Goal: Task Accomplishment & Management: Complete application form

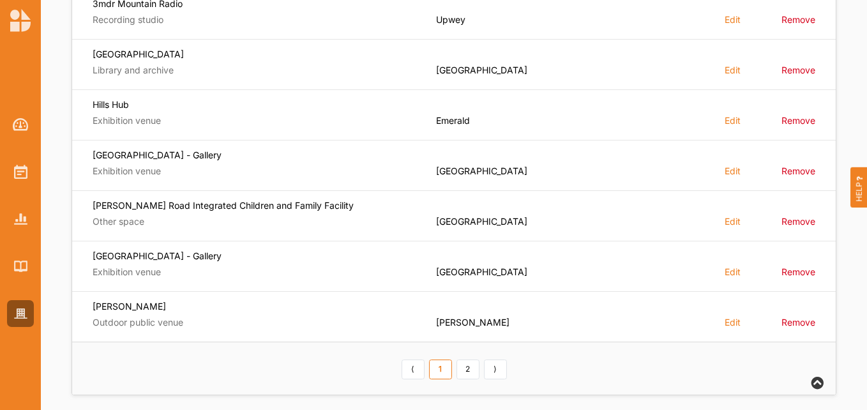
scroll to position [383, 0]
click at [493, 368] on link "⟩" at bounding box center [495, 368] width 23 height 20
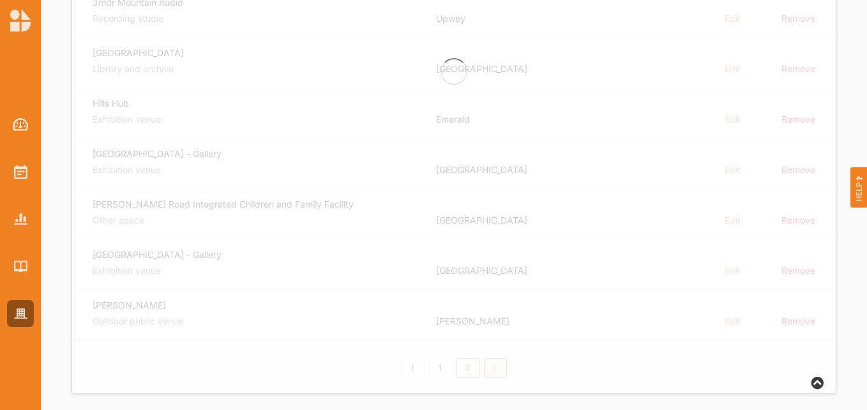
scroll to position [140, 0]
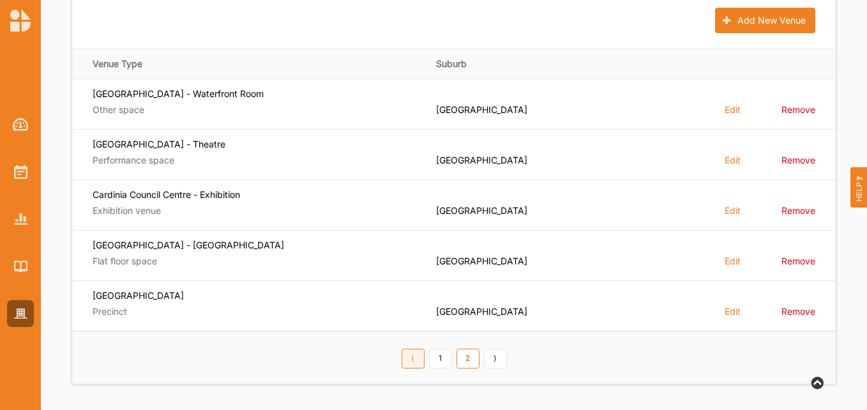
click at [413, 355] on link "⟨" at bounding box center [413, 359] width 23 height 20
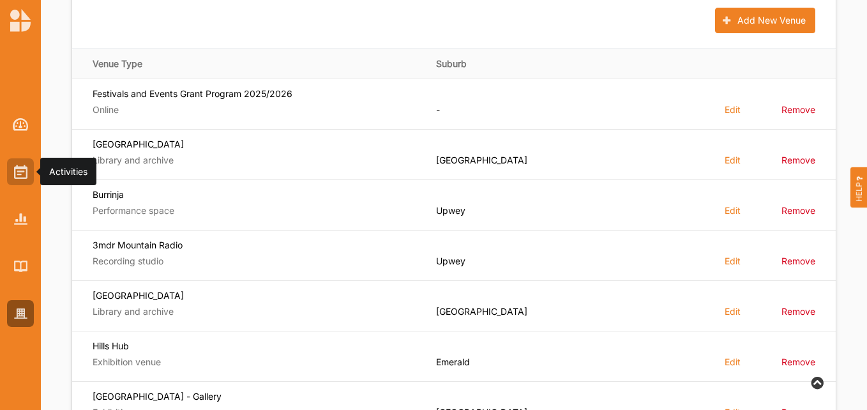
click at [28, 170] on div at bounding box center [20, 171] width 27 height 27
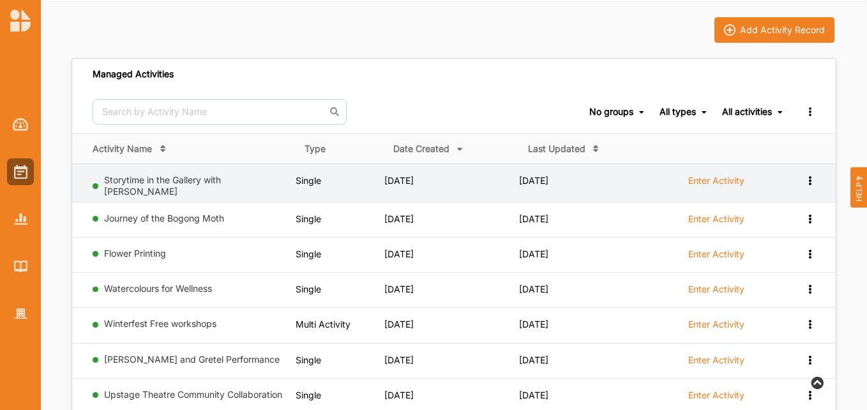
scroll to position [64, 0]
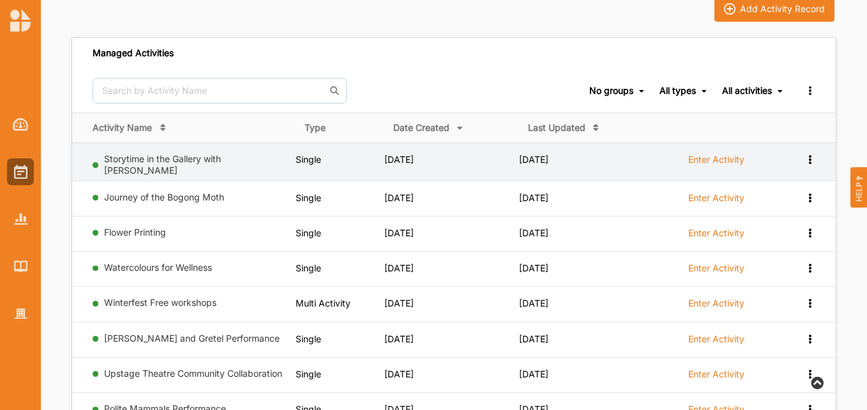
click at [713, 158] on label "Enter Activity" at bounding box center [716, 159] width 56 height 11
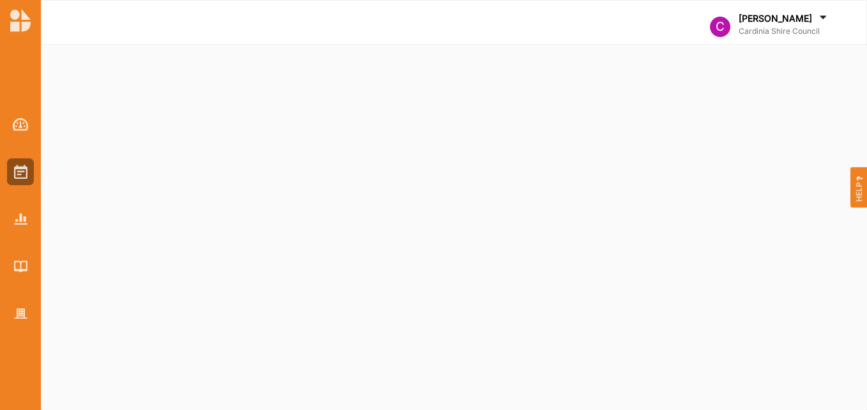
select select "2"
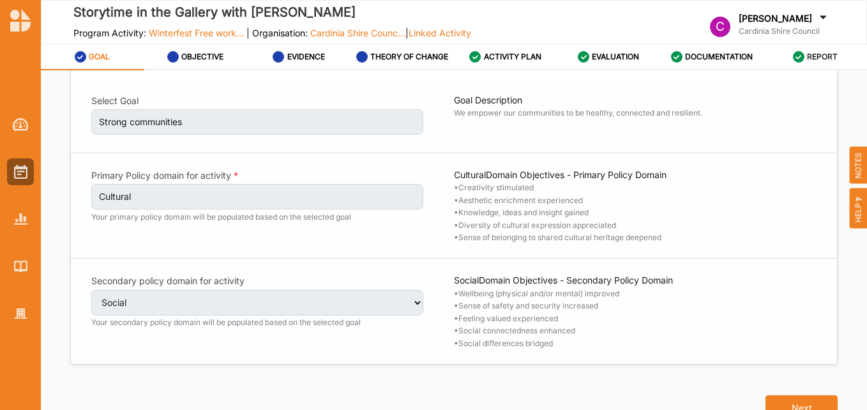
click at [824, 52] on label "REPORT" at bounding box center [822, 57] width 31 height 10
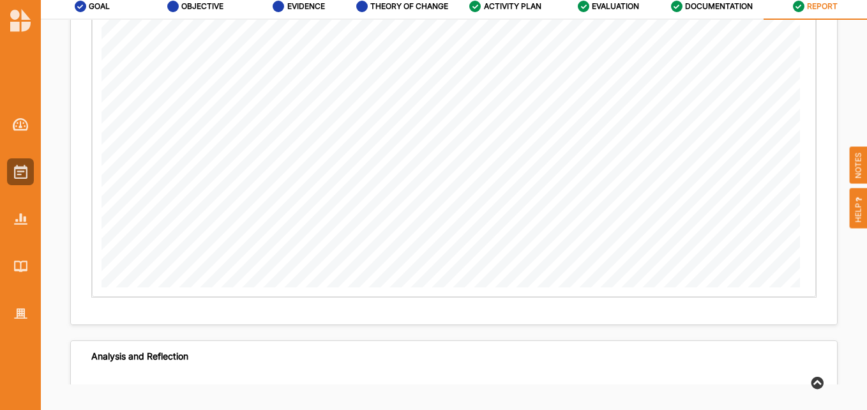
scroll to position [2193, 0]
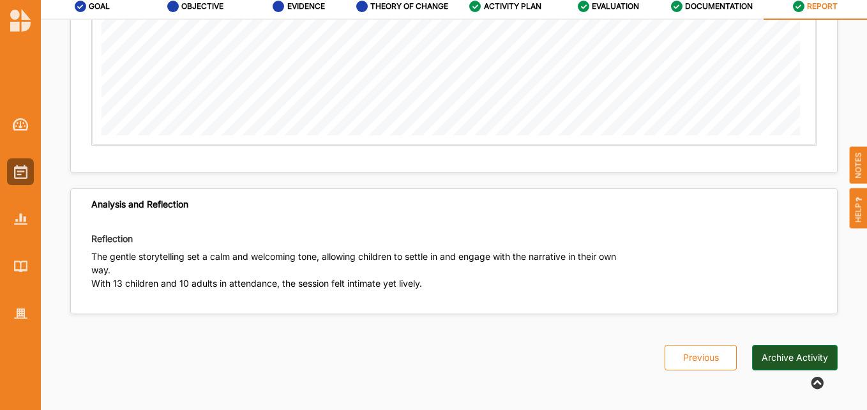
click at [792, 356] on button "Archive Activity" at bounding box center [795, 358] width 86 height 26
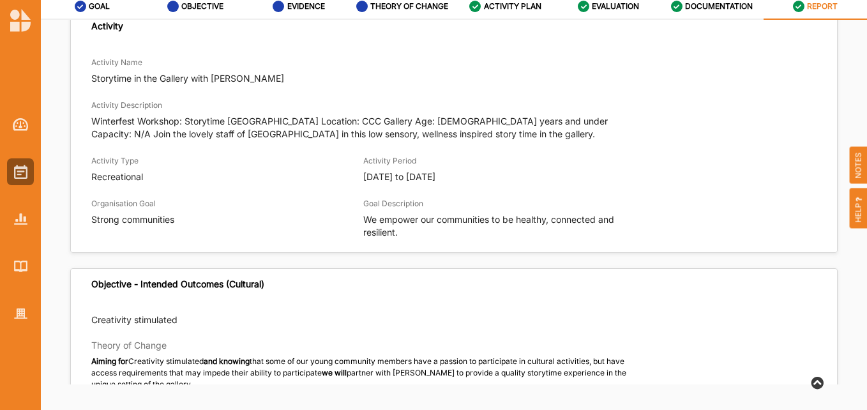
scroll to position [0, 0]
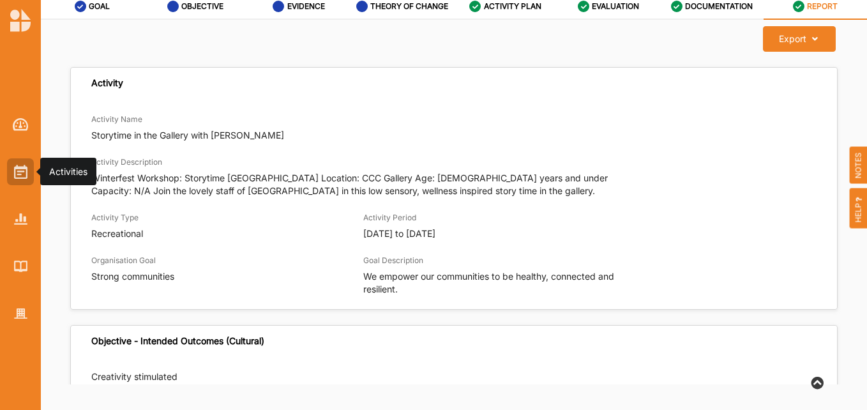
click at [18, 167] on img at bounding box center [20, 172] width 13 height 14
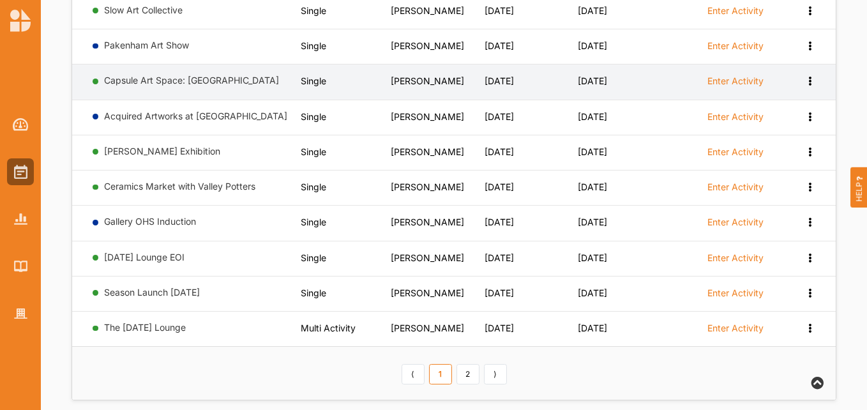
scroll to position [759, 0]
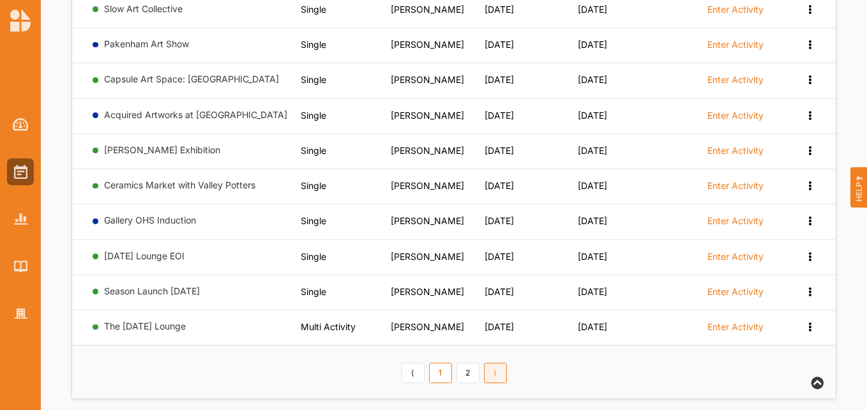
click at [500, 363] on link "⟩" at bounding box center [495, 373] width 23 height 20
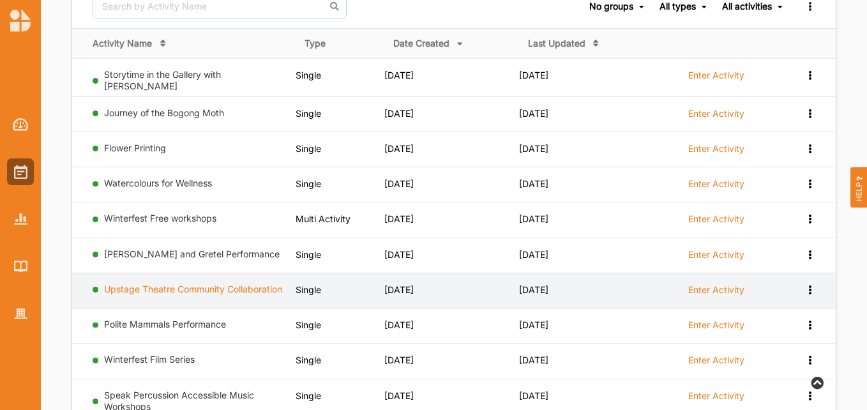
scroll to position [145, 0]
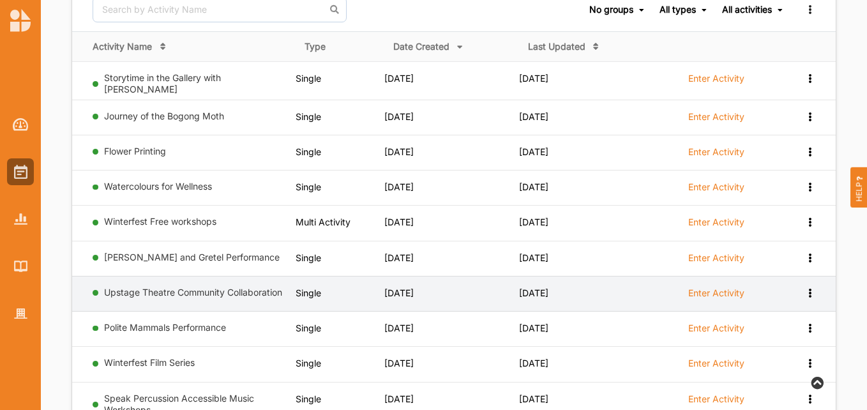
click at [710, 290] on label "Enter Activity" at bounding box center [716, 292] width 56 height 11
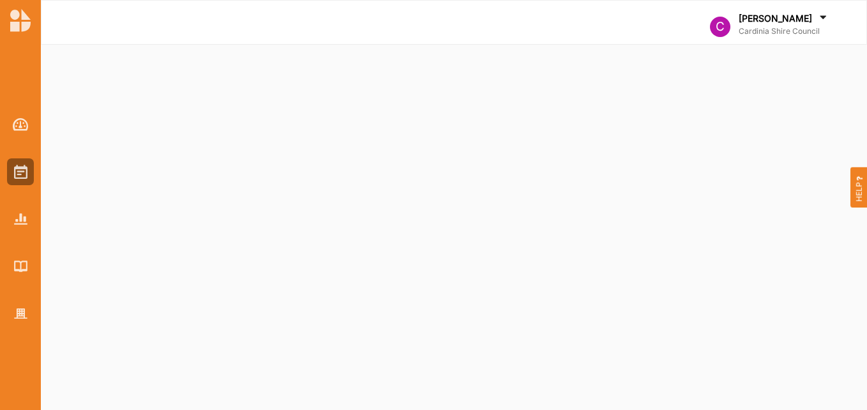
select select "2"
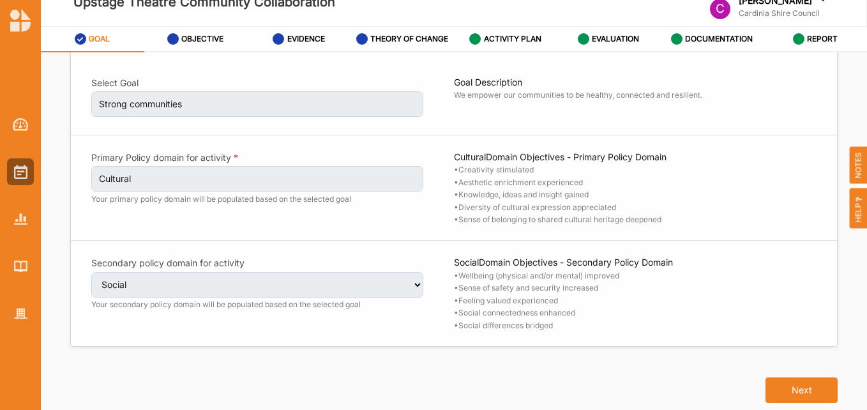
scroll to position [50, 0]
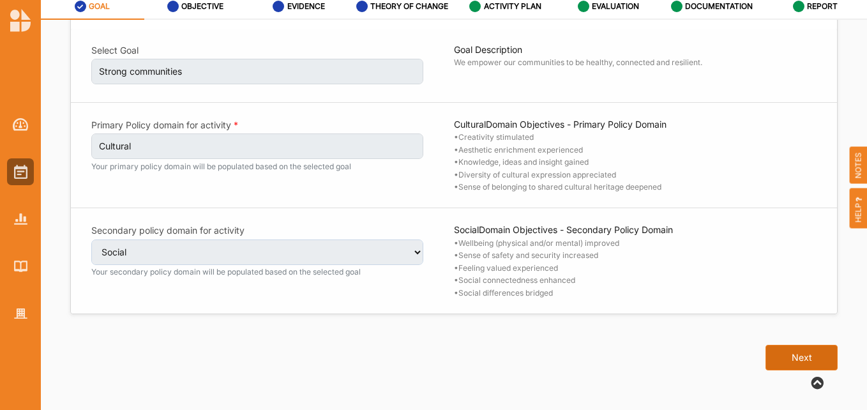
click at [792, 360] on button "Next" at bounding box center [802, 358] width 72 height 26
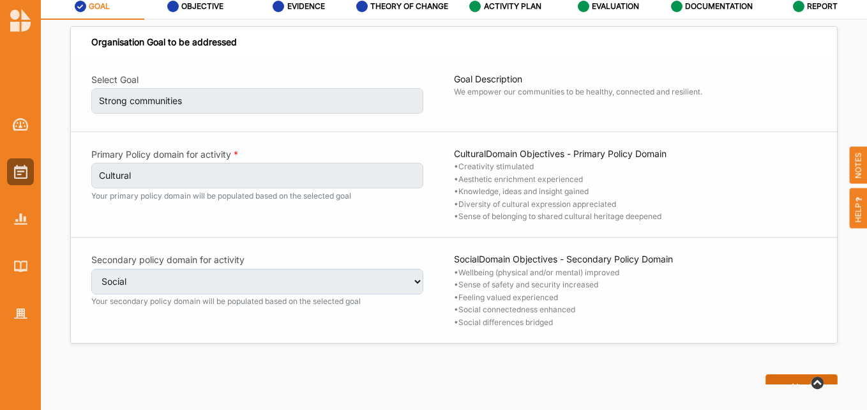
select select "1"
select select "9"
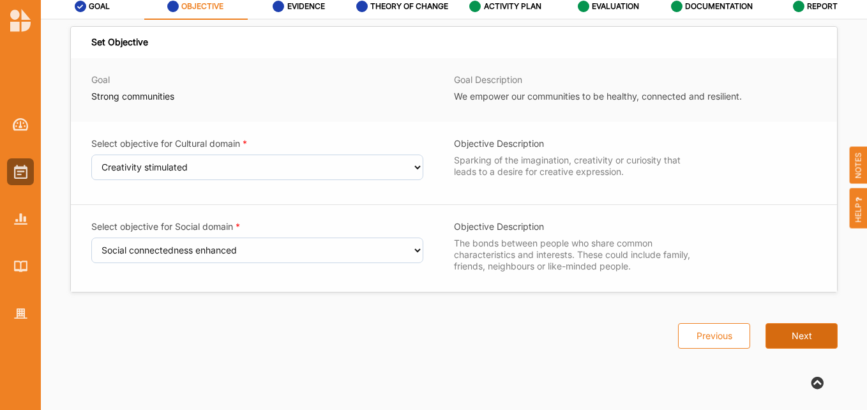
click at [792, 333] on button "Next" at bounding box center [802, 336] width 72 height 26
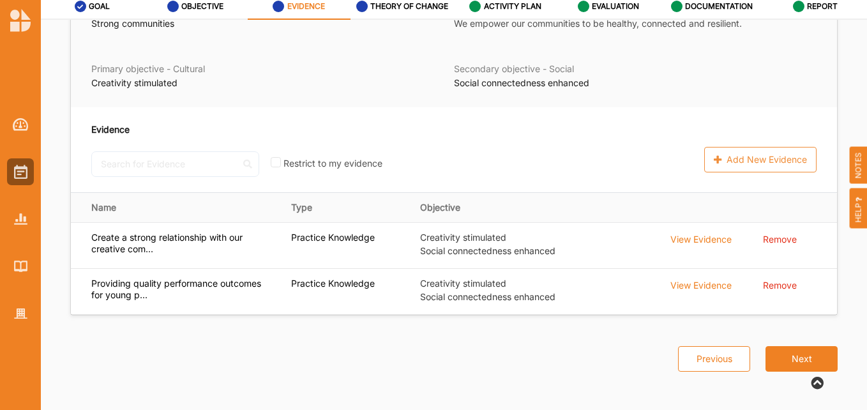
scroll to position [85, 0]
click at [800, 351] on button "Next" at bounding box center [802, 358] width 72 height 26
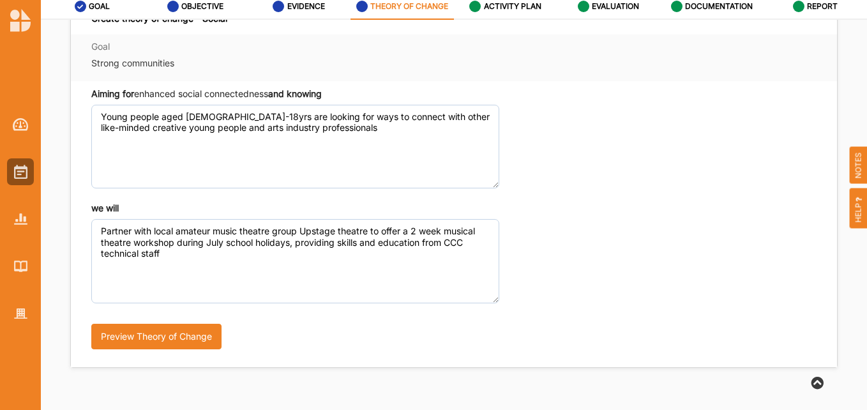
scroll to position [457, 0]
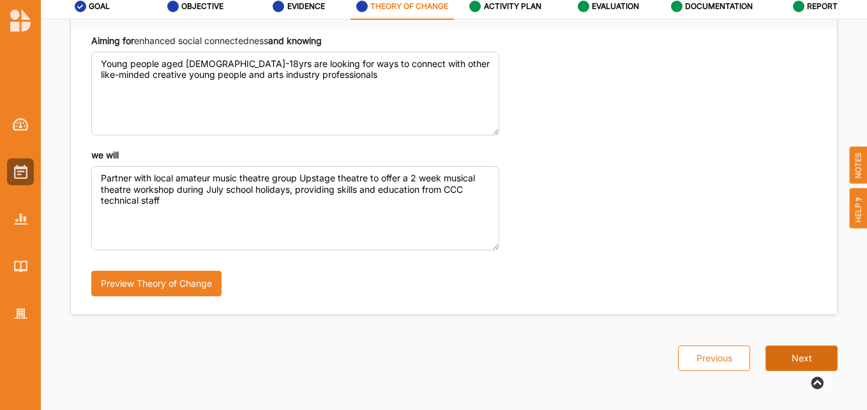
click at [811, 351] on button "Next" at bounding box center [802, 358] width 72 height 26
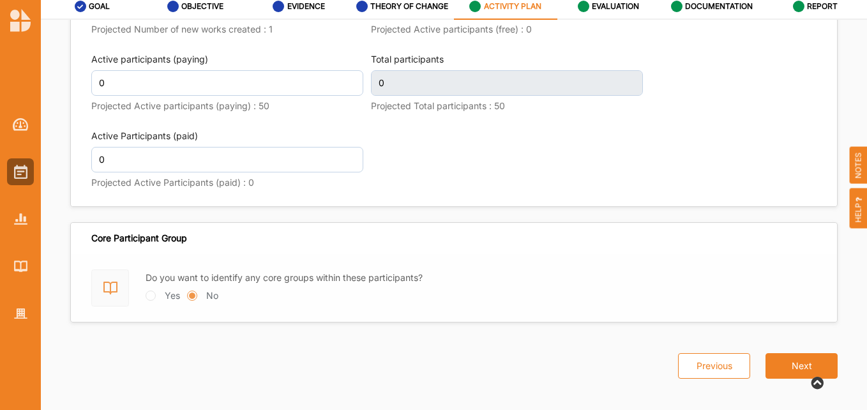
scroll to position [1750, 0]
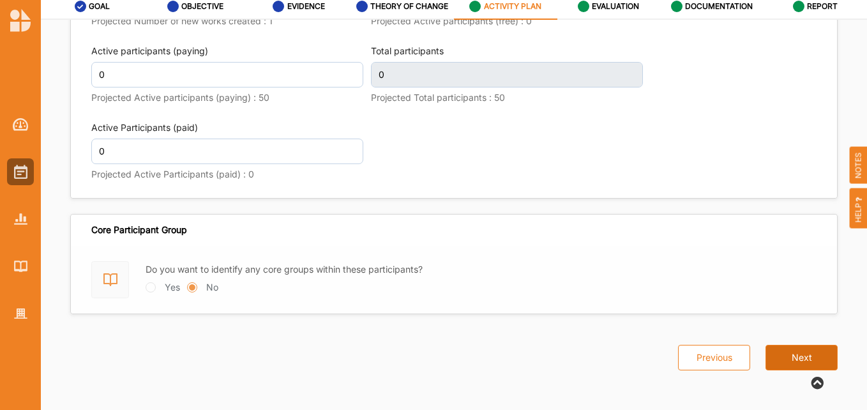
click at [796, 358] on button "Next" at bounding box center [802, 358] width 72 height 26
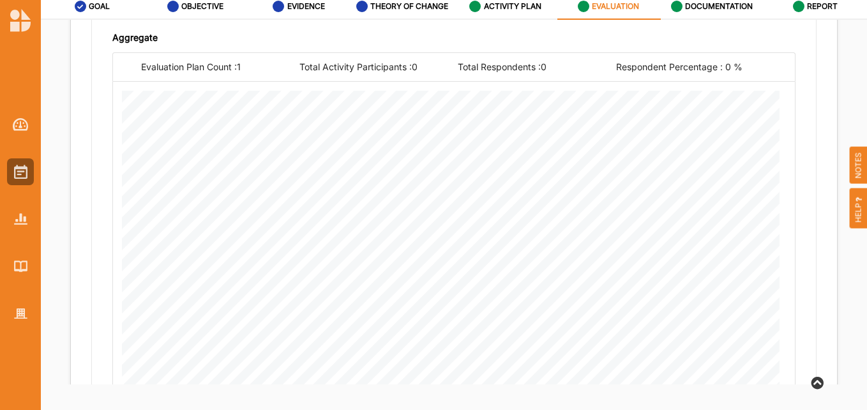
scroll to position [829, 0]
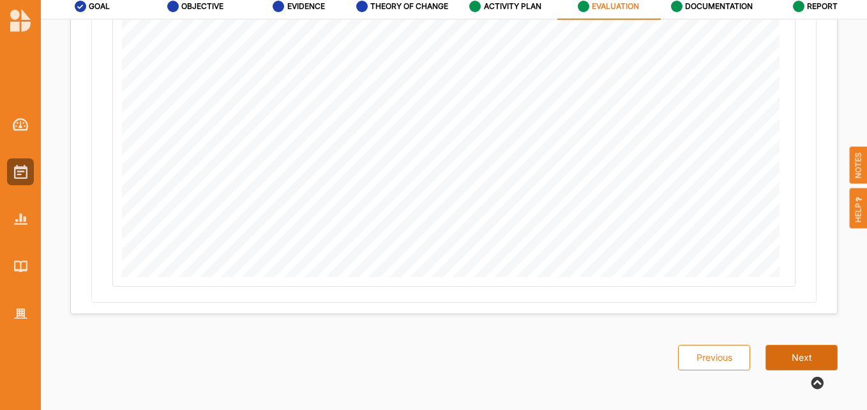
click at [804, 356] on button "Next" at bounding box center [802, 358] width 72 height 26
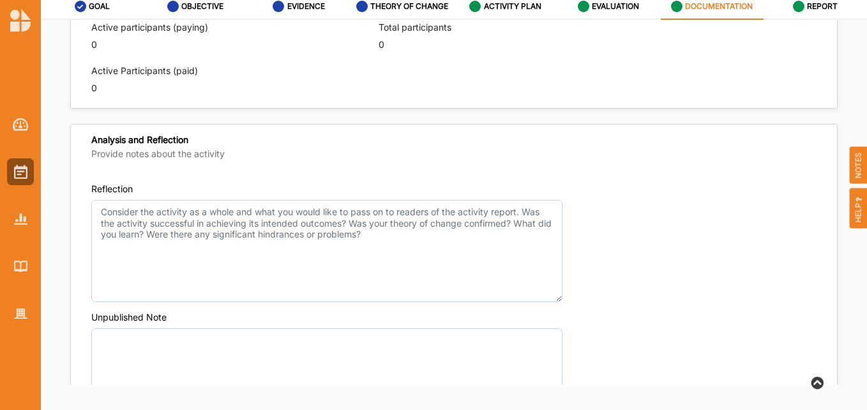
scroll to position [803, 0]
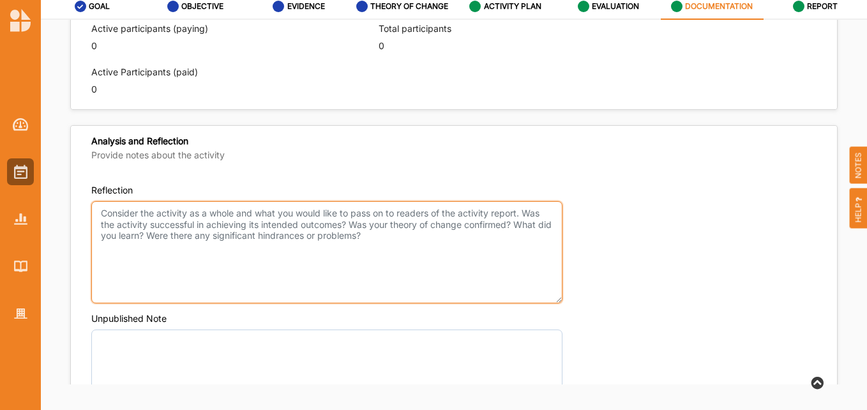
click at [369, 234] on textarea "Reflection" at bounding box center [326, 252] width 471 height 102
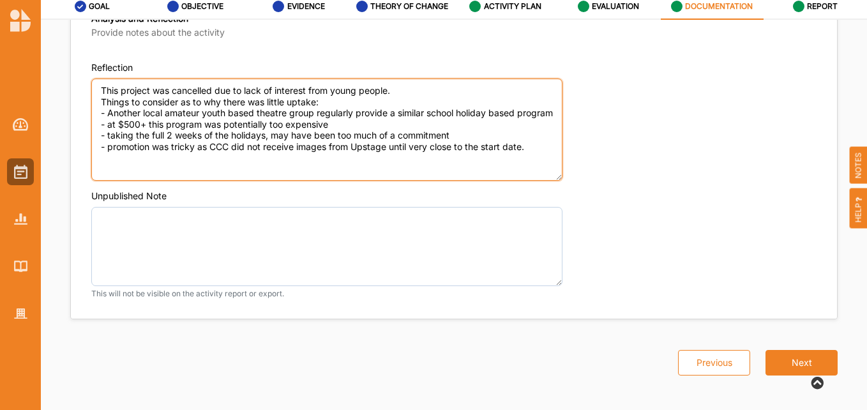
scroll to position [930, 0]
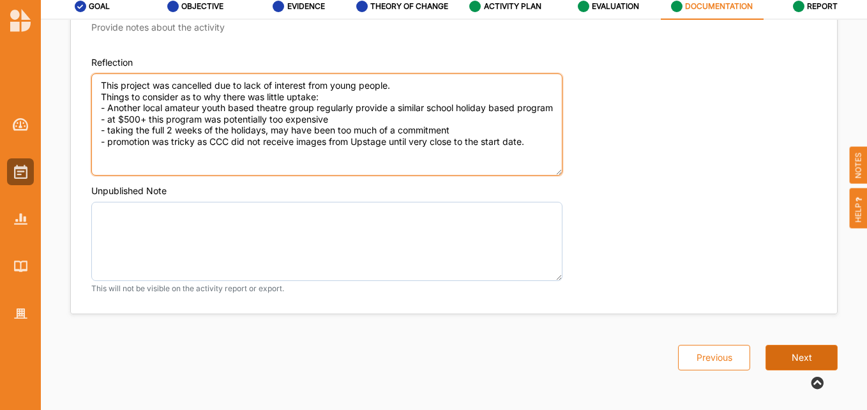
type textarea "This project was cancelled due to lack of interest from young people. Things to…"
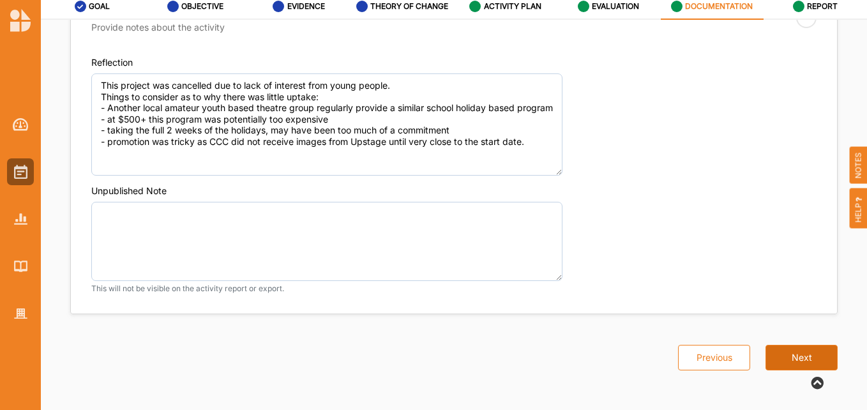
click at [809, 356] on button "Next" at bounding box center [802, 358] width 72 height 26
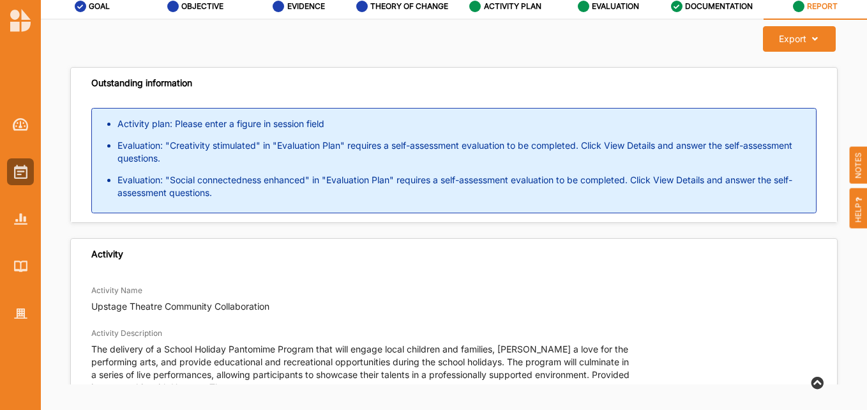
click at [279, 127] on li "Activity plan: Please enter a figure in session field" at bounding box center [467, 124] width 699 height 13
click at [517, 8] on label "ACTIVITY PLAN" at bounding box center [512, 6] width 57 height 10
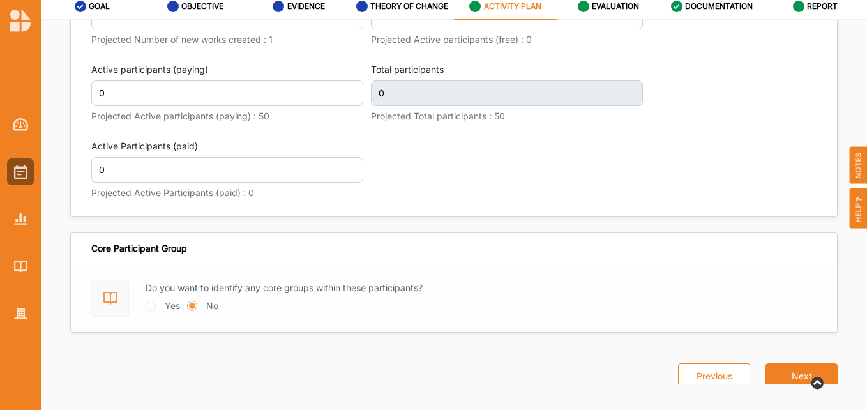
scroll to position [1750, 0]
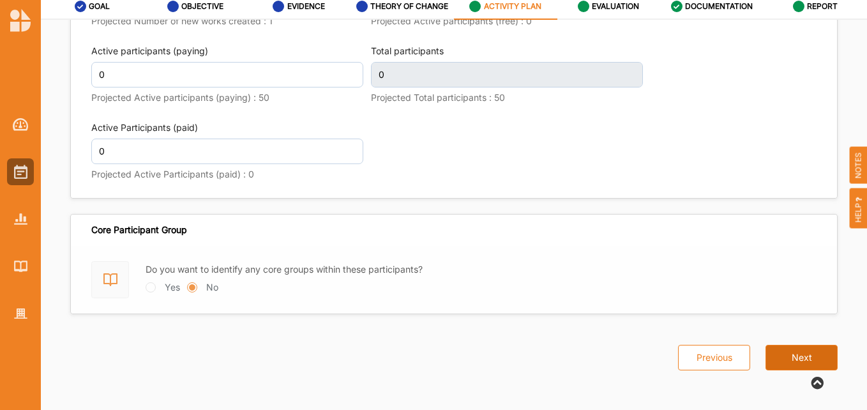
click at [794, 356] on button "Next" at bounding box center [802, 358] width 72 height 26
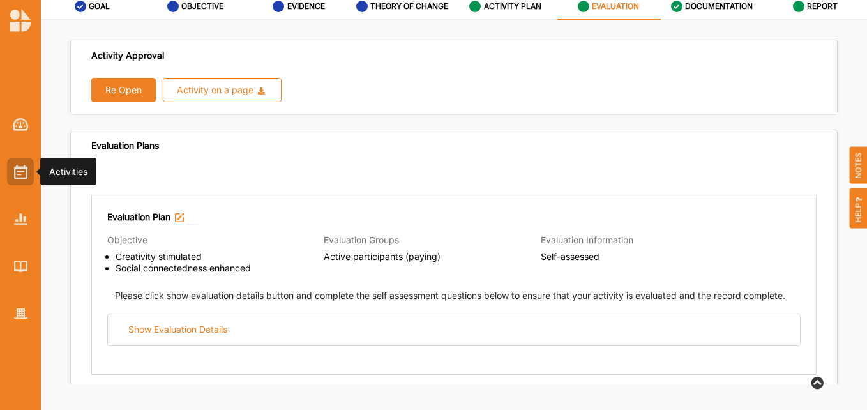
click at [17, 172] on img at bounding box center [20, 172] width 13 height 14
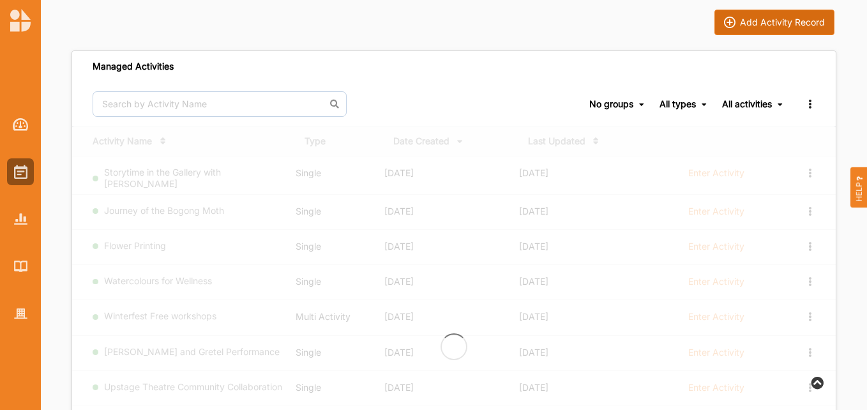
click at [787, 22] on div "Add Activity Record" at bounding box center [782, 22] width 85 height 11
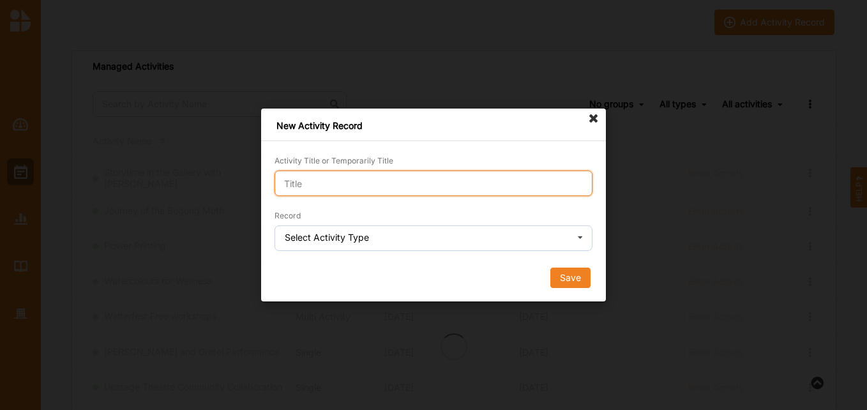
click at [399, 182] on input "Activity Title or Temporarily Title" at bounding box center [434, 184] width 318 height 26
type input "[PERSON_NAME] the musical"
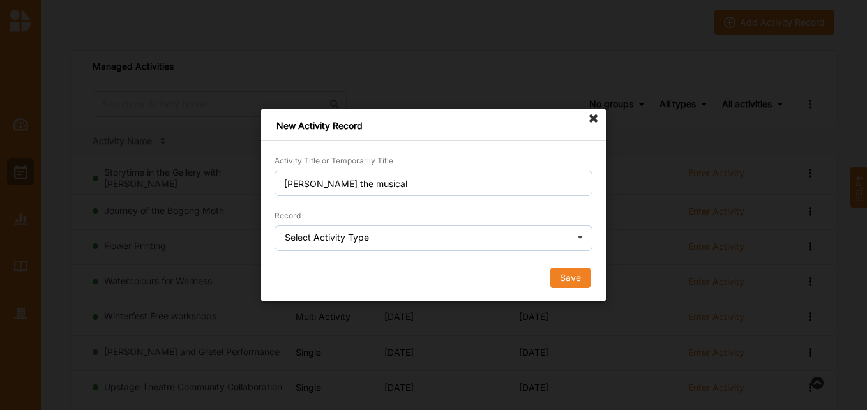
click at [581, 241] on icon at bounding box center [580, 239] width 19 height 26
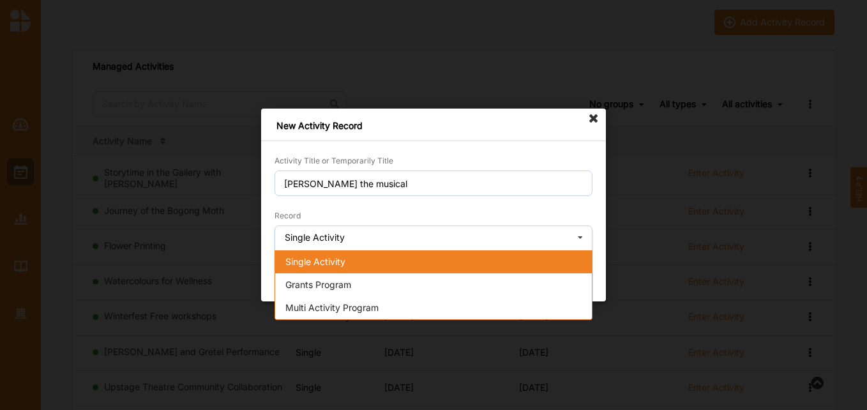
click at [331, 261] on span "Single Activity" at bounding box center [315, 261] width 60 height 11
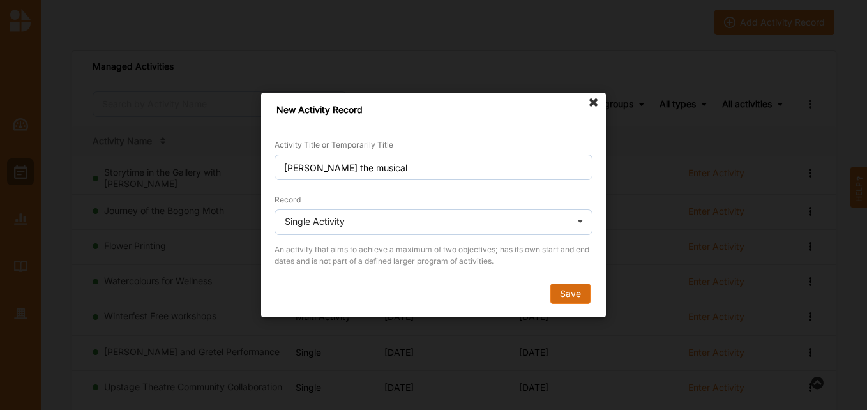
click at [566, 294] on button "Save" at bounding box center [570, 294] width 40 height 20
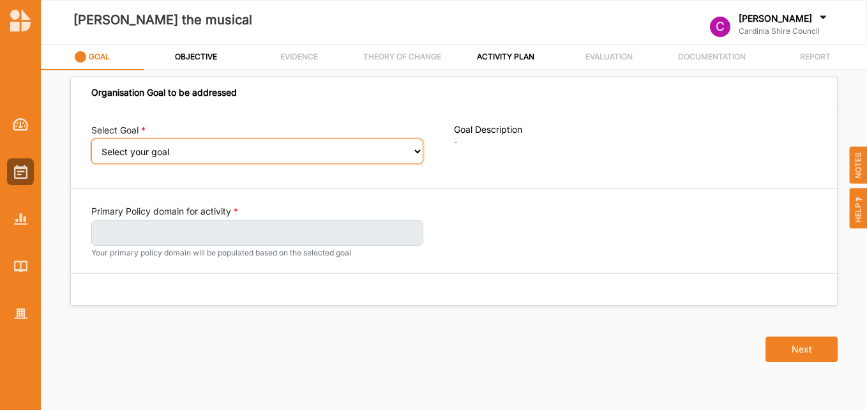
click at [421, 151] on select "Select your goal Strong communities Liveable places Thriving environments Prosp…" at bounding box center [257, 152] width 332 height 26
select select "333"
click at [91, 148] on select "Select your goal Strong communities Liveable places Thriving environments Prosp…" at bounding box center [257, 152] width 332 height 26
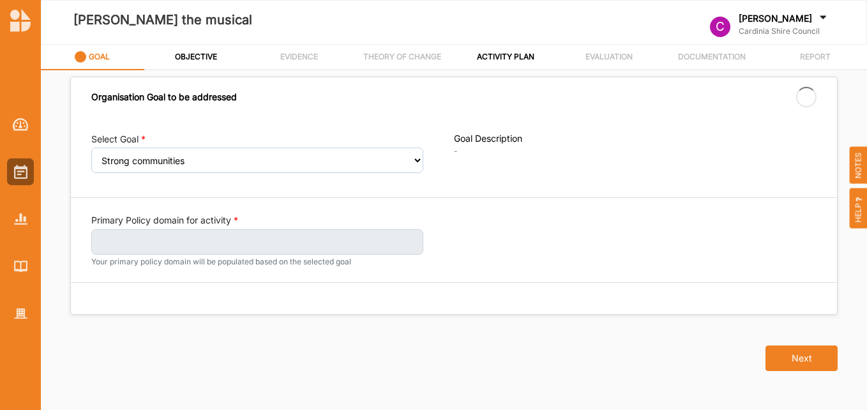
select select "333"
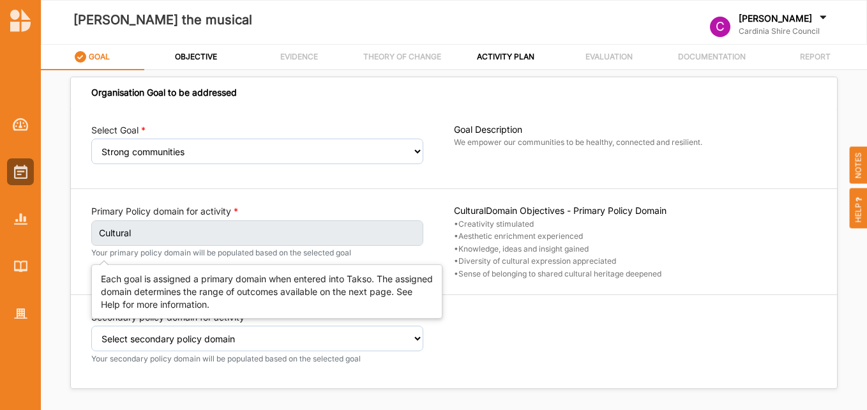
click at [417, 235] on label "Cultural" at bounding box center [257, 233] width 332 height 26
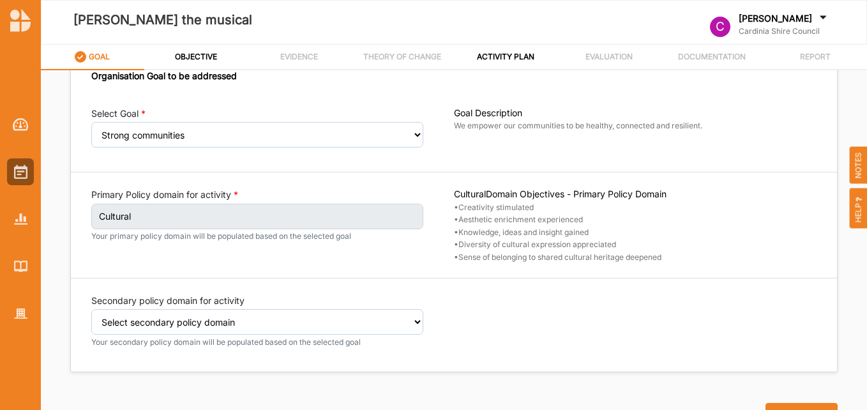
scroll to position [24, 0]
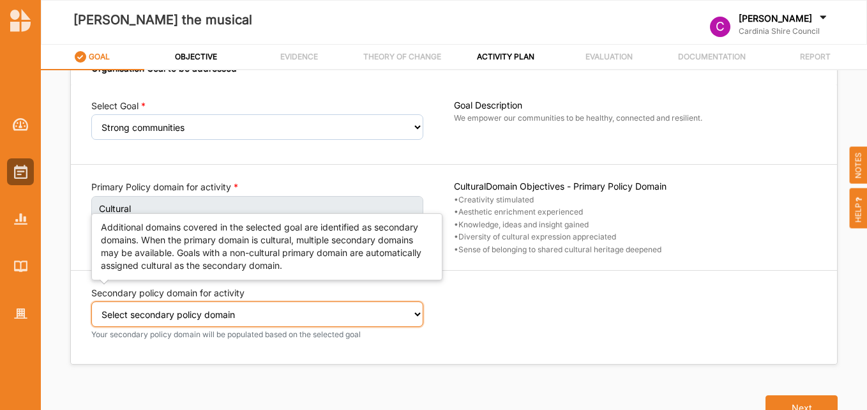
click at [415, 312] on select "Select secondary policy domain No second domain for this activity Cultural Soci…" at bounding box center [257, 314] width 332 height 26
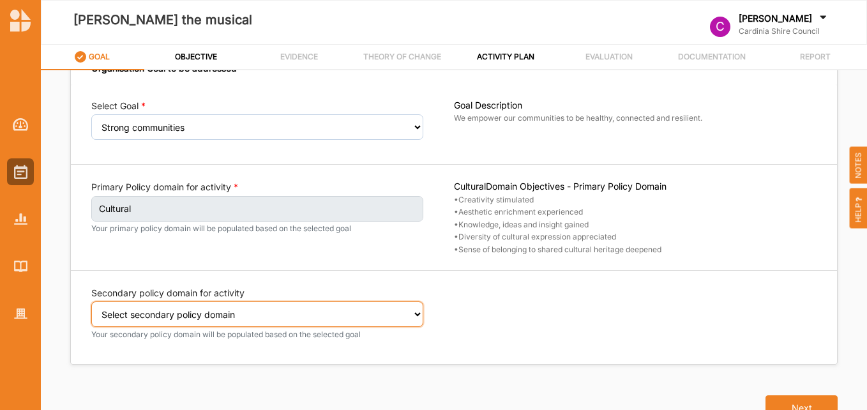
click at [282, 319] on select "Select secondary policy domain No second domain for this activity Cultural Soci…" at bounding box center [257, 314] width 332 height 26
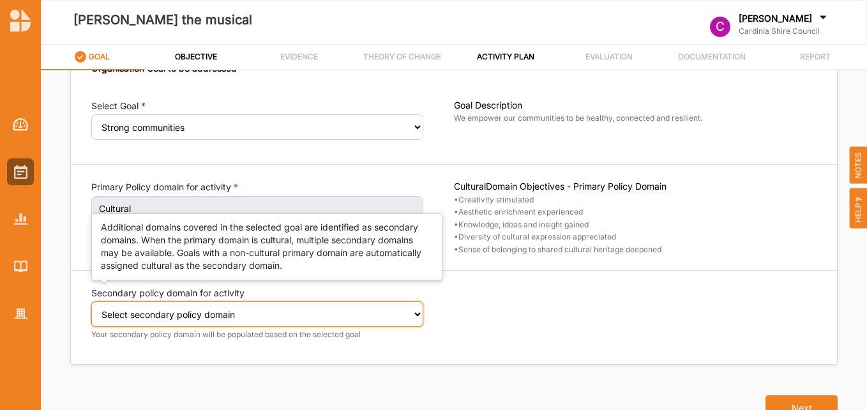
click at [282, 319] on select "Select secondary policy domain No second domain for this activity Cultural Soci…" at bounding box center [257, 314] width 332 height 26
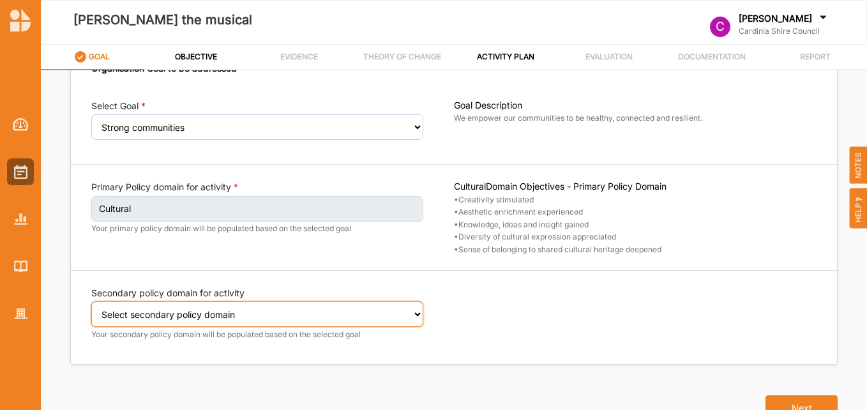
select select "2"
click at [91, 306] on select "Select secondary policy domain No second domain for this activity Cultural Soci…" at bounding box center [257, 314] width 332 height 26
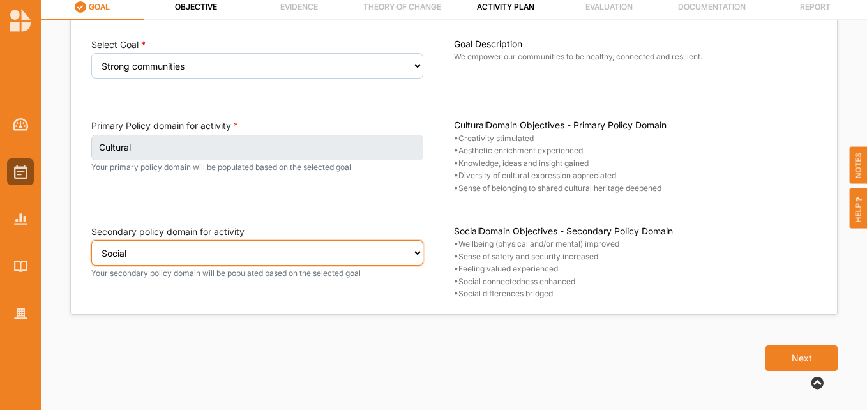
scroll to position [50, 0]
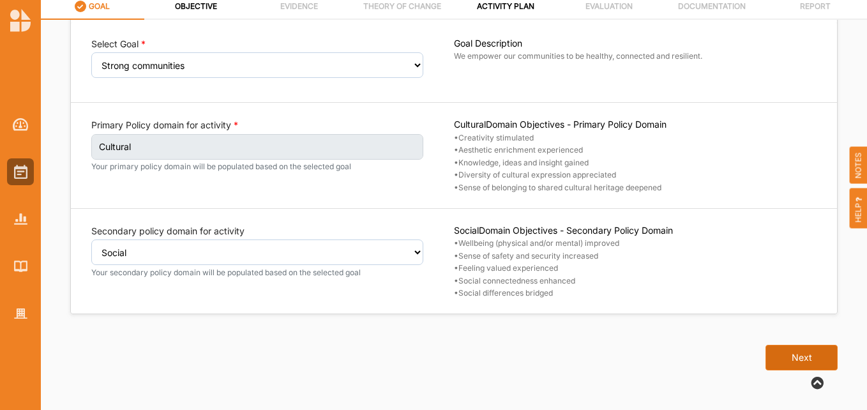
click at [784, 360] on button "Next" at bounding box center [802, 358] width 72 height 26
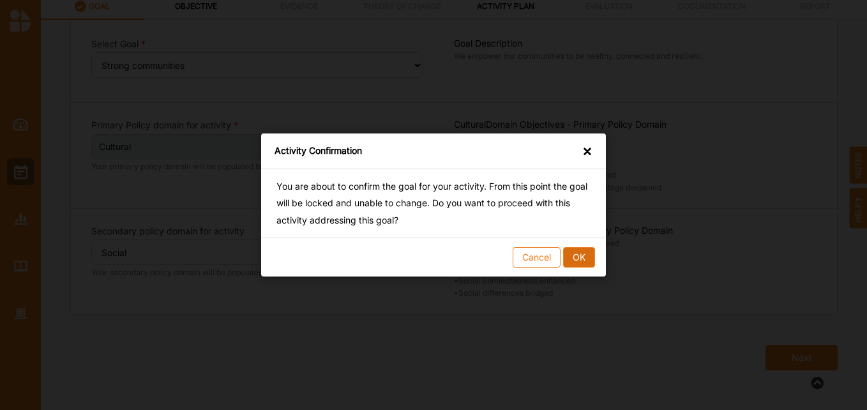
click at [578, 252] on button "OK" at bounding box center [579, 257] width 32 height 20
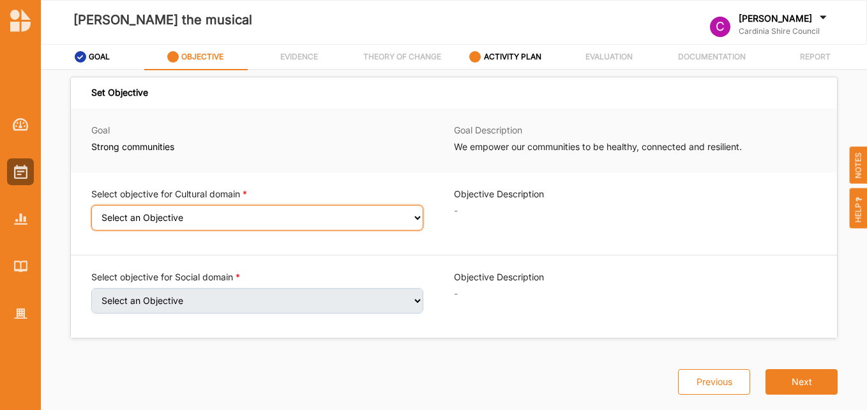
click at [418, 215] on select "Select an Objective Creativity stimulated Aesthetic enrichment experienced Know…" at bounding box center [257, 218] width 332 height 26
select select "5"
click at [91, 213] on select "Select an Objective Creativity stimulated Aesthetic enrichment experienced Know…" at bounding box center [257, 218] width 332 height 26
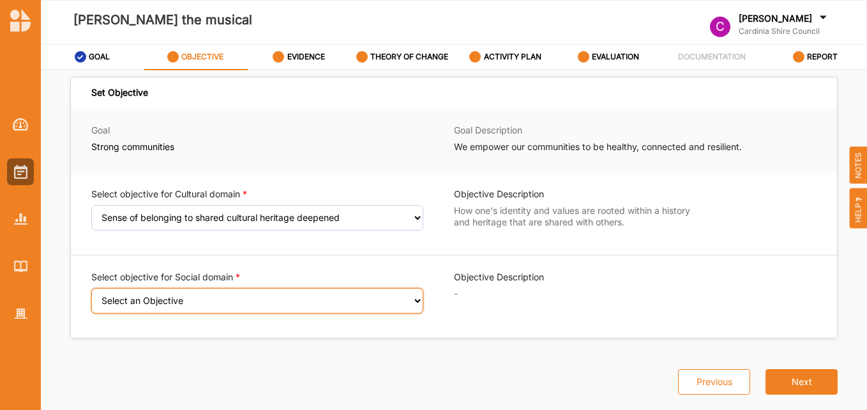
click at [417, 300] on select "Select an Objective Wellbeing (physical and/or mental) improved Sense of safety…" at bounding box center [257, 301] width 332 height 26
select select "9"
click at [91, 296] on select "Select an Objective Wellbeing (physical and/or mental) improved Sense of safety…" at bounding box center [257, 301] width 332 height 26
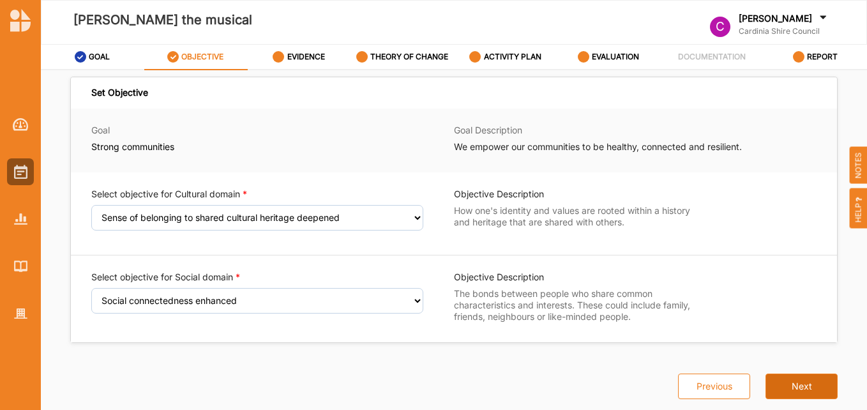
click at [807, 386] on button "Next" at bounding box center [802, 387] width 72 height 26
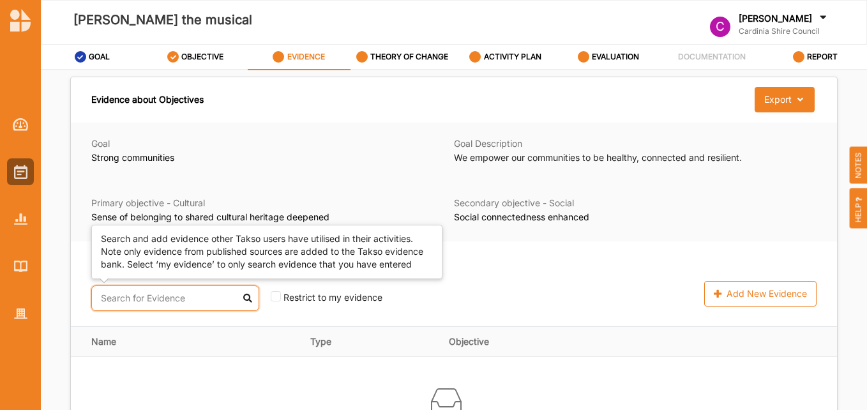
click at [140, 303] on input "text" at bounding box center [175, 298] width 168 height 26
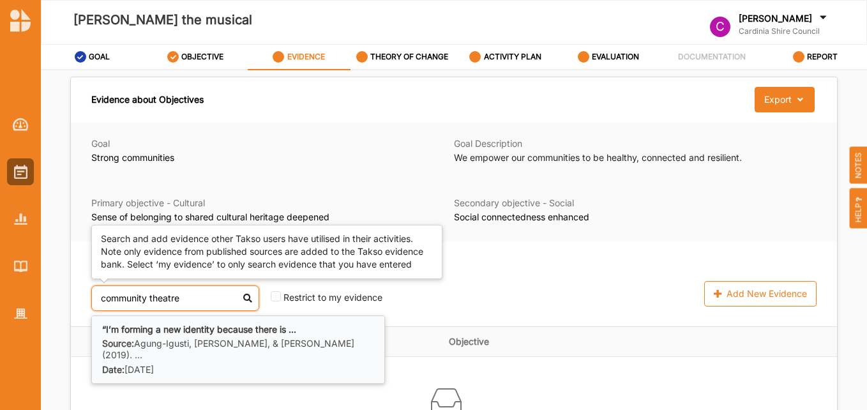
click at [184, 333] on b "“I’m forming a new identity because there is ..." at bounding box center [199, 329] width 194 height 11
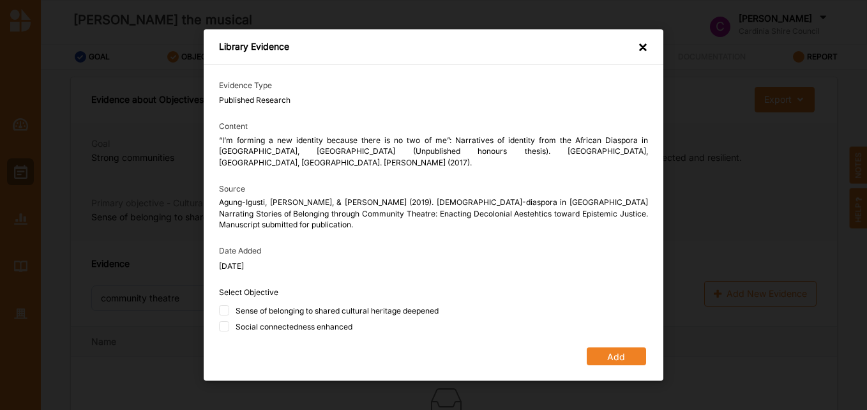
click at [646, 54] on div "×" at bounding box center [643, 48] width 10 height 15
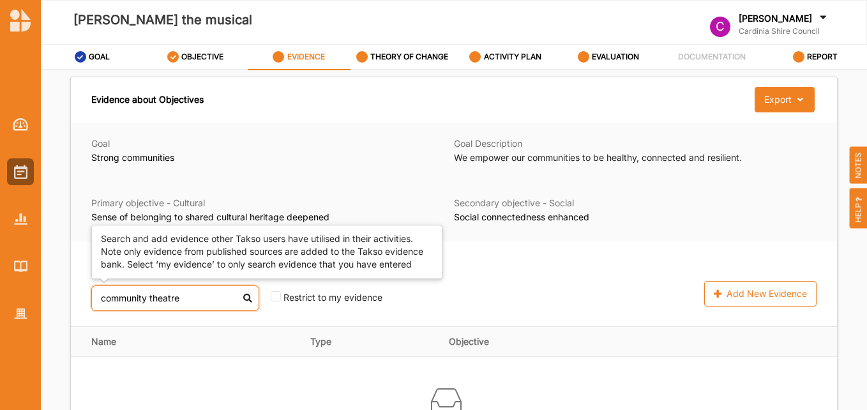
drag, startPoint x: 184, startPoint y: 304, endPoint x: 147, endPoint y: 294, distance: 38.4
click at [147, 294] on input "community theatre" at bounding box center [175, 298] width 168 height 26
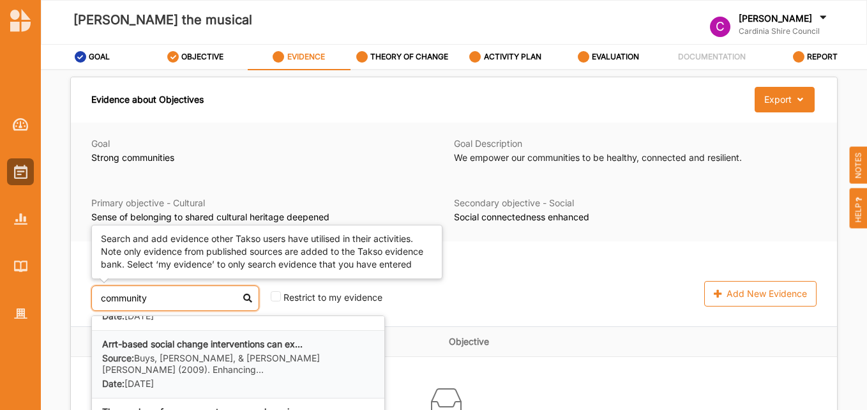
scroll to position [64, 0]
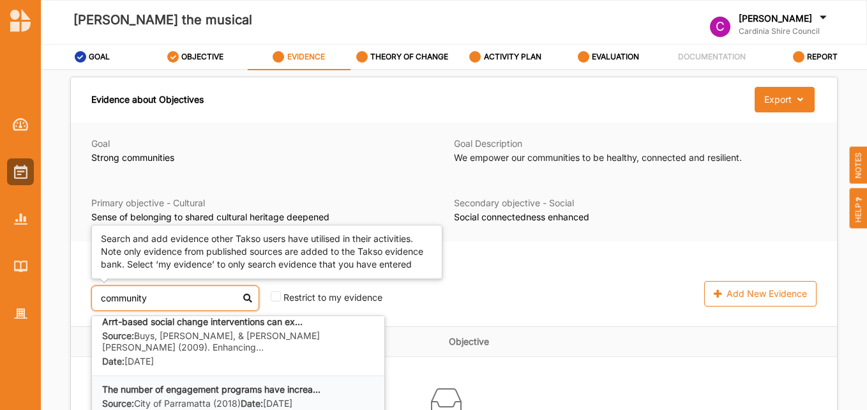
click at [239, 384] on b "The number of engagement programs have increa..." at bounding box center [211, 389] width 218 height 11
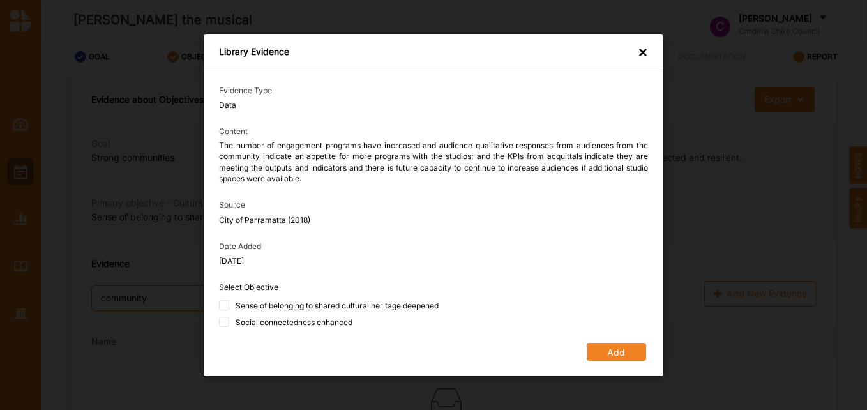
type input "community"
click at [642, 53] on div "×" at bounding box center [643, 53] width 10 height 15
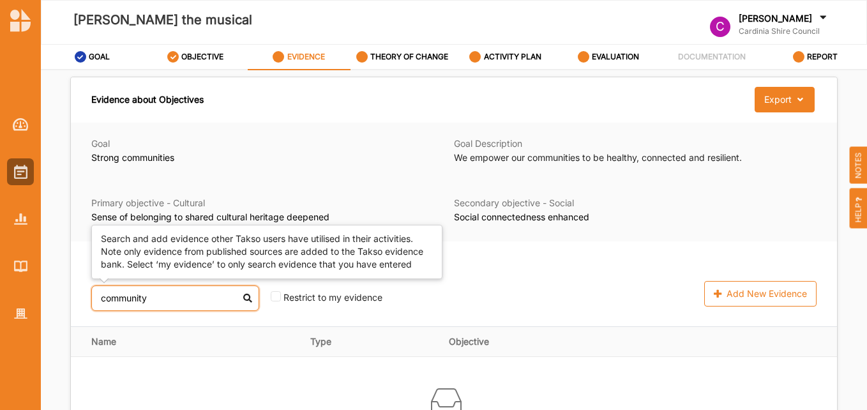
click at [169, 294] on input "community" at bounding box center [175, 298] width 168 height 26
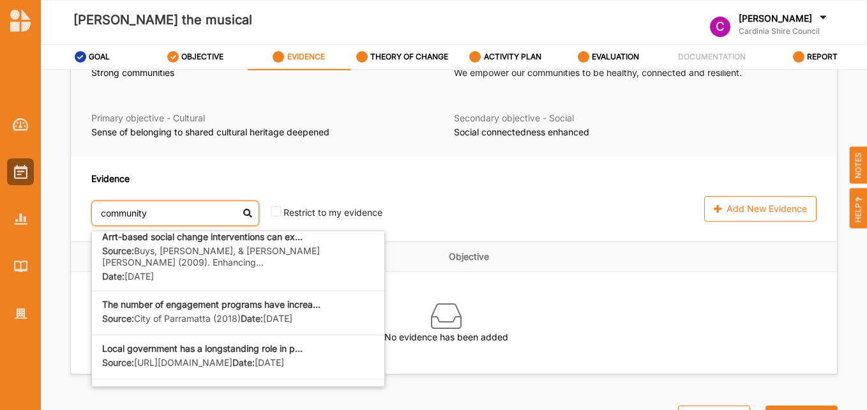
scroll to position [95, 0]
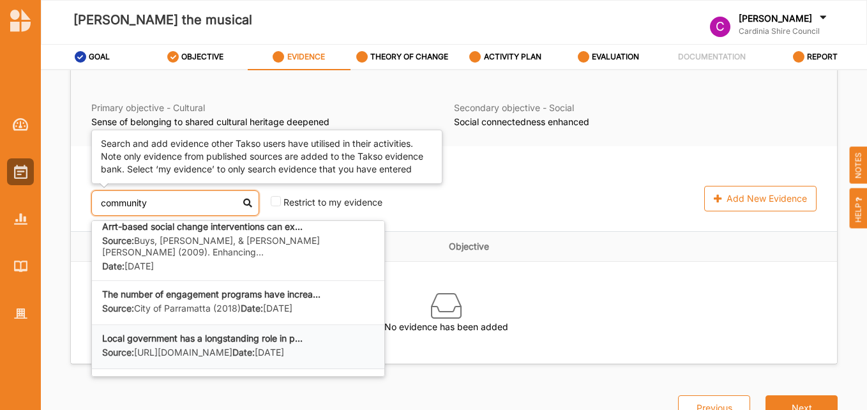
click at [240, 333] on b "Local government has a longstanding role in p..." at bounding box center [202, 338] width 201 height 11
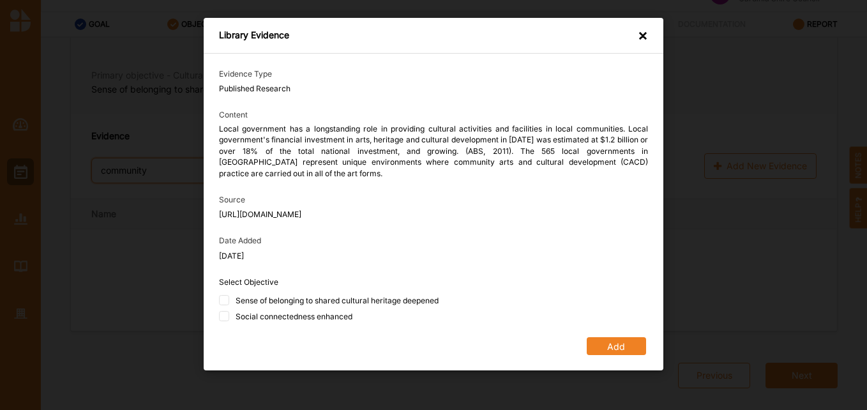
scroll to position [50, 0]
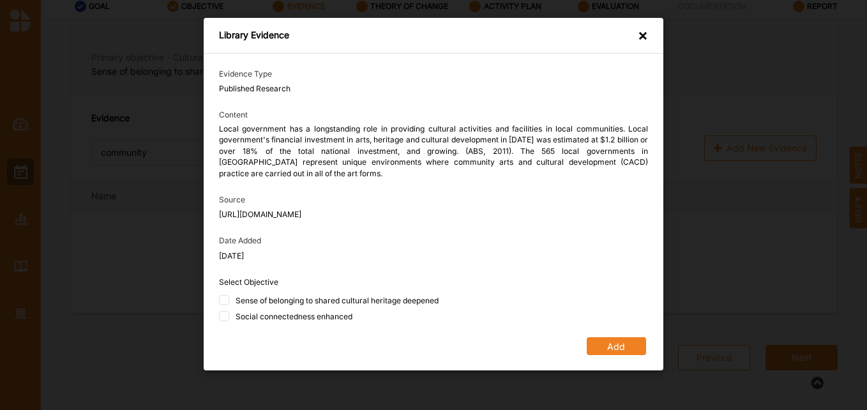
click at [644, 32] on div "×" at bounding box center [643, 36] width 10 height 15
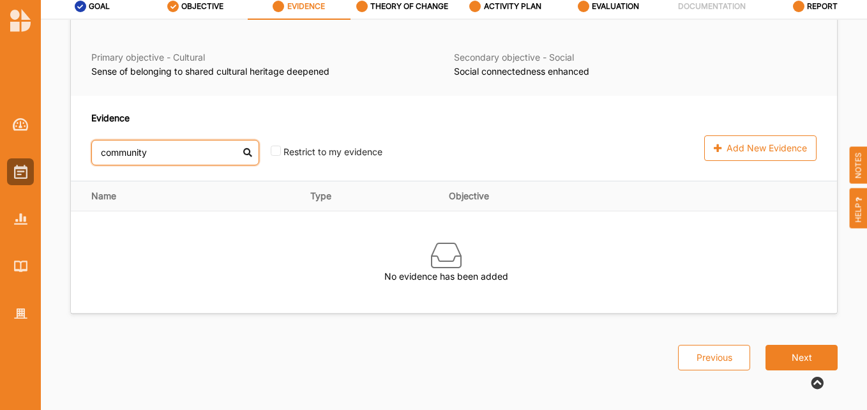
drag, startPoint x: 167, startPoint y: 160, endPoint x: 70, endPoint y: 154, distance: 97.2
click at [70, 154] on div "Evidence about Objectives Export Download Evidence Goal Strong communities Goal…" at bounding box center [454, 122] width 768 height 383
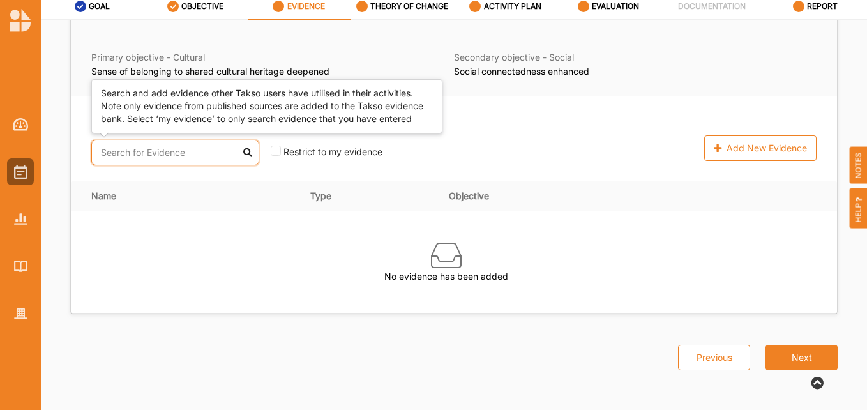
click at [192, 155] on input "text" at bounding box center [175, 153] width 168 height 26
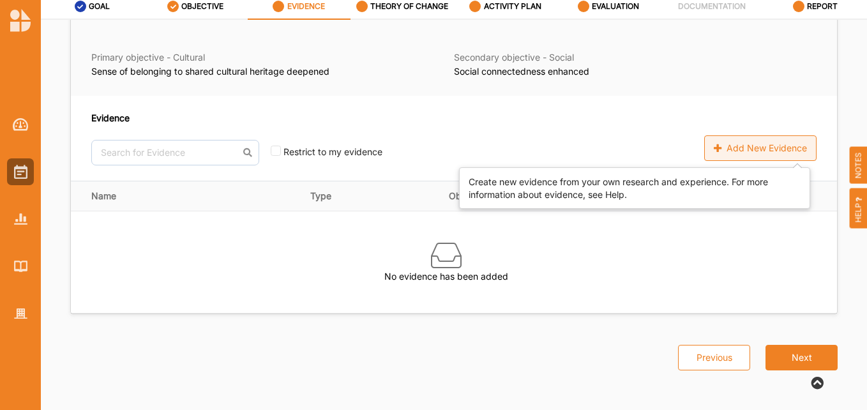
click at [772, 154] on div "Add New Evidence" at bounding box center [760, 148] width 112 height 26
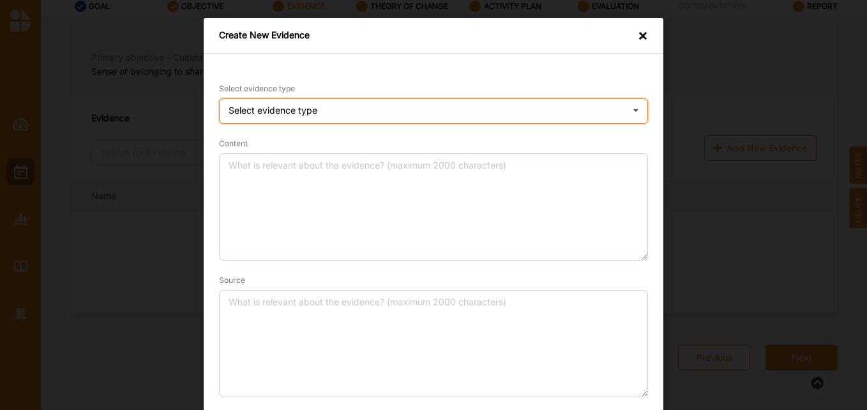
click at [635, 109] on icon at bounding box center [635, 112] width 19 height 26
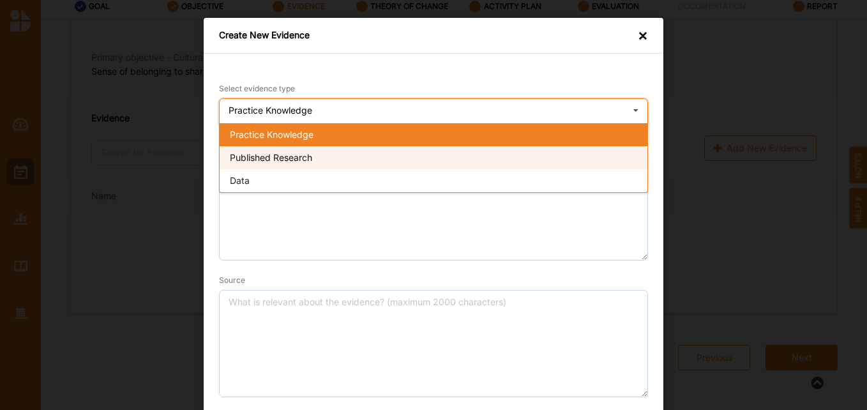
click at [357, 155] on div "Published Research" at bounding box center [434, 157] width 428 height 23
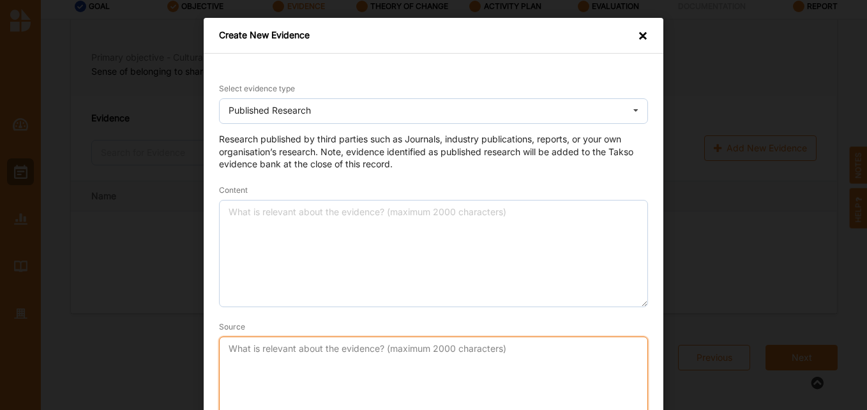
click at [305, 354] on textarea "Source" at bounding box center [433, 390] width 429 height 107
paste textarea "[URL][DOMAIN_NAME]"
type textarea "[URL][DOMAIN_NAME]"
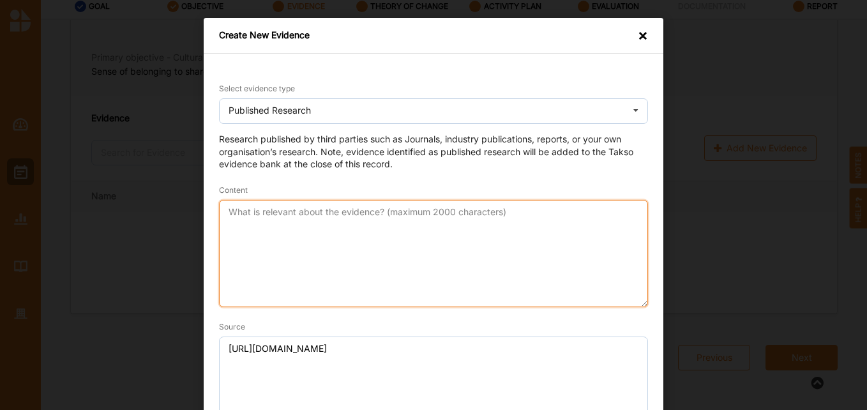
click at [374, 224] on textarea "Content" at bounding box center [433, 253] width 429 height 107
type textarea "v"
paste textarea "“community-engaged practice” is “a deep collaboration between practitioners and…"
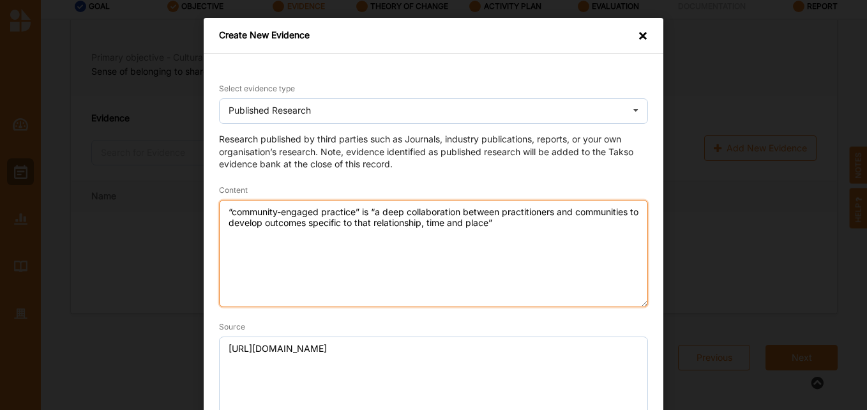
drag, startPoint x: 374, startPoint y: 211, endPoint x: 354, endPoint y: 210, distance: 20.4
click at [354, 210] on textarea "“community-engaged practice” is “a deep collaboration between practitioners and…" at bounding box center [433, 253] width 429 height 107
drag, startPoint x: 230, startPoint y: 211, endPoint x: 217, endPoint y: 208, distance: 13.0
click at [219, 208] on textarea "“community-engaged practice is a deep collaboration between practitioners and c…" at bounding box center [433, 253] width 429 height 107
click at [496, 225] on textarea "community-engaged practice is a deep collaboration between practitioners and co…" at bounding box center [433, 253] width 429 height 107
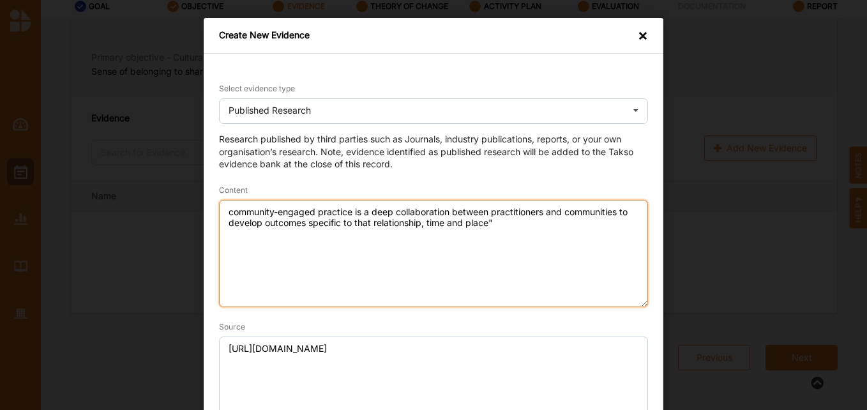
click at [224, 215] on textarea "community-engaged practice is a deep collaboration between practitioners and co…" at bounding box center [433, 253] width 429 height 107
drag, startPoint x: 505, startPoint y: 225, endPoint x: 190, endPoint y: 178, distance: 318.4
click at [197, 189] on div "Create New Evidence × Select evidence type Published Research Practice Knowledg…" at bounding box center [433, 205] width 867 height 410
paste textarea "Community-engaged practice is not an art form. It’s not an add-on. It’s a way o…"
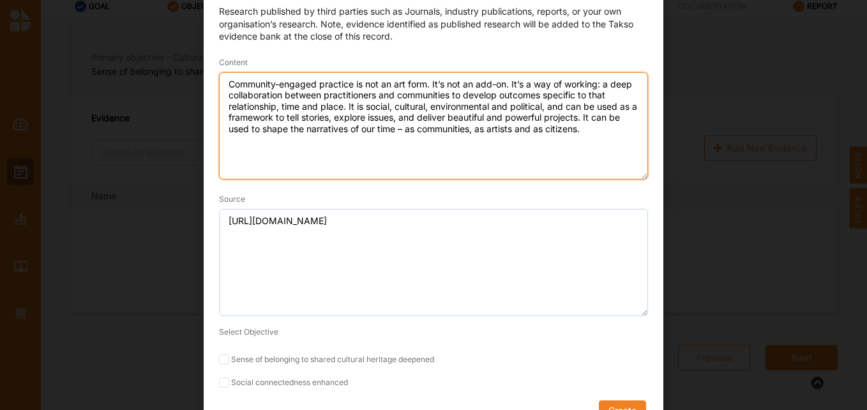
scroll to position [154, 0]
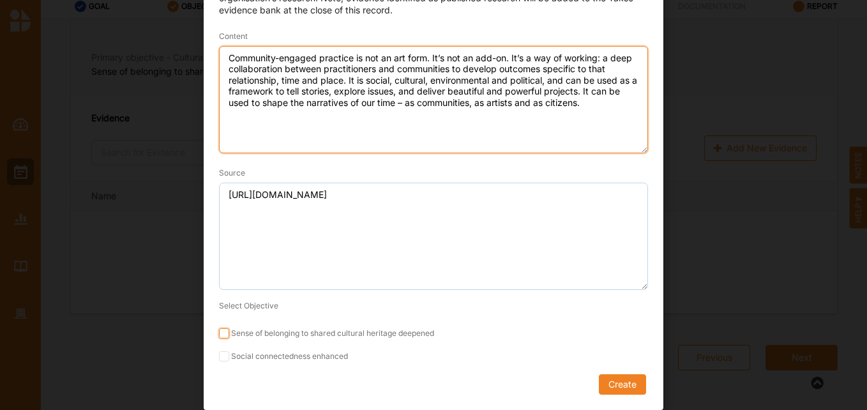
type textarea "Community-engaged practice is not an art form. It’s not an add-on. It’s a way o…"
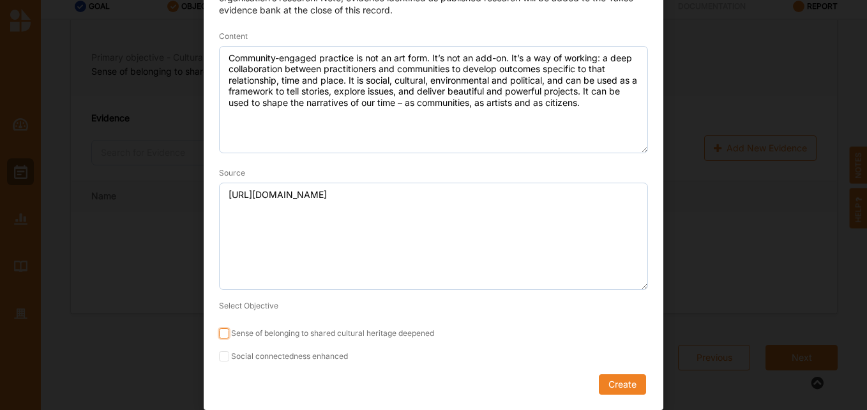
click at [221, 332] on input "Sense of belonging to shared cultural heritage deepened" at bounding box center [224, 333] width 10 height 10
checkbox input "true"
click at [223, 356] on input "Social connectedness enhanced" at bounding box center [224, 356] width 10 height 10
checkbox input "true"
click at [629, 383] on button "Create" at bounding box center [622, 384] width 47 height 20
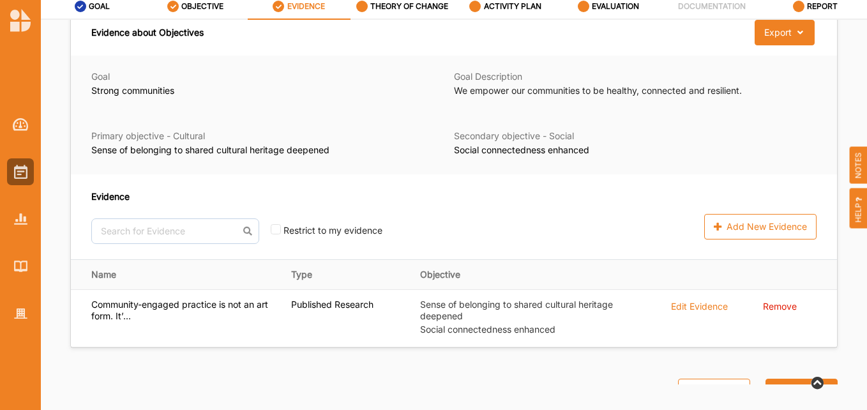
scroll to position [0, 0]
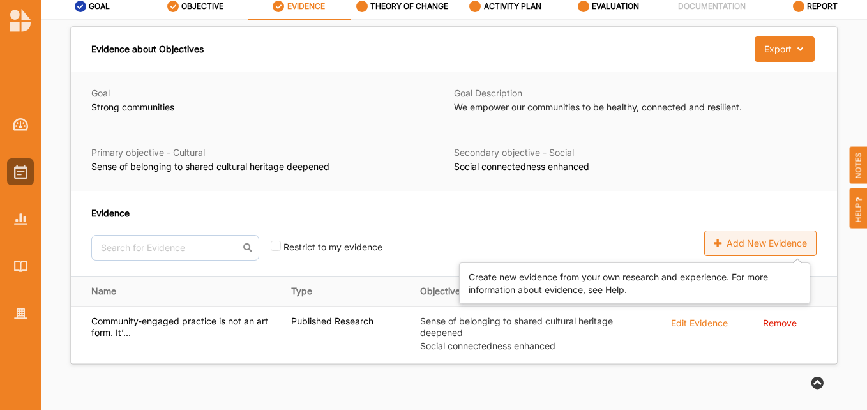
click at [770, 236] on div "Add New Evidence" at bounding box center [760, 244] width 112 height 26
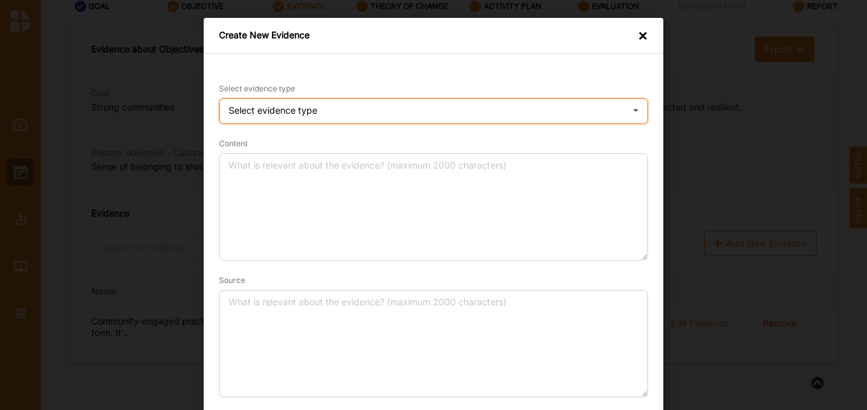
click at [399, 102] on div "Select evidence type Practice Knowledge Published Research Data" at bounding box center [433, 111] width 429 height 26
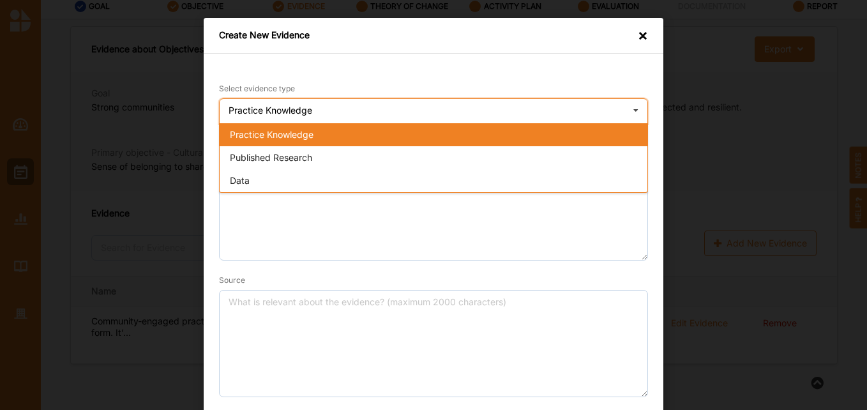
click at [307, 135] on span "Practice Knowledge" at bounding box center [272, 134] width 84 height 11
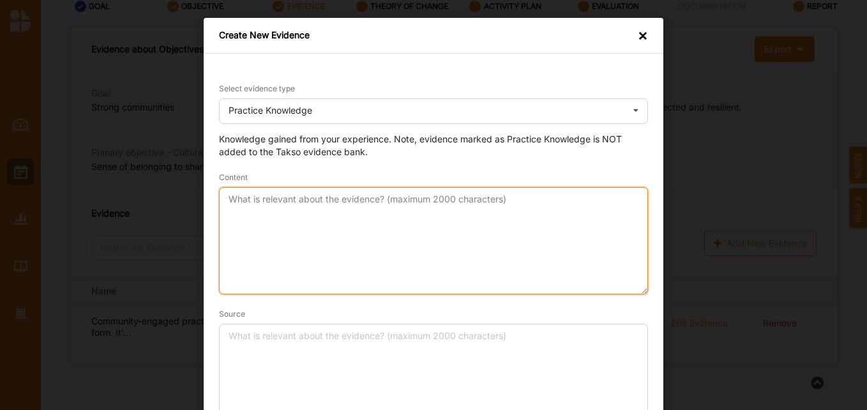
click at [290, 209] on textarea "Content" at bounding box center [433, 240] width 429 height 107
click at [225, 198] on textarea "Community engaged creative" at bounding box center [433, 240] width 429 height 107
drag, startPoint x: 423, startPoint y: 206, endPoint x: 284, endPoint y: 200, distance: 139.3
click at [284, 200] on textarea "Developing a Community engaged creative" at bounding box center [433, 240] width 429 height 107
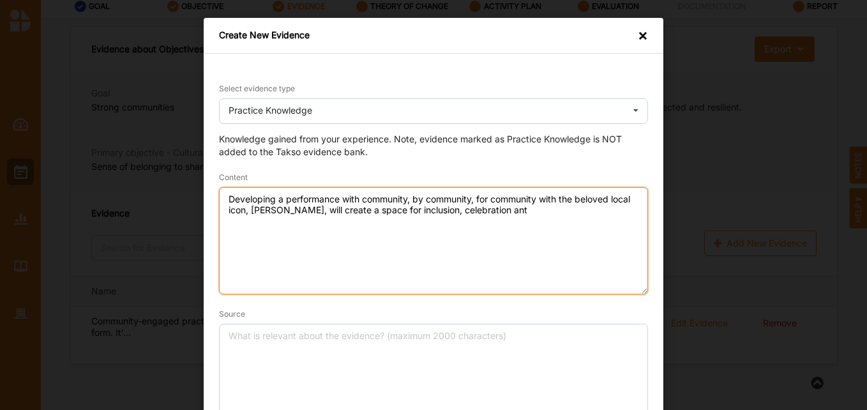
drag, startPoint x: 524, startPoint y: 209, endPoint x: 509, endPoint y: 215, distance: 16.4
click at [509, 215] on textarea "Developing a performance with community, by community, for community with the b…" at bounding box center [433, 240] width 429 height 107
type textarea "Developing a performance with community, by community, for community with the b…"
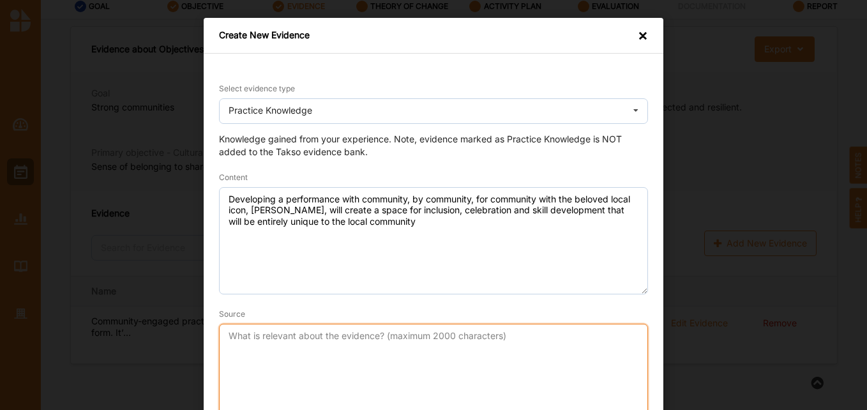
drag, startPoint x: 464, startPoint y: 324, endPoint x: 460, endPoint y: 330, distance: 7.4
click at [462, 328] on textarea "Source" at bounding box center [433, 377] width 429 height 107
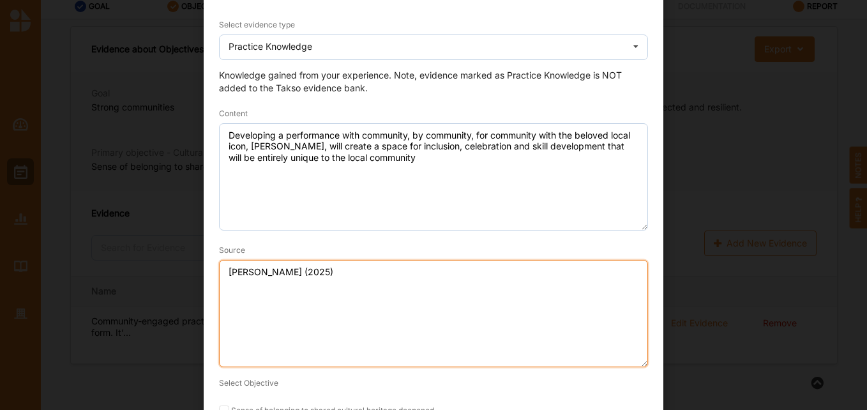
scroll to position [141, 0]
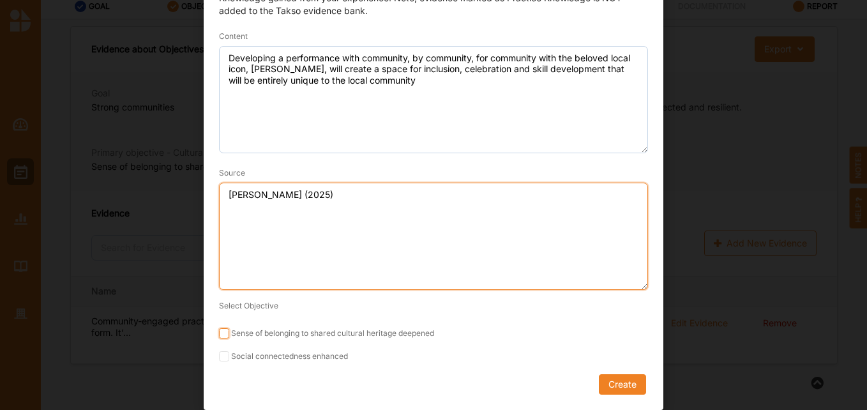
type textarea "[PERSON_NAME] (2025)"
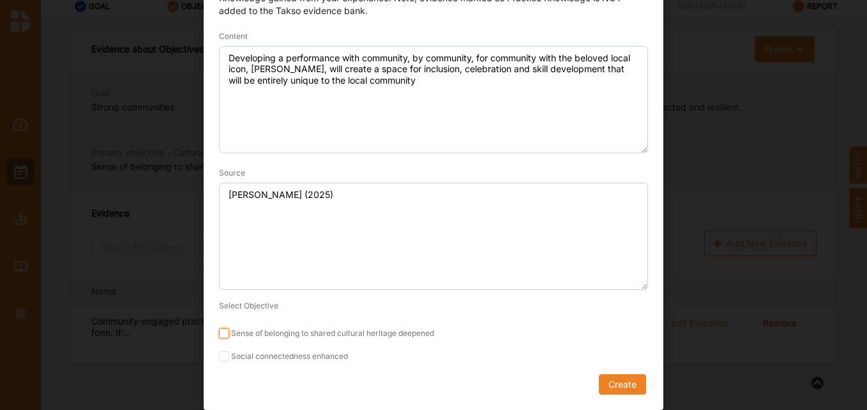
click at [219, 335] on input "Sense of belonging to shared cultural heritage deepened" at bounding box center [224, 333] width 10 height 10
checkbox input "true"
click at [221, 354] on input "Social connectedness enhanced" at bounding box center [224, 356] width 10 height 10
checkbox input "true"
click at [618, 386] on button "Create" at bounding box center [622, 384] width 47 height 20
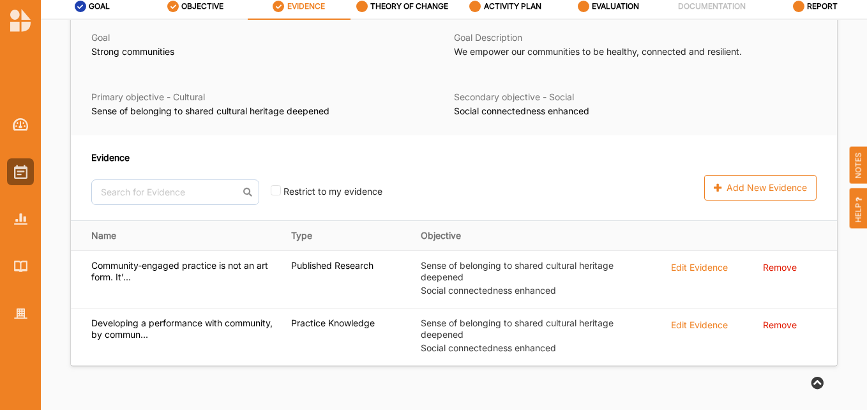
scroll to position [44, 0]
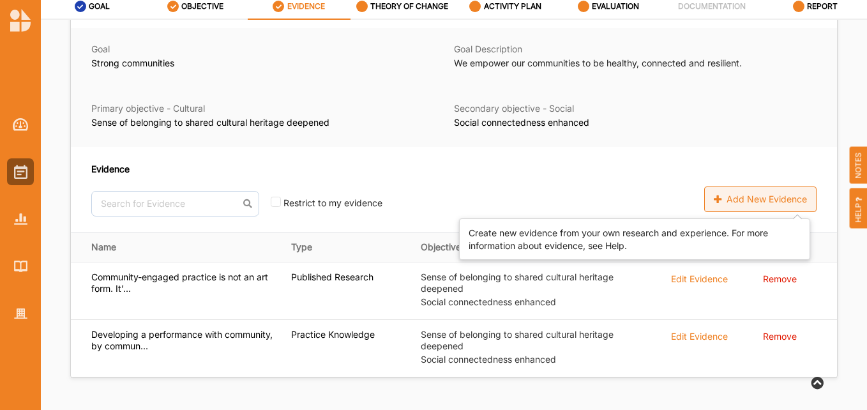
click at [739, 201] on div "Add New Evidence" at bounding box center [760, 199] width 112 height 26
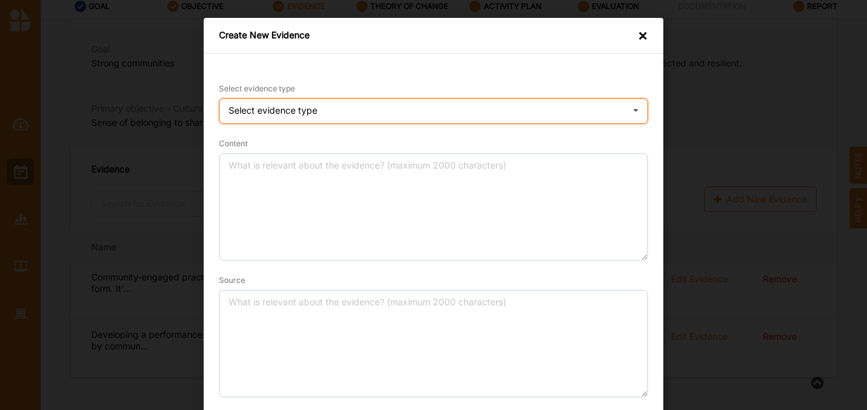
click at [637, 111] on icon at bounding box center [635, 112] width 19 height 26
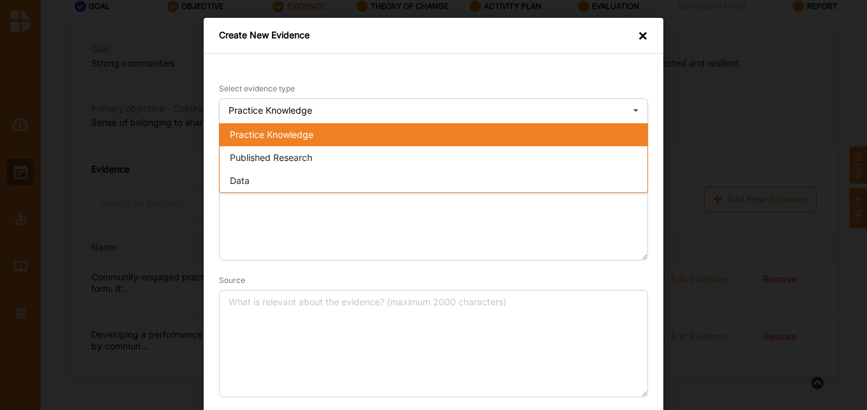
click at [652, 33] on div "Create New Evidence ×" at bounding box center [434, 36] width 460 height 36
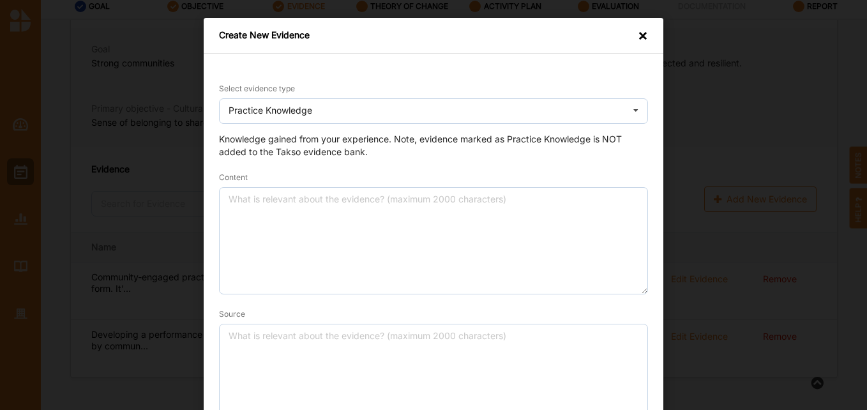
click at [643, 32] on div "×" at bounding box center [643, 36] width 10 height 15
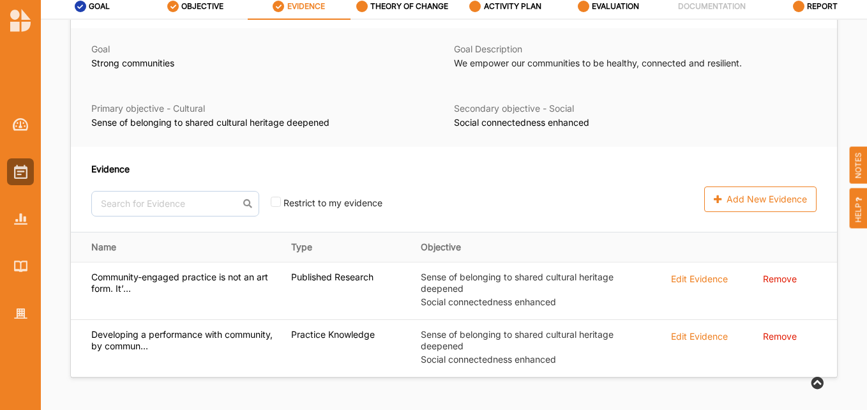
scroll to position [108, 0]
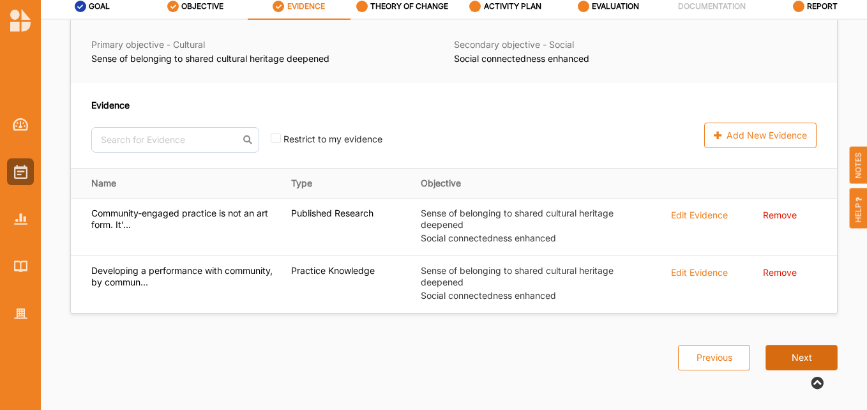
click at [776, 361] on button "Next" at bounding box center [802, 358] width 72 height 26
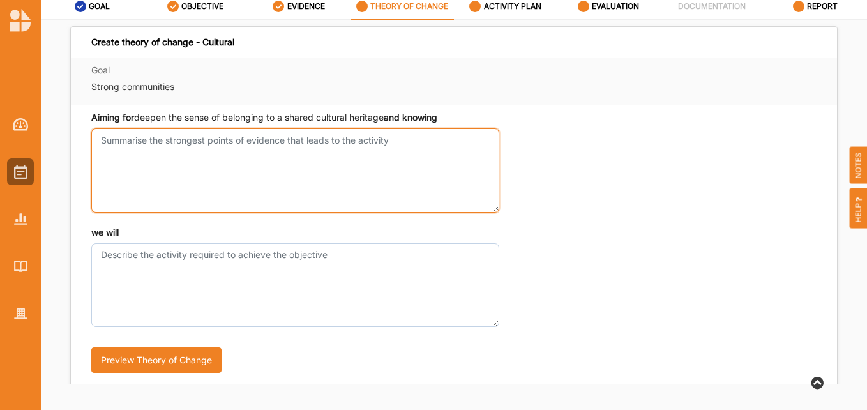
click at [172, 144] on textarea "Aiming for deepen the sense of belonging to a shared cultural heritage and know…" at bounding box center [295, 170] width 408 height 84
type textarea "T"
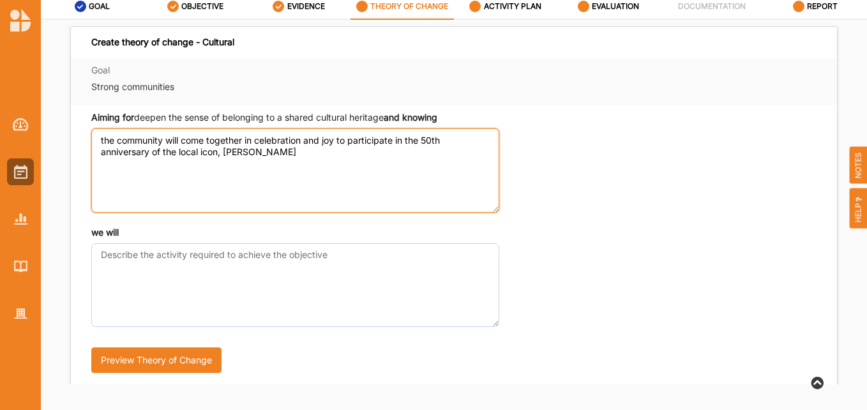
type textarea "the community will come together in celebration and joy to participate in the 5…"
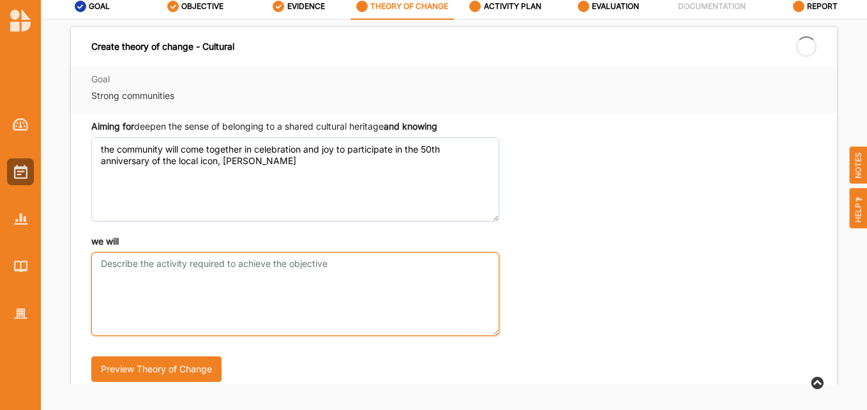
click at [141, 252] on textarea "we will" at bounding box center [295, 294] width 408 height 84
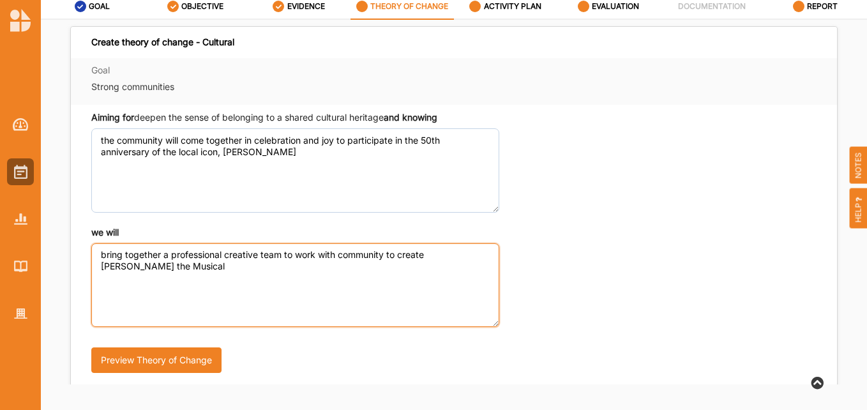
click at [429, 253] on textarea "bring together a professional creative team to work with community to create [P…" at bounding box center [295, 285] width 408 height 84
type textarea "bring together a professional creative team to work with community to create an…"
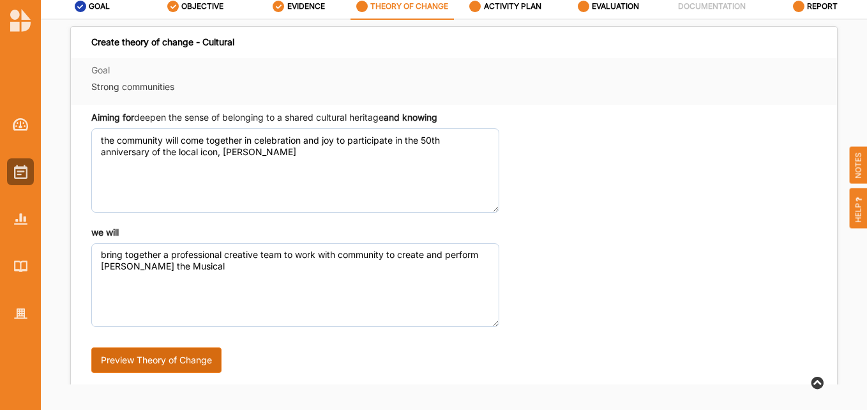
click at [165, 360] on button "Preview Theory of Change" at bounding box center [156, 360] width 130 height 26
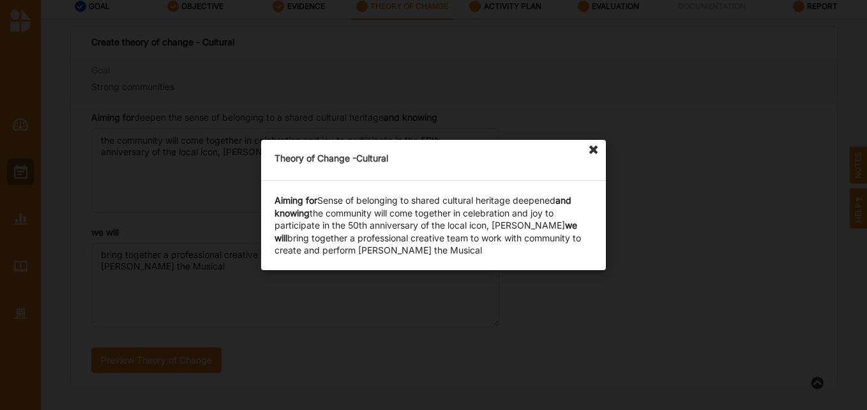
click at [593, 148] on icon at bounding box center [594, 150] width 20 height 20
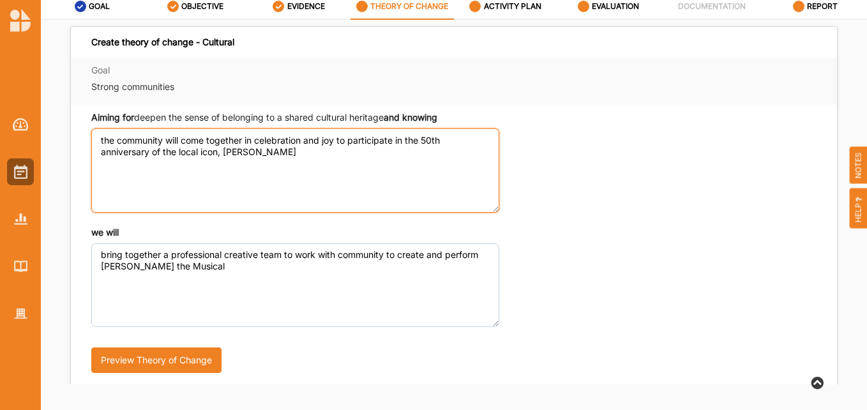
drag, startPoint x: 302, startPoint y: 151, endPoint x: 77, endPoint y: 119, distance: 227.7
click at [77, 119] on div "Aiming for deepen the sense of belonging to a shared cultural heritage and know…" at bounding box center [454, 248] width 766 height 286
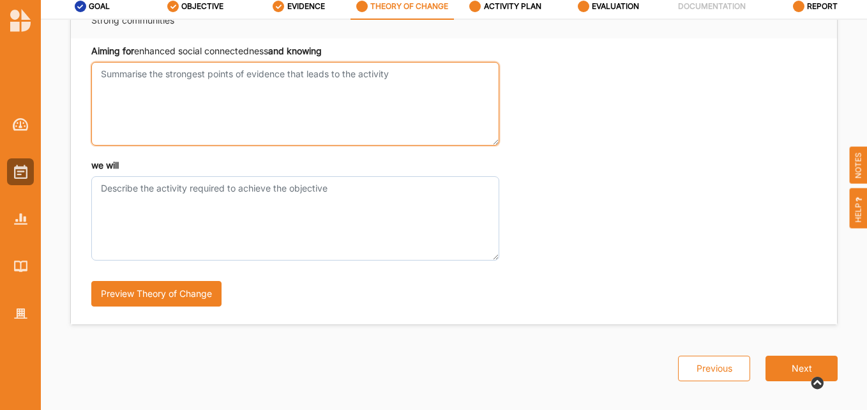
click at [144, 93] on textarea "Aiming for deepen the sense of belonging to a shared cultural heritage and know…" at bounding box center [295, 104] width 408 height 84
paste textarea "the community will come together in celebration and joy to participate in the 5…"
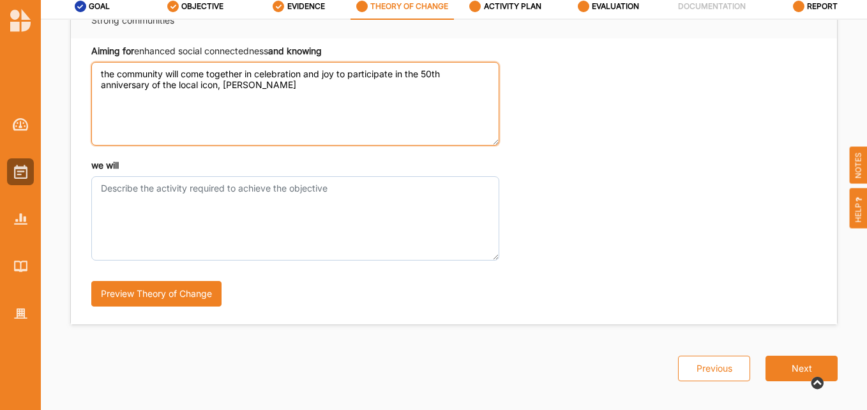
type textarea "the community will come together in celebration and joy to participate in the 5…"
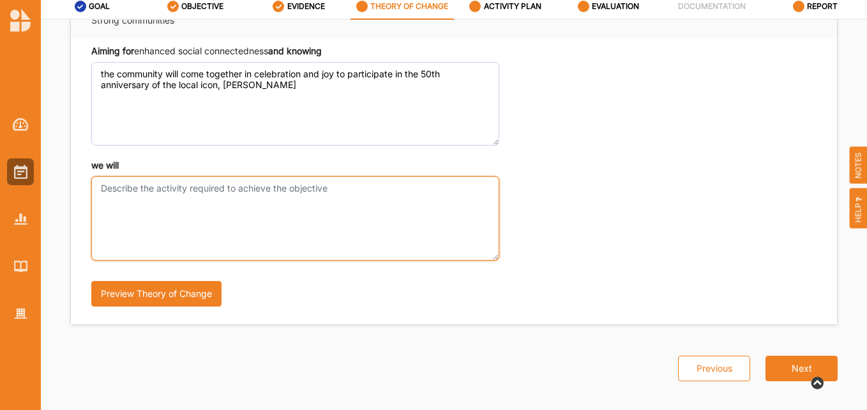
click at [164, 190] on textarea "we will" at bounding box center [295, 218] width 408 height 84
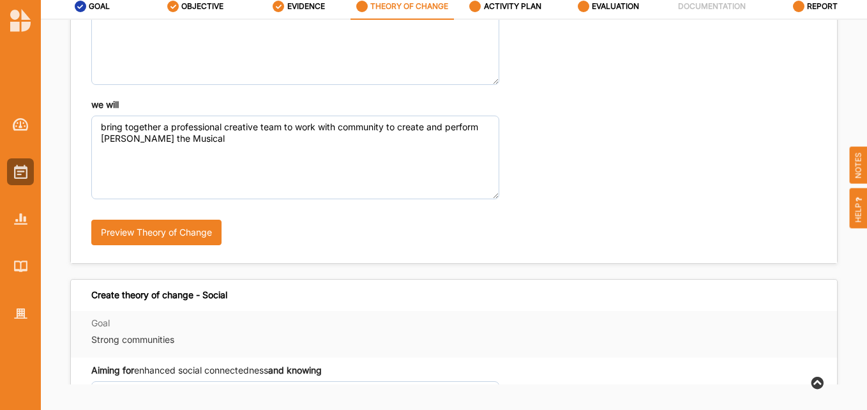
scroll to position [192, 0]
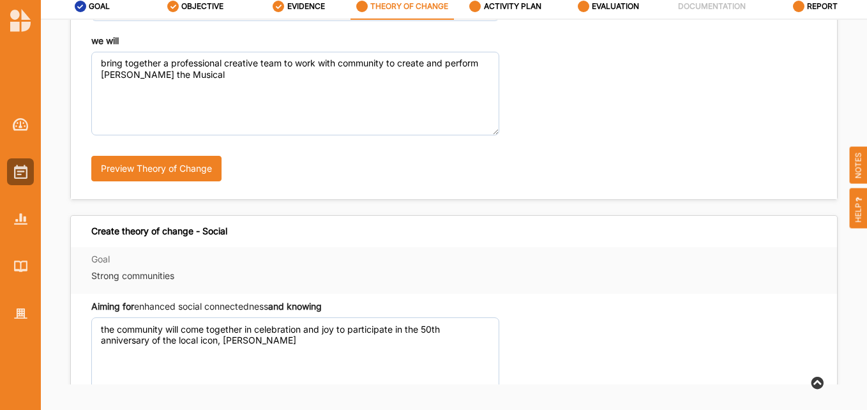
type textarea "invite key community stakeholders to be part of each development of the project…"
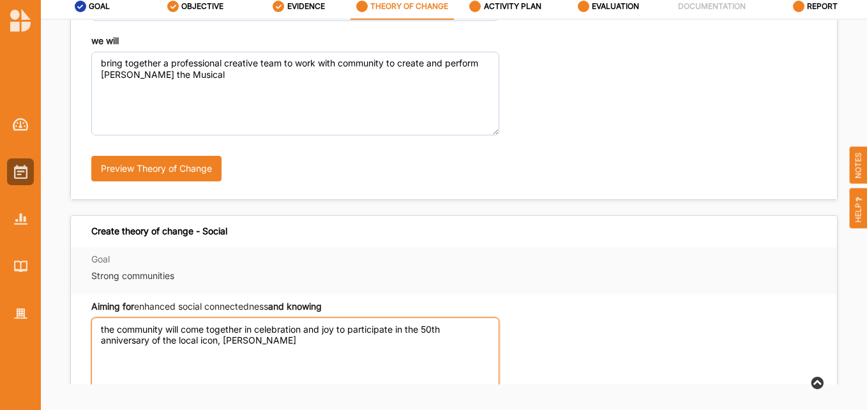
drag, startPoint x: 292, startPoint y: 345, endPoint x: 43, endPoint y: 307, distance: 252.5
click at [43, 307] on div "Create theory of change - Cultural Goal Strong communities Aiming for deepen th…" at bounding box center [454, 202] width 826 height 365
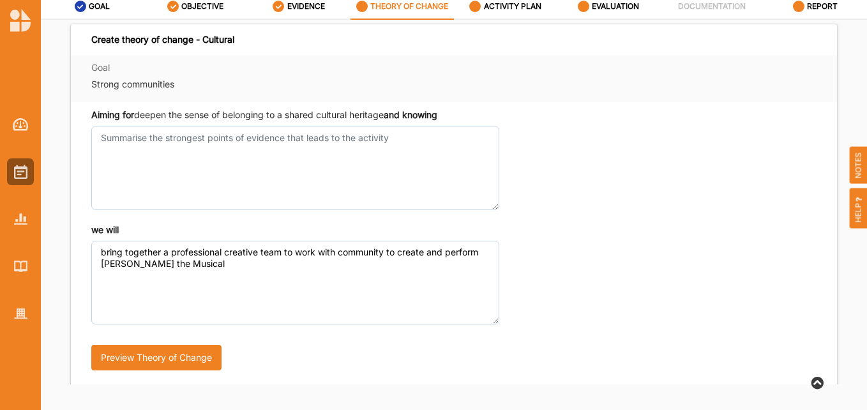
scroll to position [0, 0]
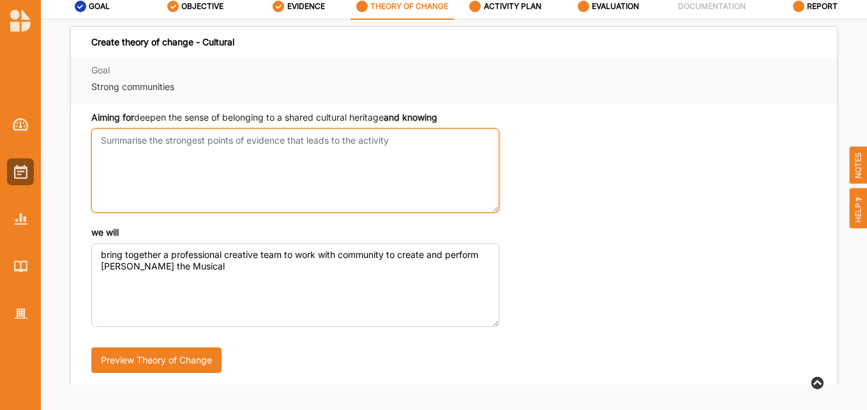
click at [204, 138] on textarea "Aiming for deepen the sense of belonging to a shared cultural heritage and know…" at bounding box center [295, 170] width 408 height 84
paste textarea "the community will come together in celebration and joy to participate in the 5…"
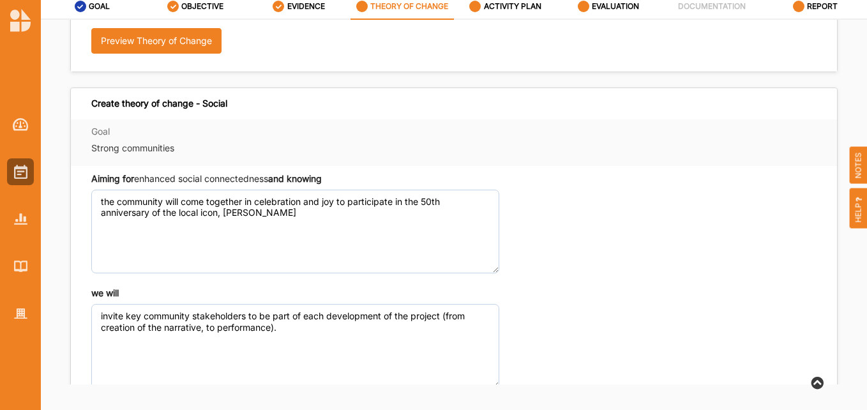
scroll to position [457, 0]
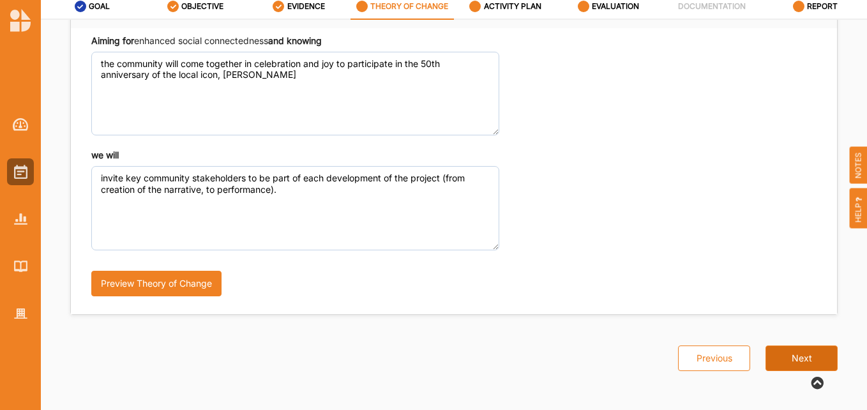
type textarea "the community will come together in celebration and joy to participate in the 5…"
click at [777, 364] on button "Next" at bounding box center [802, 358] width 72 height 26
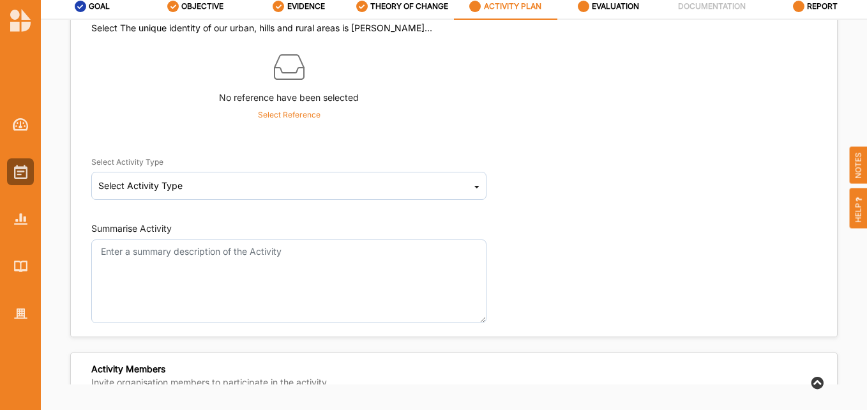
scroll to position [128, 0]
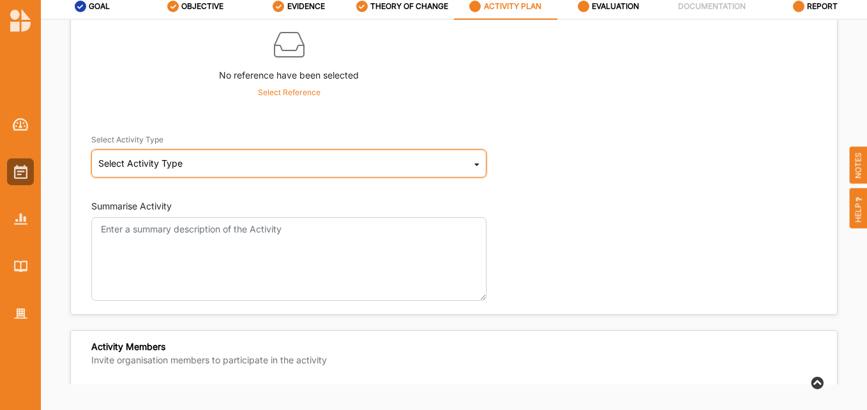
click at [474, 163] on icon at bounding box center [476, 167] width 5 height 26
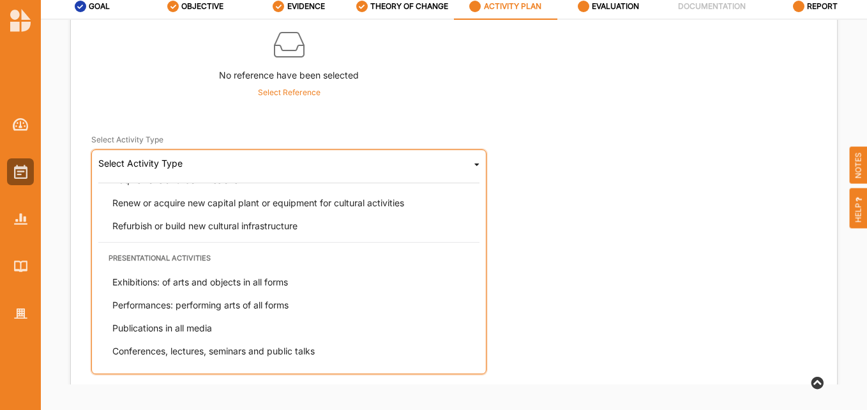
scroll to position [64, 0]
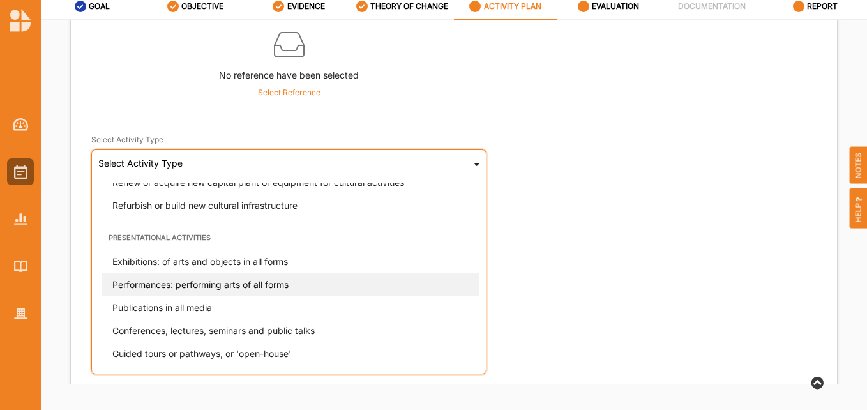
click at [226, 284] on span "Performances: performing arts of all forms" at bounding box center [200, 284] width 176 height 11
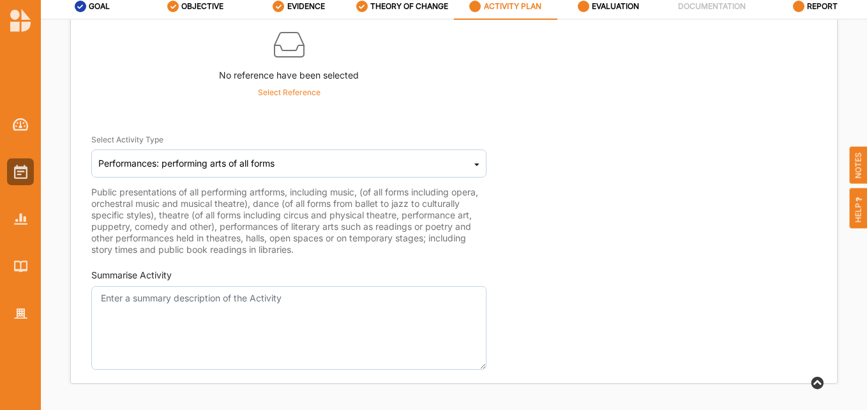
scroll to position [192, 0]
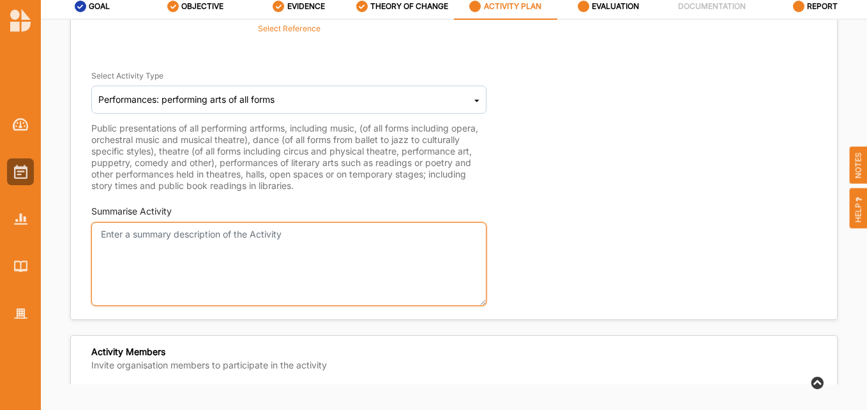
click at [267, 244] on textarea "Summarise Activity" at bounding box center [288, 264] width 395 height 84
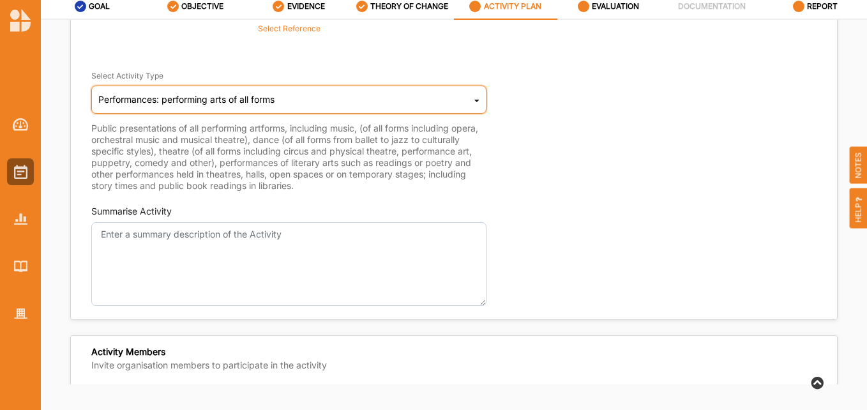
click at [477, 104] on div "Performances: performing arts of all forms Cultural infrastructure development …" at bounding box center [288, 100] width 395 height 28
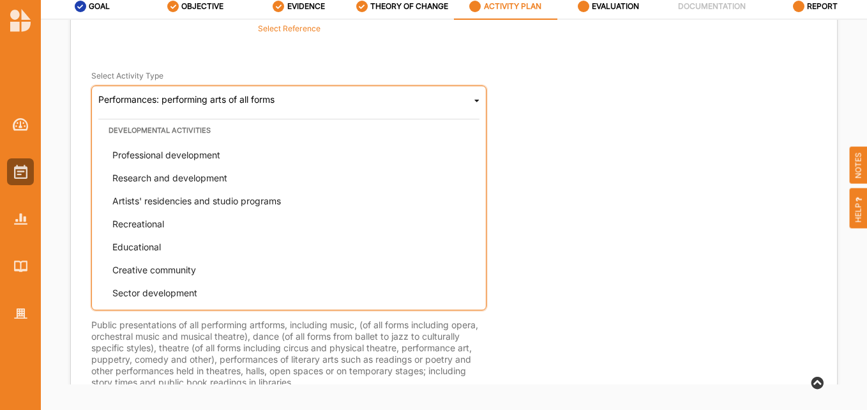
scroll to position [326, 0]
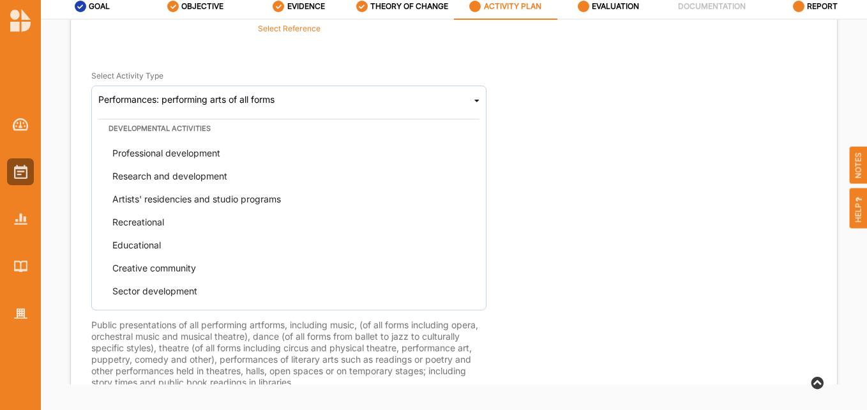
click at [662, 151] on div "Select Activity Type Performances: performing arts of all forms Cultural infras…" at bounding box center [453, 222] width 725 height 332
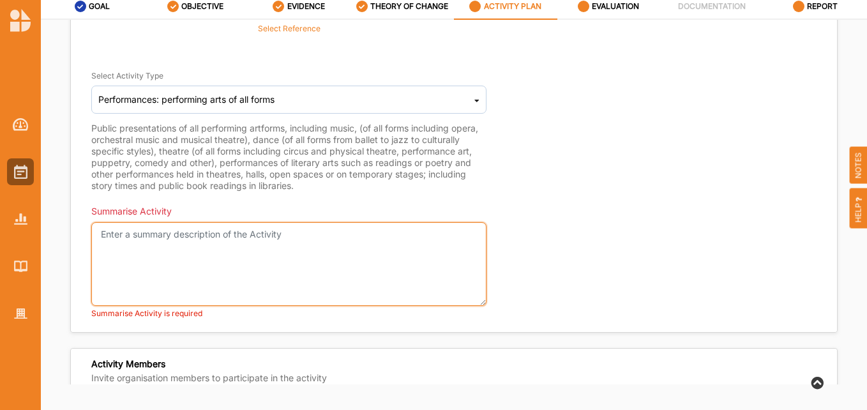
click at [269, 262] on textarea "Summarise Activity" at bounding box center [288, 264] width 395 height 84
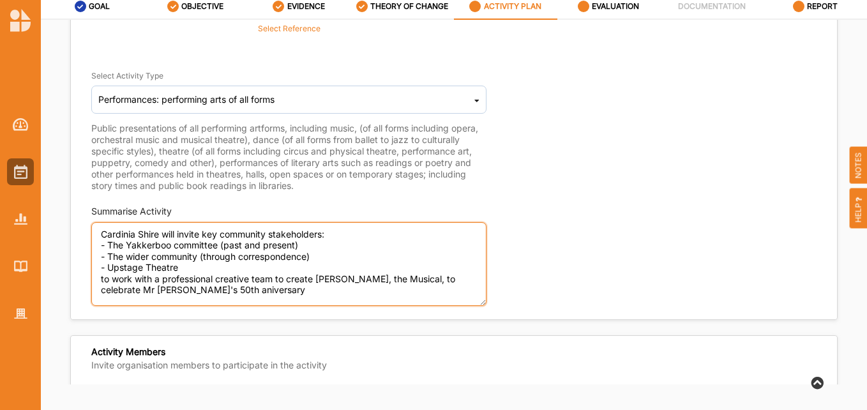
drag, startPoint x: 446, startPoint y: 277, endPoint x: 434, endPoint y: 281, distance: 12.1
click at [434, 281] on textarea "Cardinia Shire will invite key community stakeholders: - The Yakkerboo committe…" at bounding box center [288, 264] width 395 height 84
click at [137, 292] on textarea "Cardinia Shire will invite key community stakeholders: - The Yakkerboo committe…" at bounding box center [288, 264] width 395 height 84
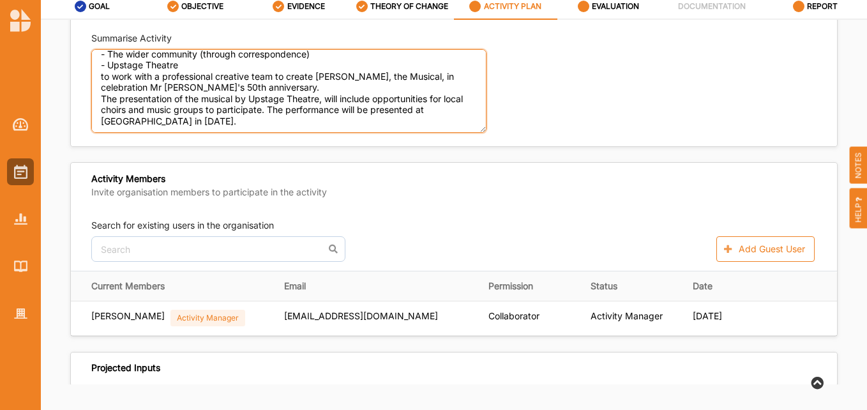
scroll to position [383, 0]
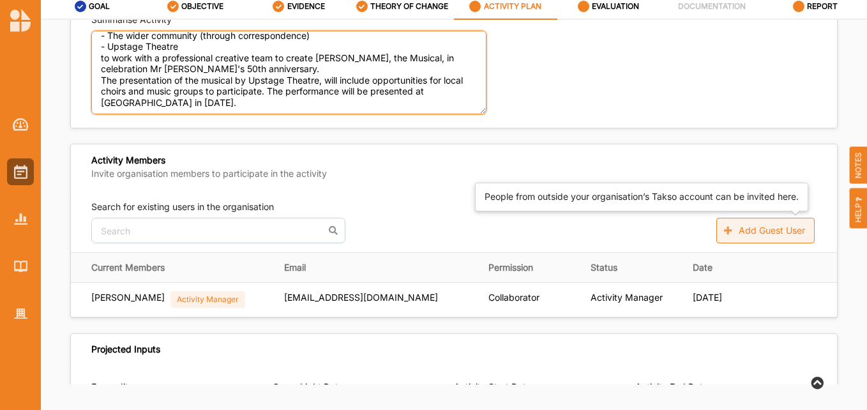
type textarea "Cardinia Shire will invite key community stakeholders: - The Yakkerboo committe…"
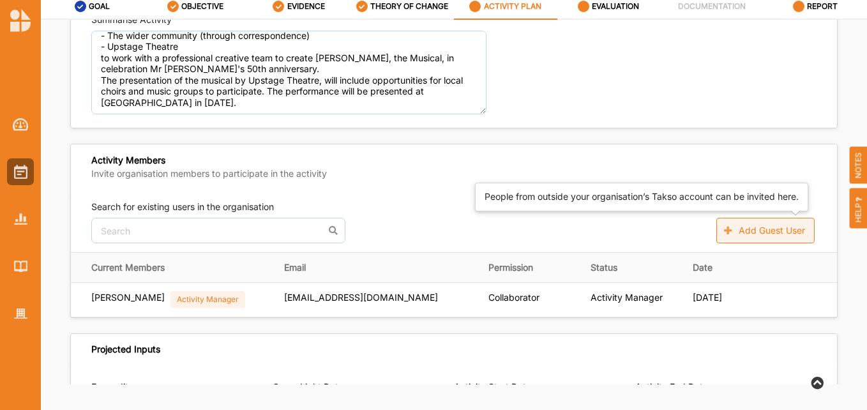
click at [755, 234] on button "Add Guest User" at bounding box center [766, 231] width 98 height 26
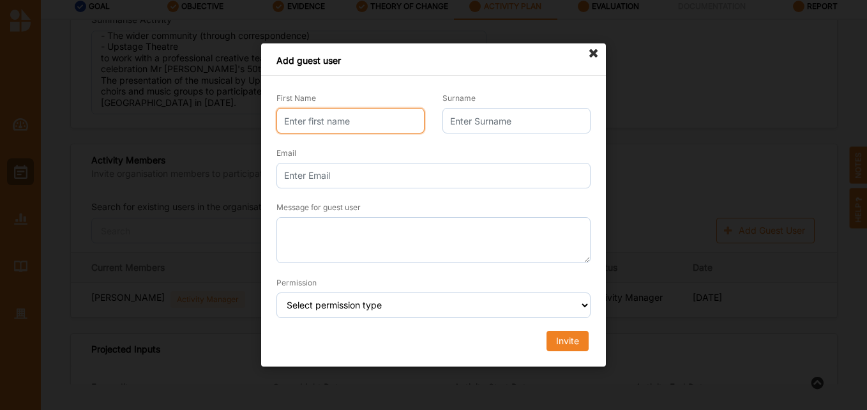
click at [397, 124] on input "First Name" at bounding box center [351, 121] width 148 height 26
type input "b"
type input "bronwyn"
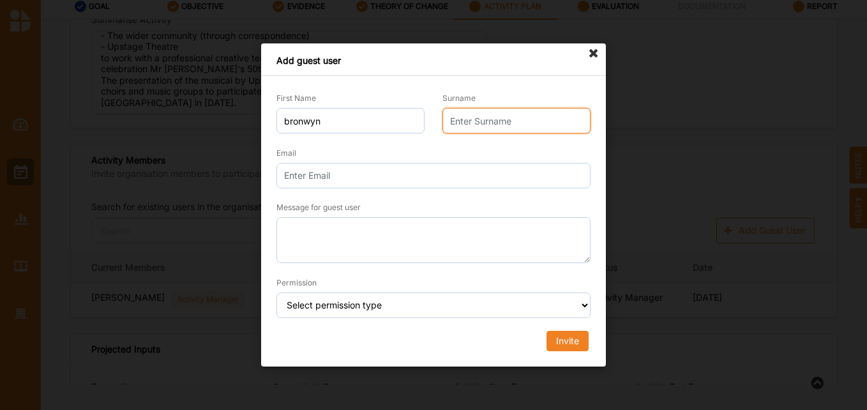
click at [463, 113] on input "Surname" at bounding box center [517, 121] width 148 height 26
type input "[PERSON_NAME]"
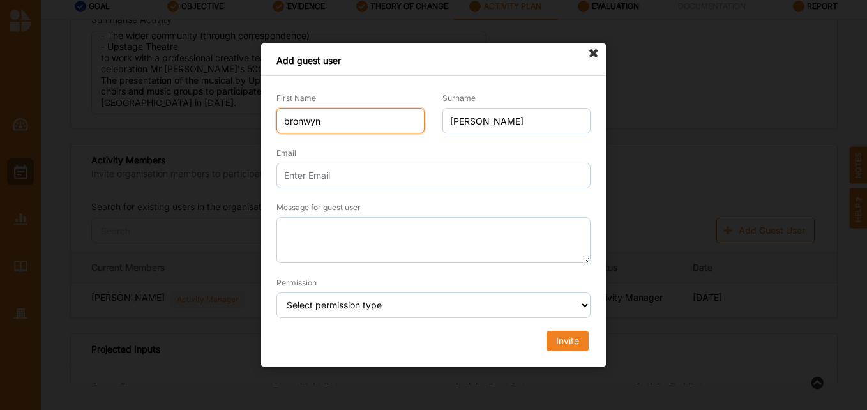
drag, startPoint x: 288, startPoint y: 121, endPoint x: 265, endPoint y: 118, distance: 23.3
click at [268, 118] on div "First Name [PERSON_NAME]" at bounding box center [351, 118] width 166 height 73
type input "Bronwyn"
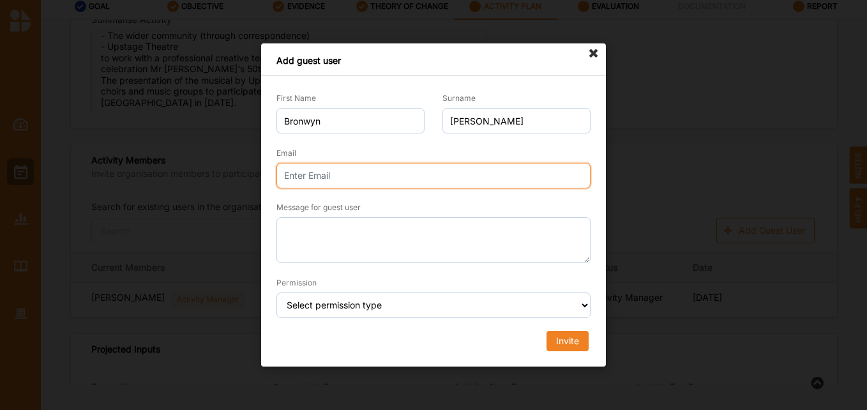
click at [301, 183] on input "Email" at bounding box center [434, 176] width 314 height 26
type input "[EMAIL_ADDRESS][PERSON_NAME][DOMAIN_NAME]"
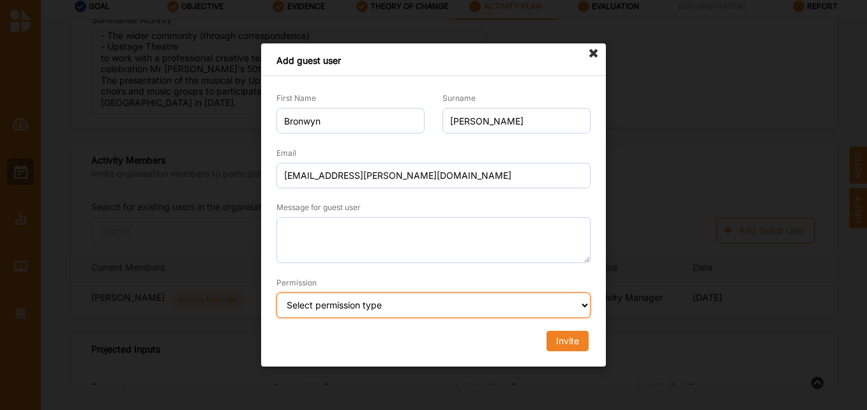
click at [436, 303] on select "Select permission type Collaborator Documentor Report Only Custom" at bounding box center [434, 305] width 314 height 26
select select "collaborator"
click at [277, 292] on select "Select permission type Collaborator Documentor Report Only Custom" at bounding box center [434, 305] width 314 height 26
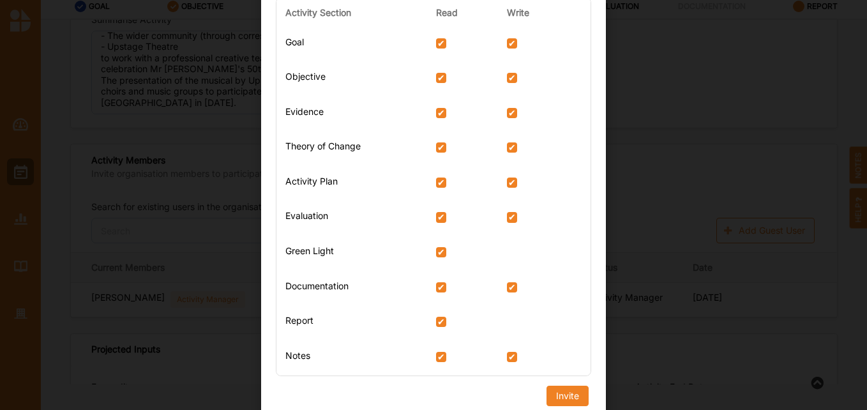
scroll to position [315, 0]
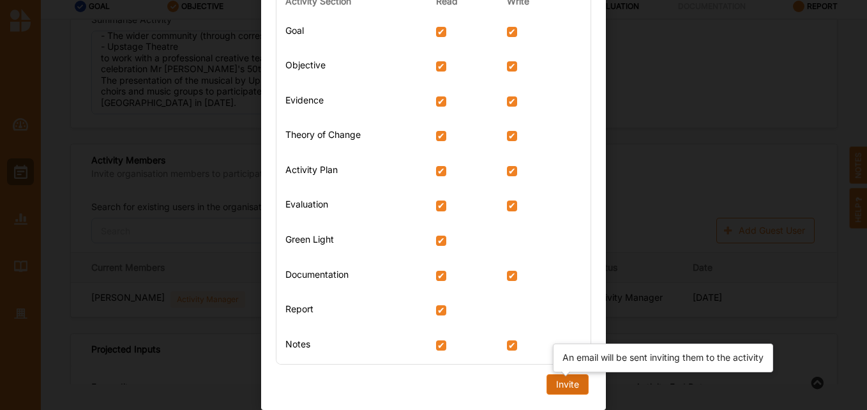
click at [566, 384] on div "Invite" at bounding box center [567, 384] width 23 height 11
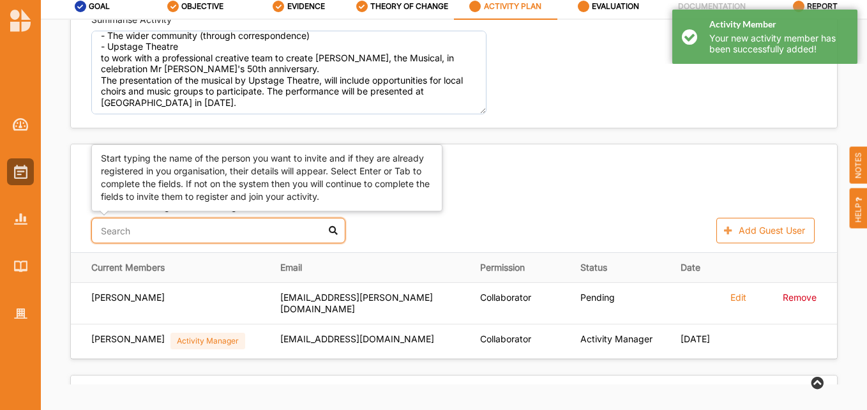
click at [167, 238] on input "text" at bounding box center [218, 231] width 254 height 26
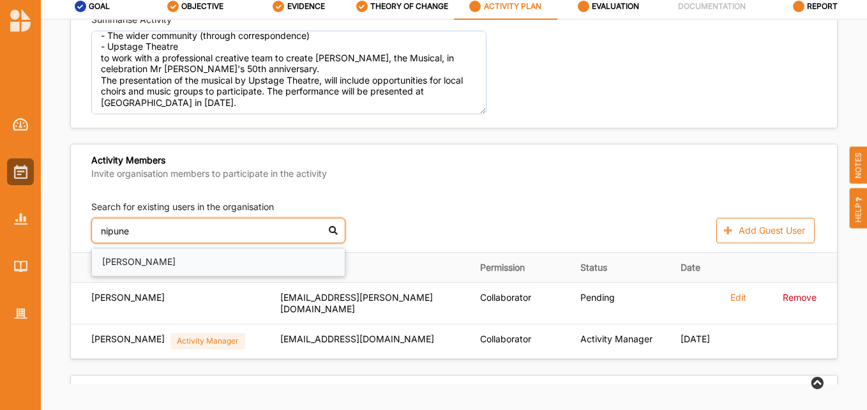
click at [132, 264] on div "[PERSON_NAME]" at bounding box center [218, 261] width 253 height 27
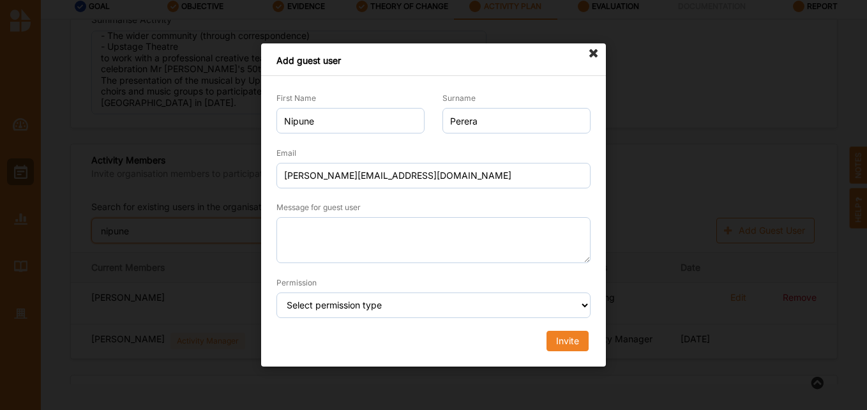
type input "nipune"
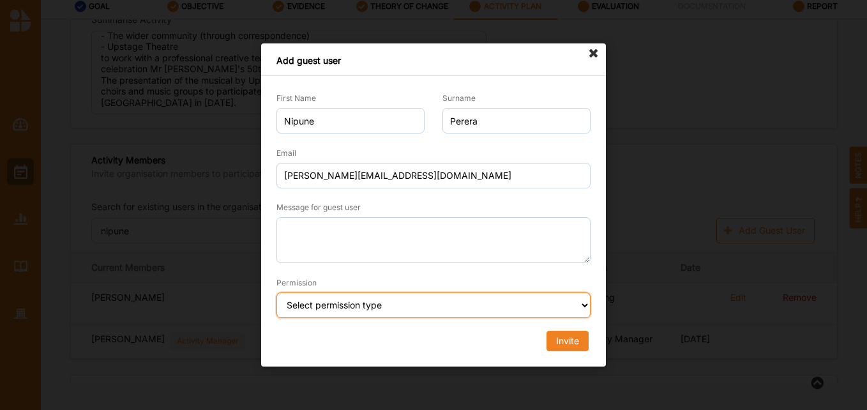
click at [440, 306] on select "Select permission type Collaborator Documentor Report Only Custom" at bounding box center [434, 305] width 314 height 26
select select "collaborator"
click at [277, 292] on select "Select permission type Collaborator Documentor Report Only Custom" at bounding box center [434, 305] width 314 height 26
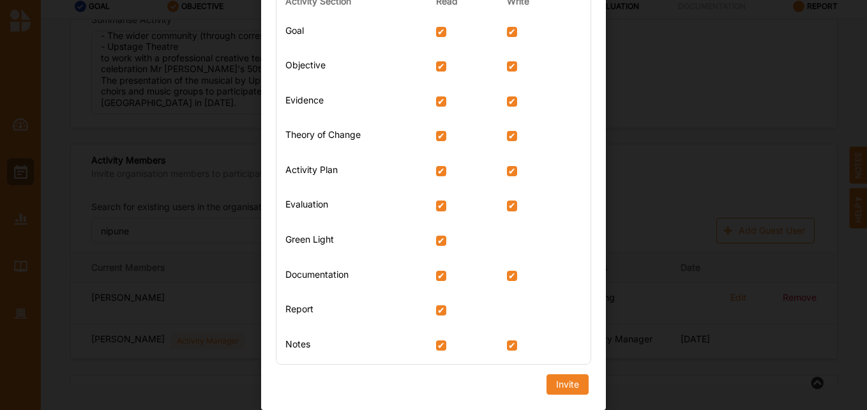
click at [575, 379] on div "Activity Section Read Write Goal Objective Evidence Theory of Change Activity P…" at bounding box center [434, 182] width 332 height 402
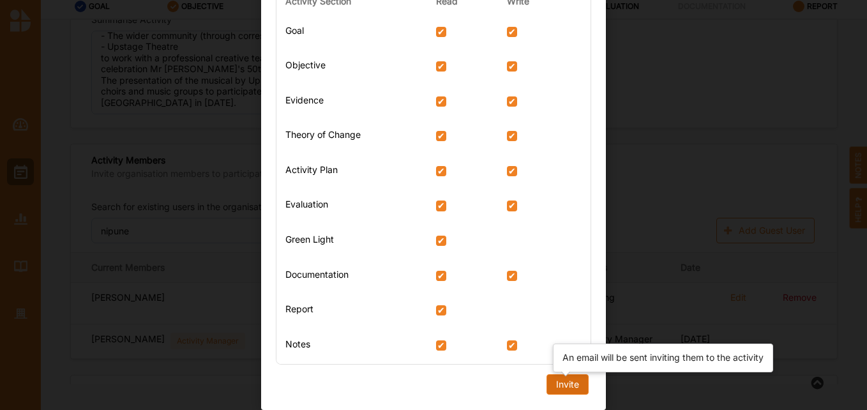
click at [564, 387] on div "Invite" at bounding box center [567, 384] width 23 height 11
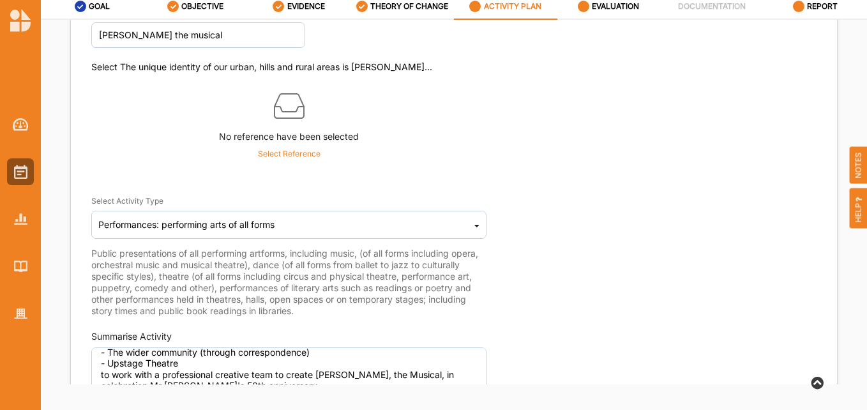
scroll to position [64, 0]
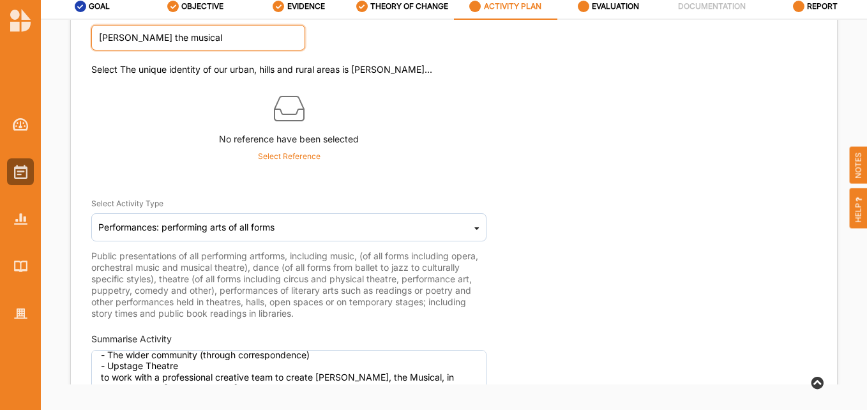
click at [230, 38] on input "[PERSON_NAME] the musical" at bounding box center [198, 38] width 214 height 26
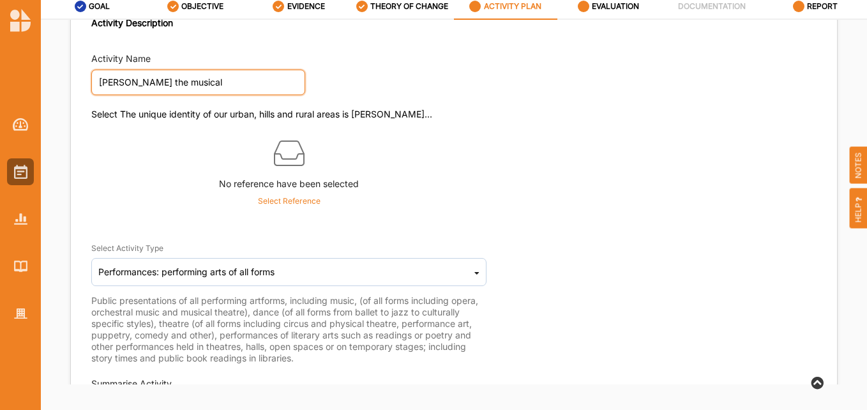
scroll to position [0, 0]
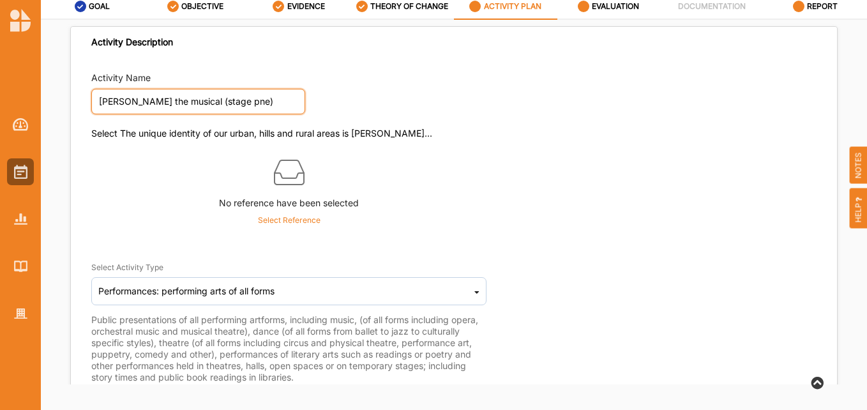
drag, startPoint x: 244, startPoint y: 104, endPoint x: 236, endPoint y: 104, distance: 7.7
click at [240, 105] on input "[PERSON_NAME] the musical (stage pne)" at bounding box center [198, 102] width 214 height 26
type input "[PERSON_NAME] the musical (stage one)"
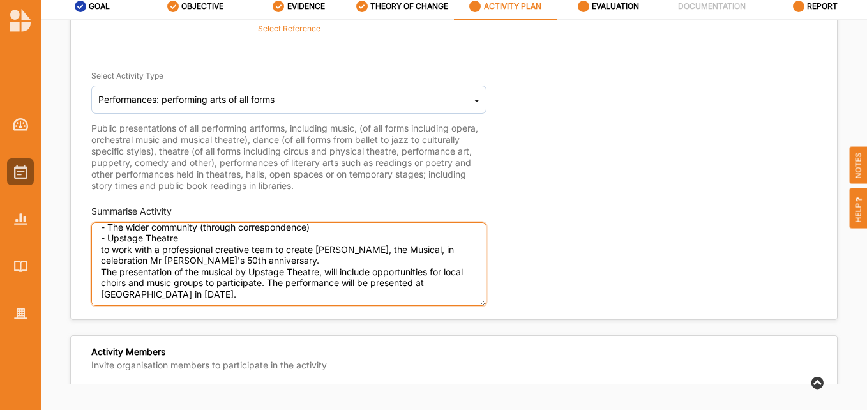
click at [231, 238] on textarea "Cardinia Shire will invite key community stakeholders: - The Yakkerboo committe…" at bounding box center [288, 264] width 395 height 84
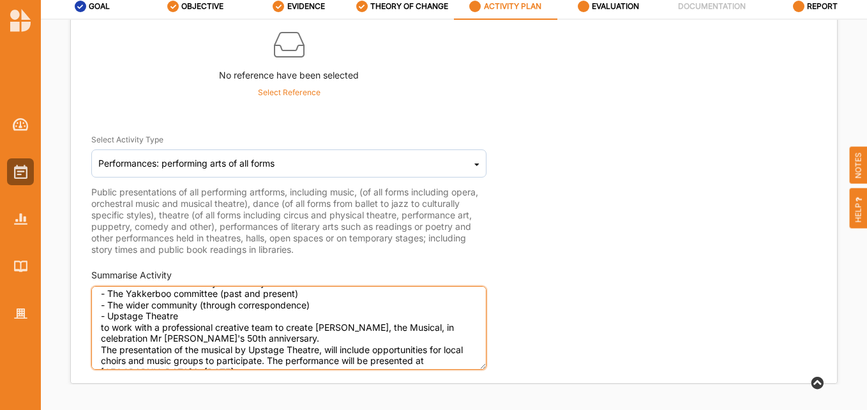
scroll to position [29, 0]
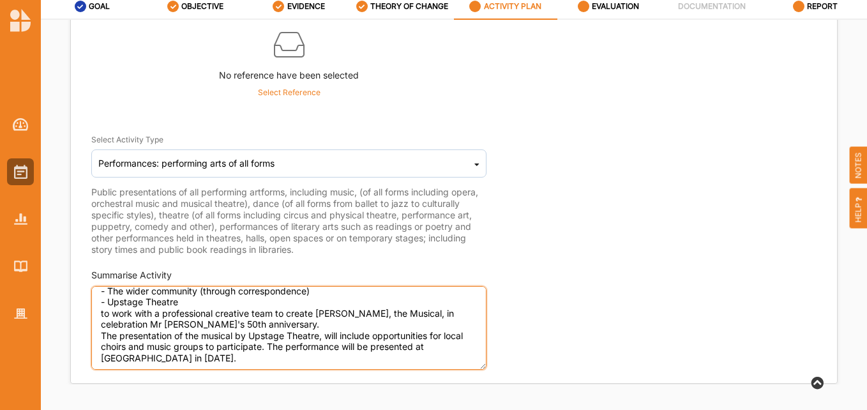
click at [300, 324] on textarea "Cardinia Shire will invite key community stakeholders: - The Yakkerboo committe…" at bounding box center [288, 328] width 395 height 84
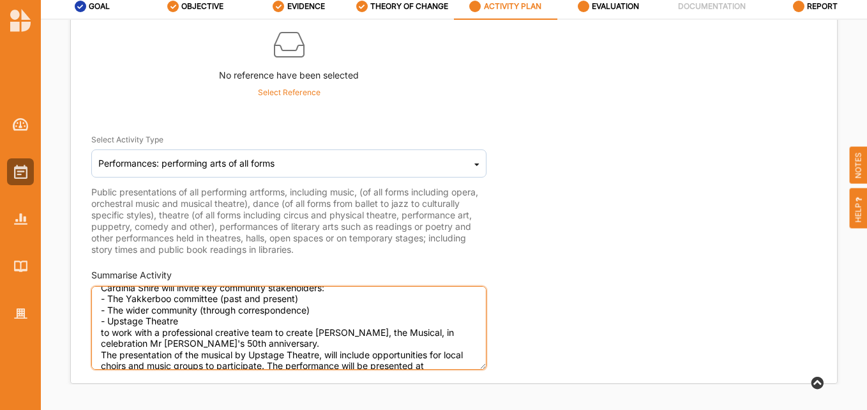
scroll to position [0, 0]
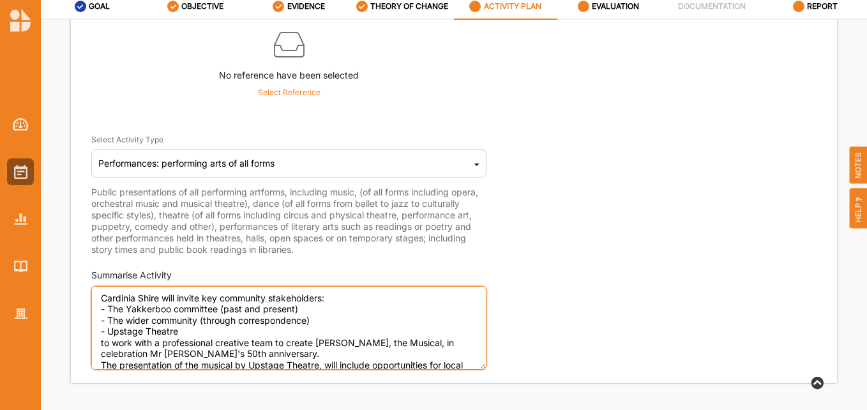
click at [100, 297] on textarea "Cardinia Shire will invite key community stakeholders: - The Yakkerboo committe…" at bounding box center [288, 328] width 395 height 84
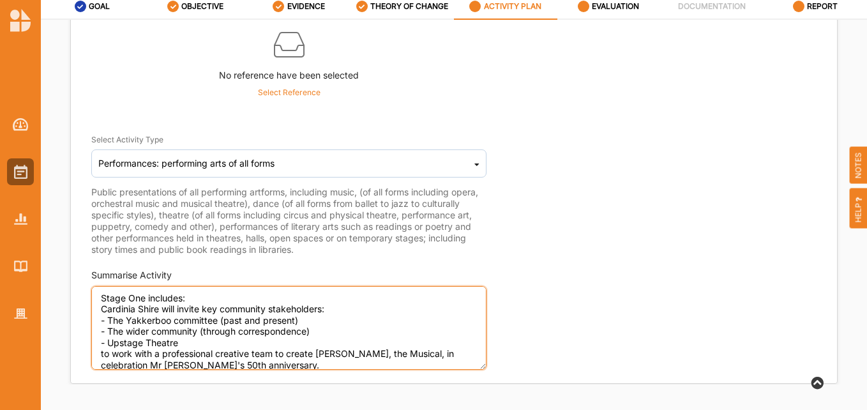
scroll to position [41, 0]
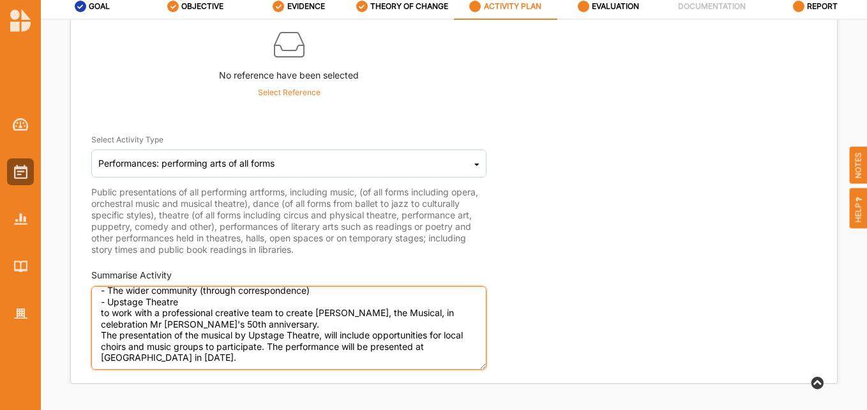
click at [308, 324] on textarea "Stage One includes: Cardinia Shire will invite key community stakeholders: - Th…" at bounding box center [288, 328] width 395 height 84
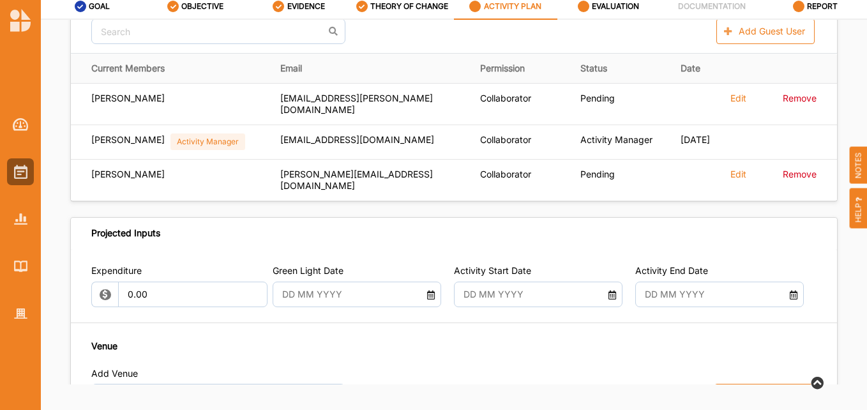
scroll to position [639, 0]
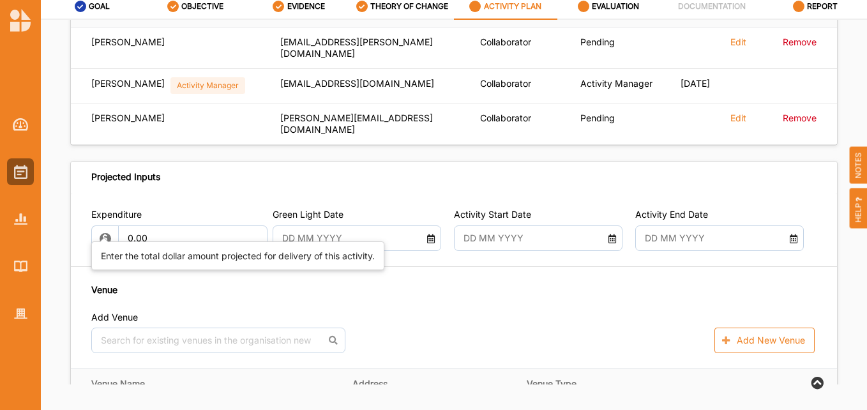
type textarea "Stage One includes: Cardinia Shire will invite key community stakeholders: - Th…"
click at [156, 225] on input "0.00" at bounding box center [192, 238] width 149 height 26
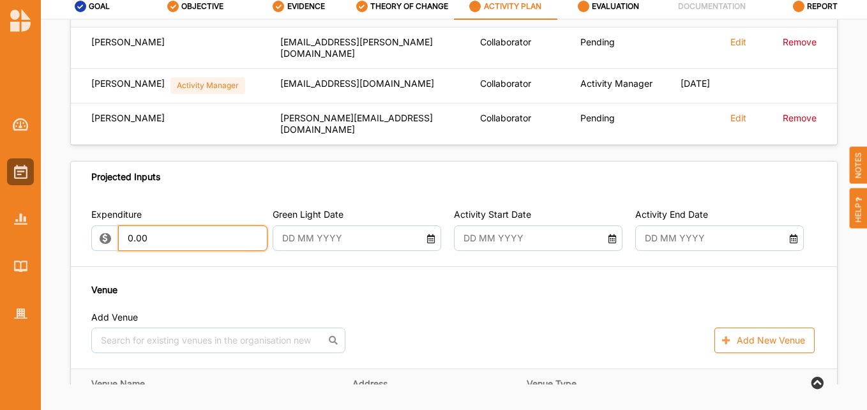
drag, startPoint x: 156, startPoint y: 223, endPoint x: 117, endPoint y: 220, distance: 39.0
click at [117, 225] on div "0.00" at bounding box center [177, 238] width 172 height 26
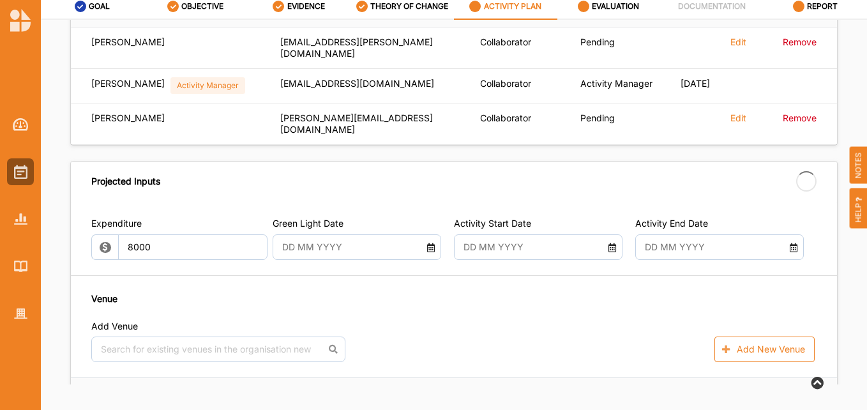
type input "8,000.00"
type input "-8,000.00"
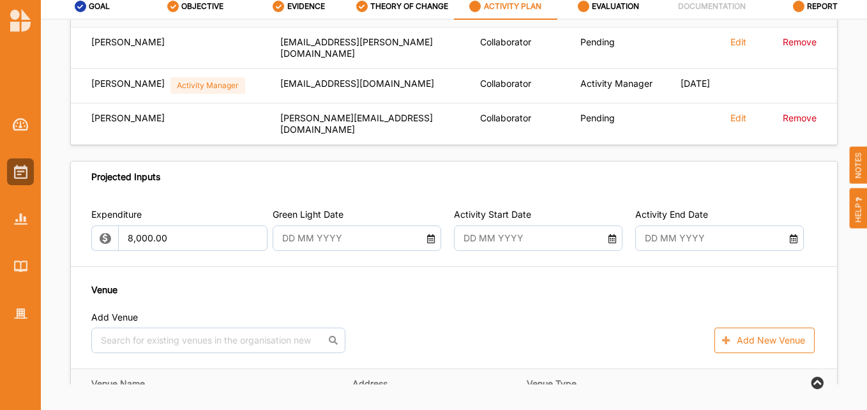
click at [429, 232] on icon at bounding box center [430, 236] width 11 height 9
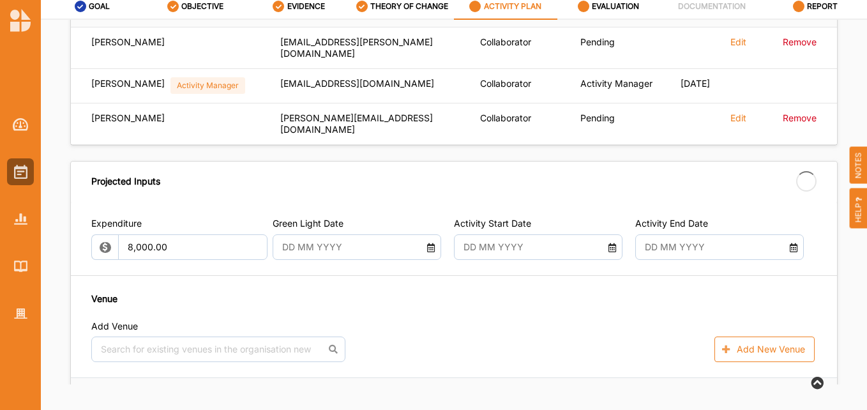
type input "[DATE]"
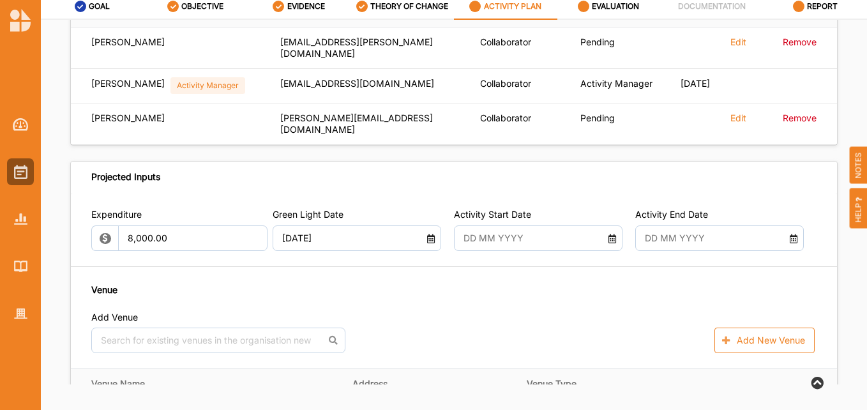
click at [608, 232] on icon at bounding box center [612, 236] width 11 height 9
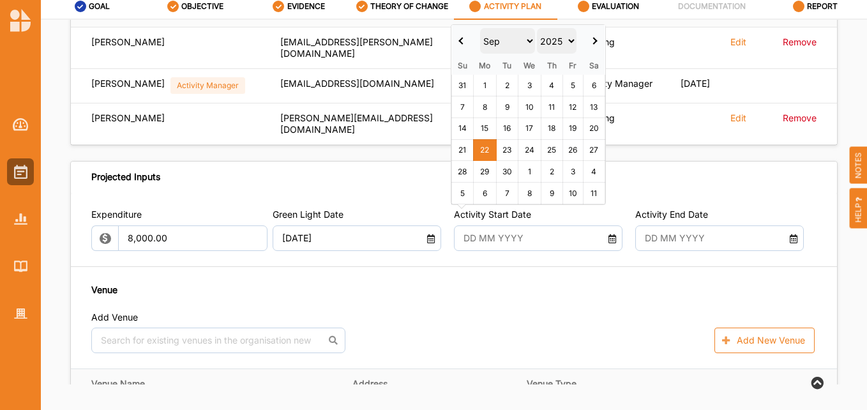
click at [595, 33] on th at bounding box center [595, 41] width 22 height 32
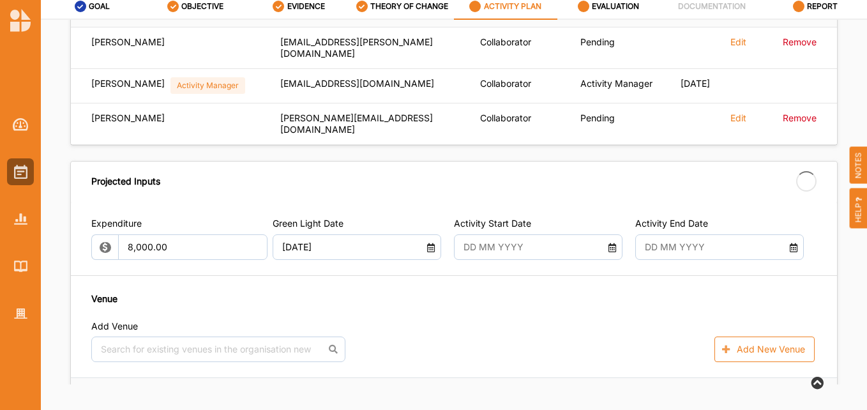
type input "[DATE]"
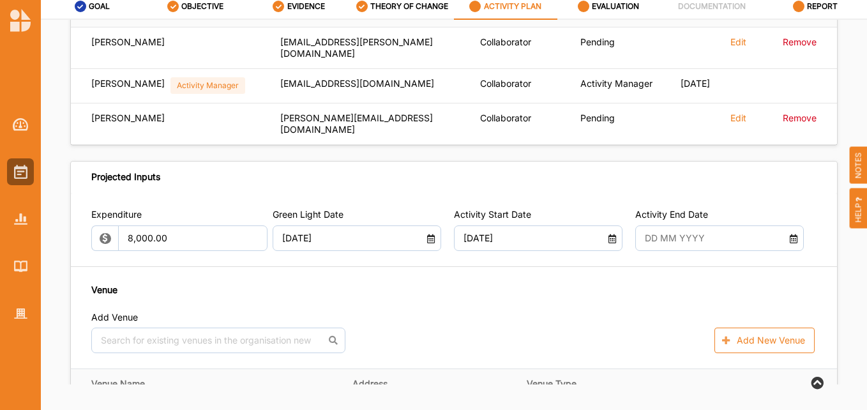
click at [788, 232] on icon at bounding box center [793, 236] width 11 height 9
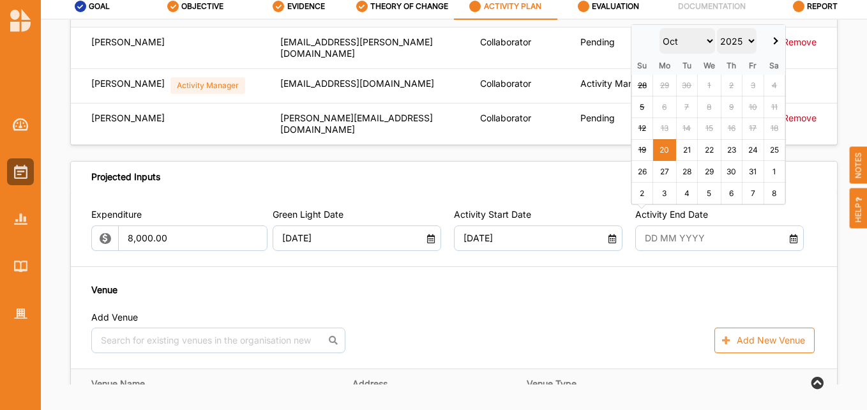
click at [754, 38] on select "2025 2026 2027 2028 2029 2030 2031 2032 2033 2034 2035" at bounding box center [737, 41] width 40 height 26
click at [672, 38] on select "Jan Feb Mar Apr May Jun [DATE] Aug Sep Oct Nov Dec" at bounding box center [688, 41] width 56 height 26
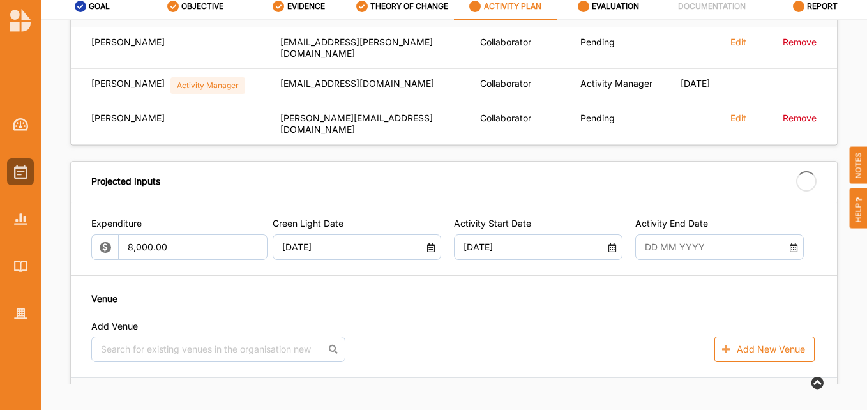
type input "[DATE]"
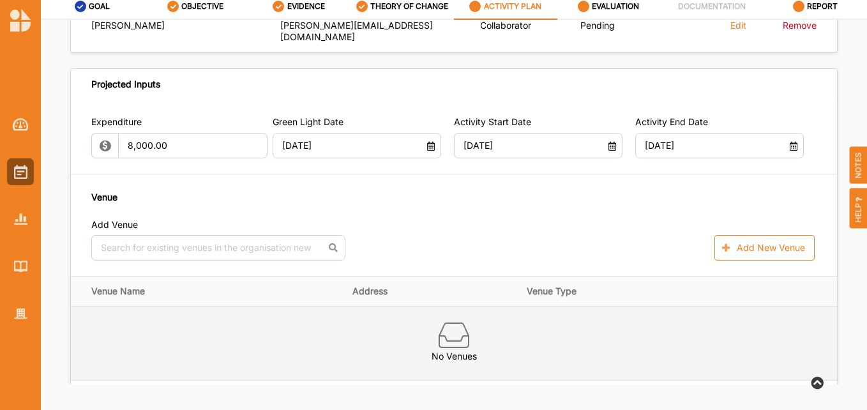
scroll to position [766, 0]
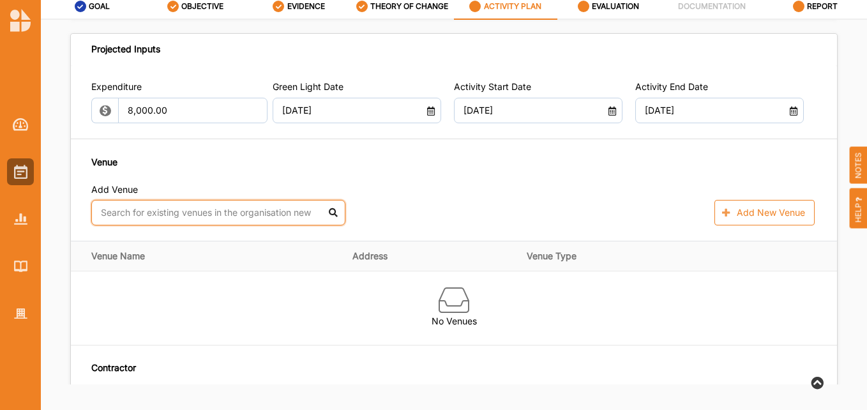
click at [199, 200] on input "text" at bounding box center [218, 213] width 254 height 26
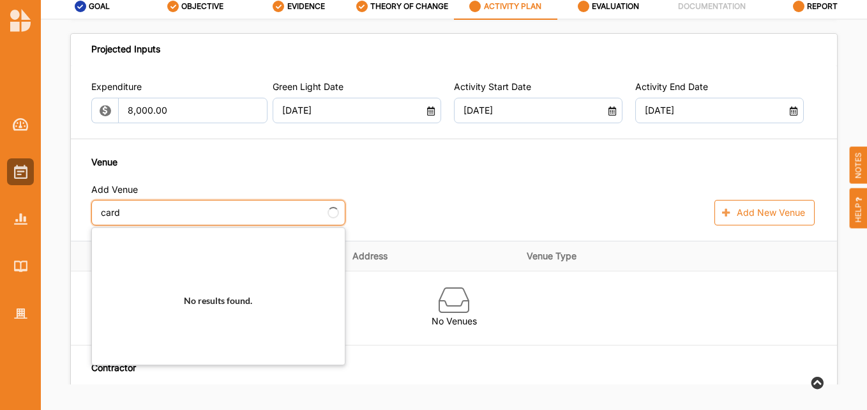
type input "cardi"
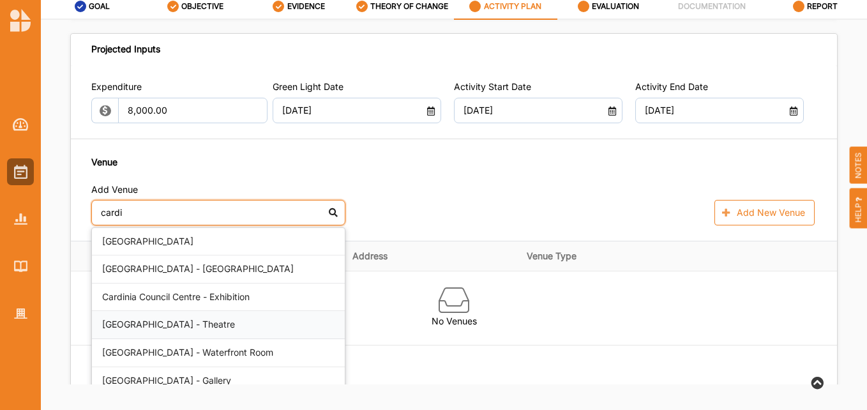
click at [200, 311] on div "[GEOGRAPHIC_DATA] - Theatre" at bounding box center [218, 325] width 253 height 28
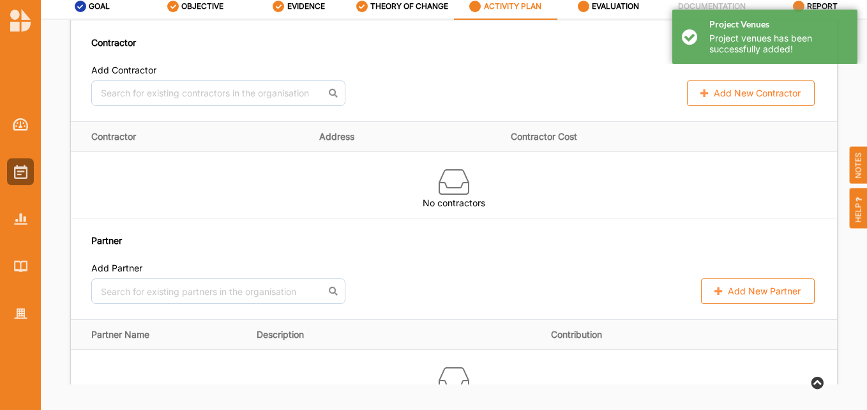
scroll to position [1086, 0]
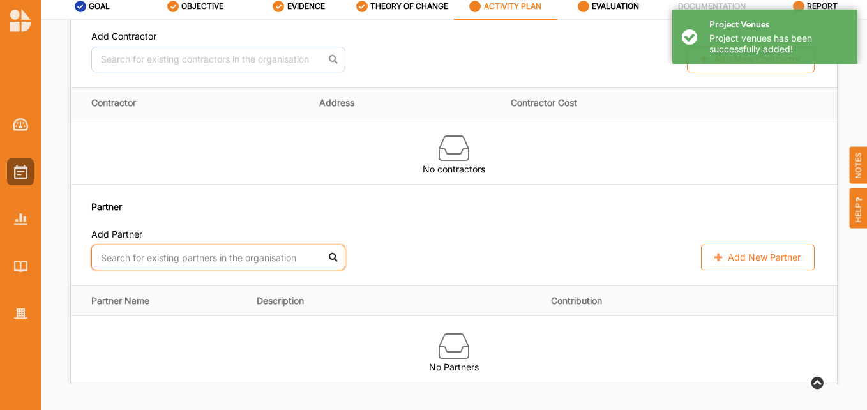
click at [281, 245] on input "text" at bounding box center [218, 258] width 254 height 26
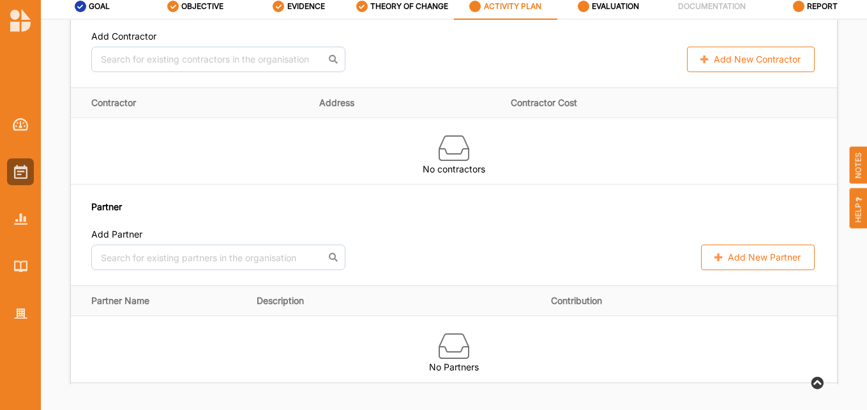
click at [715, 253] on icon at bounding box center [718, 257] width 11 height 8
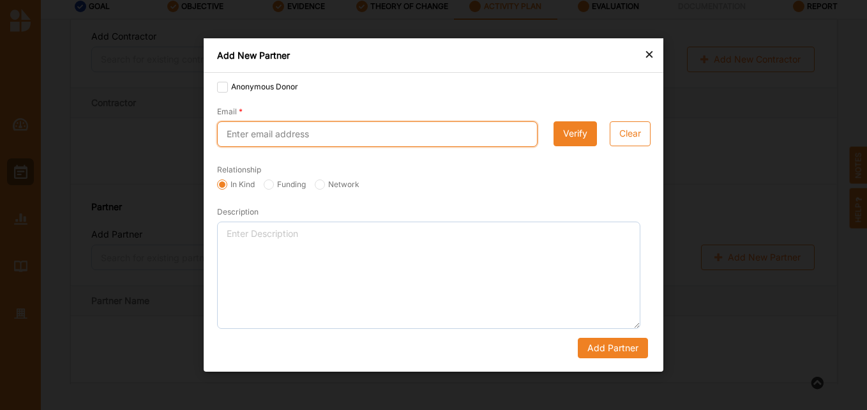
click at [291, 132] on input "Email" at bounding box center [377, 134] width 321 height 26
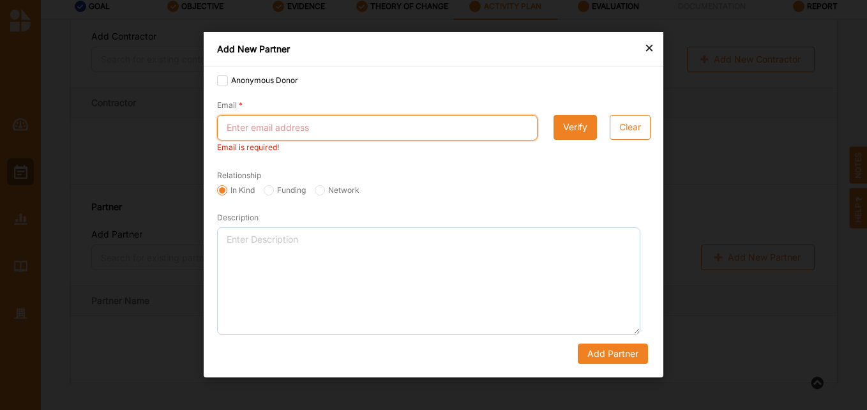
paste input "[EMAIL_ADDRESS][DOMAIN_NAME]"
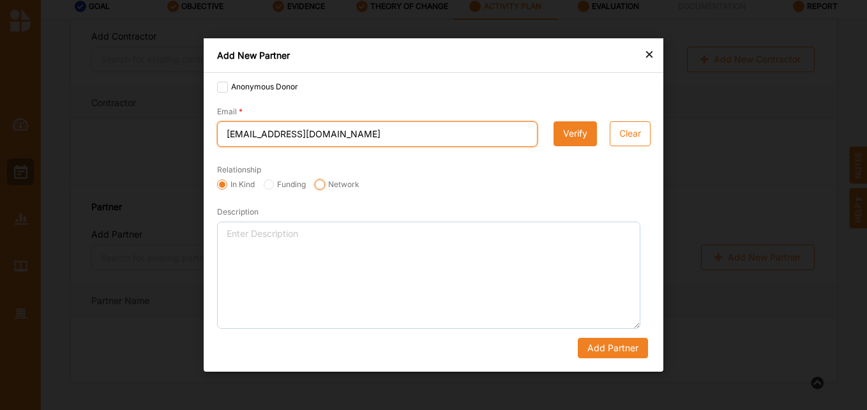
type input "[EMAIL_ADDRESS][DOMAIN_NAME]"
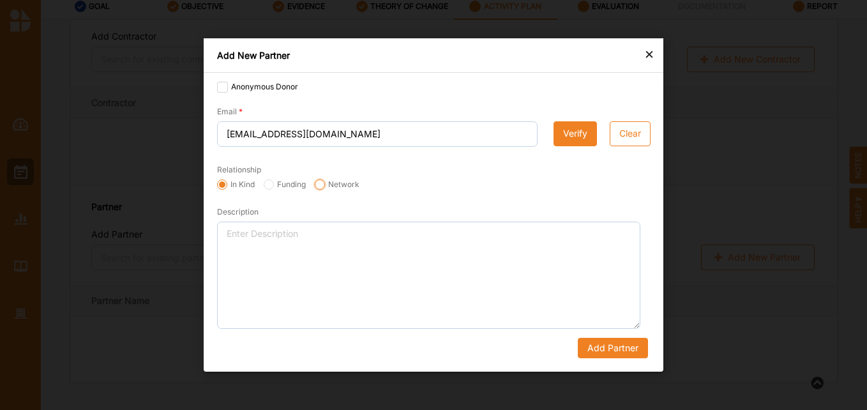
click at [321, 188] on input "Network" at bounding box center [320, 184] width 10 height 10
radio input "true"
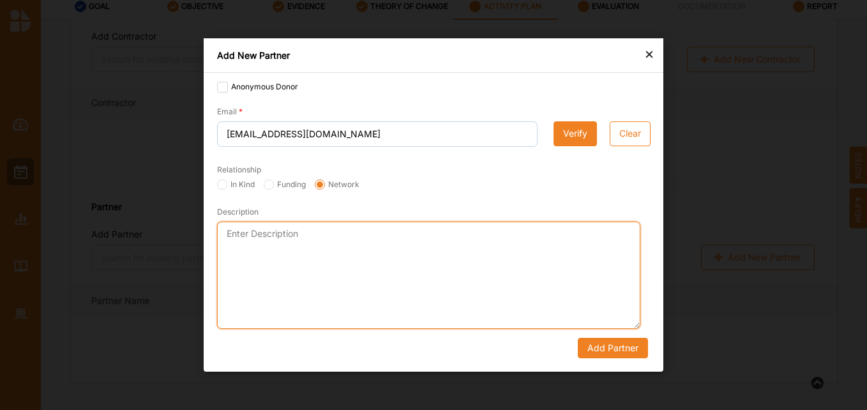
click at [297, 245] on textarea "Description" at bounding box center [428, 275] width 423 height 107
type textarea "Yakkerboo Festival committee"
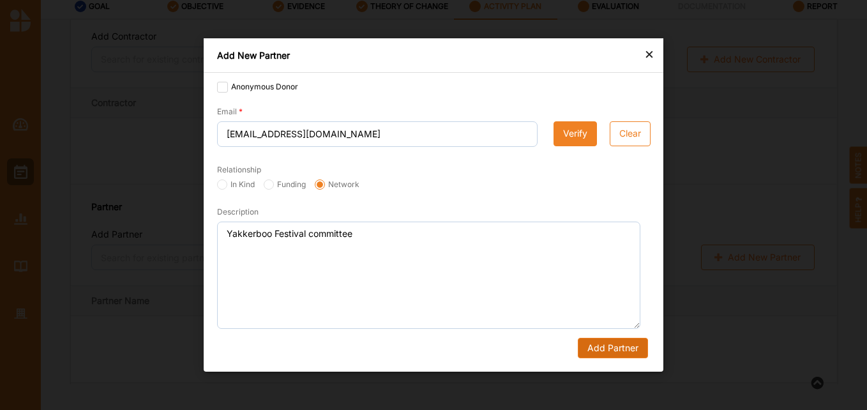
click at [593, 353] on button "Add Partner" at bounding box center [613, 348] width 70 height 20
click at [619, 347] on button "Add Partner" at bounding box center [613, 348] width 70 height 20
click at [584, 135] on button "Verify" at bounding box center [575, 134] width 43 height 26
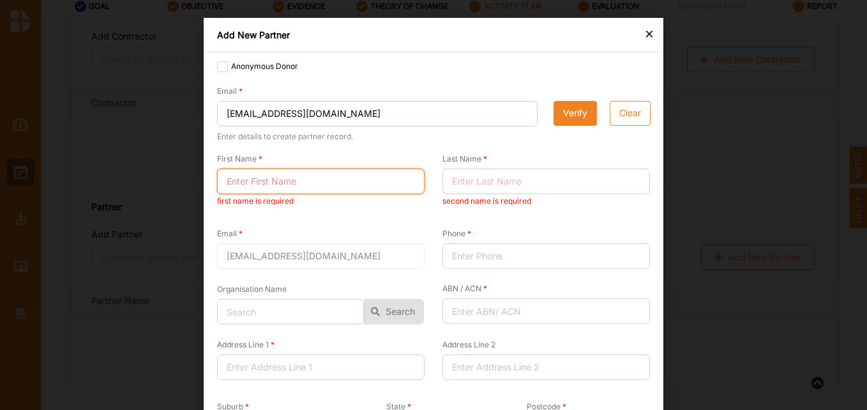
click at [294, 183] on input "First Name" at bounding box center [321, 182] width 208 height 26
type input "Mr"
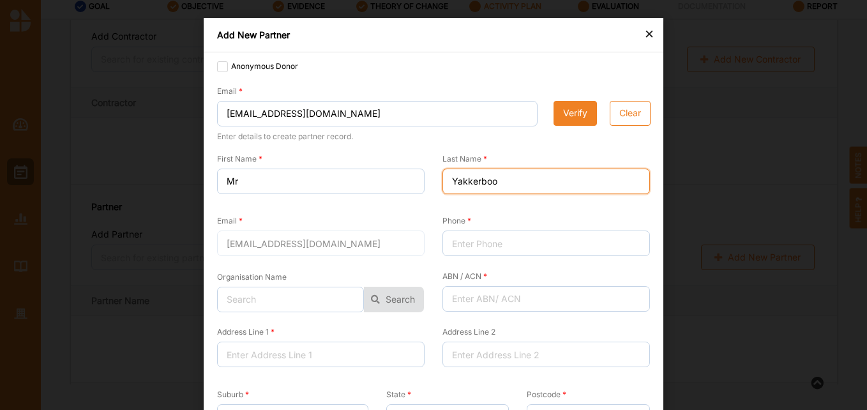
type input "Yakkerboo"
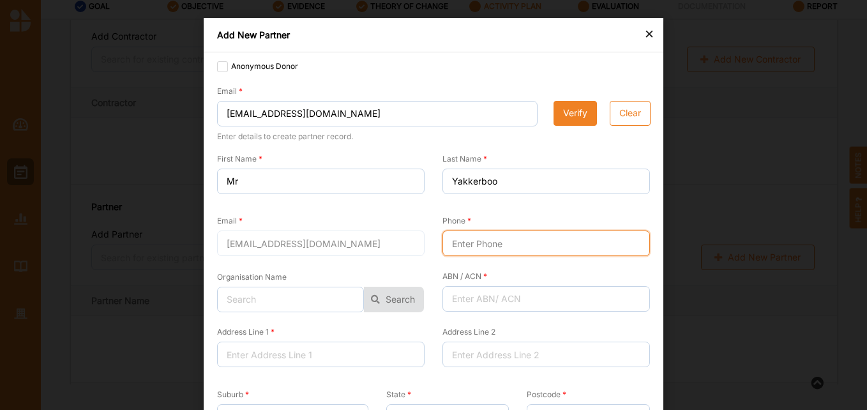
click at [541, 238] on input "Phone" at bounding box center [547, 244] width 208 height 26
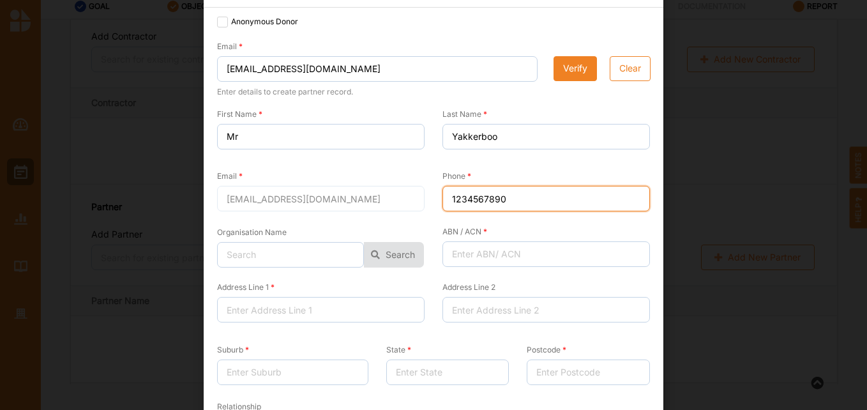
scroll to position [128, 0]
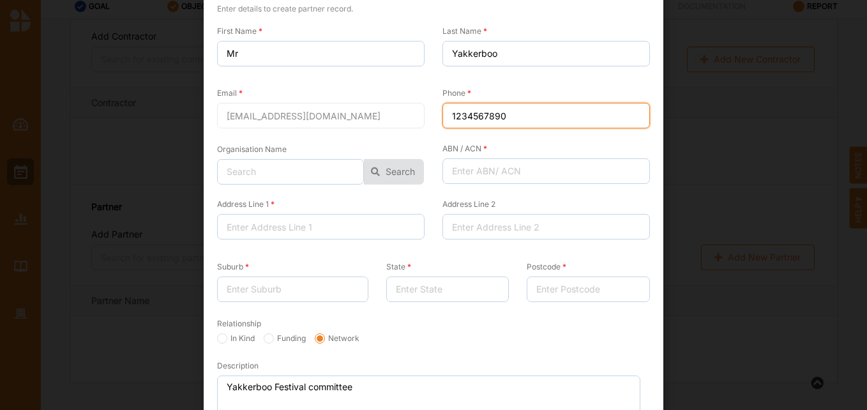
type input "1234567890"
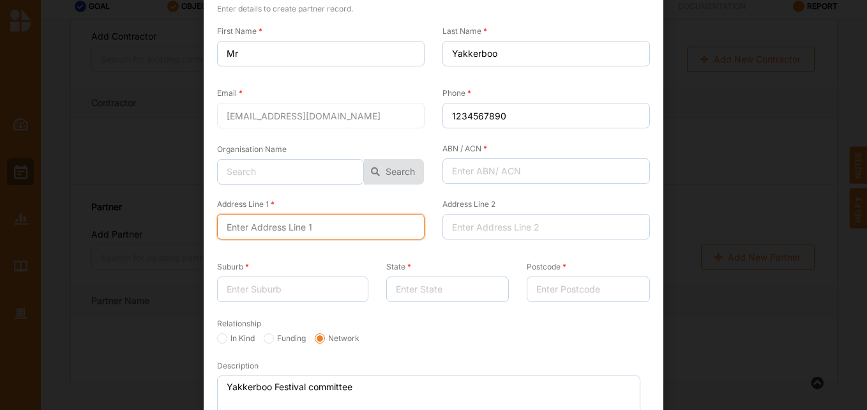
click at [335, 225] on input "Address Line 1" at bounding box center [321, 227] width 208 height 26
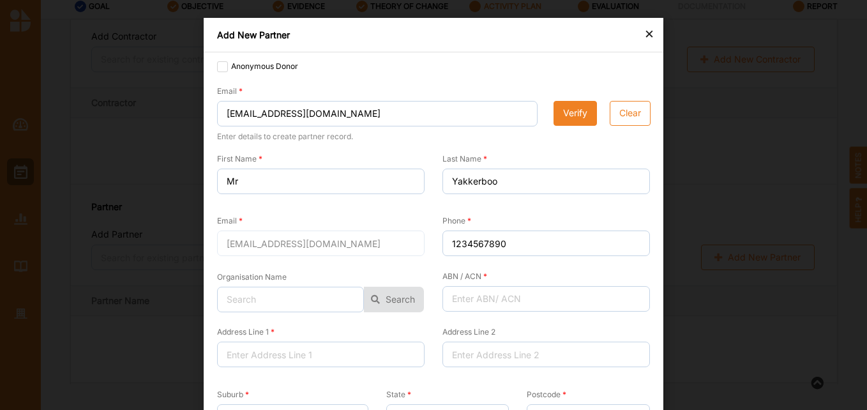
click at [640, 30] on div "Add New Partner" at bounding box center [434, 35] width 460 height 34
click at [648, 31] on div "×" at bounding box center [649, 33] width 10 height 15
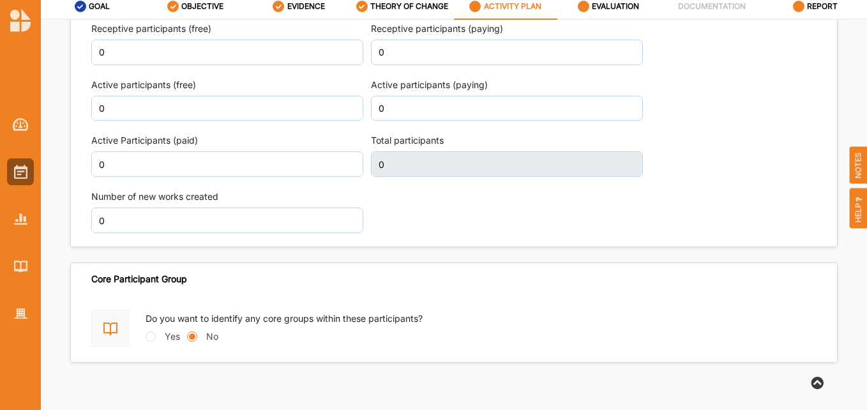
scroll to position [1724, 0]
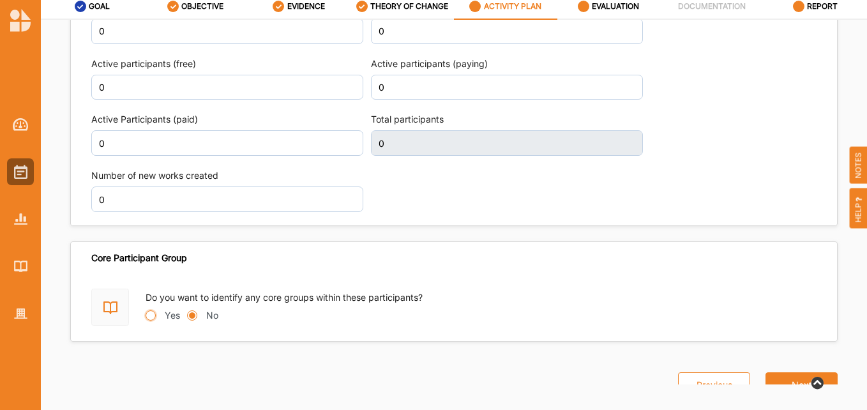
click at [152, 310] on input "Yes" at bounding box center [151, 315] width 10 height 10
radio input "true"
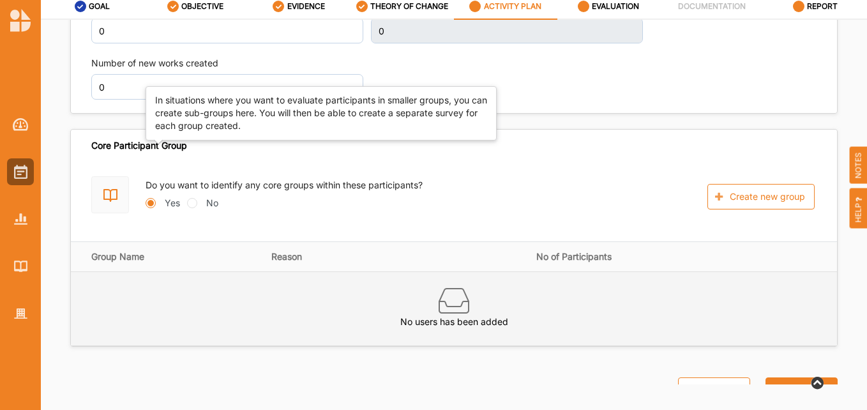
scroll to position [1853, 0]
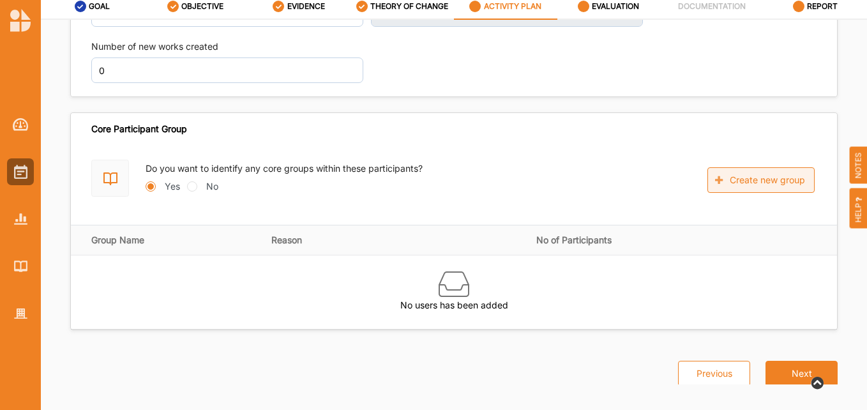
click at [769, 172] on button "Create new group" at bounding box center [761, 180] width 107 height 26
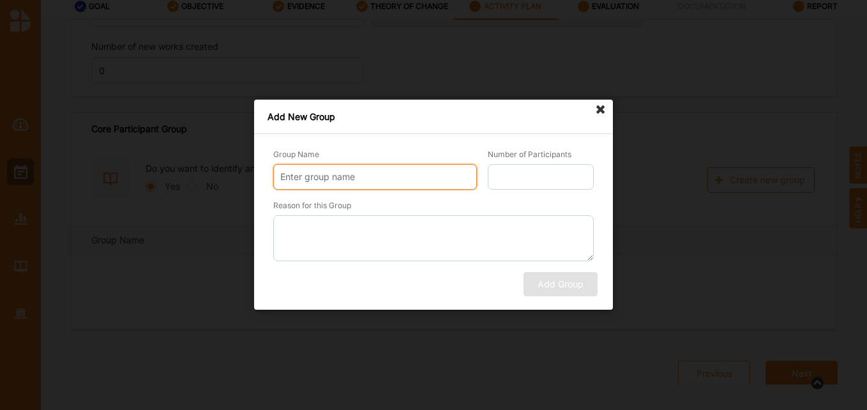
click at [347, 181] on input "Group Name" at bounding box center [375, 177] width 204 height 26
type input "Y"
type input "Yakkerboo Committee"
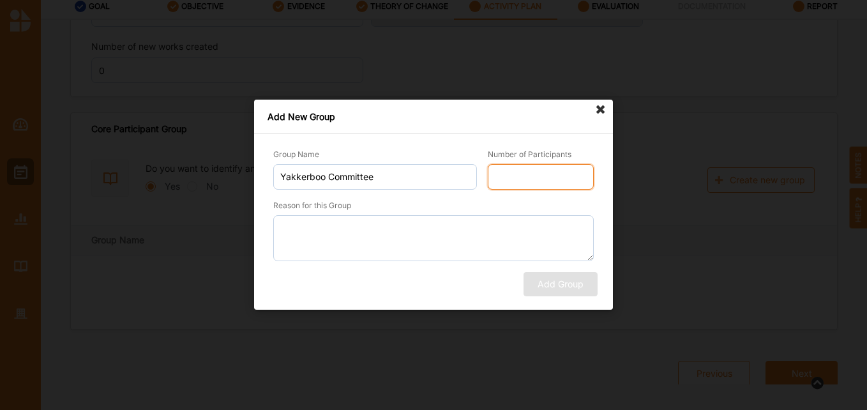
click at [543, 181] on input "Number of Participants" at bounding box center [541, 177] width 106 height 26
type input "10"
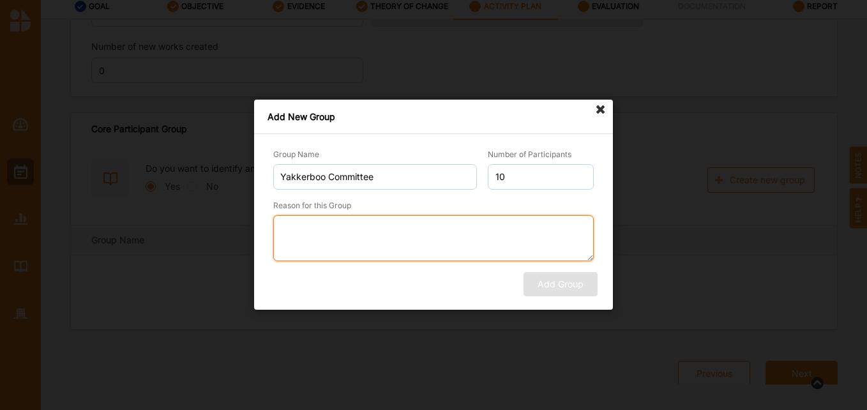
click at [385, 244] on textarea "Reason for this Group" at bounding box center [433, 238] width 321 height 46
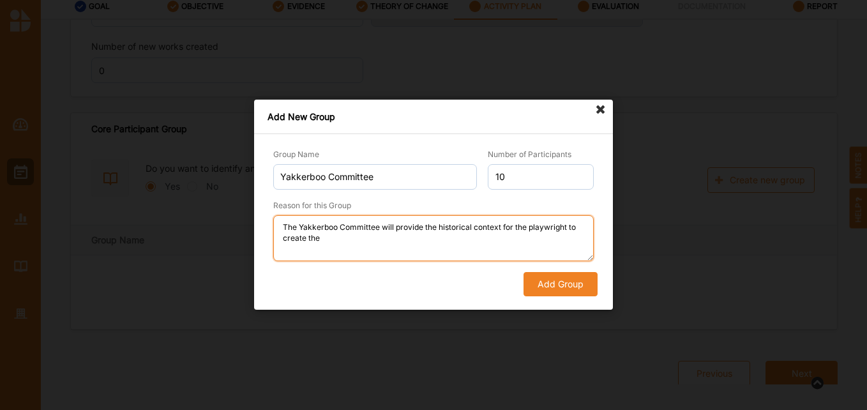
click at [540, 227] on textarea "The Yakkerboo Committee will provide the historical context for the playwright …" at bounding box center [433, 238] width 321 height 46
click at [365, 236] on textarea "The Yakkerboo Committee will provide the historical context for the creative te…" at bounding box center [433, 238] width 321 height 46
type textarea "The Yakkerboo Committee will provide the historical context for the creative te…"
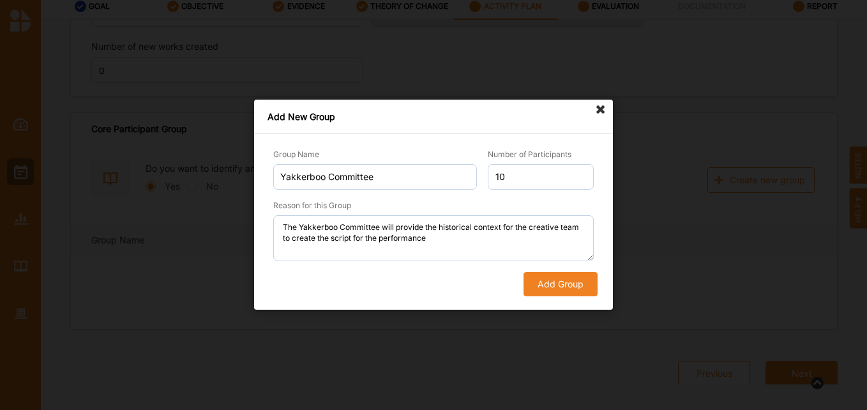
click at [547, 285] on button "Add Group" at bounding box center [561, 285] width 74 height 24
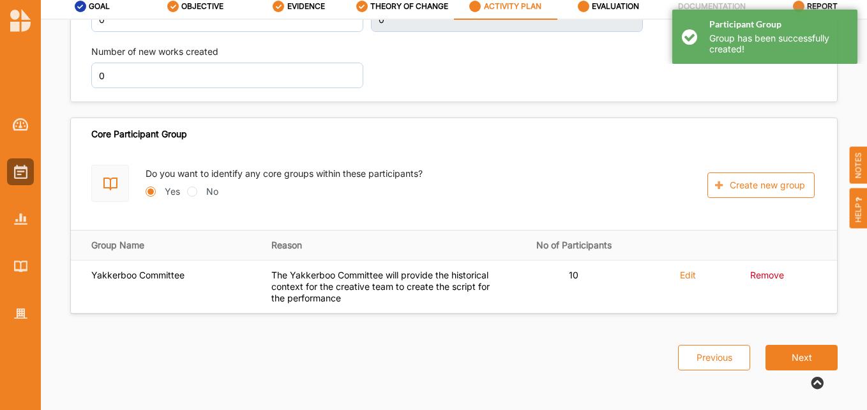
scroll to position [1832, 0]
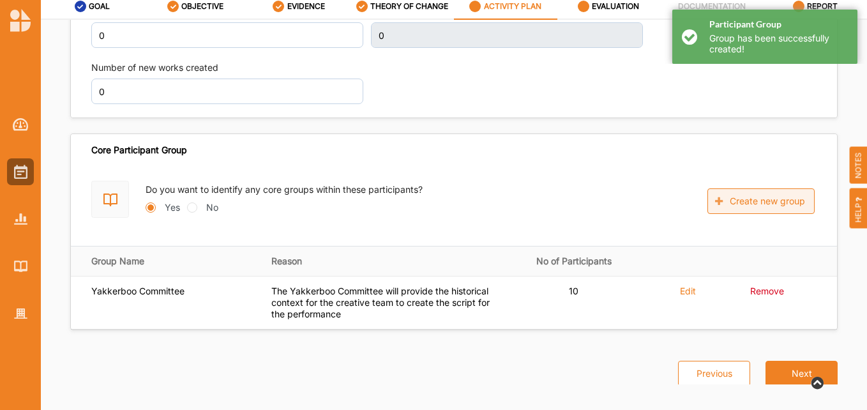
click at [737, 189] on button "Create new group" at bounding box center [761, 201] width 107 height 26
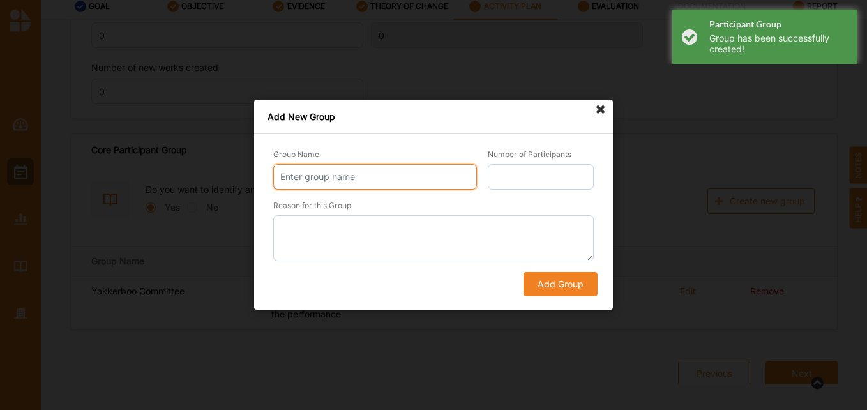
click at [323, 176] on input "Group Name" at bounding box center [375, 177] width 204 height 26
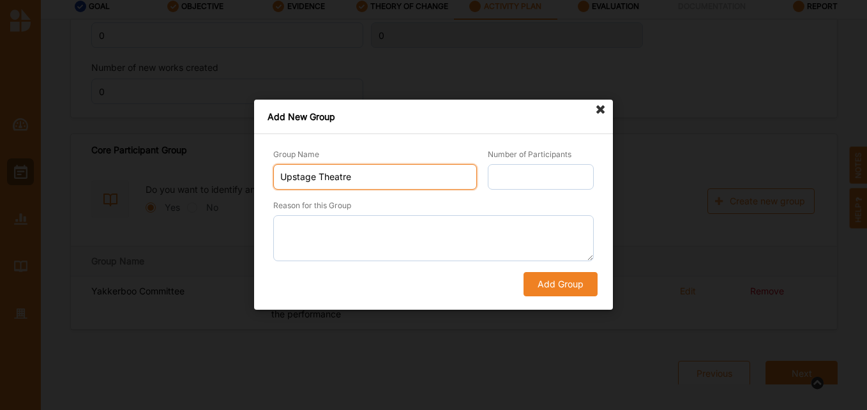
type input "Upstage Theatre"
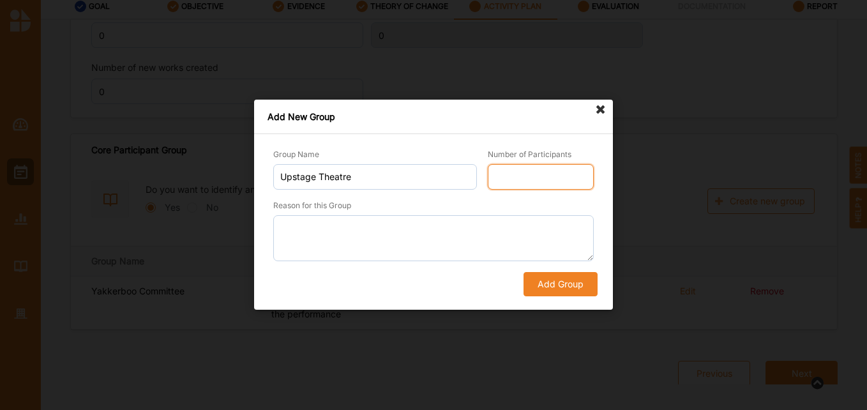
click at [568, 167] on input "Number of Participants" at bounding box center [541, 177] width 106 height 26
type input "10"
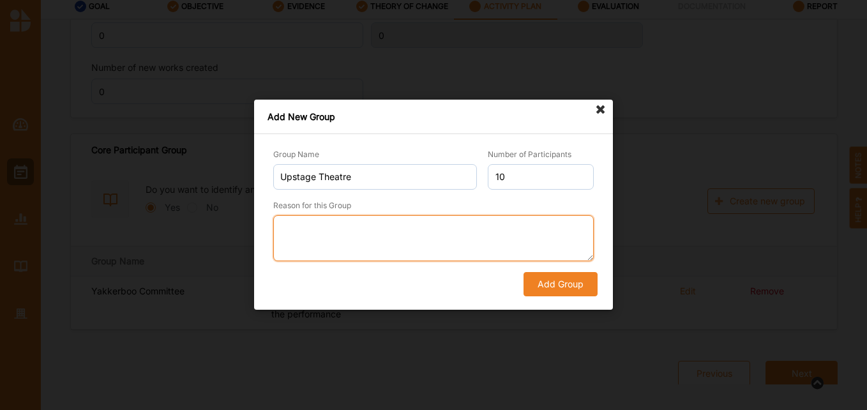
click at [340, 242] on textarea "Reason for this Group" at bounding box center [433, 238] width 321 height 46
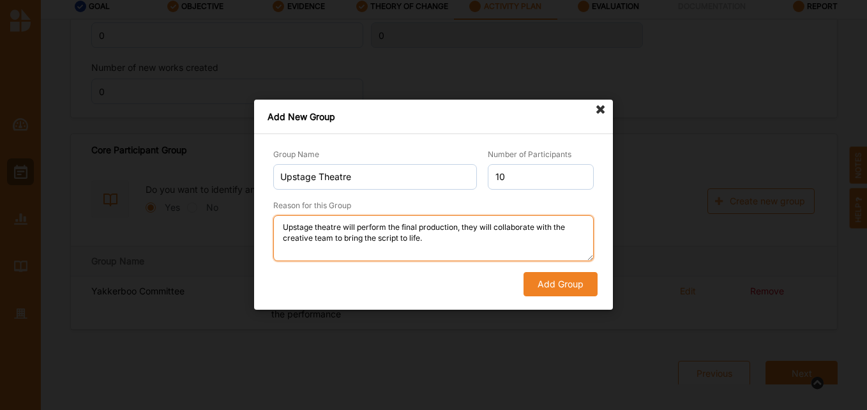
type textarea "Upstage theatre will perform the final production, they will collaborate with t…"
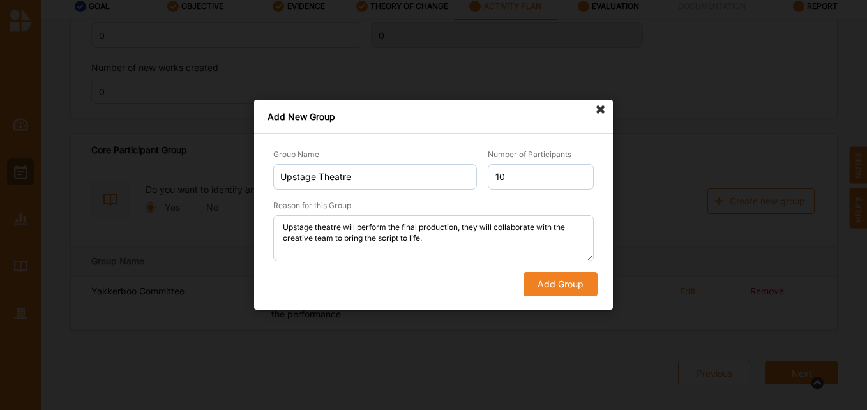
click at [561, 285] on button "Add Group" at bounding box center [561, 285] width 74 height 24
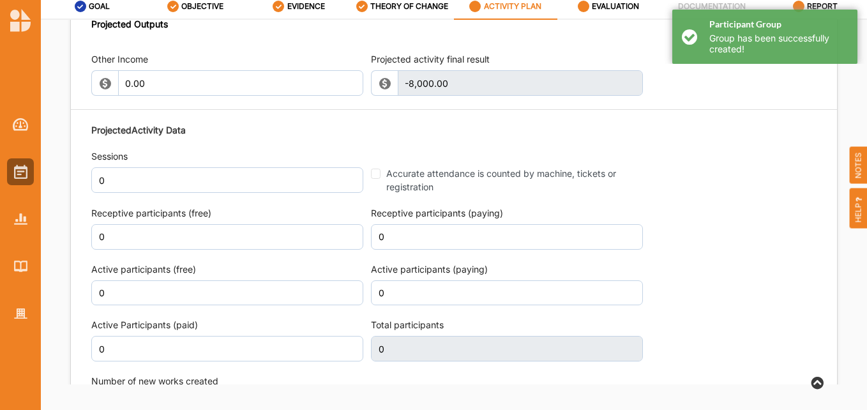
scroll to position [1513, 0]
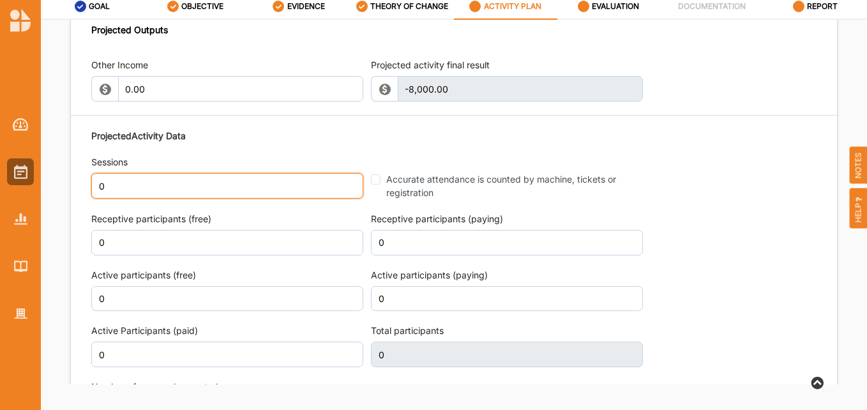
drag, startPoint x: 119, startPoint y: 171, endPoint x: 93, endPoint y: 170, distance: 26.2
click at [93, 173] on input "0" at bounding box center [227, 186] width 272 height 26
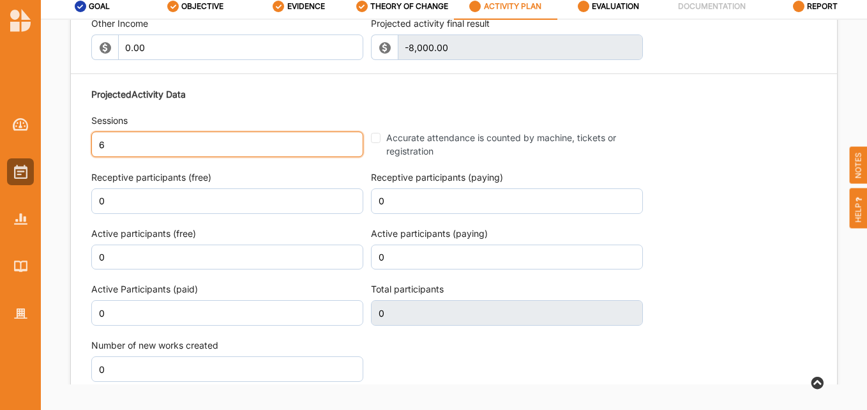
scroll to position [1577, 0]
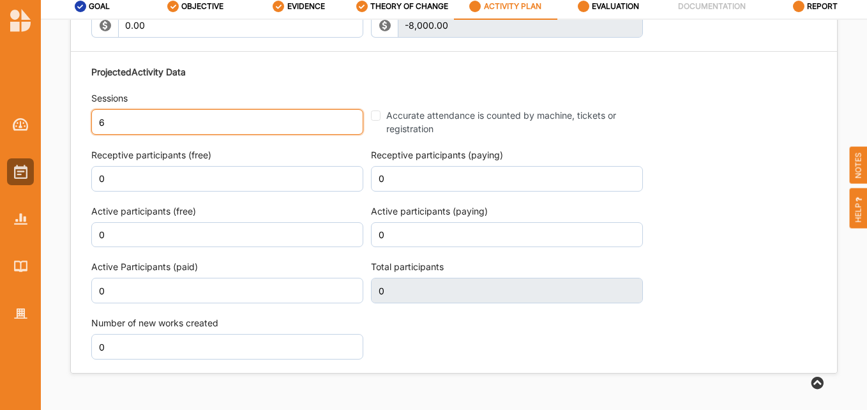
type input "6"
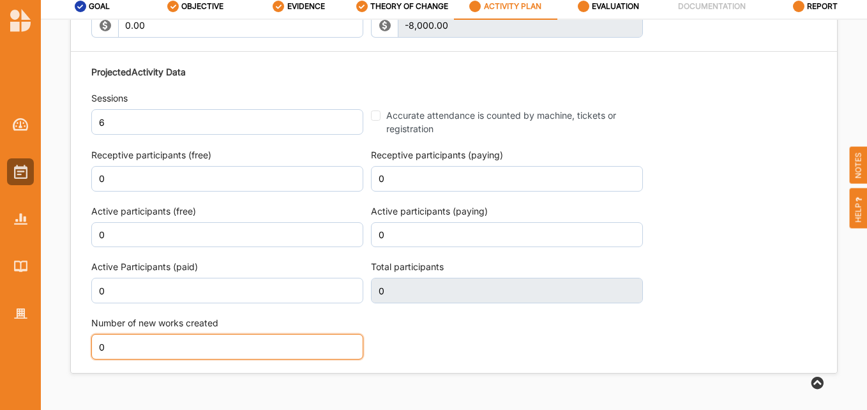
scroll to position [1586, 0]
drag, startPoint x: 109, startPoint y: 327, endPoint x: 83, endPoint y: 328, distance: 25.6
click at [83, 328] on div "Other Income 0.00 Projected activity final result -8,000.00 This field is inval…" at bounding box center [454, 176] width 766 height 391
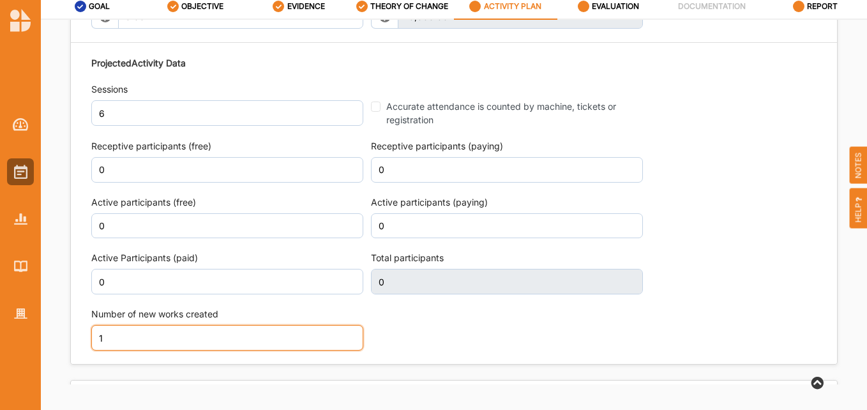
scroll to position [1577, 0]
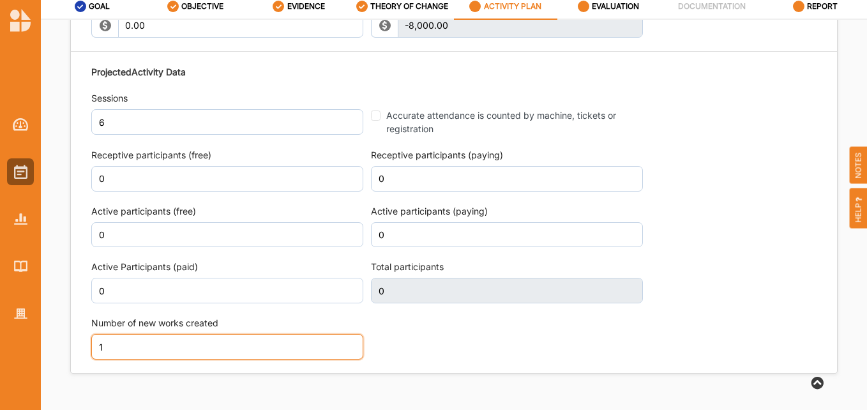
type input "1"
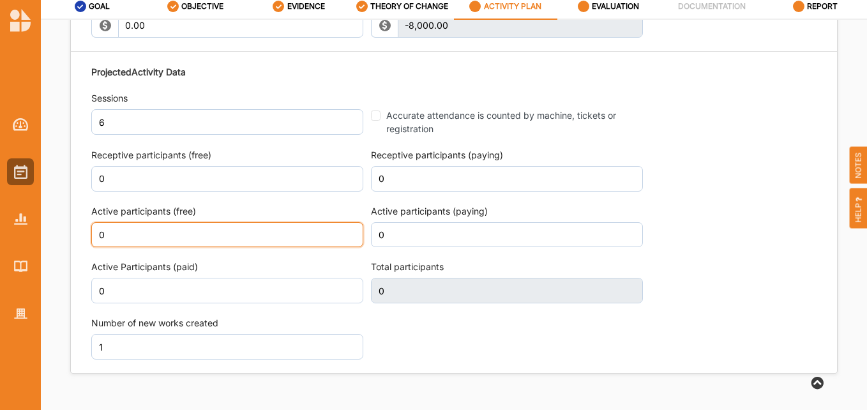
drag, startPoint x: 110, startPoint y: 217, endPoint x: 75, endPoint y: 216, distance: 35.1
click at [75, 216] on div "Other Income 0.00 Projected activity final result -8,000.00 This field is inval…" at bounding box center [454, 176] width 766 height 391
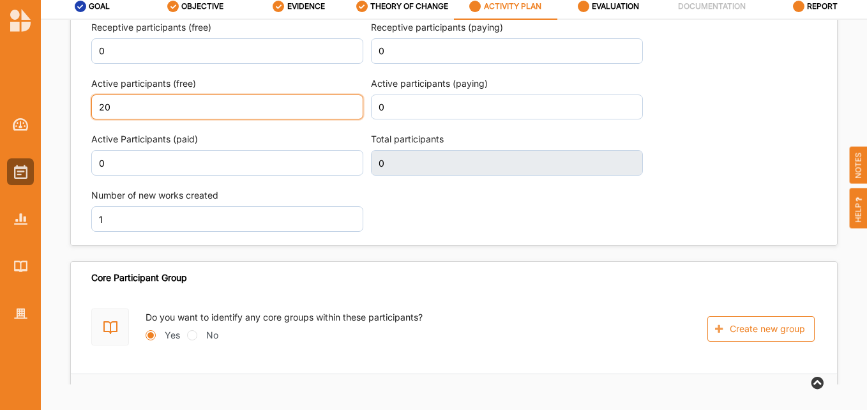
type input "20"
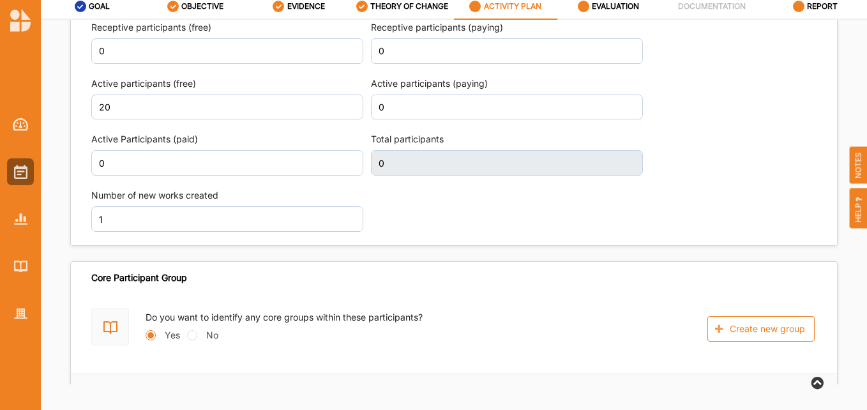
click at [508, 205] on div "Projected Activity Data Sessions 6 Accurate attendance is counted by machine, t…" at bounding box center [453, 85] width 725 height 307
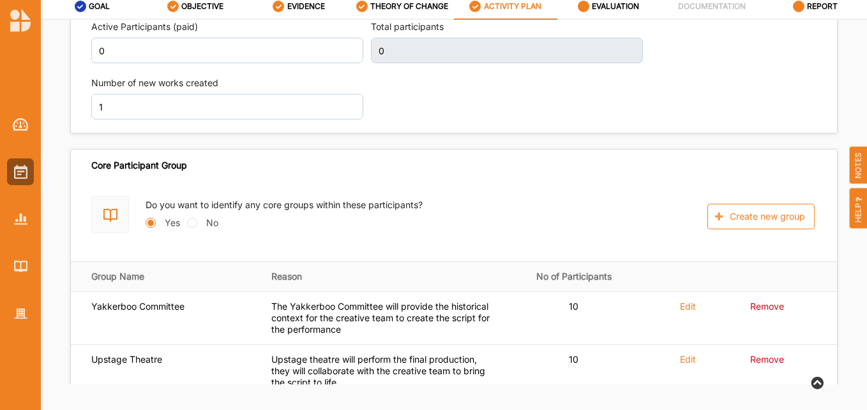
type input "20"
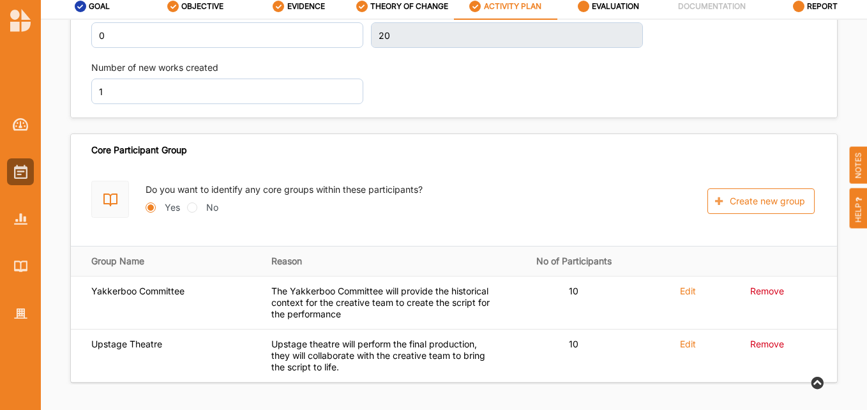
scroll to position [1885, 0]
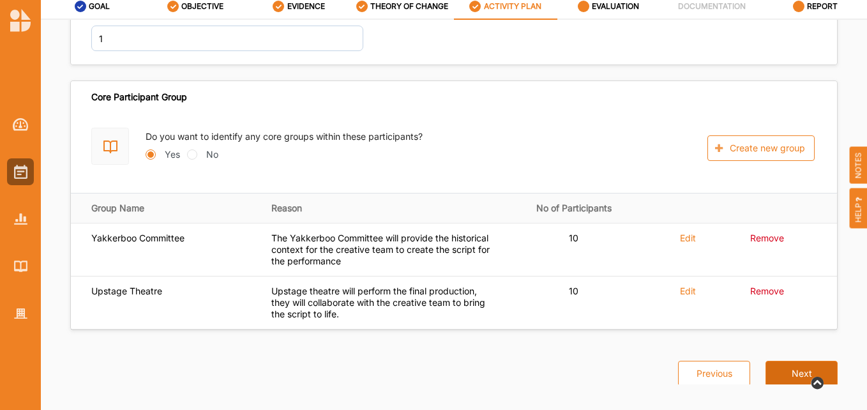
click at [795, 361] on button "Next" at bounding box center [802, 374] width 72 height 26
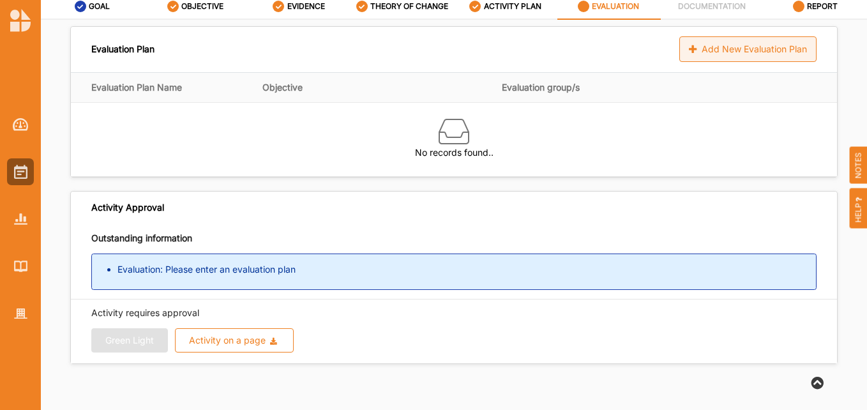
click at [715, 51] on div "Add New Evaluation Plan" at bounding box center [747, 49] width 137 height 26
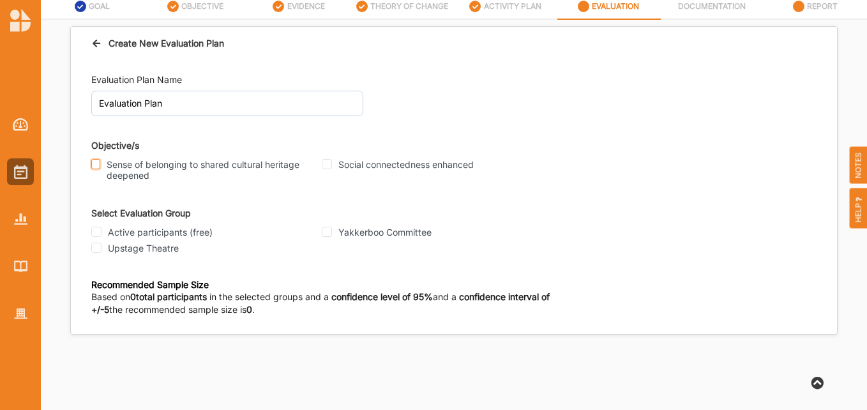
click at [98, 164] on input "Sense of belonging to shared cultural heritage deepened" at bounding box center [95, 164] width 9 height 10
checkbox input "true"
click at [330, 162] on input "Social connectedness enhanced" at bounding box center [327, 164] width 10 height 10
checkbox input "true"
click at [98, 232] on input "Active participants (free)" at bounding box center [96, 232] width 10 height 10
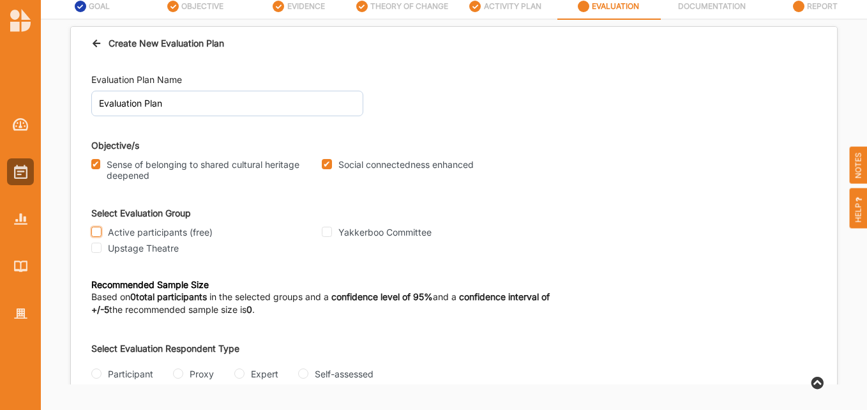
checkbox input "true"
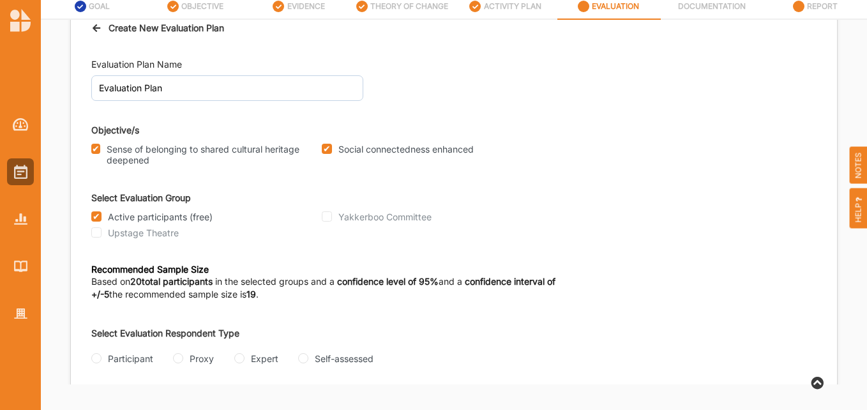
scroll to position [23, 0]
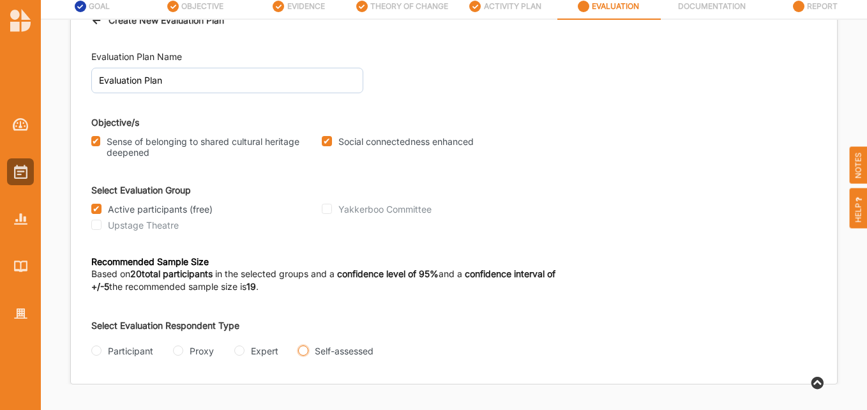
click at [304, 353] on input "Self-assessed" at bounding box center [303, 350] width 10 height 10
radio input "true"
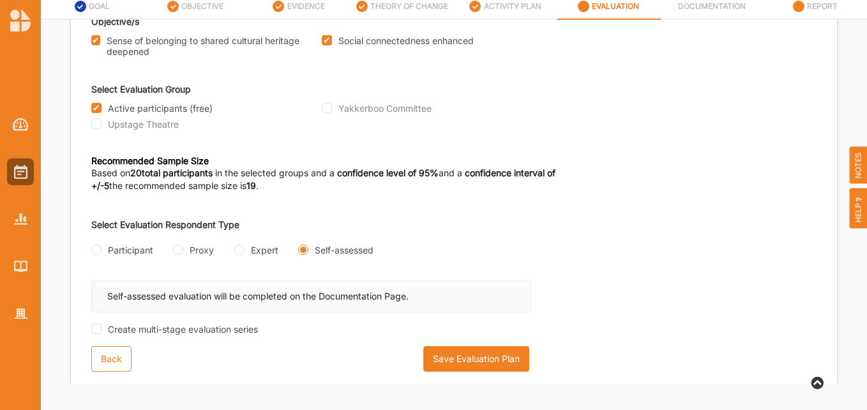
scroll to position [125, 0]
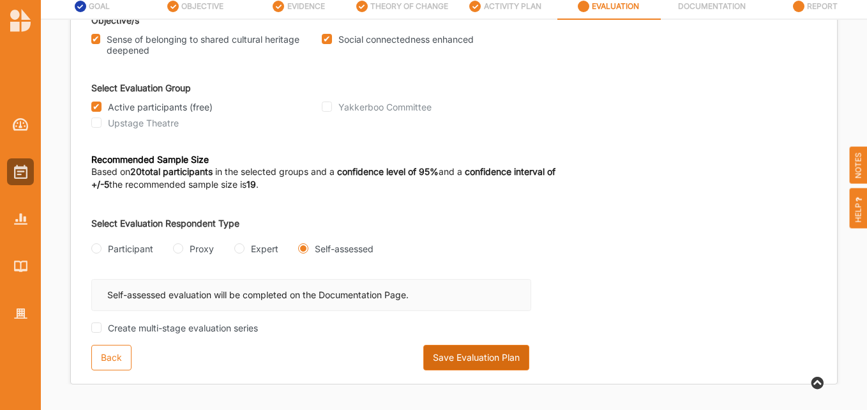
click at [453, 351] on button "Save Evaluation Plan" at bounding box center [476, 358] width 106 height 26
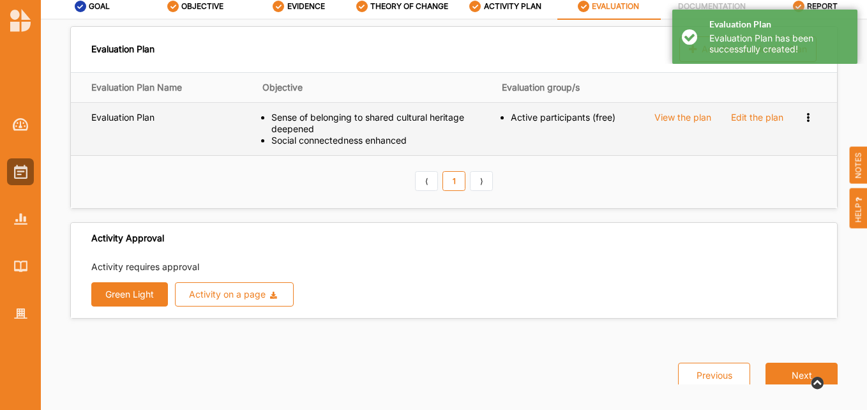
scroll to position [0, 0]
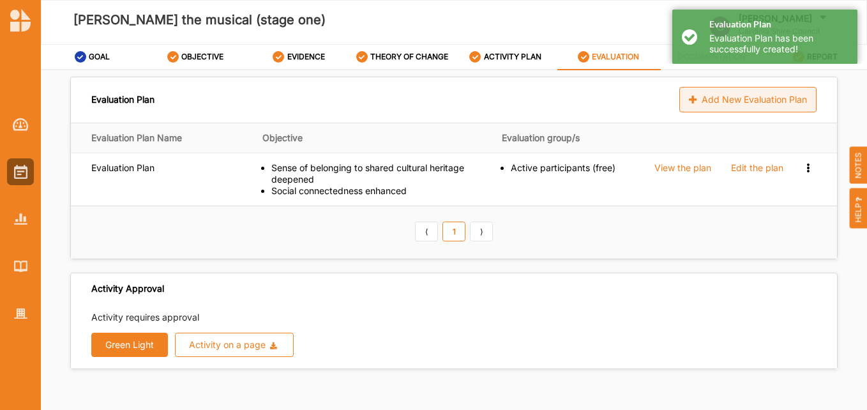
click at [733, 100] on div "Add New Evaluation Plan" at bounding box center [747, 100] width 137 height 26
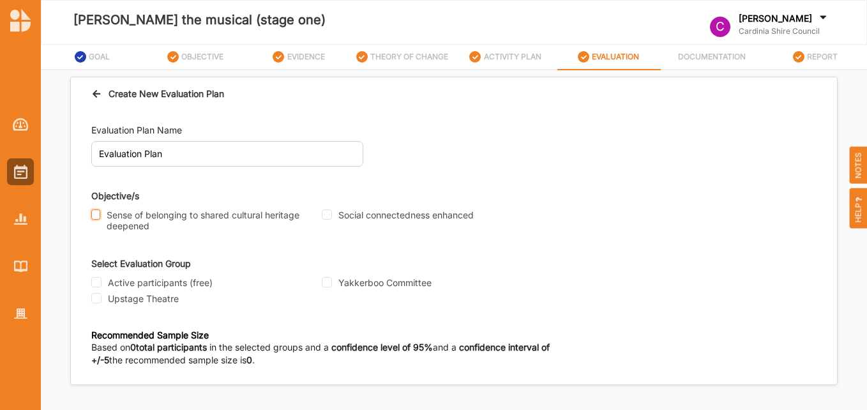
click at [96, 213] on input "Sense of belonging to shared cultural heritage deepened" at bounding box center [95, 214] width 9 height 10
checkbox input "true"
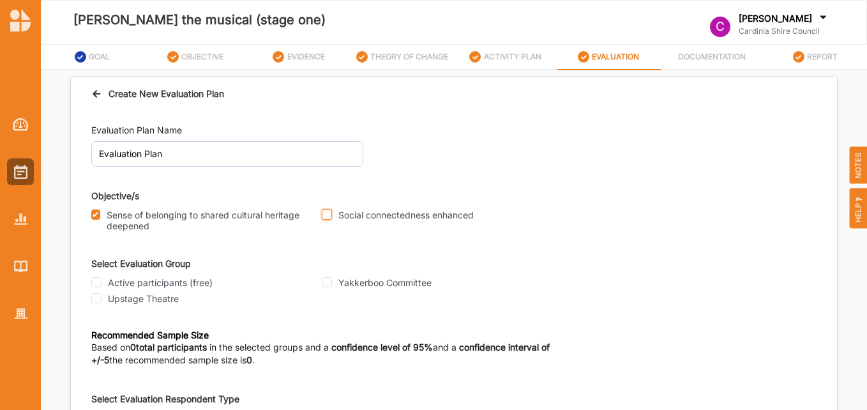
click at [326, 213] on input "Social connectedness enhanced" at bounding box center [327, 214] width 10 height 10
checkbox input "true"
click at [96, 300] on input "Upstage Theatre" at bounding box center [96, 298] width 10 height 10
checkbox input "true"
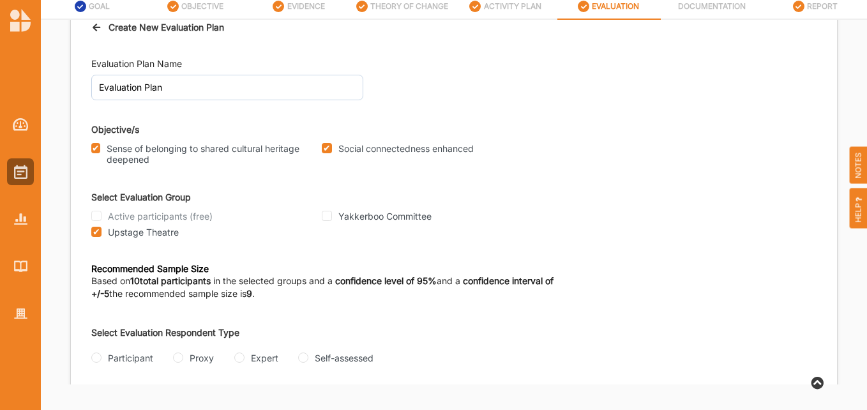
scroll to position [23, 0]
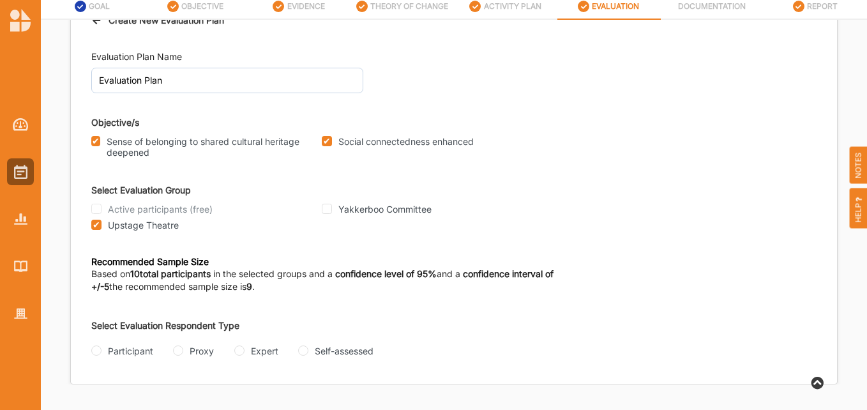
click at [301, 345] on div "Self-assessed" at bounding box center [335, 350] width 75 height 13
click at [304, 350] on input "Self-assessed" at bounding box center [303, 350] width 10 height 10
radio input "true"
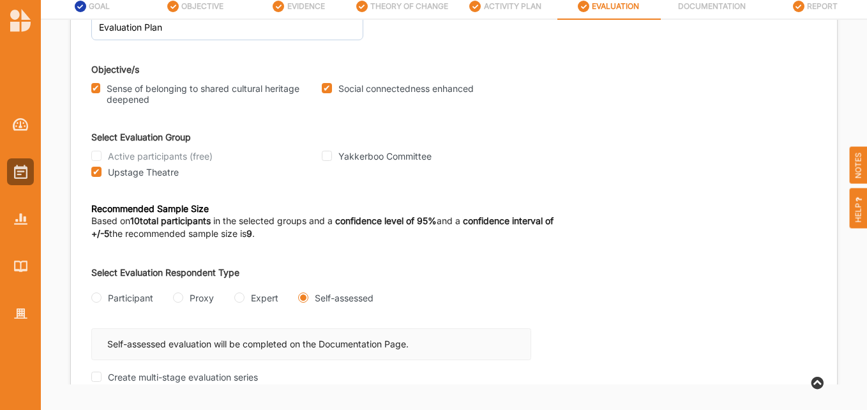
scroll to position [125, 0]
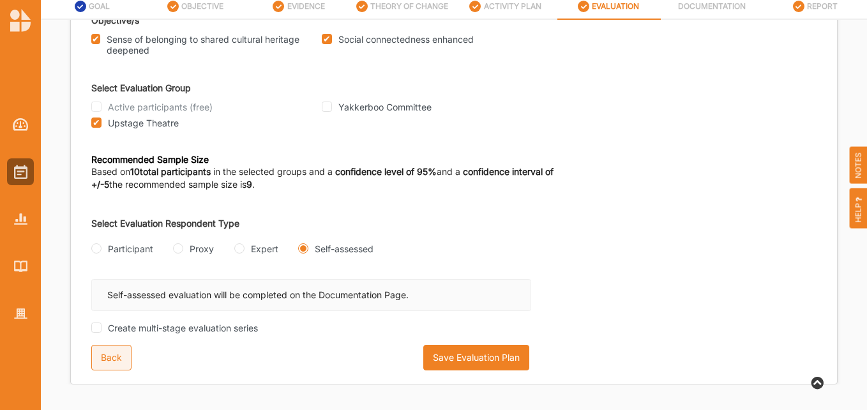
click at [114, 350] on button "Back" at bounding box center [111, 358] width 40 height 26
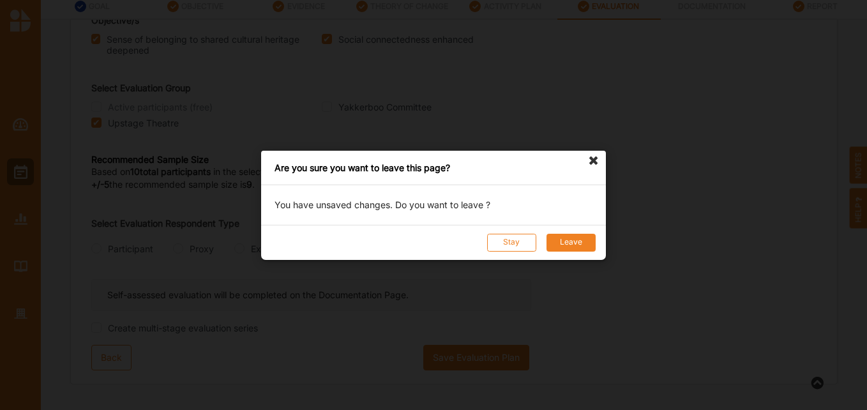
click at [561, 243] on button "Leave" at bounding box center [571, 242] width 49 height 18
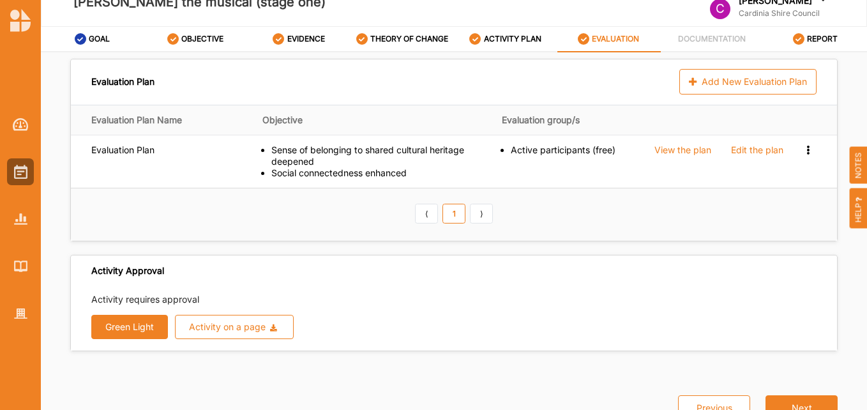
scroll to position [0, 0]
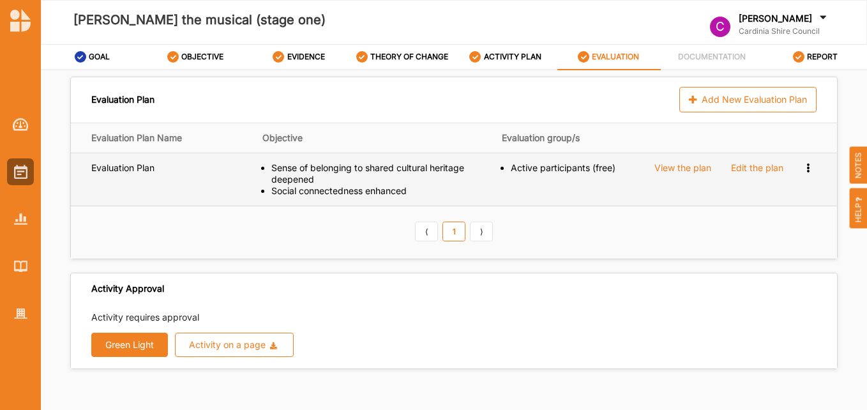
click at [742, 169] on div "Edit the plan" at bounding box center [757, 167] width 52 height 11
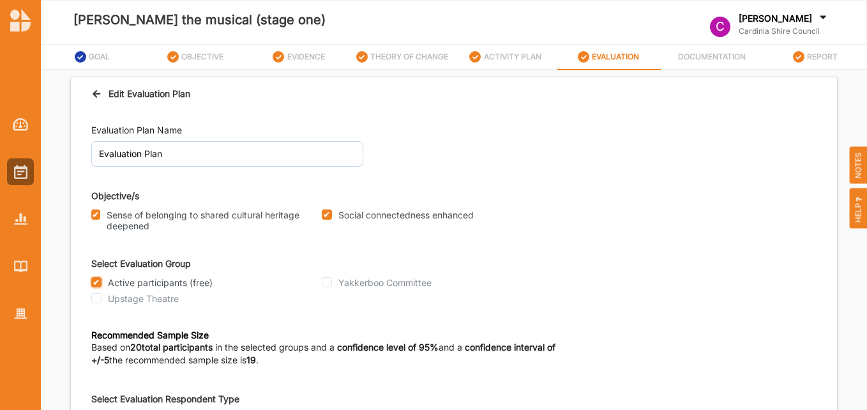
click at [94, 283] on input "Active participants (free)" at bounding box center [96, 282] width 10 height 10
checkbox input "false"
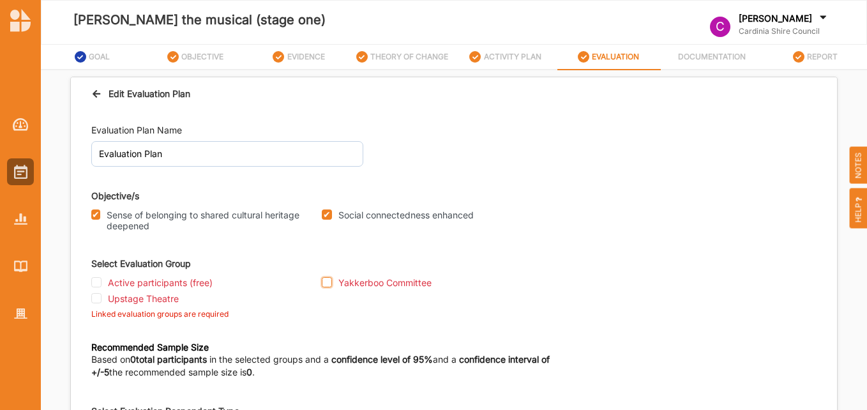
click at [328, 282] on input "Yakkerboo Committee" at bounding box center [327, 282] width 10 height 10
checkbox input "true"
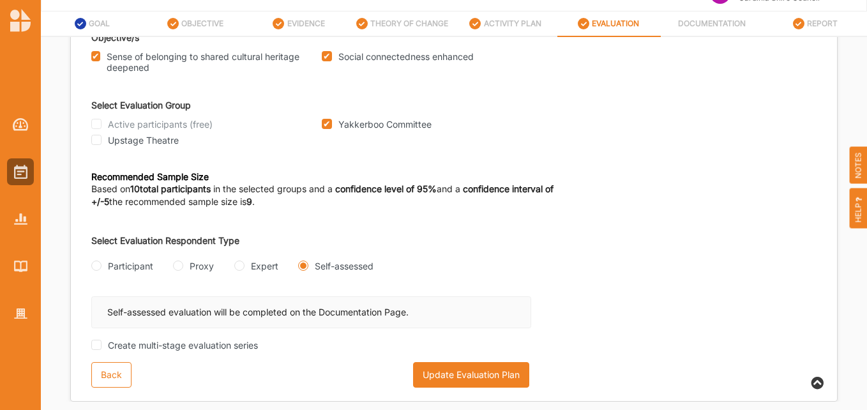
scroll to position [50, 0]
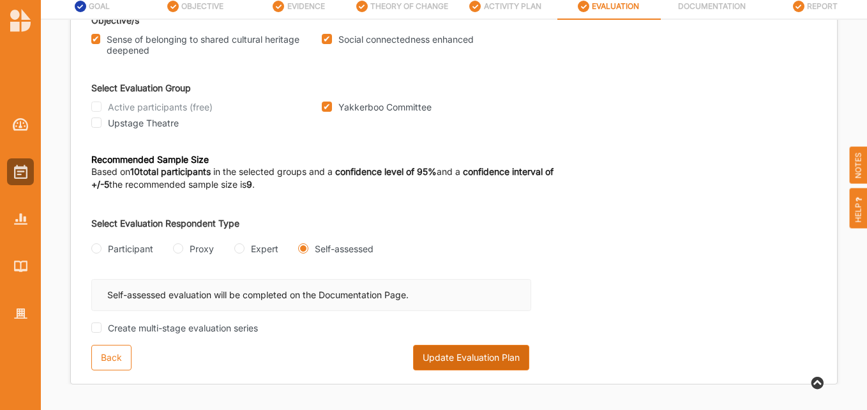
click at [459, 353] on button "Update Evaluation Plan" at bounding box center [471, 358] width 116 height 26
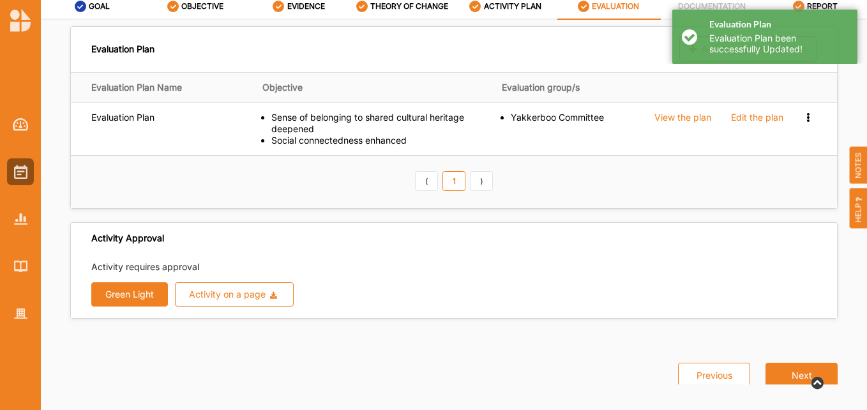
scroll to position [0, 0]
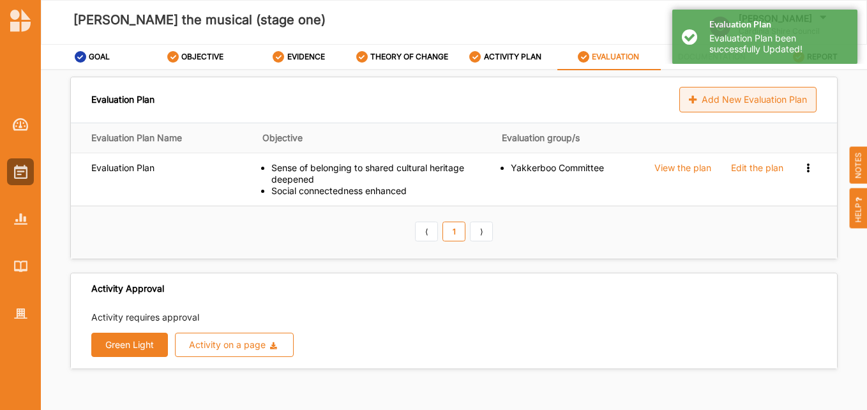
click at [741, 102] on div "Add New Evaluation Plan" at bounding box center [747, 100] width 137 height 26
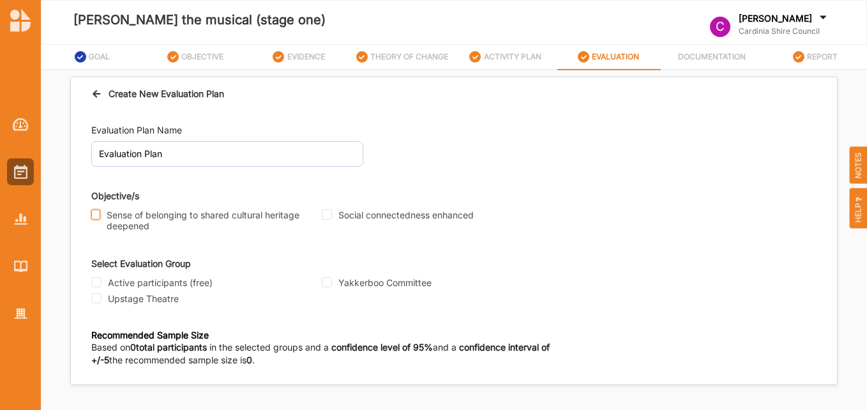
click at [96, 211] on input "Sense of belonging to shared cultural heritage deepened" at bounding box center [95, 214] width 9 height 10
checkbox input "true"
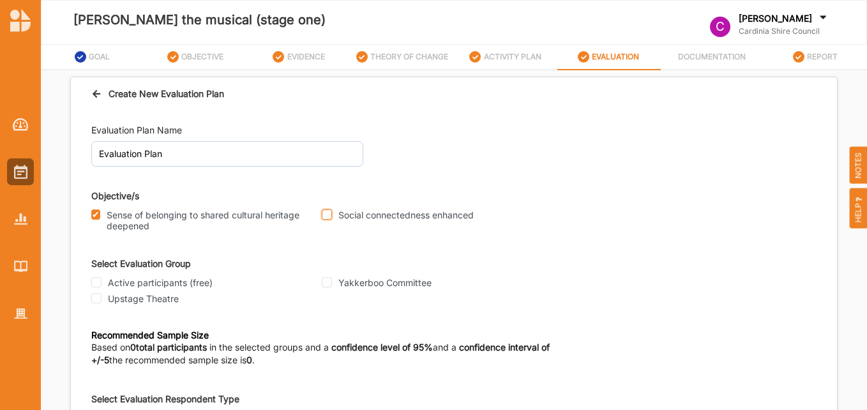
click at [325, 216] on input "Social connectedness enhanced" at bounding box center [327, 214] width 10 height 10
checkbox input "true"
click at [96, 300] on input "Upstage Theatre" at bounding box center [96, 298] width 10 height 10
checkbox input "true"
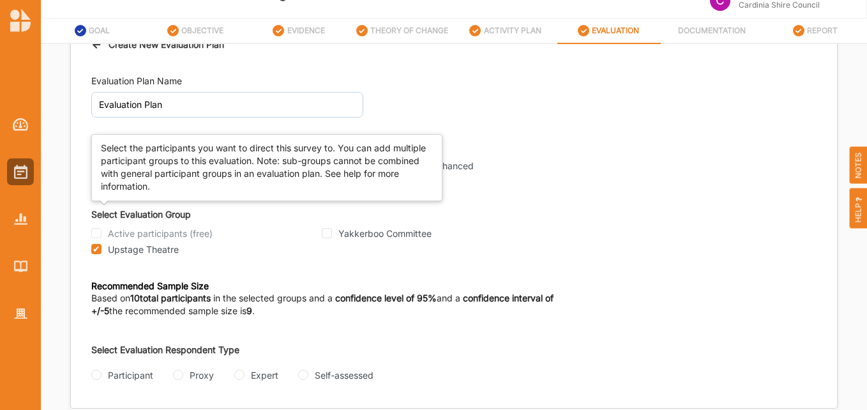
scroll to position [50, 0]
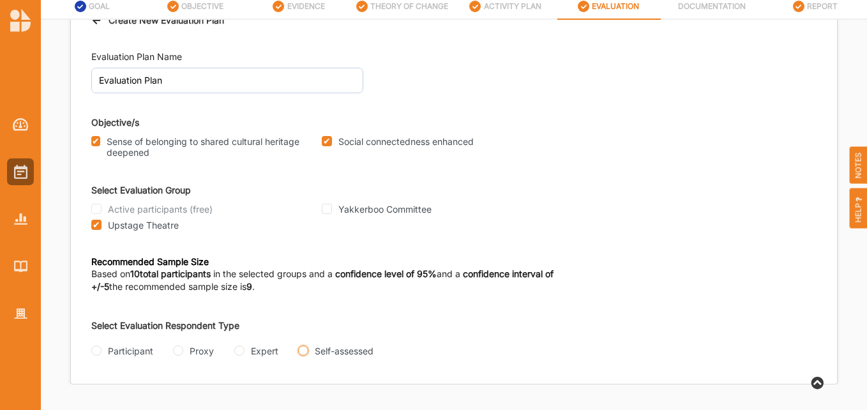
click at [302, 349] on input "Self-assessed" at bounding box center [303, 350] width 10 height 10
radio input "true"
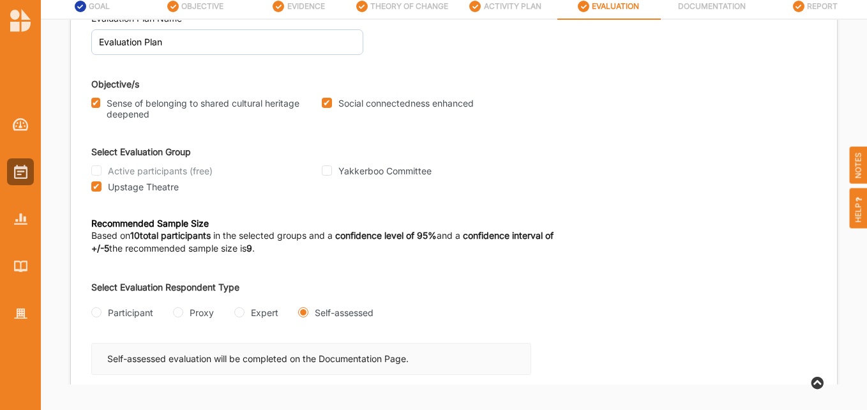
scroll to position [125, 0]
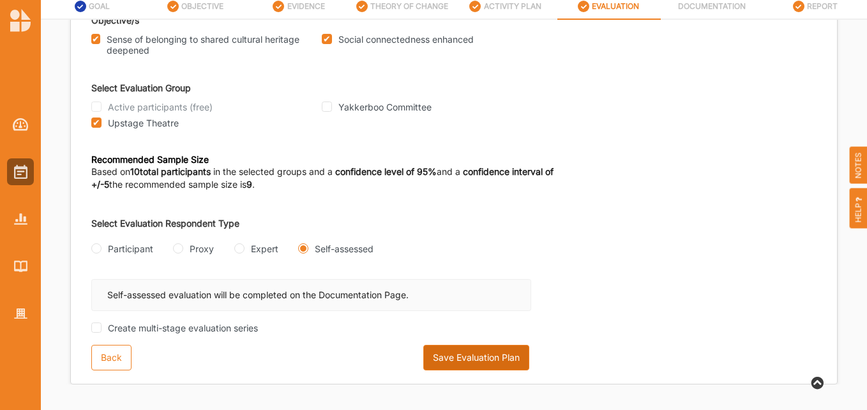
click at [458, 356] on button "Save Evaluation Plan" at bounding box center [476, 358] width 106 height 26
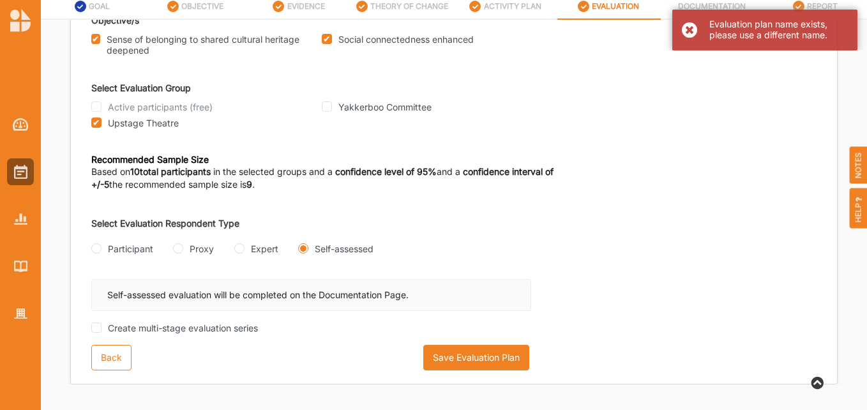
scroll to position [0, 0]
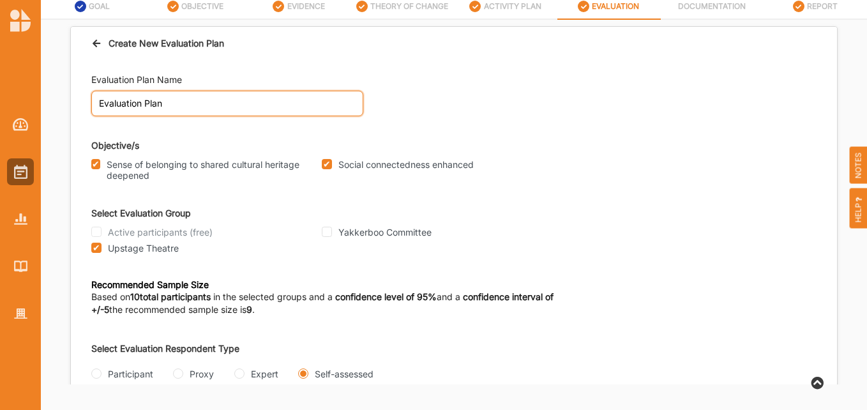
drag, startPoint x: 103, startPoint y: 104, endPoint x: 68, endPoint y: 97, distance: 35.8
click at [68, 97] on div "Create New Evaluation Plan Evaluation Plan Name Evaluation Plan Objective/s Sen…" at bounding box center [454, 267] width 783 height 483
click at [137, 105] on input "Upstage evaluation Plan" at bounding box center [227, 104] width 272 height 26
click at [93, 102] on input "Upstage evaluation Plan" at bounding box center [227, 104] width 272 height 26
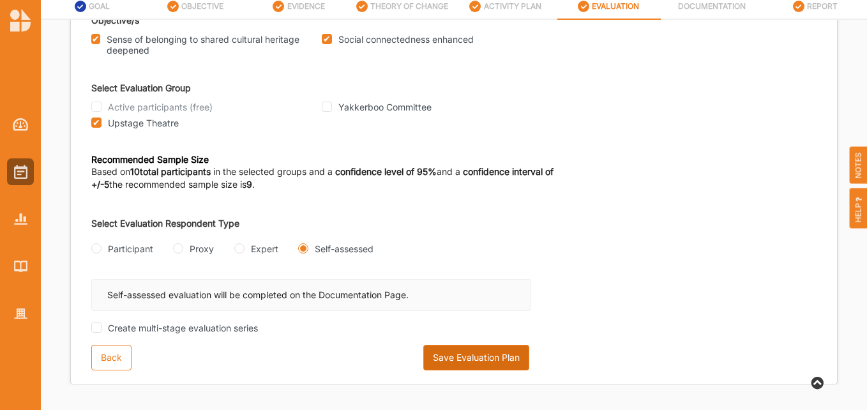
type input "Yakkerboo x Upstage evaluation Plan"
click at [460, 356] on button "Save Evaluation Plan" at bounding box center [476, 358] width 106 height 26
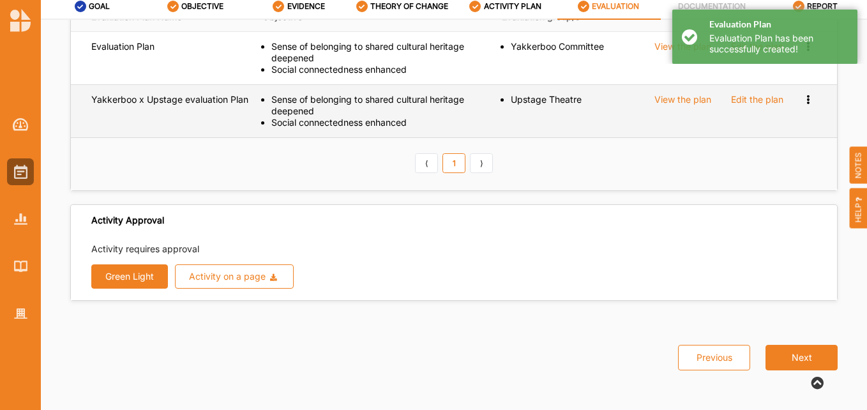
scroll to position [7, 0]
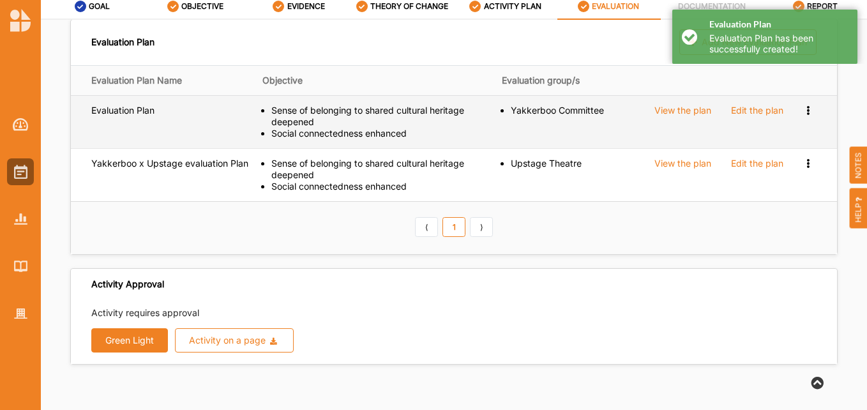
click at [733, 109] on div "Edit the plan" at bounding box center [757, 110] width 52 height 11
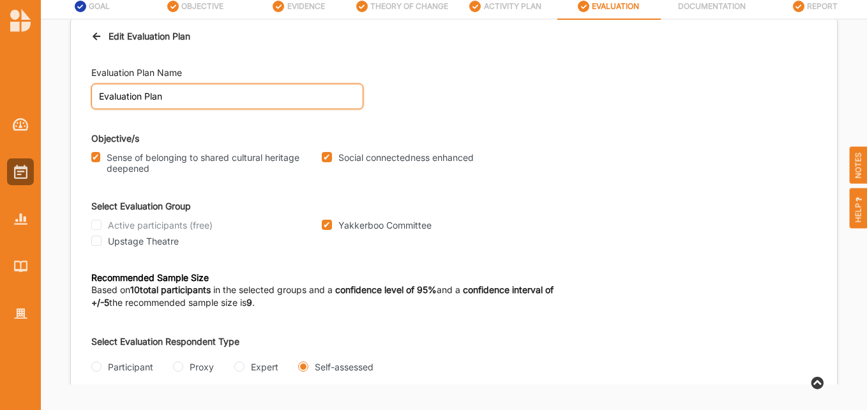
drag, startPoint x: 102, startPoint y: 93, endPoint x: 75, endPoint y: 95, distance: 26.9
click at [75, 95] on div "Evaluation Plan Name Evaluation Plan Objective/s Sense of belonging to shared c…" at bounding box center [454, 277] width 766 height 449
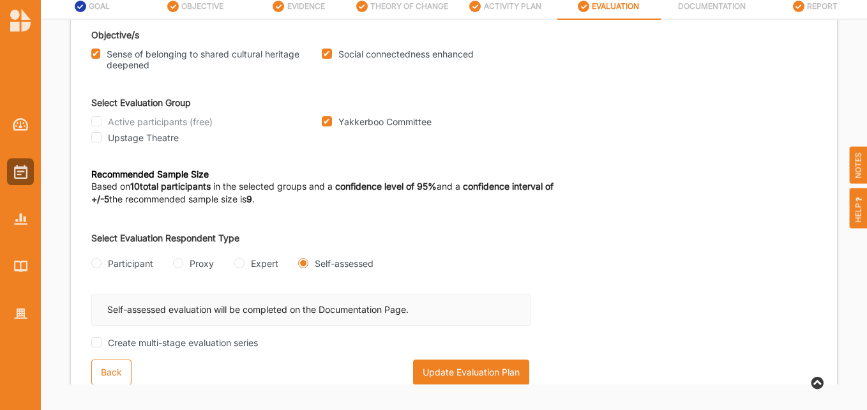
scroll to position [125, 0]
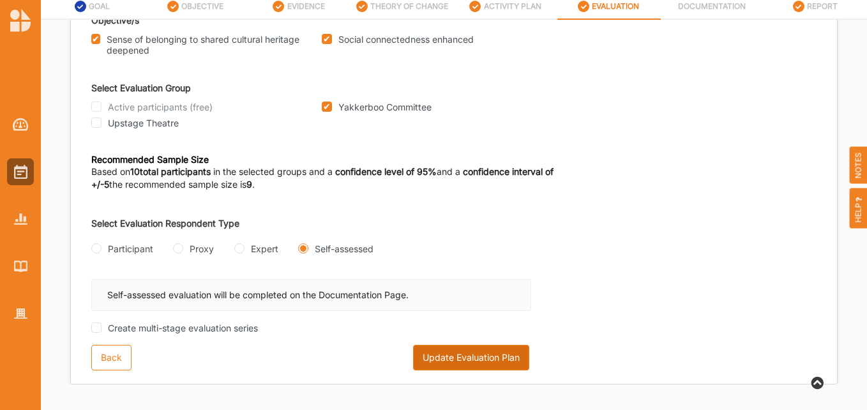
type input "Yakkerboo Committee evaluation Plan"
click at [483, 356] on button "Update Evaluation Plan" at bounding box center [471, 358] width 116 height 26
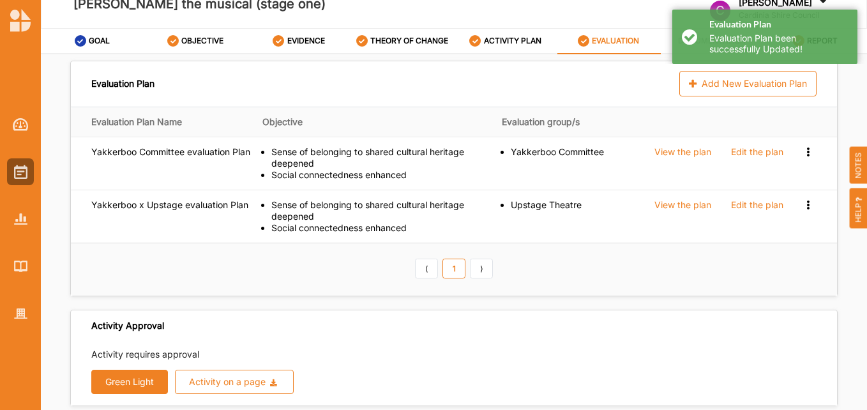
scroll to position [0, 0]
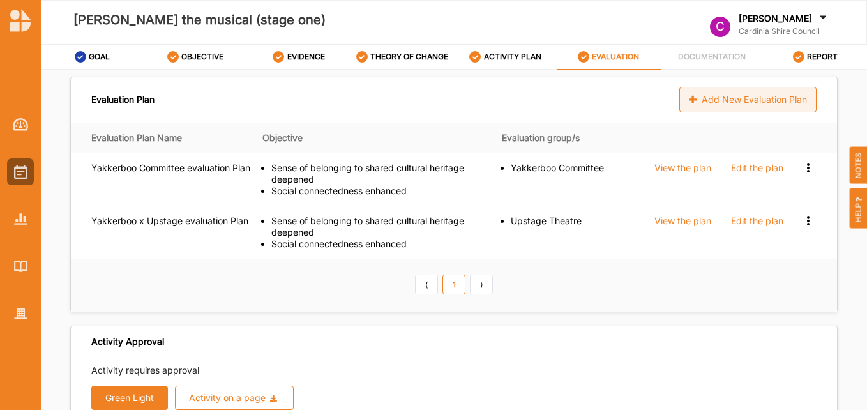
click at [744, 99] on div "Add New Evaluation Plan" at bounding box center [747, 100] width 137 height 26
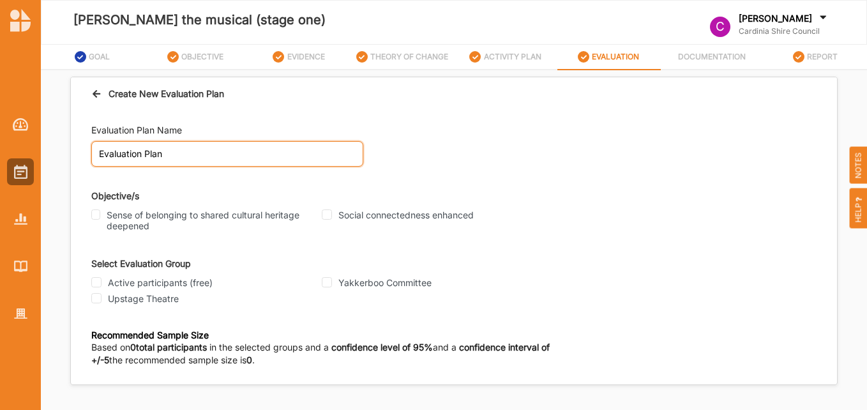
click at [98, 149] on input "Evaluation Plan" at bounding box center [227, 154] width 272 height 26
type input "Creative Team Evaluation Plan"
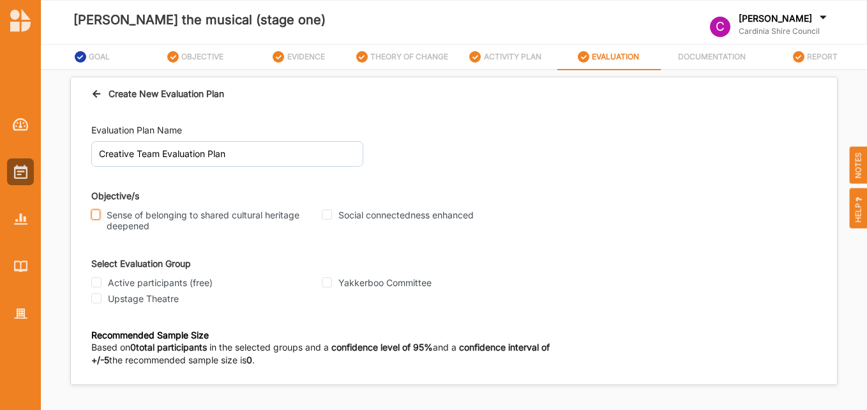
click at [96, 213] on input "Sense of belonging to shared cultural heritage deepened" at bounding box center [95, 214] width 9 height 10
checkbox input "true"
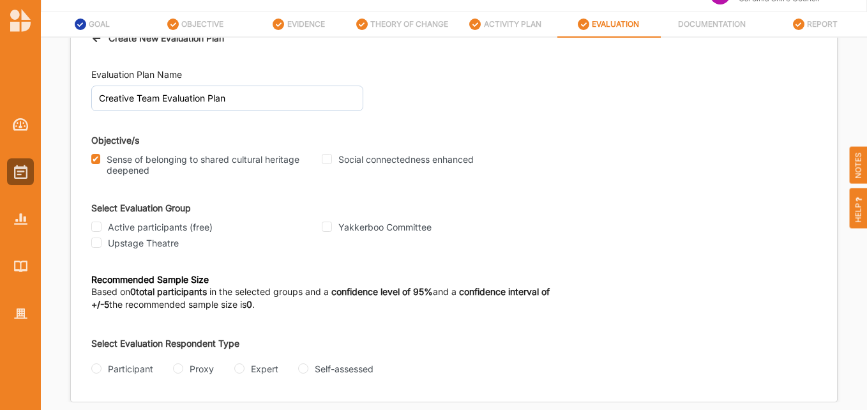
scroll to position [50, 0]
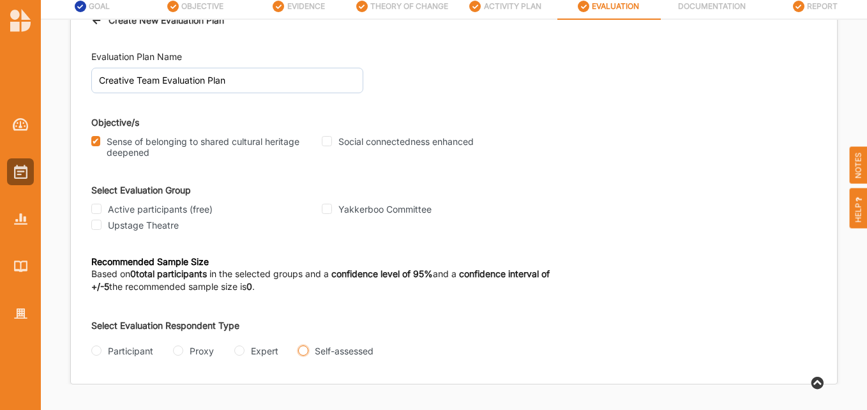
click at [306, 350] on input "Self-assessed" at bounding box center [303, 350] width 10 height 10
radio input "true"
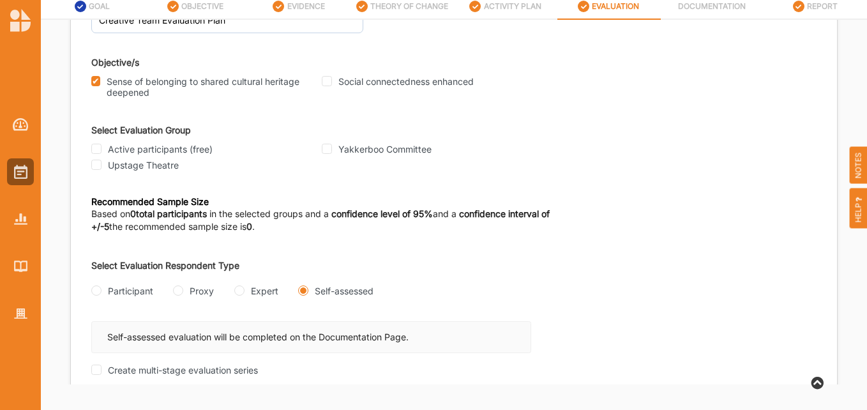
scroll to position [125, 0]
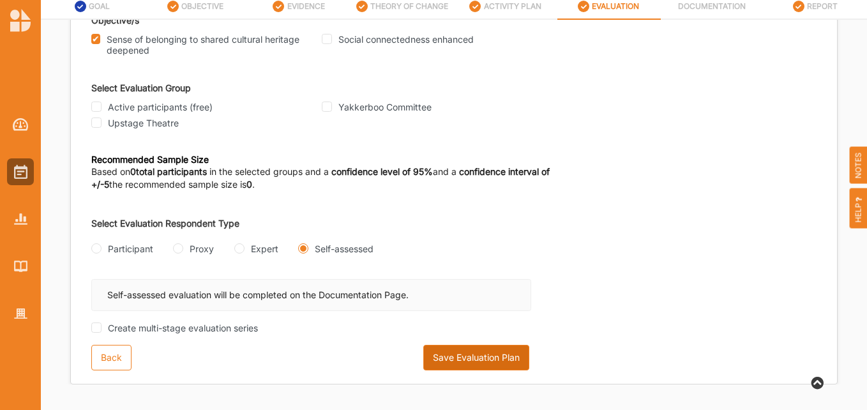
click at [475, 357] on button "Save Evaluation Plan" at bounding box center [476, 358] width 106 height 26
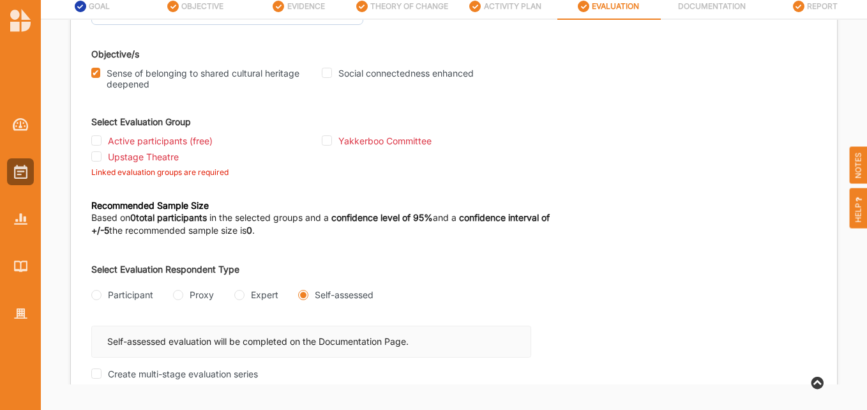
scroll to position [61, 0]
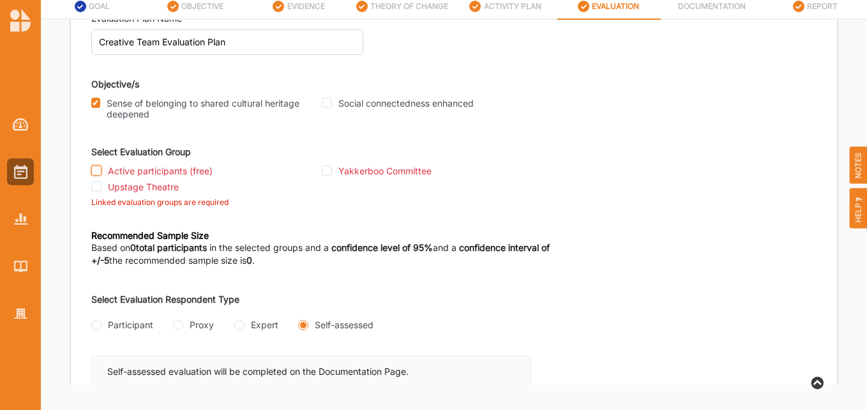
click at [94, 172] on input "Active participants (free)" at bounding box center [96, 170] width 10 height 10
checkbox input "true"
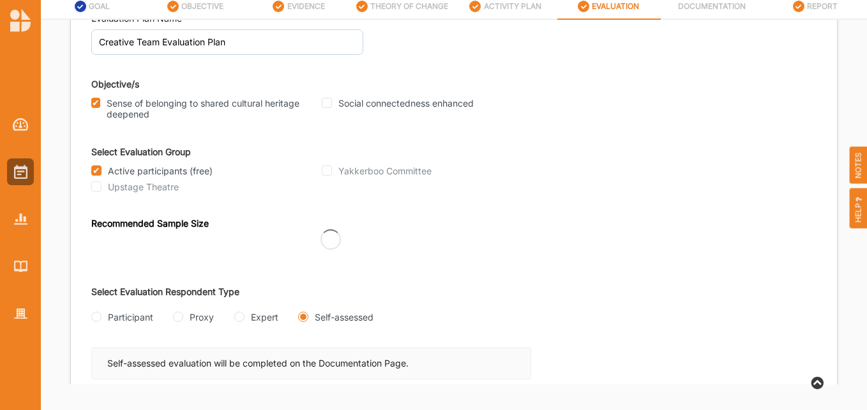
scroll to position [125, 0]
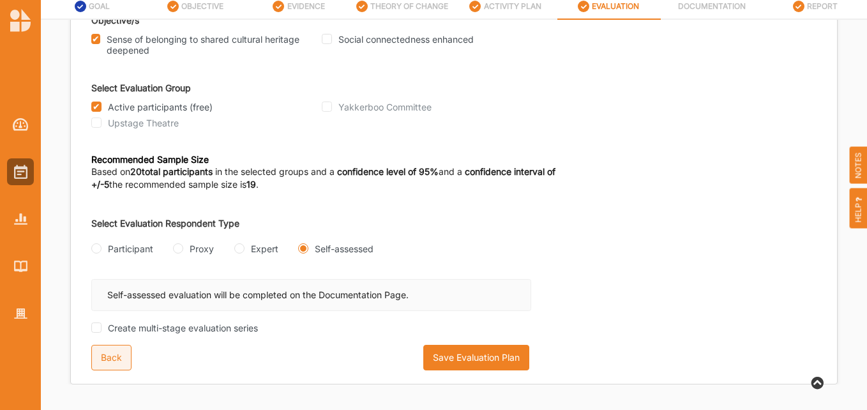
click at [98, 364] on button "Back" at bounding box center [111, 358] width 40 height 26
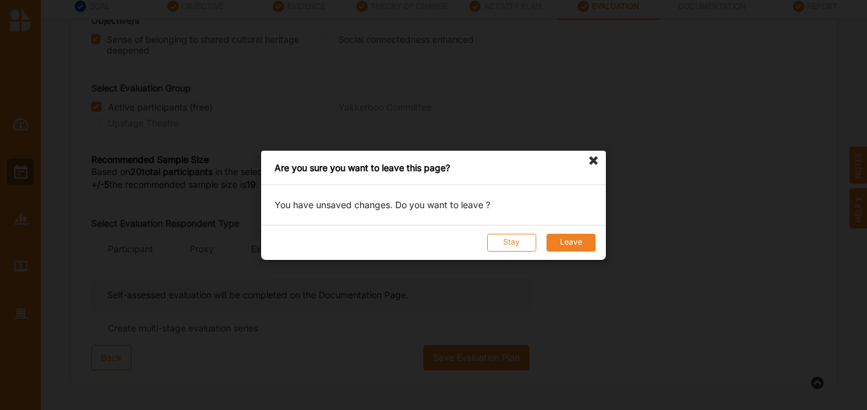
click at [557, 245] on button "Leave" at bounding box center [571, 242] width 49 height 18
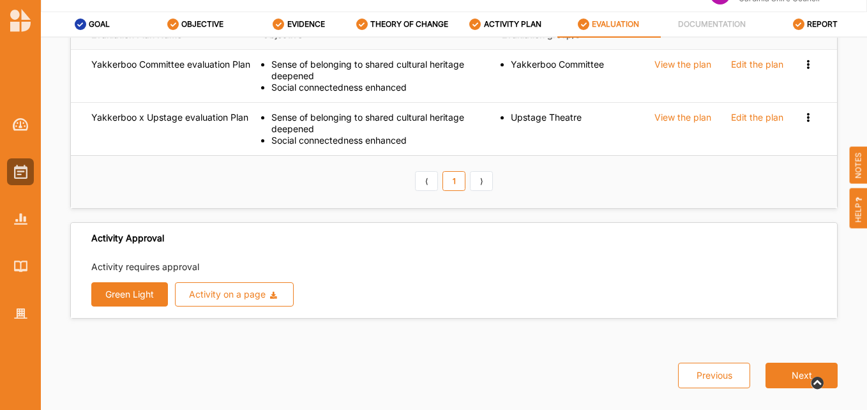
scroll to position [50, 0]
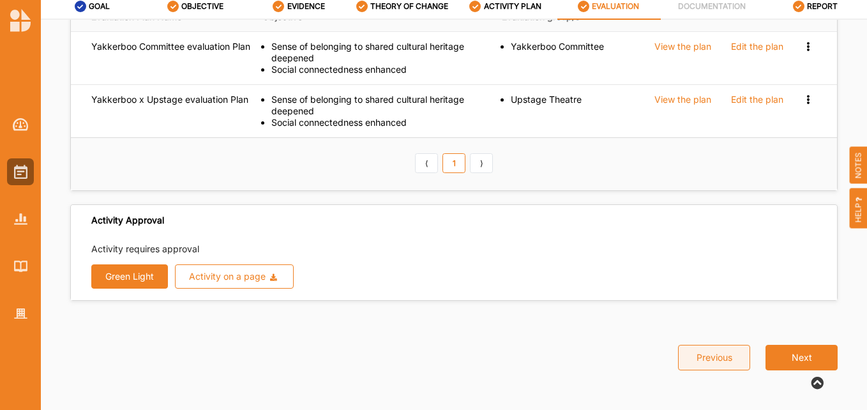
click at [704, 360] on button "Previous" at bounding box center [714, 358] width 72 height 26
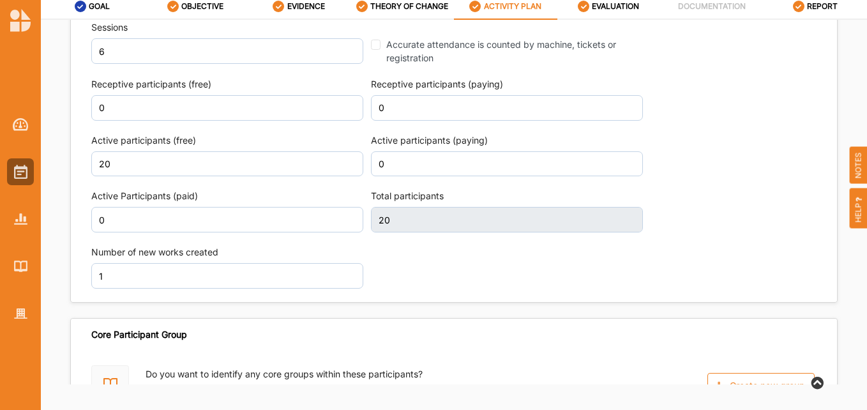
scroll to position [1885, 0]
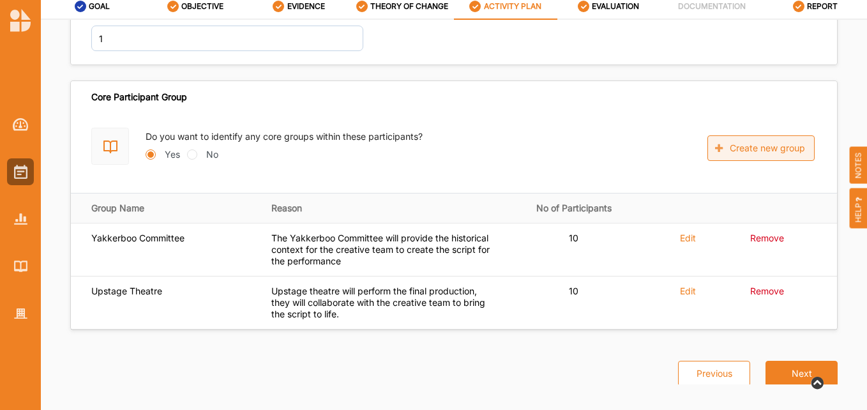
click at [754, 135] on button "Create new group" at bounding box center [761, 148] width 107 height 26
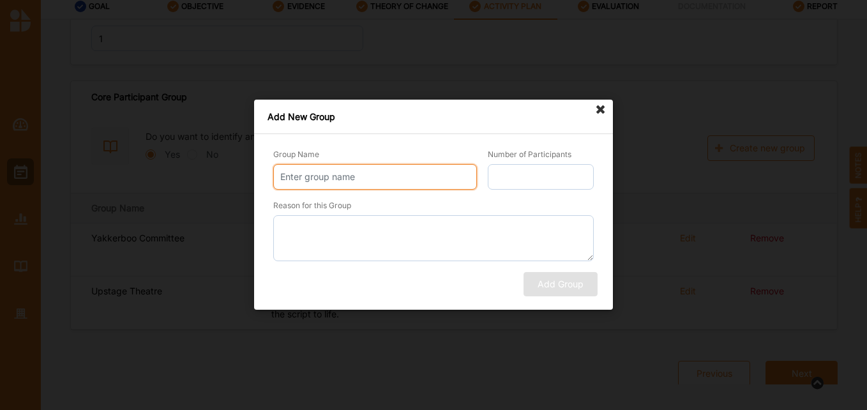
click at [345, 181] on input "Group Name" at bounding box center [375, 177] width 204 height 26
type input "Creative Team"
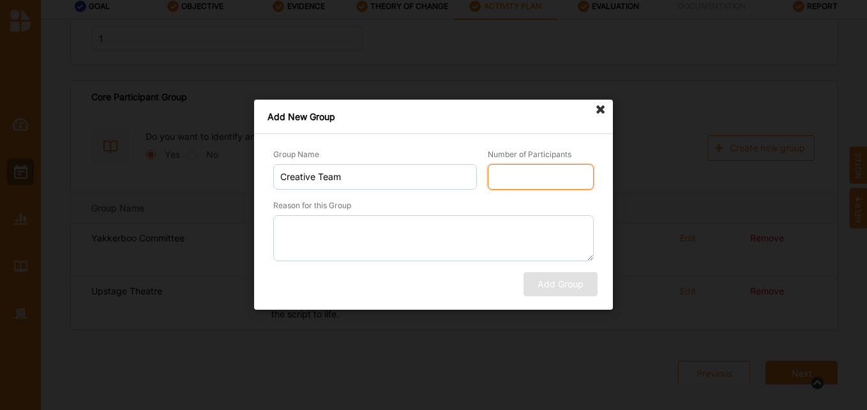
click at [543, 174] on input "Number of Participants" at bounding box center [541, 177] width 106 height 26
type input "3"
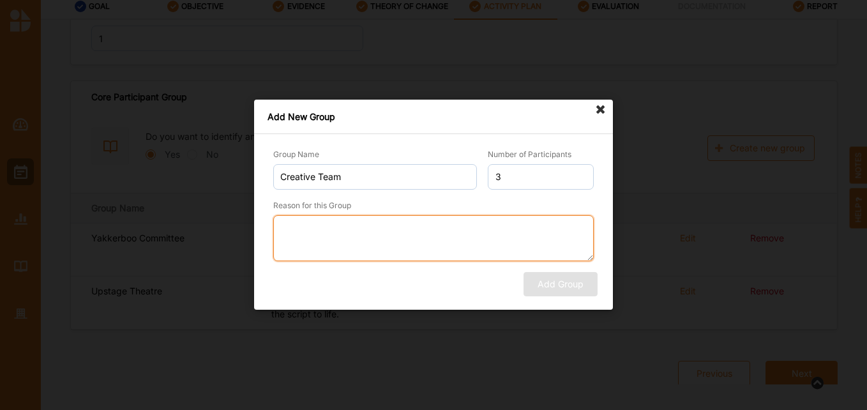
click at [319, 229] on textarea "Reason for this Group" at bounding box center [433, 238] width 321 height 46
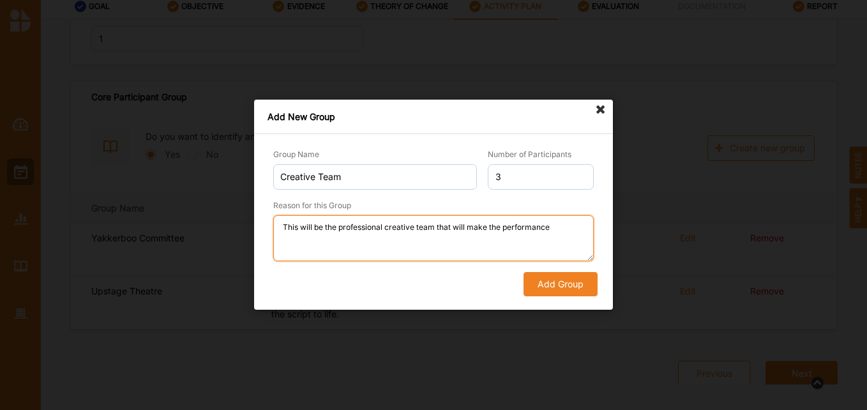
type textarea "This will be the professional creative team that will make the performance"
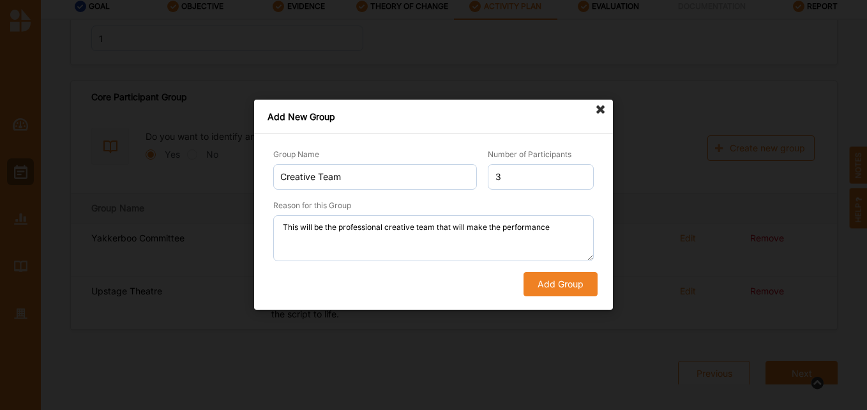
click at [573, 294] on button "Add Group" at bounding box center [561, 285] width 74 height 24
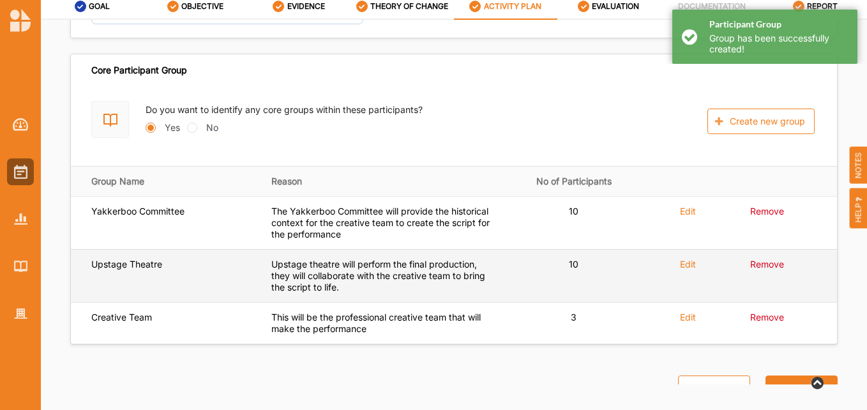
scroll to position [1927, 0]
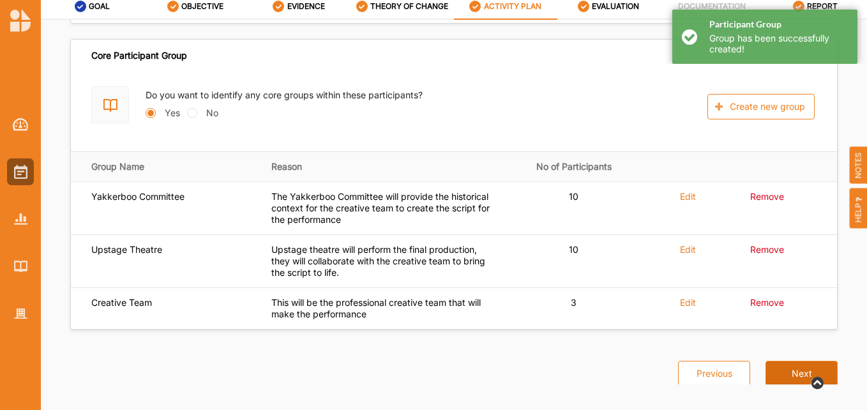
click at [807, 363] on button "Next" at bounding box center [802, 374] width 72 height 26
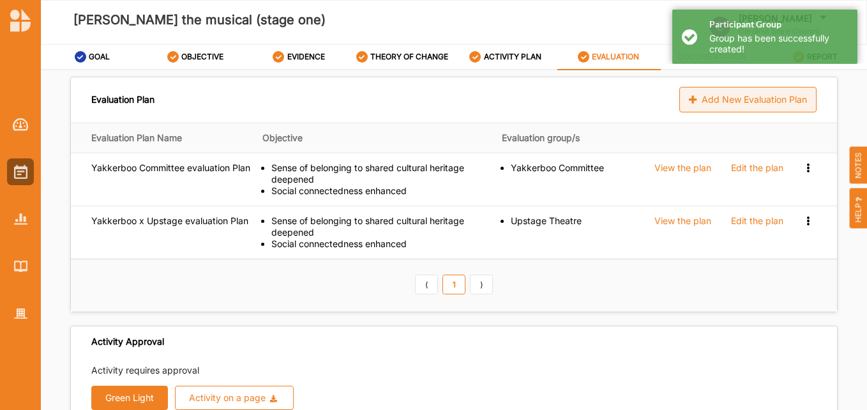
click at [750, 102] on div "Add New Evaluation Plan" at bounding box center [747, 100] width 137 height 26
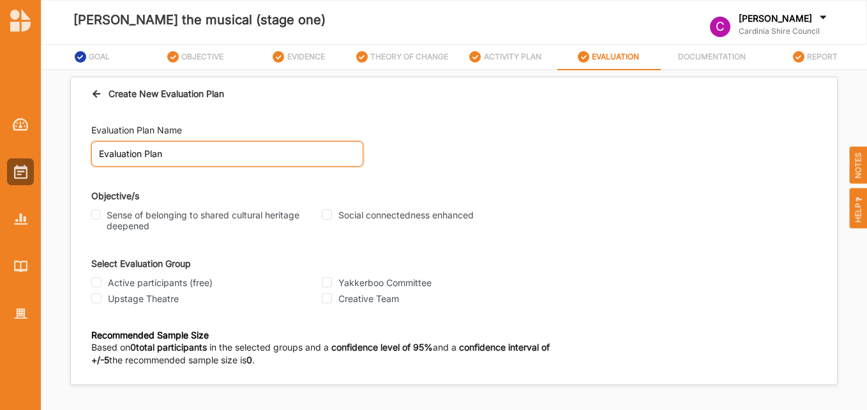
click at [97, 149] on input "Evaluation Plan" at bounding box center [227, 154] width 272 height 26
type input "Creative Team Evaluation Plan"
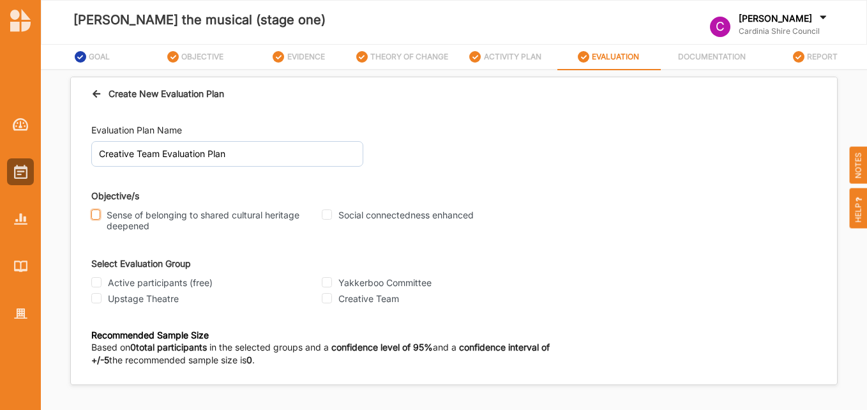
click at [94, 211] on input "Sense of belonging to shared cultural heritage deepened" at bounding box center [95, 214] width 9 height 10
checkbox input "true"
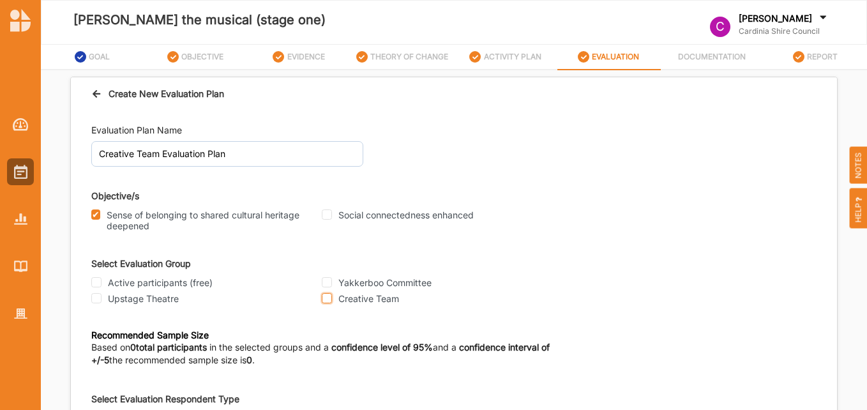
click at [328, 300] on input "Creative Team" at bounding box center [327, 298] width 10 height 10
checkbox input "true"
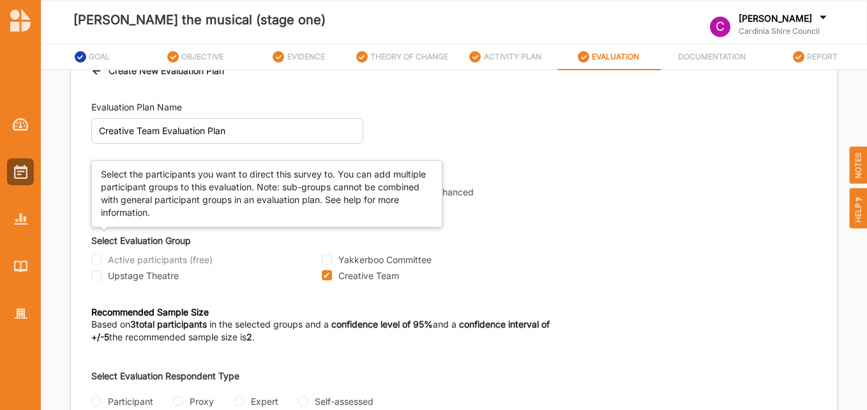
scroll to position [50, 0]
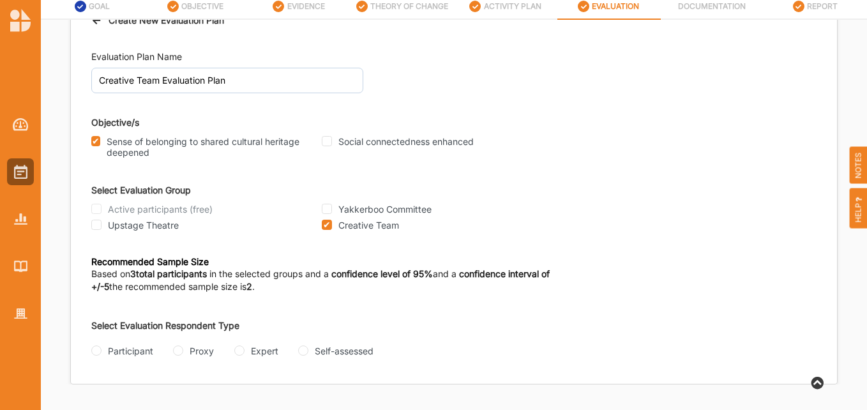
click at [308, 348] on div "Self-assessed" at bounding box center [335, 350] width 75 height 13
click at [301, 353] on input "Self-assessed" at bounding box center [303, 350] width 10 height 10
radio input "true"
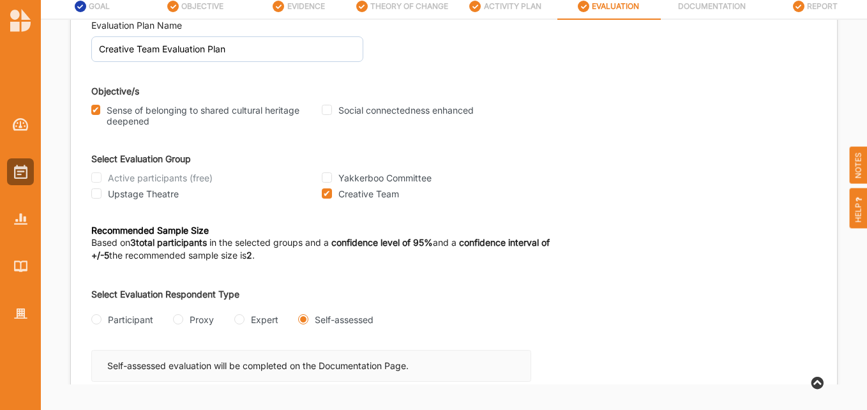
scroll to position [125, 0]
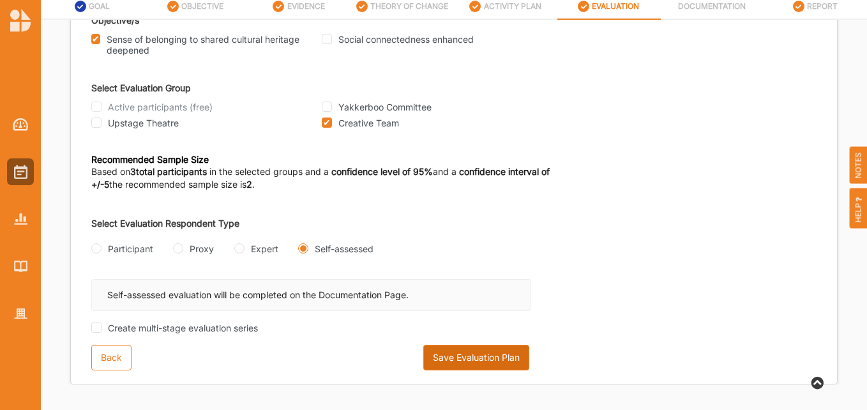
click at [473, 349] on button "Save Evaluation Plan" at bounding box center [476, 358] width 106 height 26
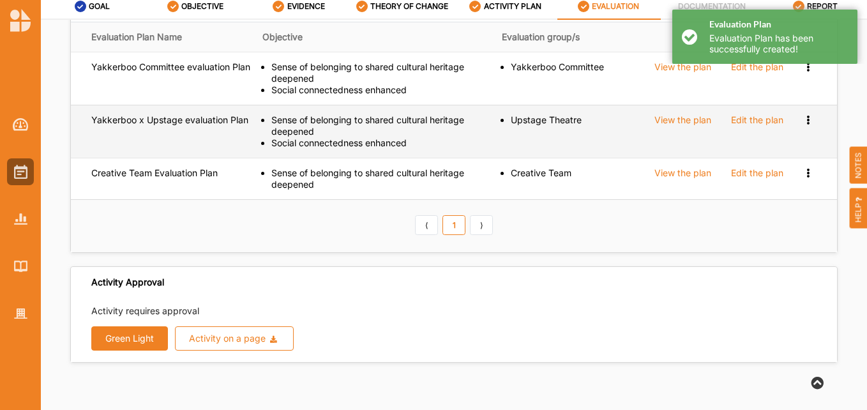
scroll to position [112, 0]
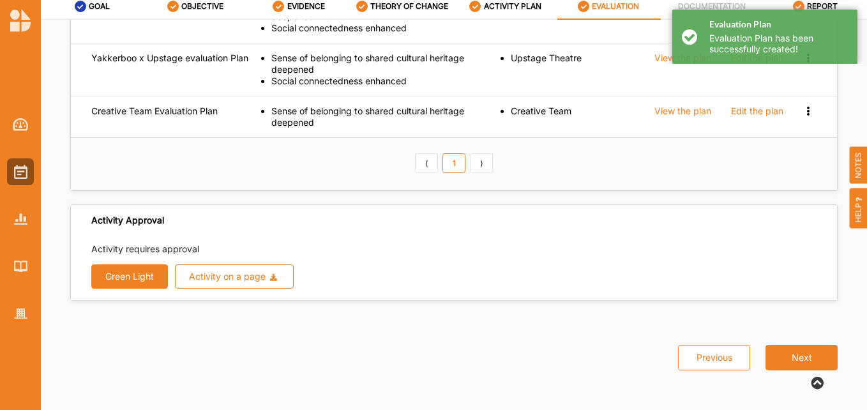
click at [116, 275] on button "Green Light" at bounding box center [129, 276] width 77 height 24
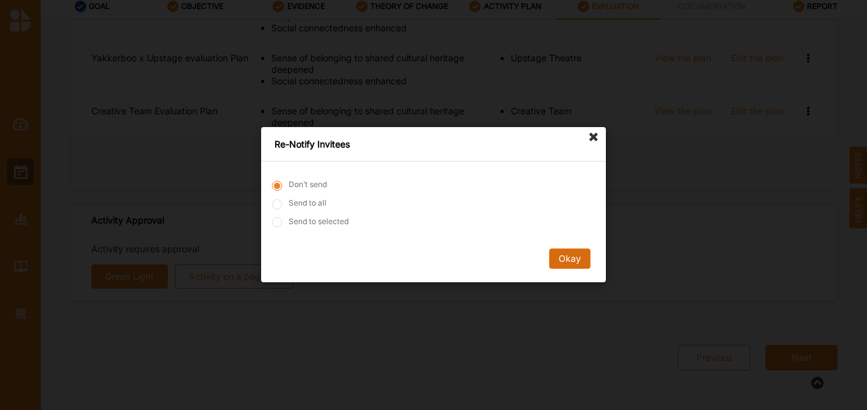
click at [575, 259] on button "Okay" at bounding box center [570, 259] width 42 height 20
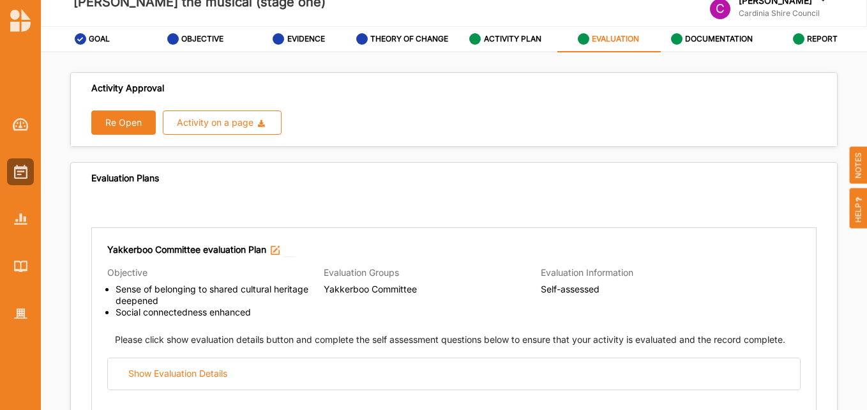
scroll to position [0, 0]
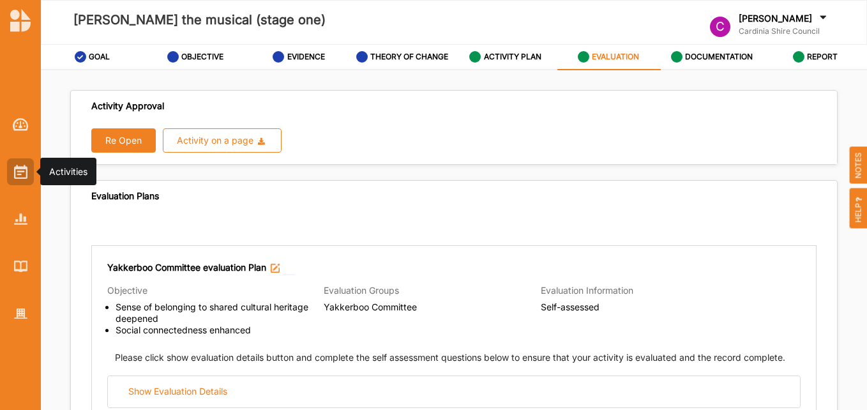
click at [10, 167] on div at bounding box center [20, 171] width 27 height 27
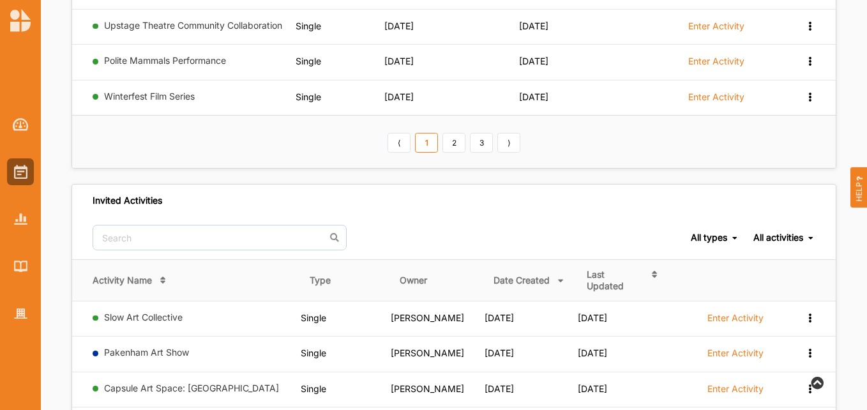
scroll to position [755, 0]
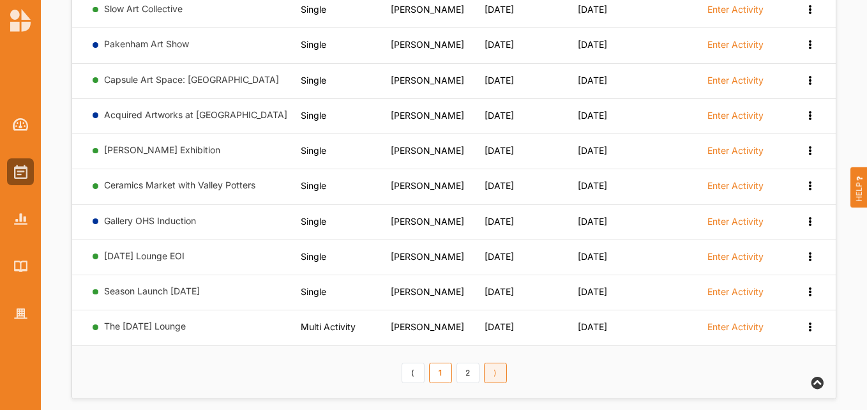
click at [501, 363] on link "⟩" at bounding box center [495, 373] width 23 height 20
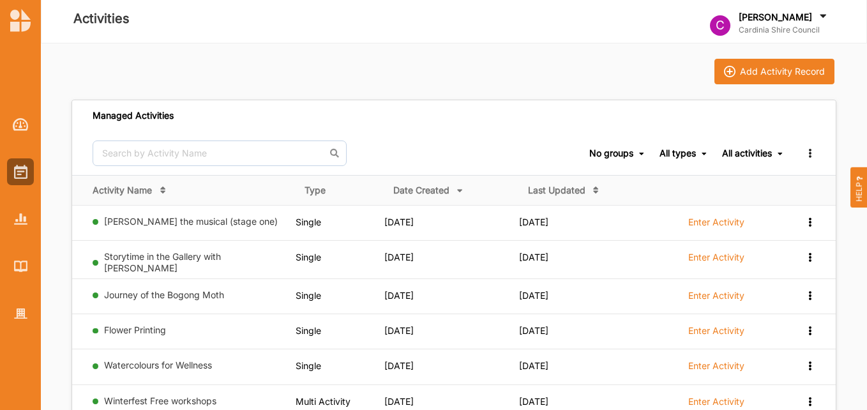
scroll to position [0, 0]
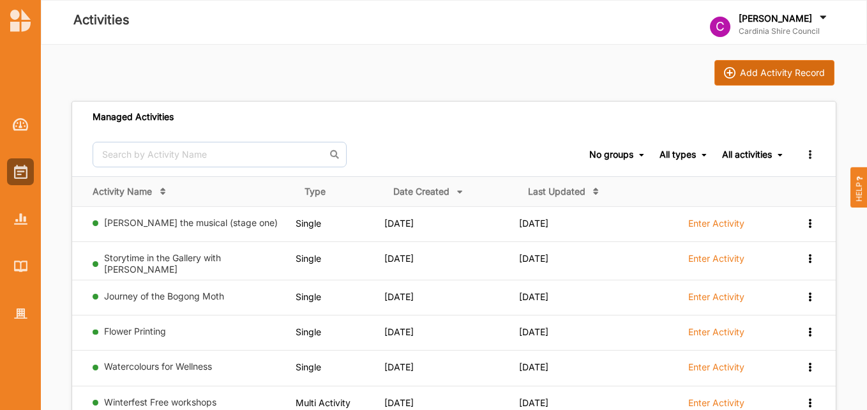
click at [763, 80] on button "Add Activity Record" at bounding box center [775, 73] width 120 height 26
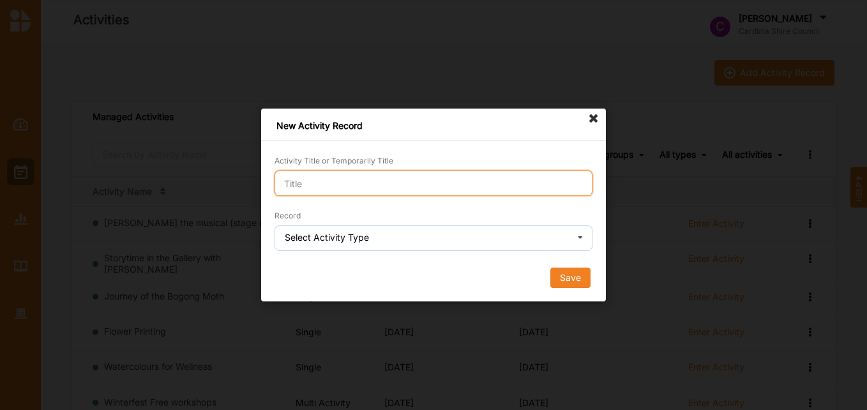
click at [369, 174] on input "Activity Title or Temporarily Title" at bounding box center [434, 184] width 318 height 26
type input "Arena Parade Temporary Art Project"
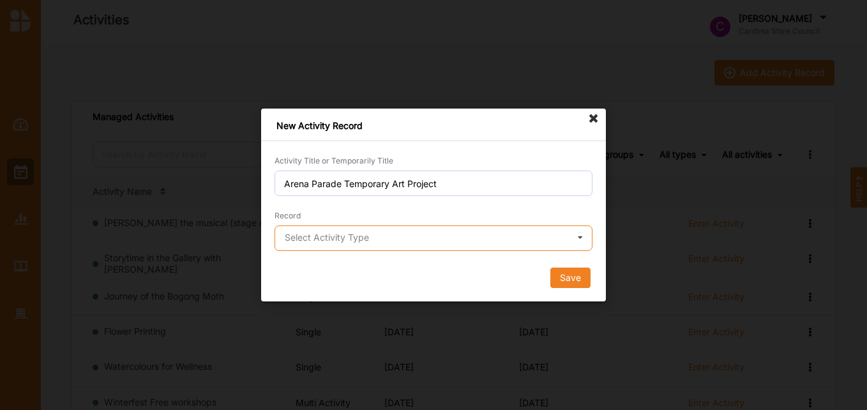
click at [393, 236] on input "text" at bounding box center [434, 239] width 317 height 26
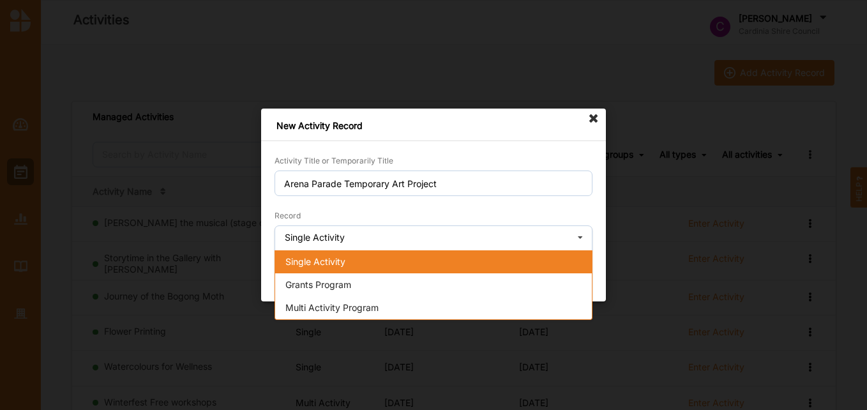
click at [349, 269] on div "Single Activity" at bounding box center [433, 261] width 317 height 23
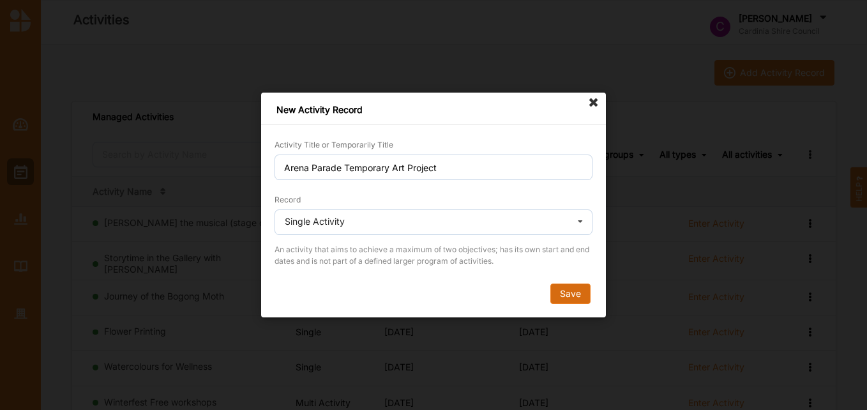
click at [575, 294] on button "Save" at bounding box center [570, 294] width 40 height 20
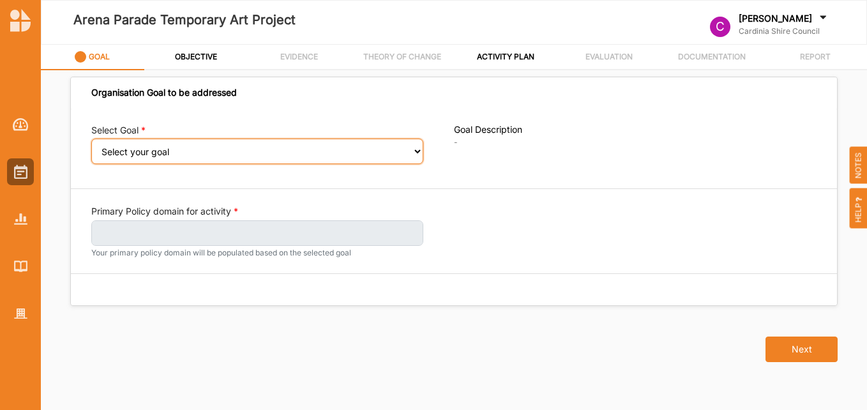
click at [238, 155] on select "Select your goal Strong communities Liveable places Thriving environments Prosp…" at bounding box center [257, 152] width 332 height 26
select select "336"
click at [91, 148] on select "Select your goal Strong communities Liveable places Thriving environments Prosp…" at bounding box center [257, 152] width 332 height 26
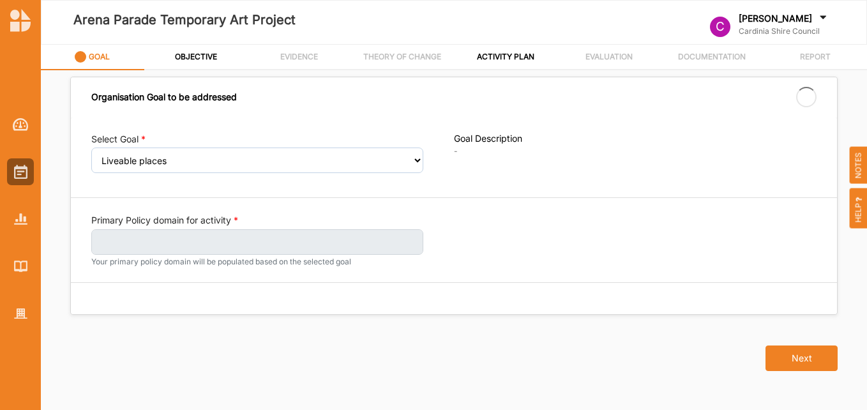
select select "336"
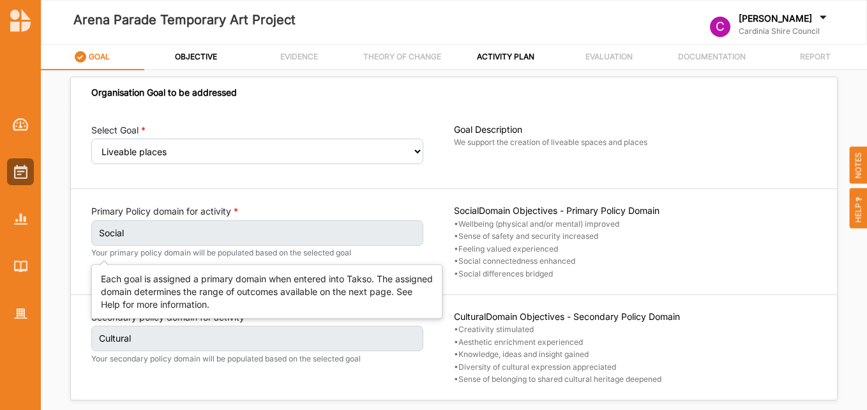
click at [243, 231] on label "Social" at bounding box center [257, 233] width 332 height 26
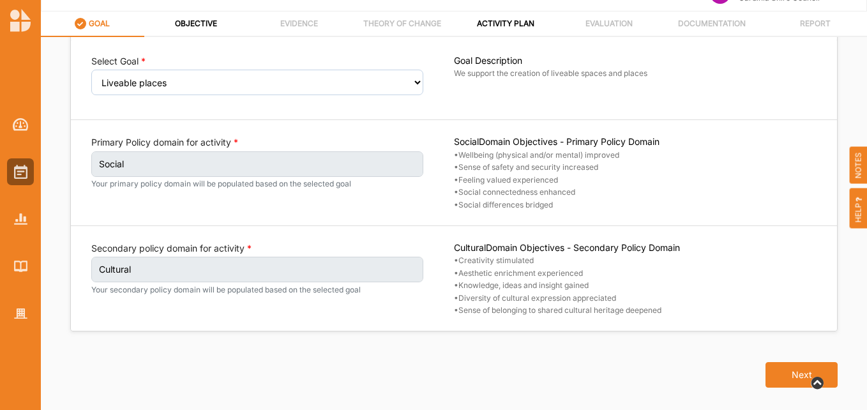
scroll to position [50, 0]
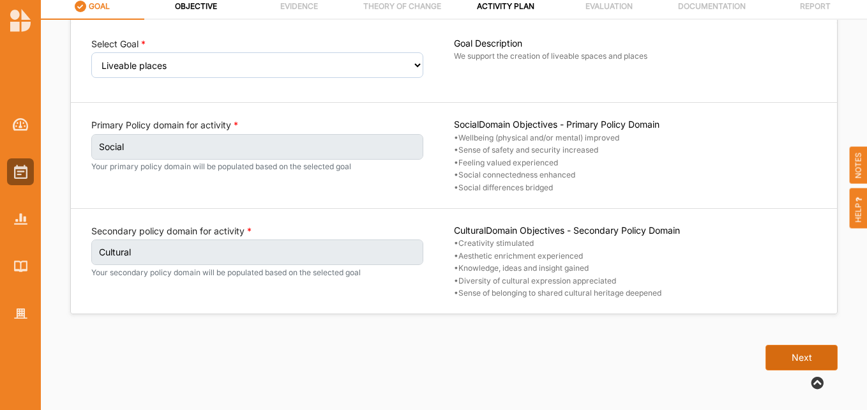
click at [780, 356] on button "Next" at bounding box center [802, 358] width 72 height 26
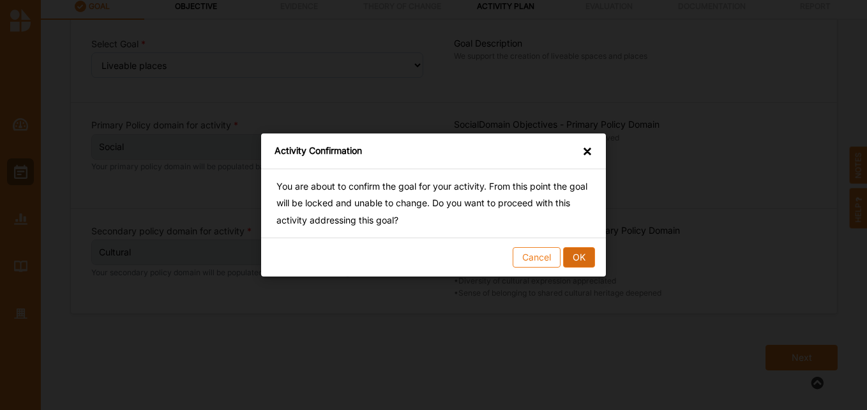
click at [581, 262] on button "OK" at bounding box center [579, 257] width 32 height 20
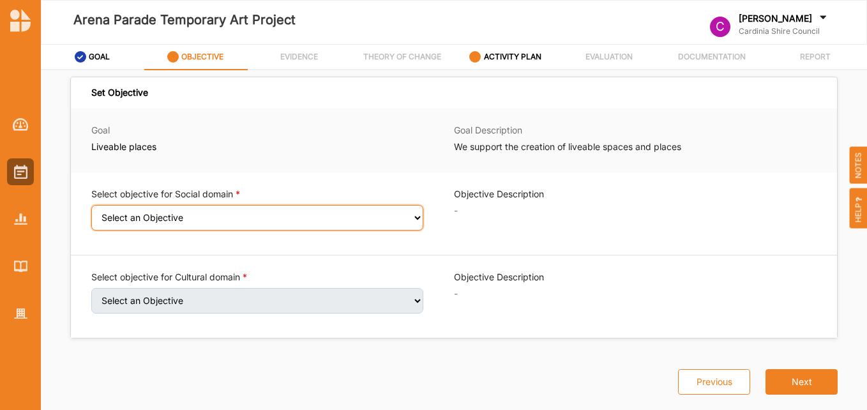
click at [389, 218] on select "Select an Objective Wellbeing (physical and/or mental) improved Sense of safety…" at bounding box center [257, 218] width 332 height 26
select select "6"
click at [91, 213] on select "Select an Objective Wellbeing (physical and/or mental) improved Sense of safety…" at bounding box center [257, 218] width 332 height 26
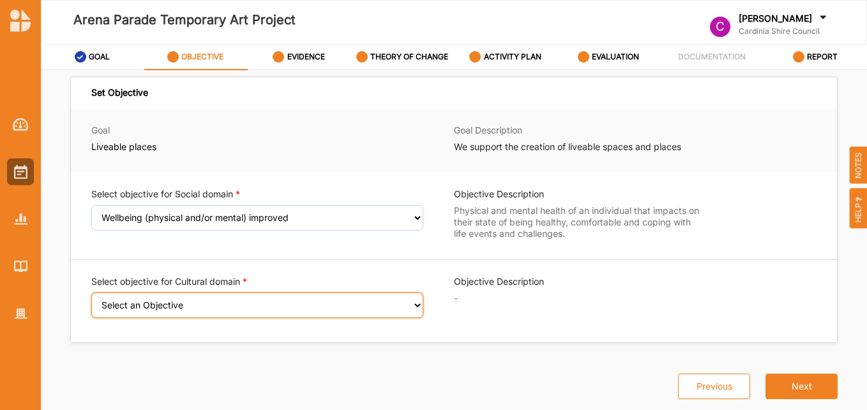
click at [352, 313] on select "Select an Objective Creativity stimulated Aesthetic enrichment experienced Know…" at bounding box center [257, 305] width 332 height 26
select select "2"
click at [91, 301] on select "Select an Objective Creativity stimulated Aesthetic enrichment experienced Know…" at bounding box center [257, 305] width 332 height 26
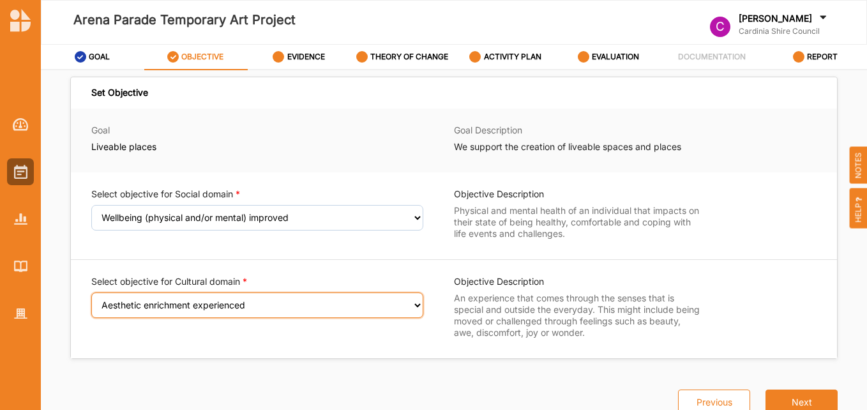
click at [418, 307] on select "Select an Objective Creativity stimulated Aesthetic enrichment experienced Know…" at bounding box center [257, 305] width 332 height 26
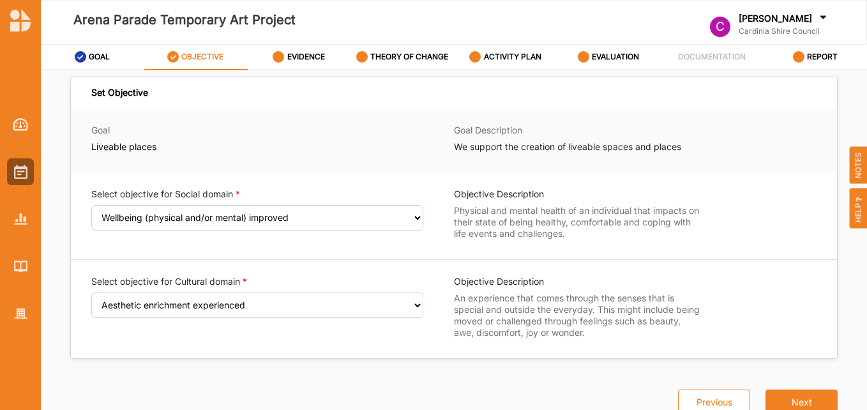
click at [789, 365] on div "Previous Next" at bounding box center [750, 387] width 175 height 56
click at [817, 395] on button "Next" at bounding box center [802, 403] width 72 height 26
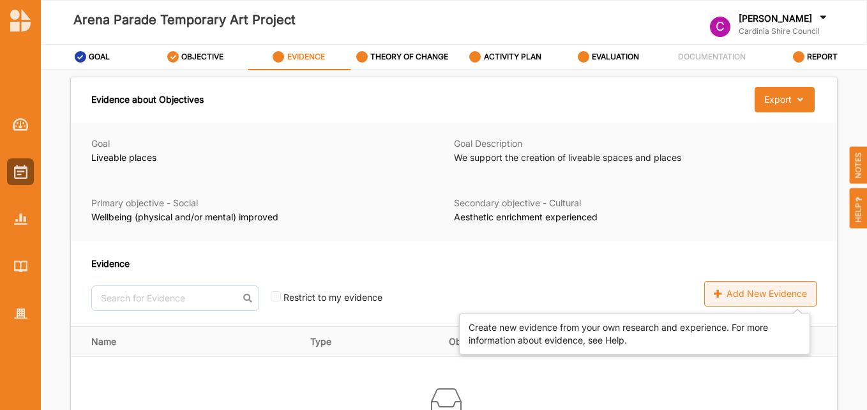
click at [759, 292] on div "Add New Evidence" at bounding box center [760, 294] width 112 height 26
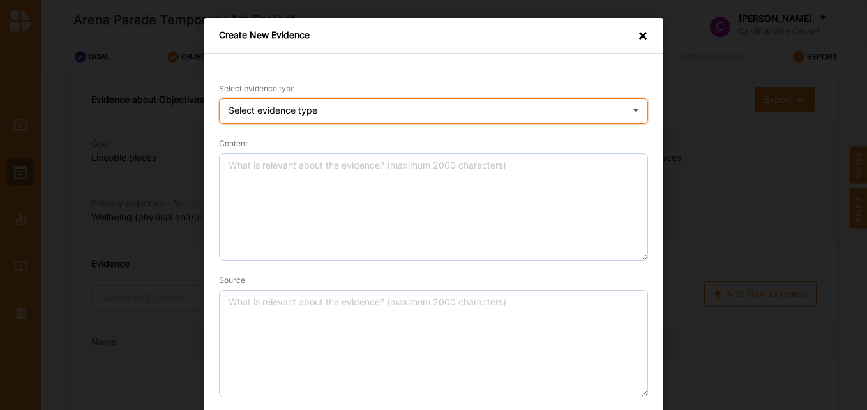
click at [302, 119] on div "Select evidence type Practice Knowledge Published Research Data" at bounding box center [433, 111] width 429 height 26
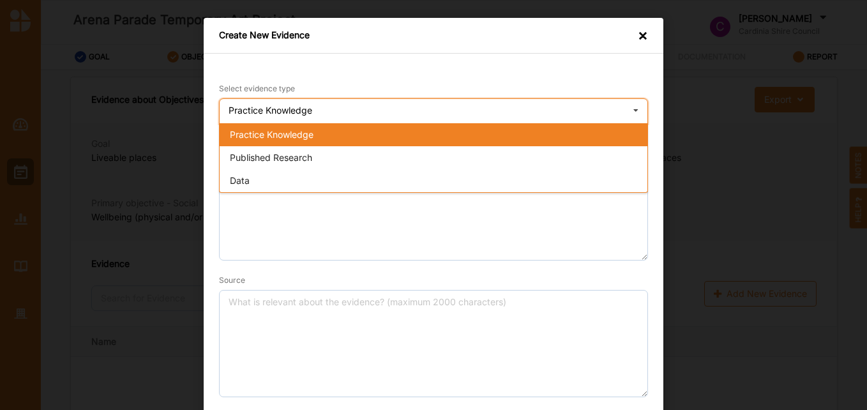
click at [296, 137] on span "Practice Knowledge" at bounding box center [272, 134] width 84 height 11
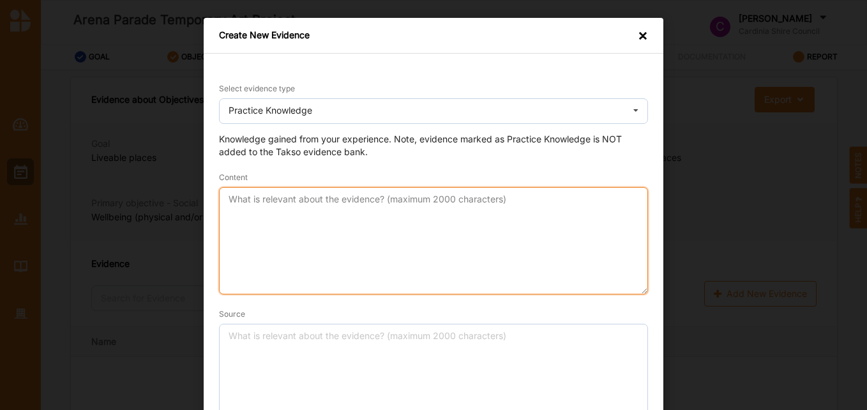
click at [300, 218] on textarea "Content" at bounding box center [433, 240] width 429 height 107
type textarea "R"
click at [336, 201] on textarea "Safety in roadworks for travellers is subject to drivers" at bounding box center [433, 240] width 429 height 107
click at [506, 199] on textarea "Safety in roadworks for travellers is subject to drivers" at bounding box center [433, 240] width 429 height 107
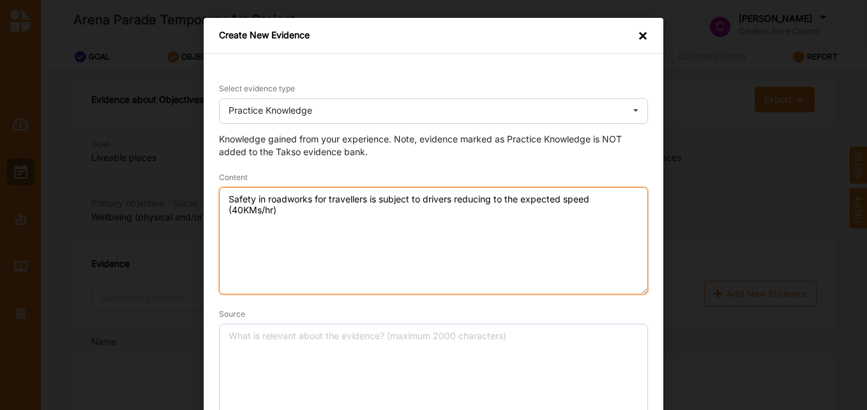
type textarea "Safety in roadworks for travellers is subject to drivers reducing to the expect…"
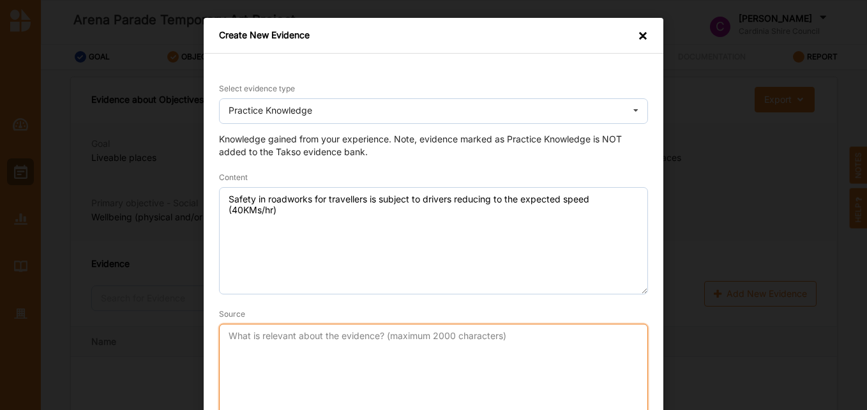
click at [411, 346] on textarea "Source" at bounding box center [433, 377] width 429 height 107
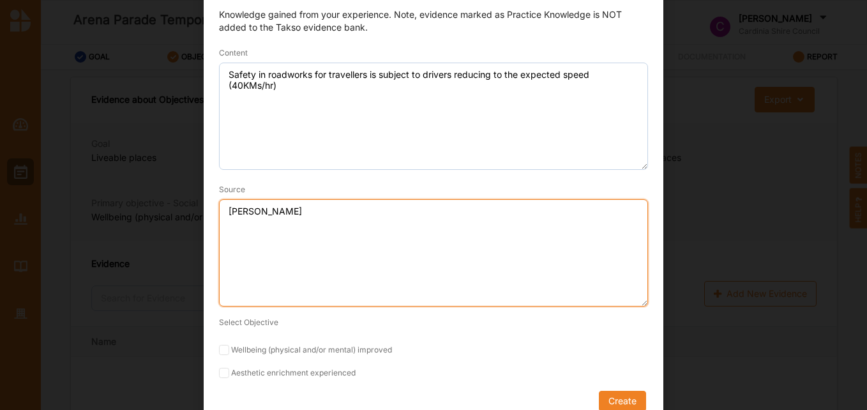
scroll to position [141, 0]
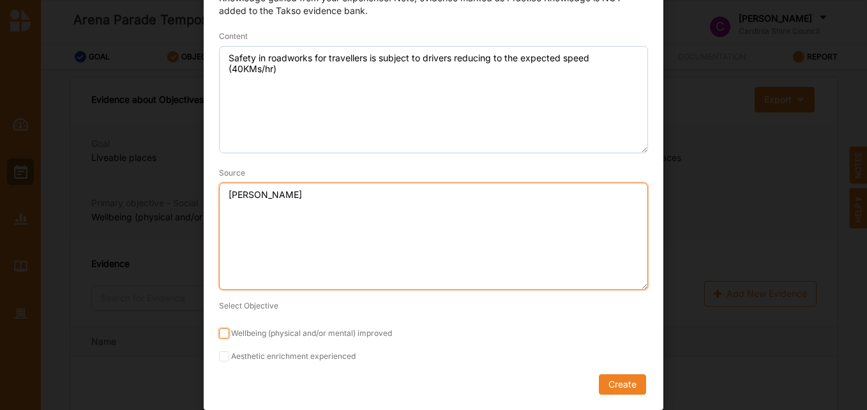
type textarea "[PERSON_NAME]"
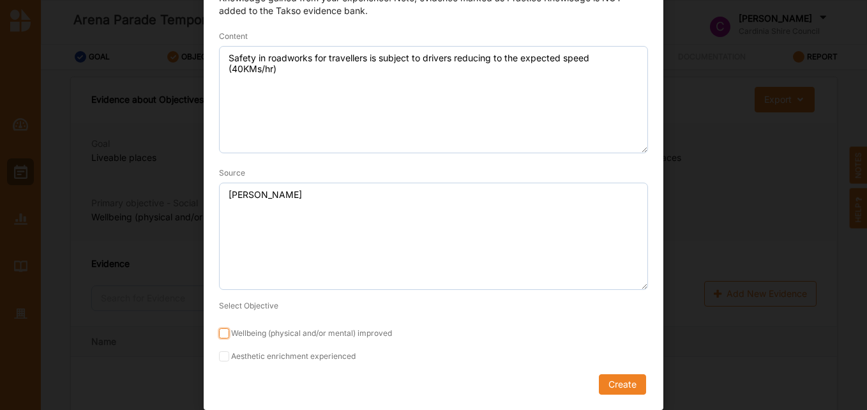
click at [220, 334] on input "Wellbeing (physical and/or mental) improved" at bounding box center [224, 333] width 10 height 10
checkbox input "true"
click at [614, 384] on button "Create" at bounding box center [622, 384] width 47 height 20
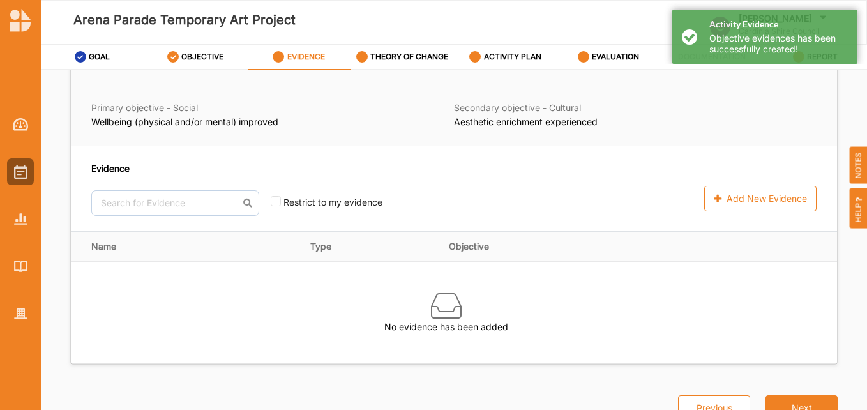
scroll to position [36, 0]
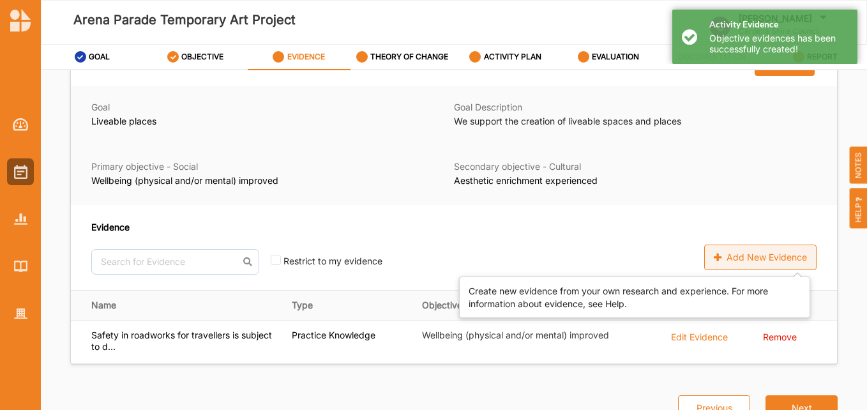
click at [759, 250] on div "Add New Evidence" at bounding box center [760, 258] width 112 height 26
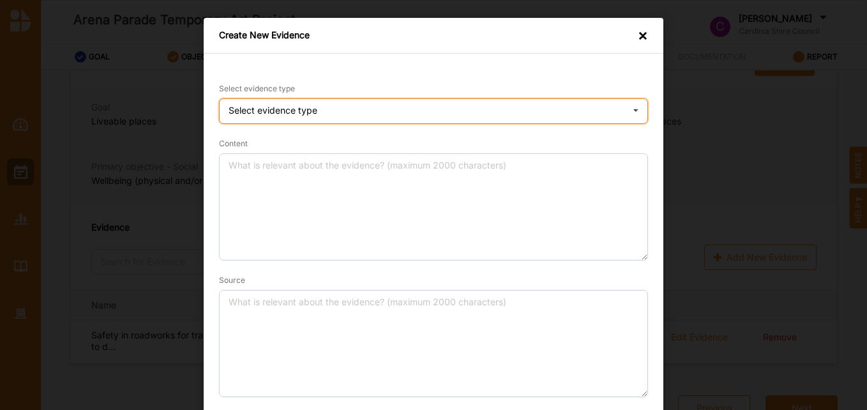
click at [301, 106] on div "Select evidence type" at bounding box center [273, 110] width 89 height 9
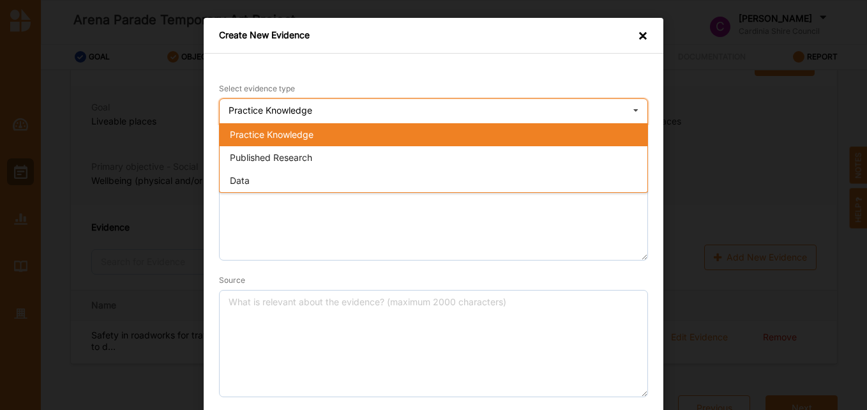
click at [289, 129] on span "Practice Knowledge" at bounding box center [272, 134] width 84 height 11
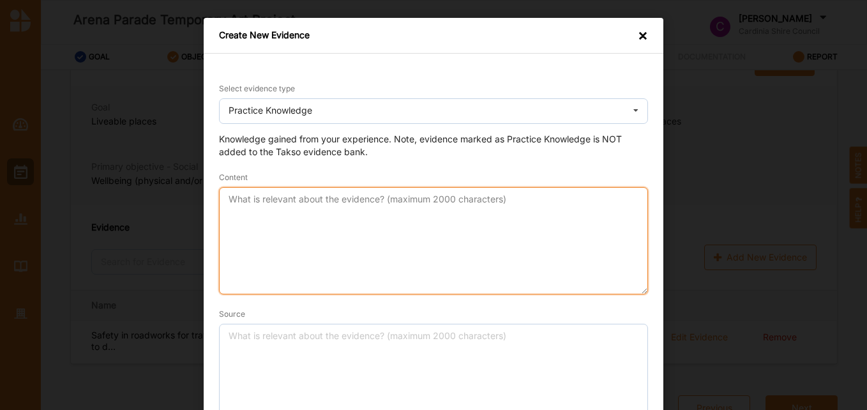
click at [279, 191] on textarea "Content" at bounding box center [433, 240] width 429 height 107
click at [268, 227] on textarea "Content" at bounding box center [433, 240] width 429 height 107
click at [330, 238] on textarea "Content" at bounding box center [433, 240] width 429 height 107
drag, startPoint x: 430, startPoint y: 199, endPoint x: 416, endPoint y: 197, distance: 14.2
click at [416, 197] on textarea "creative imagery that is aesthetically pleasing or celebratory" at bounding box center [433, 240] width 429 height 107
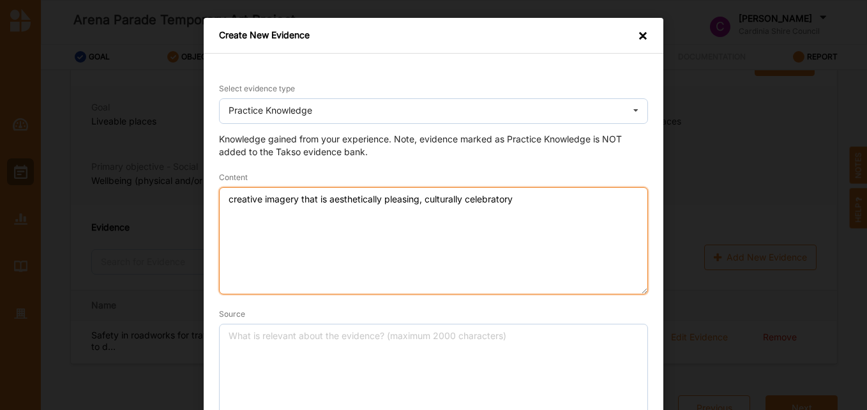
click at [533, 199] on textarea "creative imagery that is aesthetically pleasing, culturally celebratory" at bounding box center [433, 240] width 429 height 107
click at [535, 202] on textarea "creative imagery that is aesthetically pleasing, culturally celebratory and uno…" at bounding box center [433, 240] width 429 height 107
click at [590, 202] on textarea "creative imagery that is aesthetically pleasing, culturally celebratory and ino…" at bounding box center [433, 240] width 429 height 107
click at [300, 195] on textarea "creative imagery that is aesthetically pleasing, culturally celebratory and ino…" at bounding box center [433, 240] width 429 height 107
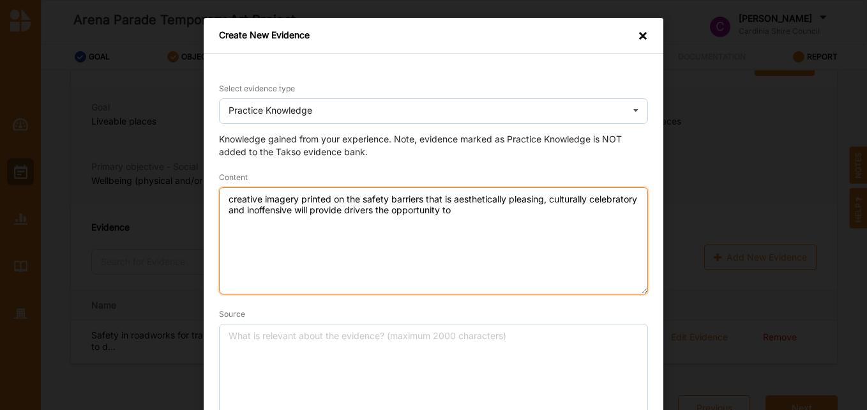
click at [509, 209] on textarea "creative imagery printed on the safety barriers that is aesthetically pleasing,…" at bounding box center [433, 240] width 429 height 107
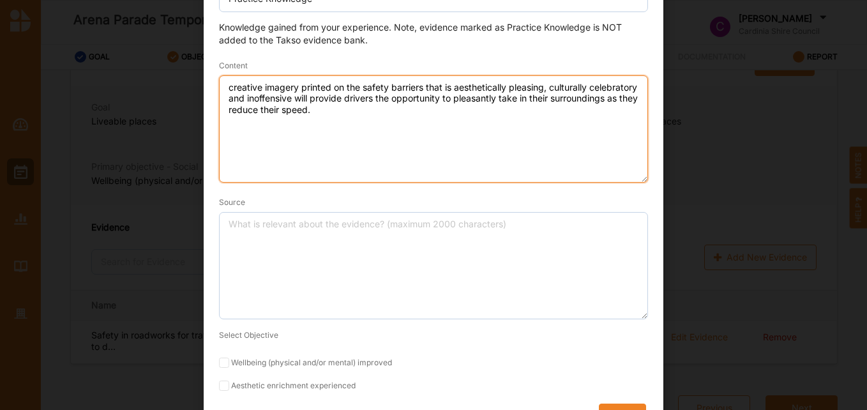
scroll to position [128, 0]
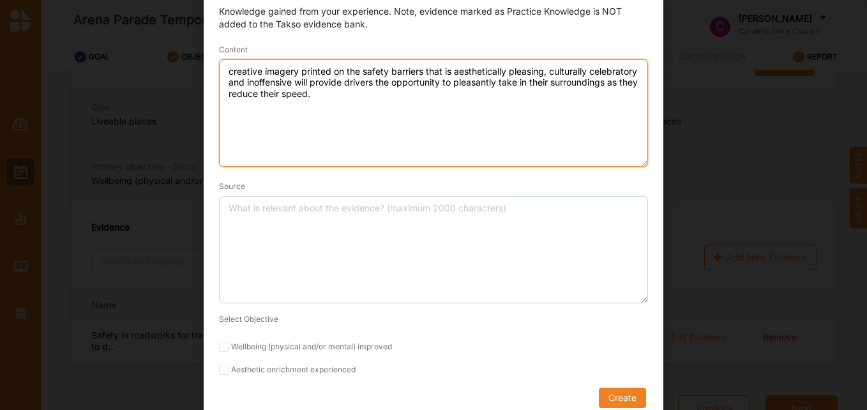
type textarea "creative imagery printed on the safety barriers that is aesthetically pleasing,…"
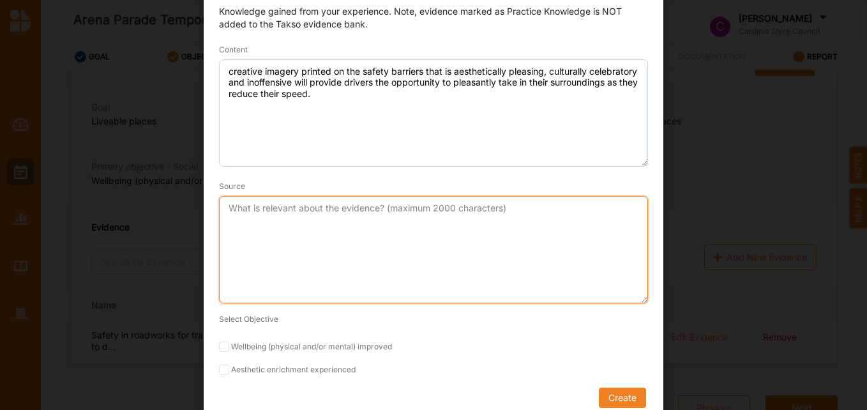
click at [303, 220] on textarea "Source" at bounding box center [433, 249] width 429 height 107
type textarea "[PERSON_NAME] (2025)"
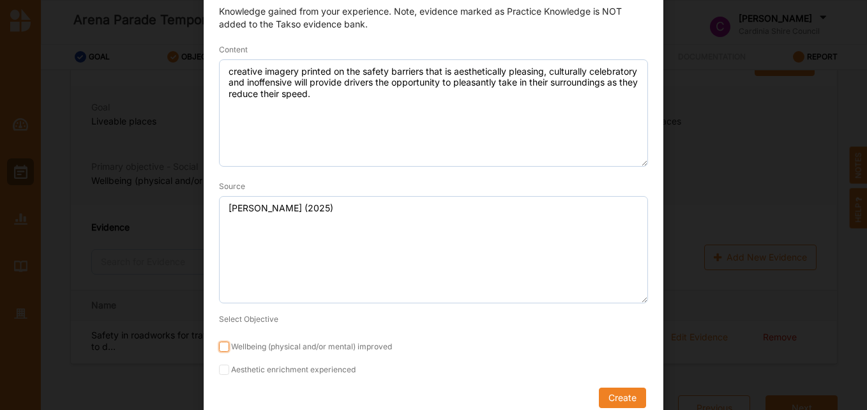
click at [219, 343] on input "Wellbeing (physical and/or mental) improved" at bounding box center [224, 347] width 10 height 10
checkbox input "true"
click at [220, 369] on input "Aesthetic enrichment experienced" at bounding box center [224, 370] width 10 height 10
checkbox input "true"
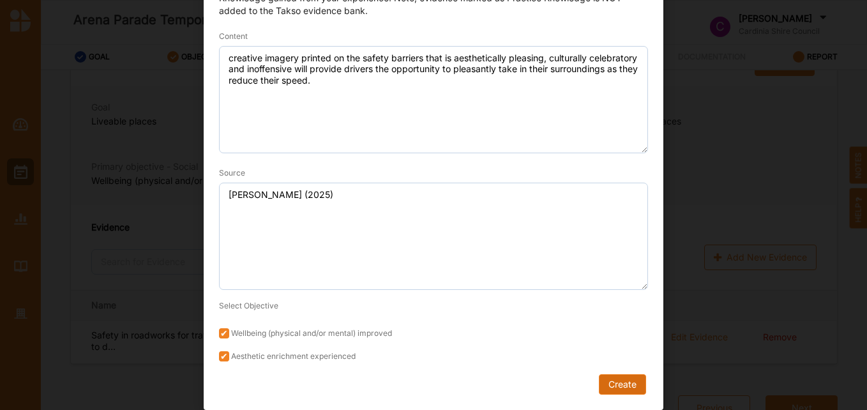
click at [626, 391] on button "Create" at bounding box center [622, 384] width 47 height 20
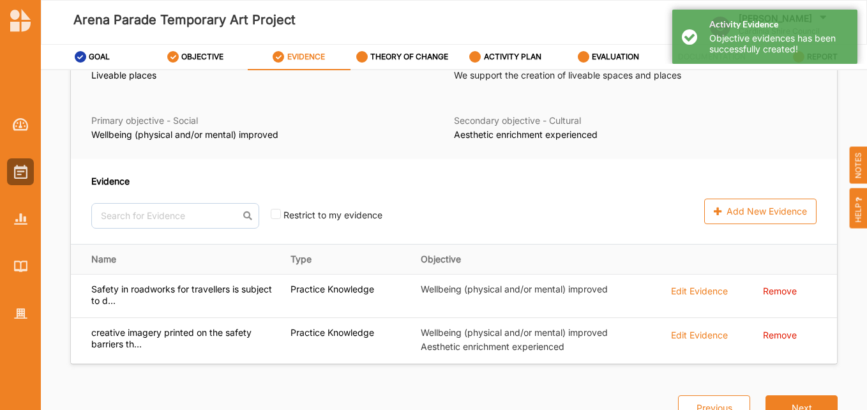
scroll to position [50, 0]
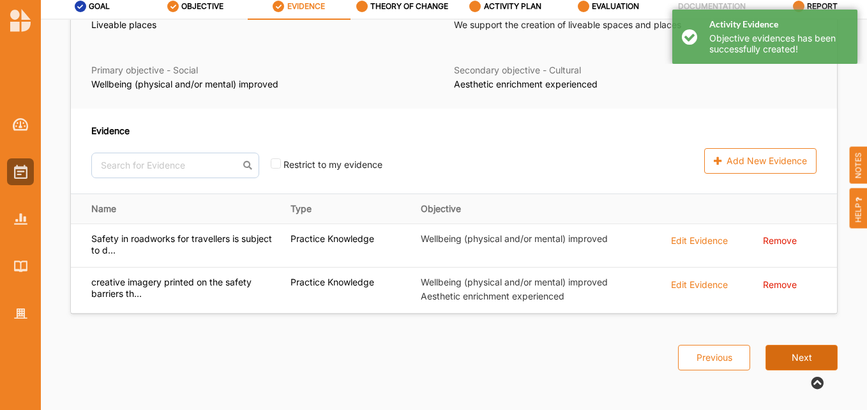
click at [787, 365] on button "Next" at bounding box center [802, 358] width 72 height 26
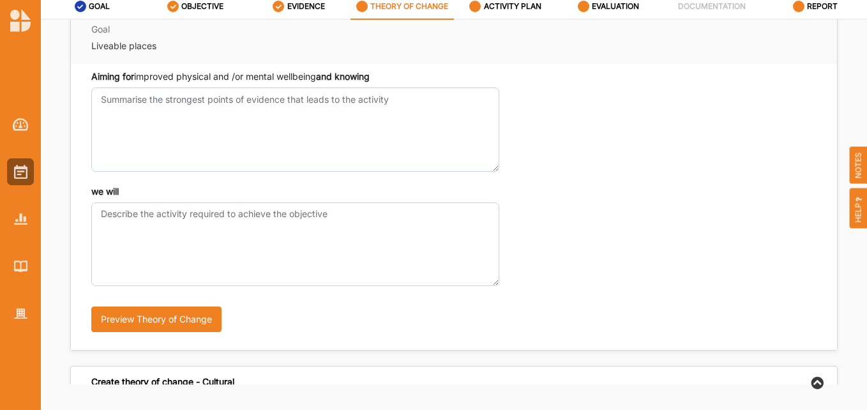
scroll to position [19, 0]
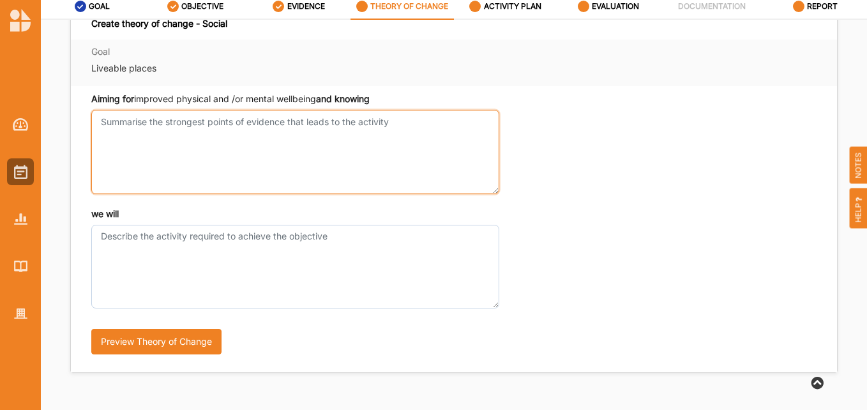
click at [294, 124] on textarea "Aiming for improved physical and /or mental wellbeing and knowing" at bounding box center [295, 152] width 408 height 84
click at [98, 124] on textarea "drivers struggle to reduce their speed in roadwork zones" at bounding box center [295, 152] width 408 height 84
type textarea "that though necessary for safety, drivers struggle to reduce their speed in roa…"
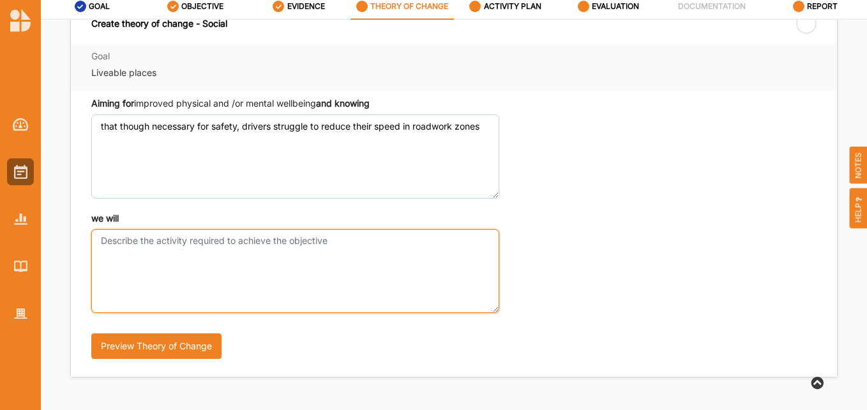
click at [171, 242] on textarea "we will" at bounding box center [295, 271] width 408 height 84
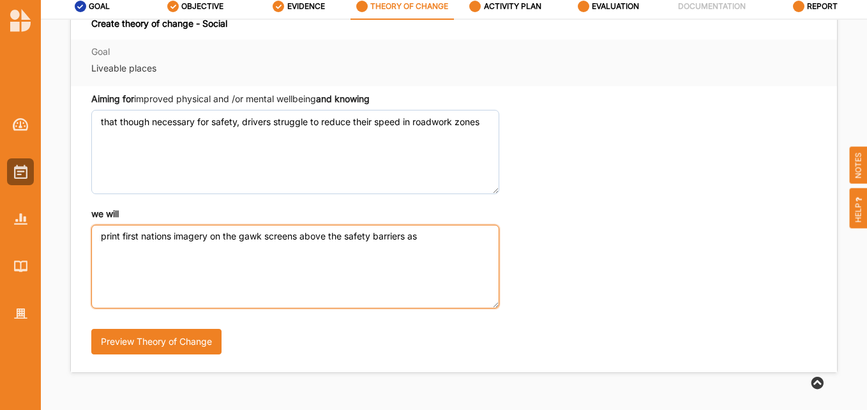
click at [98, 233] on textarea "print first nations imagery on the gawk screens above the safety barriers as" at bounding box center [295, 267] width 408 height 84
click at [199, 235] on textarea "intermittently present print first nations imagery on the gawk screens above th…" at bounding box center [295, 267] width 408 height 84
click at [159, 248] on textarea "intermittently present first nations imagery on the gawk screens above the safe…" at bounding box center [295, 267] width 408 height 84
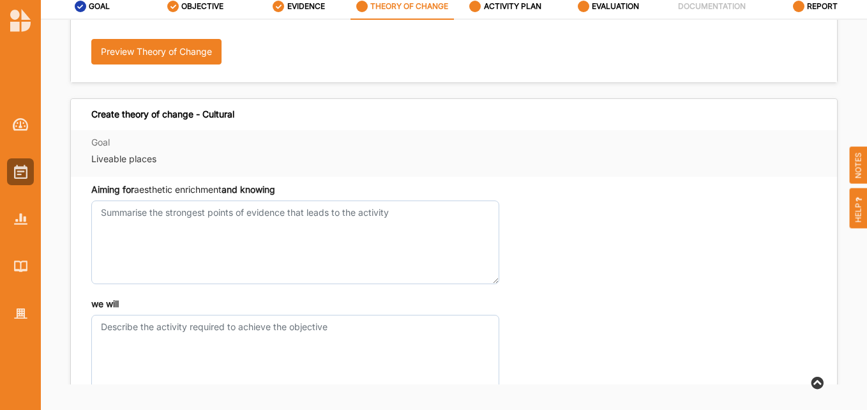
scroll to position [338, 0]
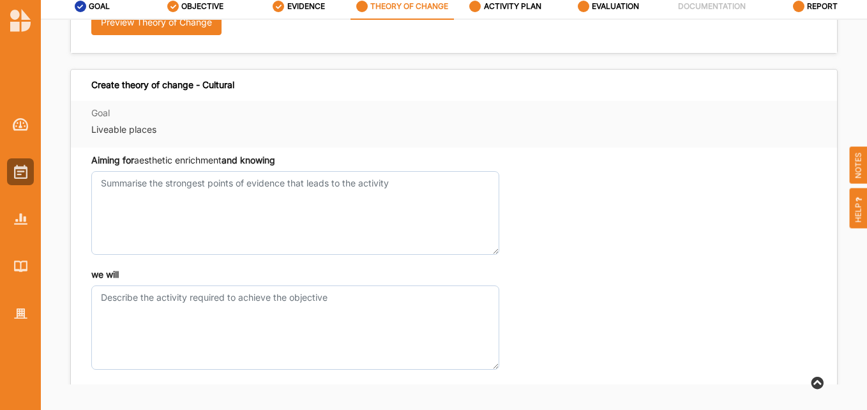
type textarea "intermittently present first nations imagery on the gawk screens above the safe…"
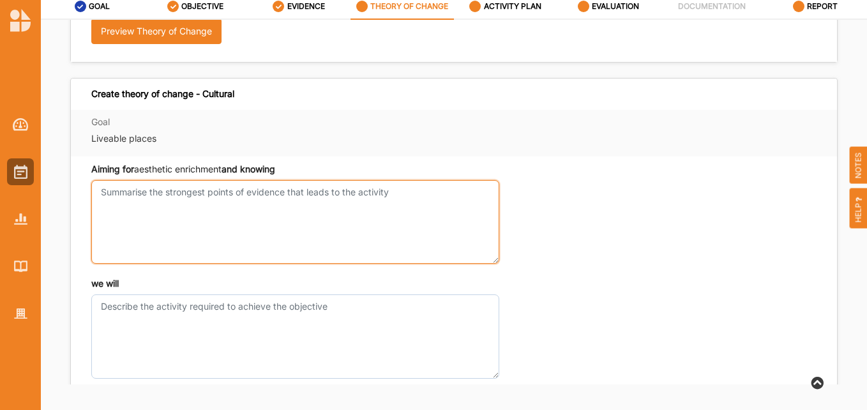
scroll to position [347, 0]
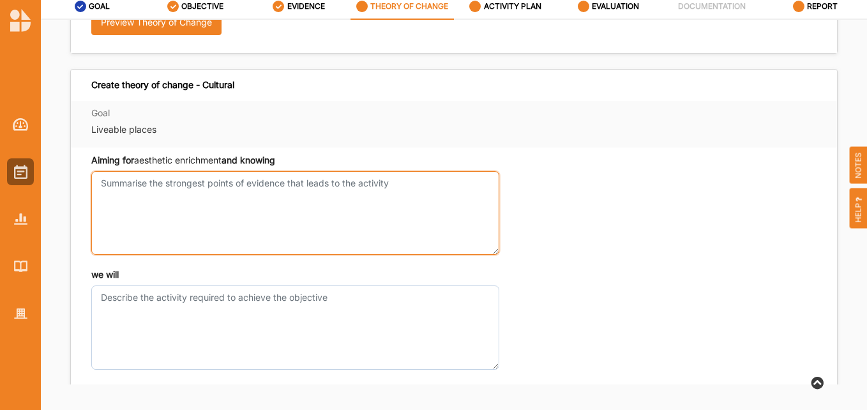
click at [233, 198] on textarea "Aiming for improved physical and /or mental wellbeing and knowing" at bounding box center [295, 213] width 408 height 84
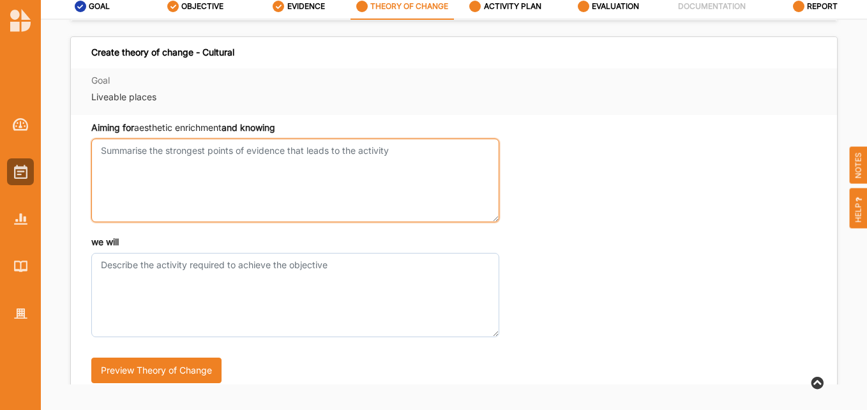
scroll to position [383, 0]
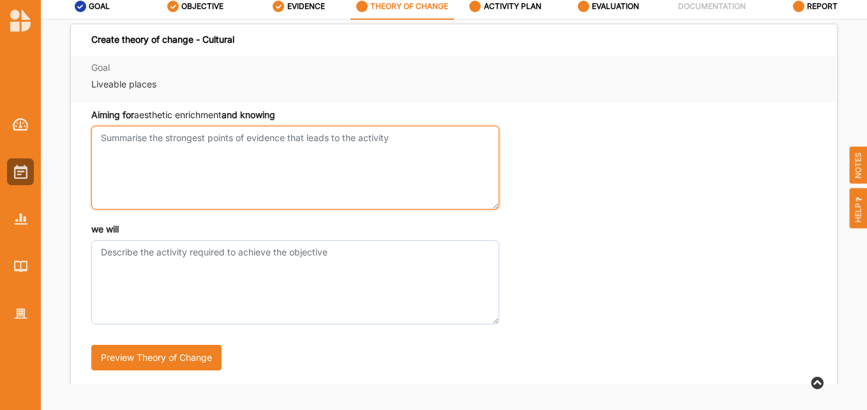
click at [162, 158] on textarea "Aiming for improved physical and /or mental wellbeing and knowing" at bounding box center [295, 168] width 408 height 84
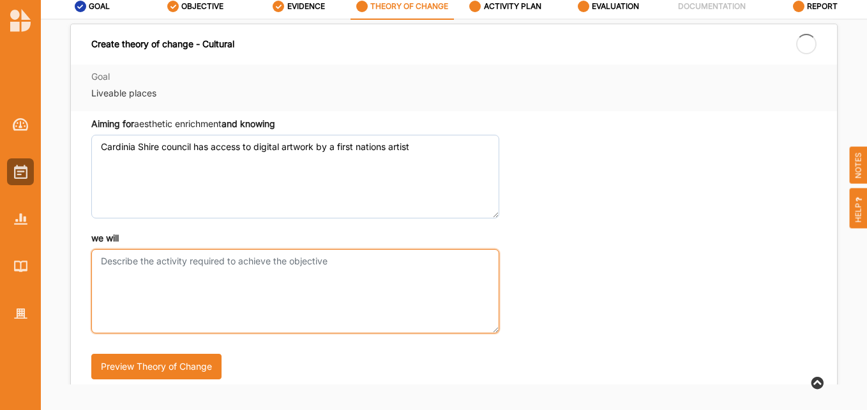
click at [126, 261] on textarea "we will" at bounding box center [295, 291] width 408 height 84
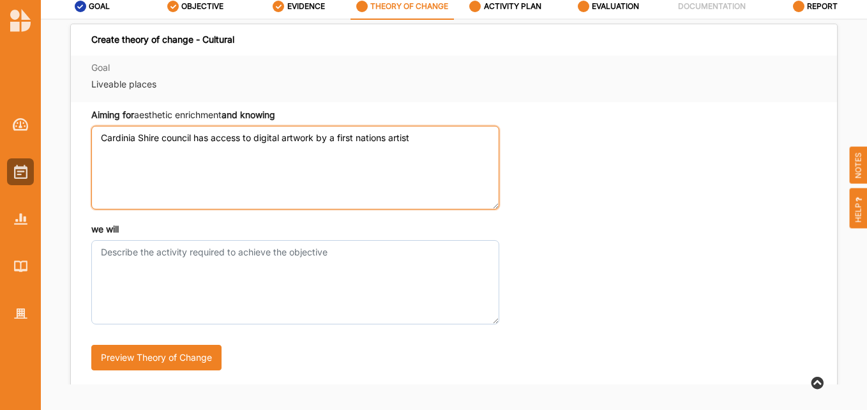
click at [102, 139] on textarea "Cardinia Shire council has access to digital artwork by a first nations artist" at bounding box center [295, 168] width 408 height 84
type textarea "the schedule is timely and Cardinia Shire council has access to digital artwork…"
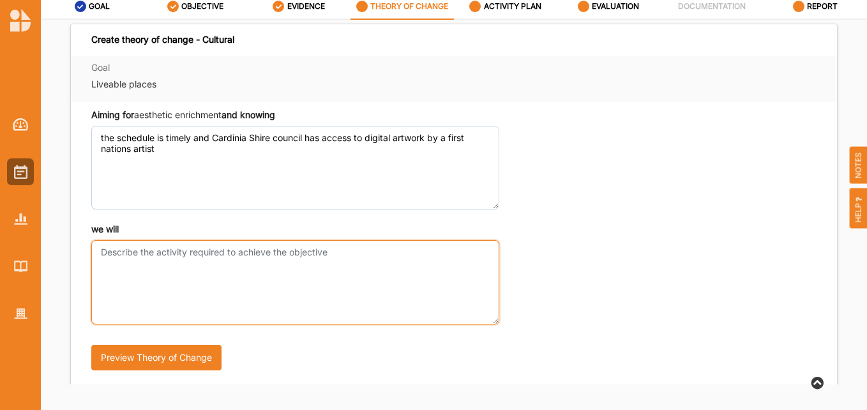
click at [128, 264] on textarea "we will" at bounding box center [295, 282] width 408 height 84
type textarea "p"
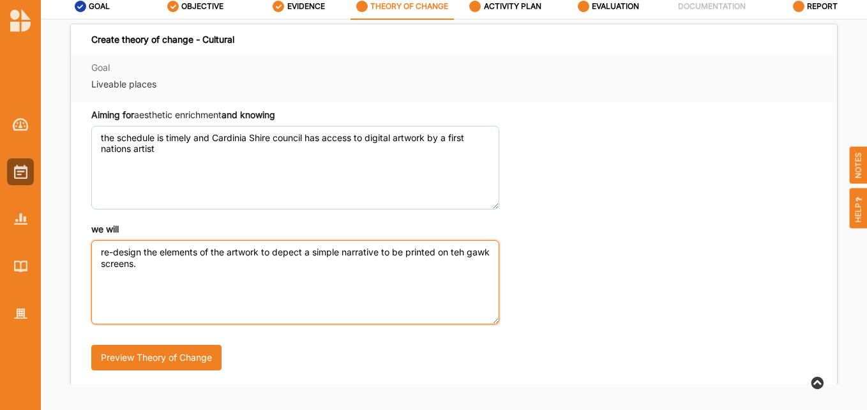
type textarea "re-design the elements of the artwork to depect a simple narrative to be printe…"
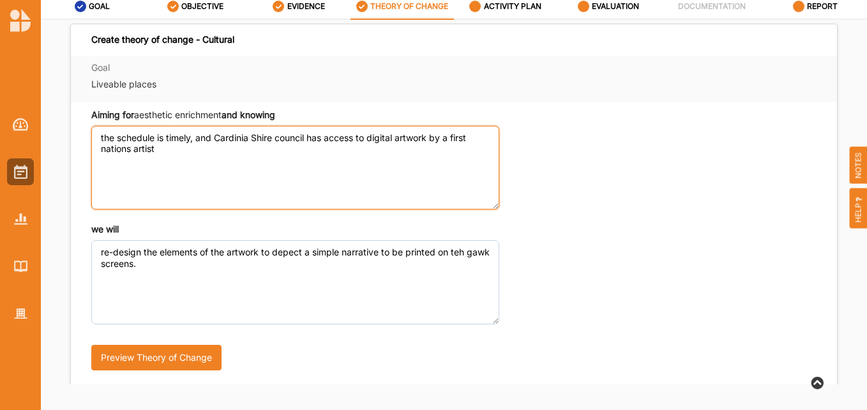
type textarea "the schedule is timely, and Cardinia Shire council has access to digital artwor…"
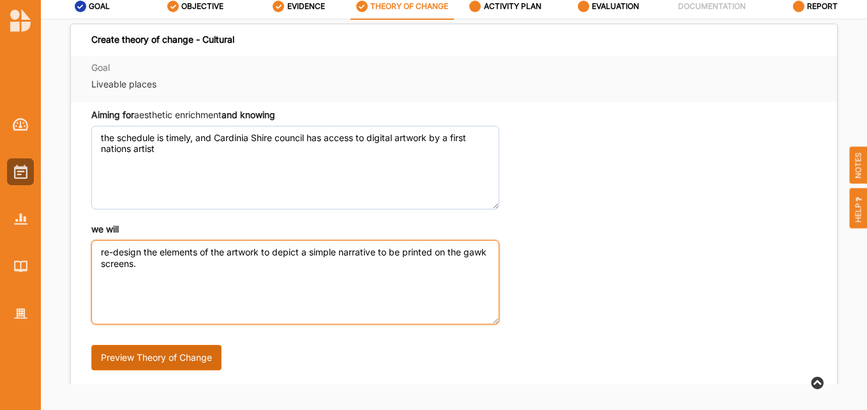
type textarea "re-design the elements of the artwork to depict a simple narrative to be printe…"
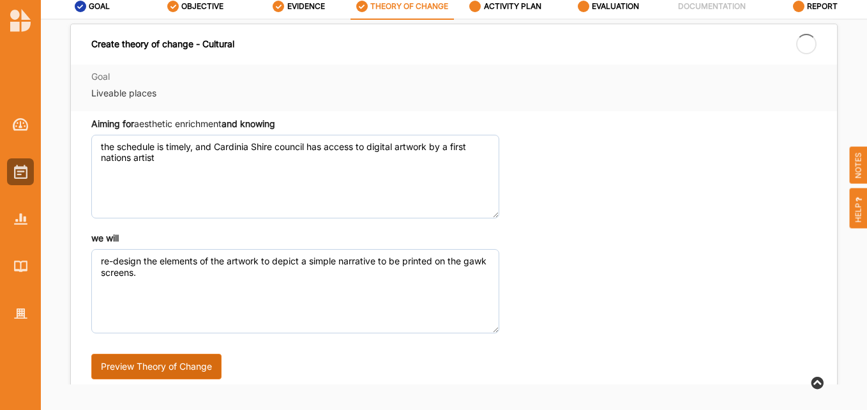
click at [170, 356] on button "Preview Theory of Change" at bounding box center [156, 367] width 130 height 26
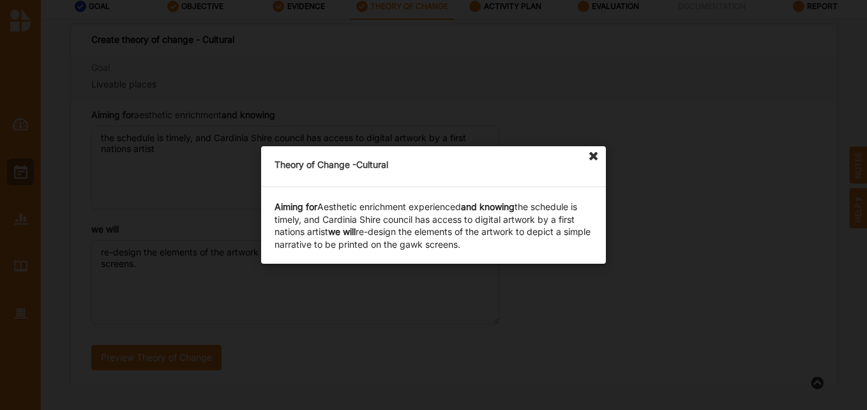
click at [590, 151] on icon at bounding box center [594, 156] width 20 height 20
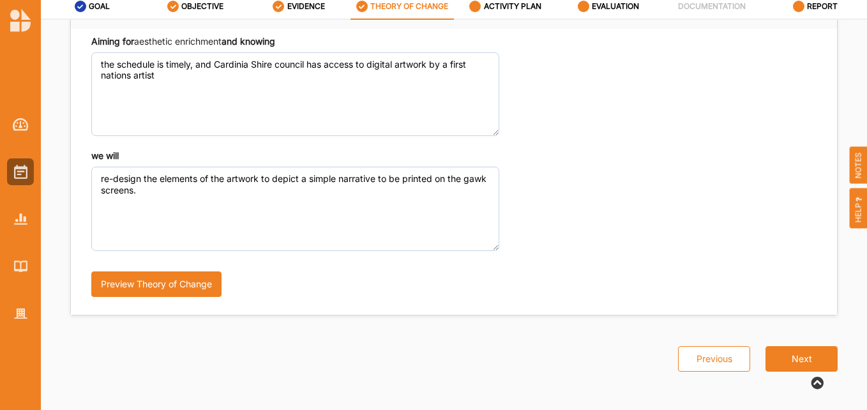
scroll to position [457, 0]
click at [780, 353] on button "Next" at bounding box center [802, 358] width 72 height 26
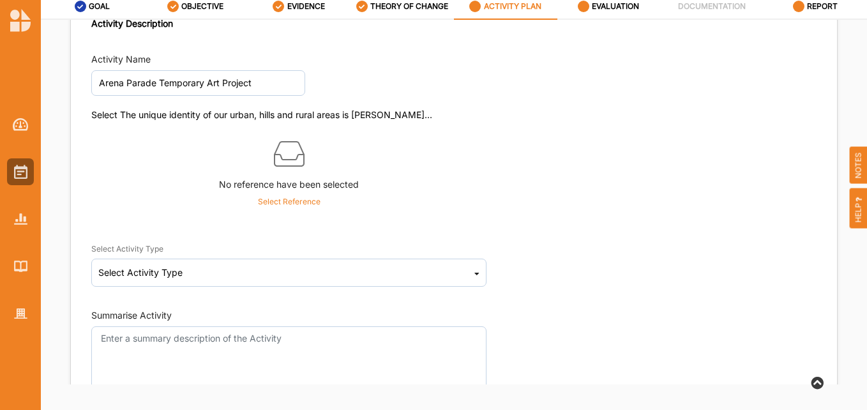
scroll to position [10, 0]
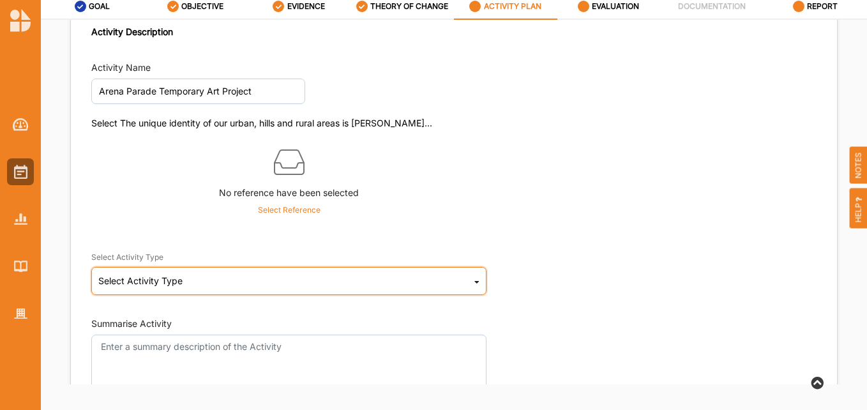
click at [457, 277] on div "Select Activity Type Cultural infrastructure development Acquisitions and Commi…" at bounding box center [288, 281] width 395 height 28
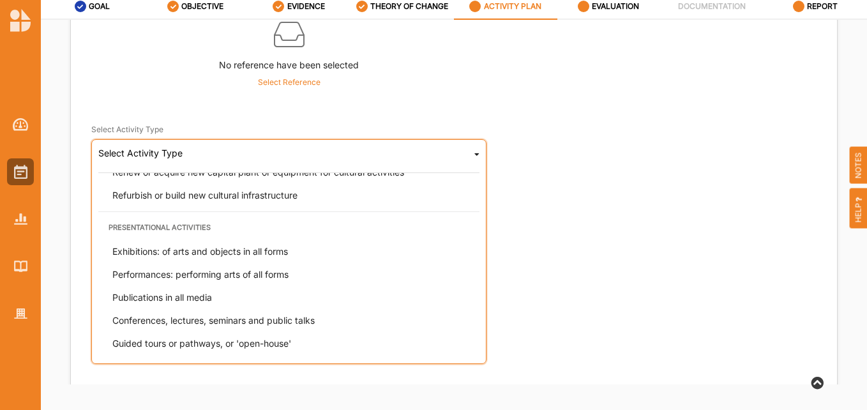
scroll to position [128, 0]
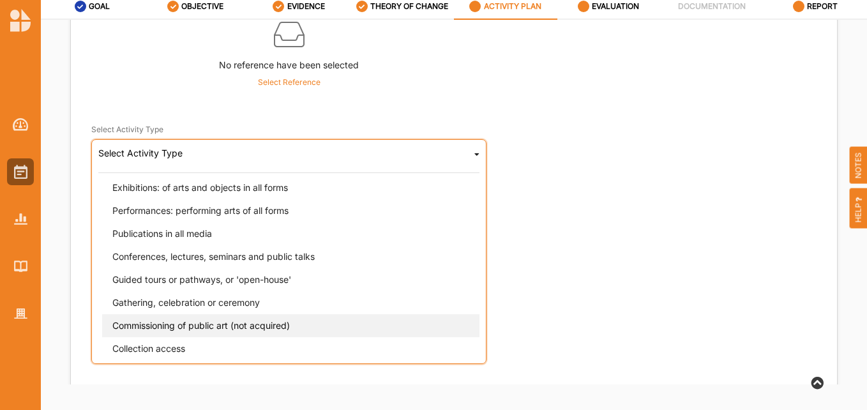
click at [288, 323] on span "Commissioning of public art (not acquired)" at bounding box center [201, 325] width 178 height 11
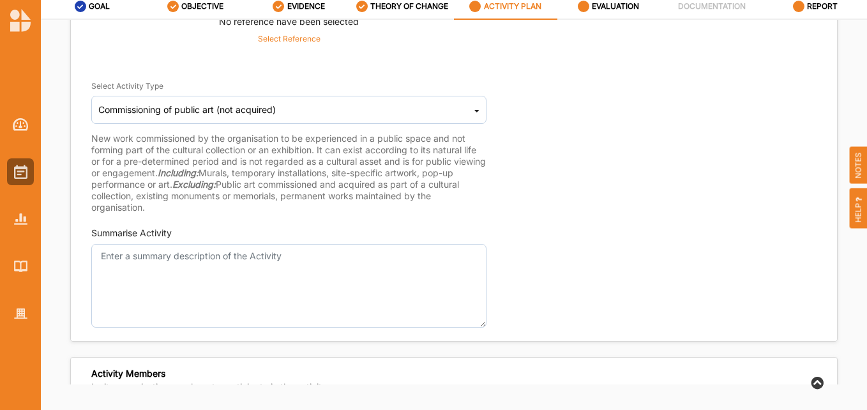
scroll to position [202, 0]
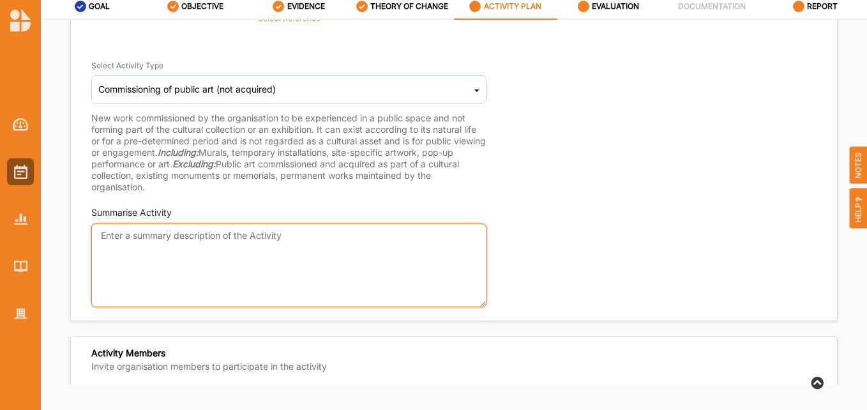
click at [315, 252] on textarea "Summarise Activity" at bounding box center [288, 266] width 395 height 84
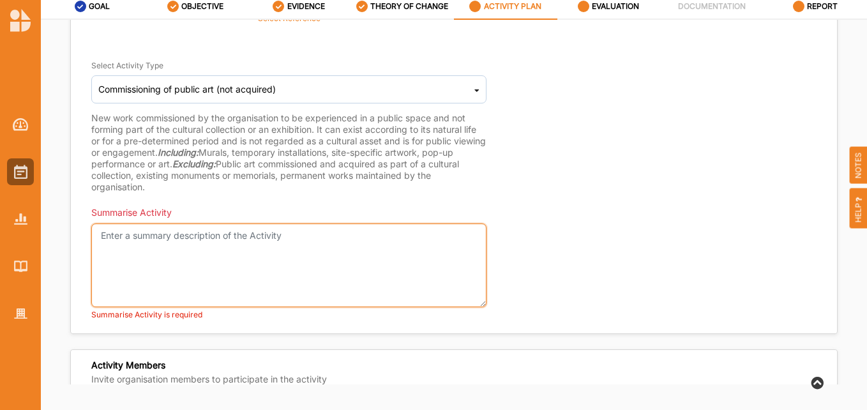
click at [224, 249] on textarea "Summarise Activity" at bounding box center [288, 266] width 395 height 84
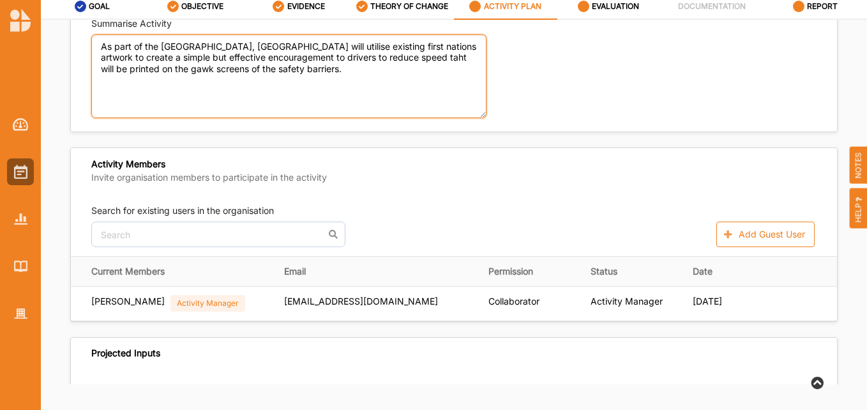
scroll to position [393, 0]
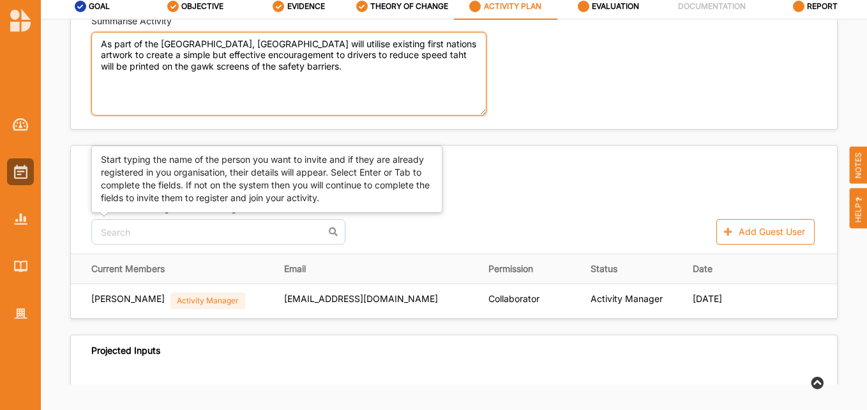
type textarea "As part of the [GEOGRAPHIC_DATA], [GEOGRAPHIC_DATA] will utilise existing first…"
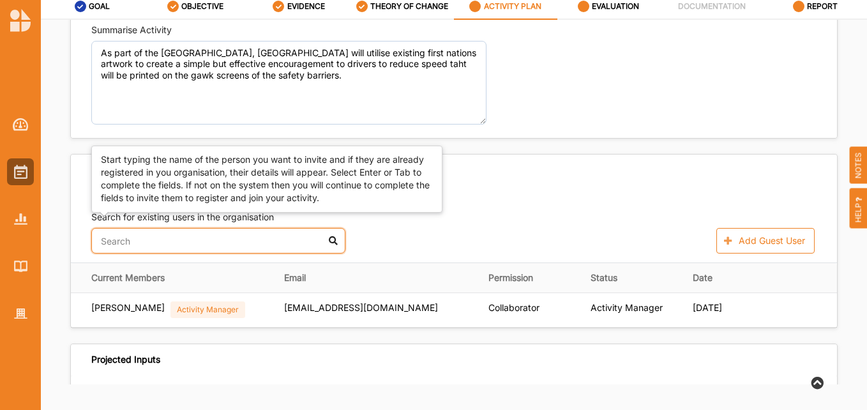
scroll to position [402, 0]
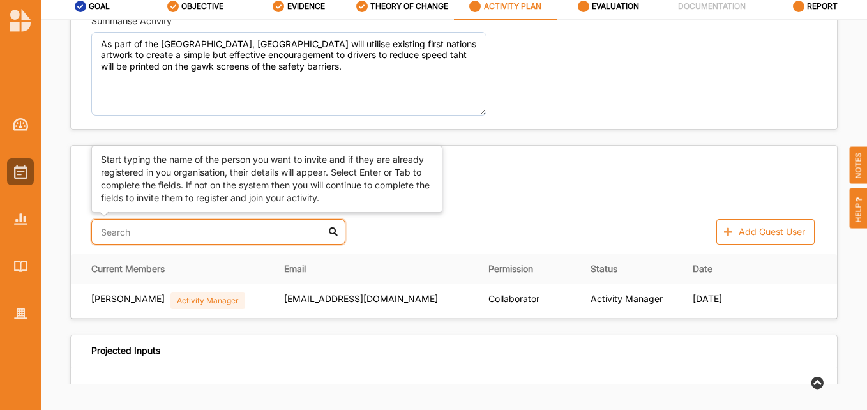
click at [151, 239] on input "text" at bounding box center [218, 232] width 254 height 26
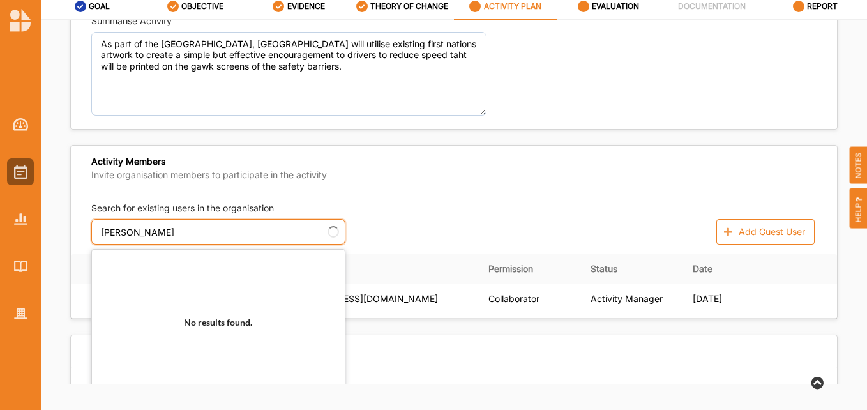
type input "[PERSON_NAME]"
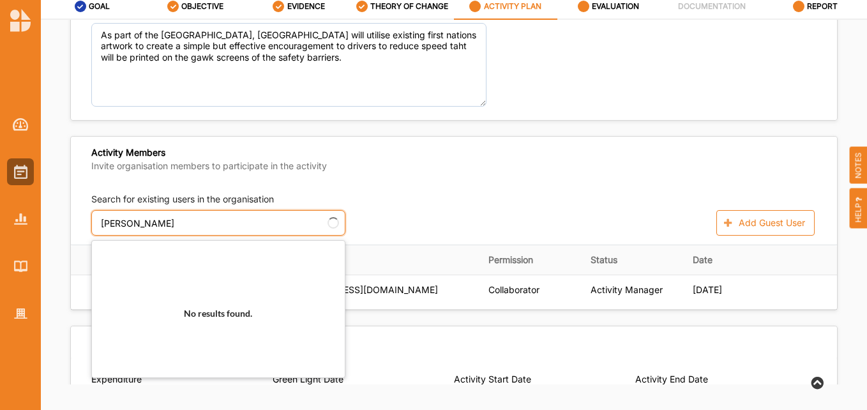
scroll to position [393, 0]
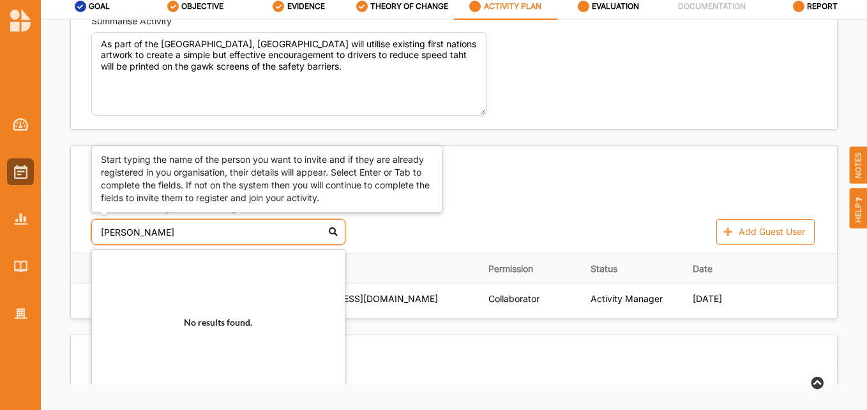
drag, startPoint x: 147, startPoint y: 236, endPoint x: 43, endPoint y: 227, distance: 103.8
click at [43, 227] on div "Activity Description Activity Name Arena Parade Temporary Art Project Select Th…" at bounding box center [454, 202] width 826 height 365
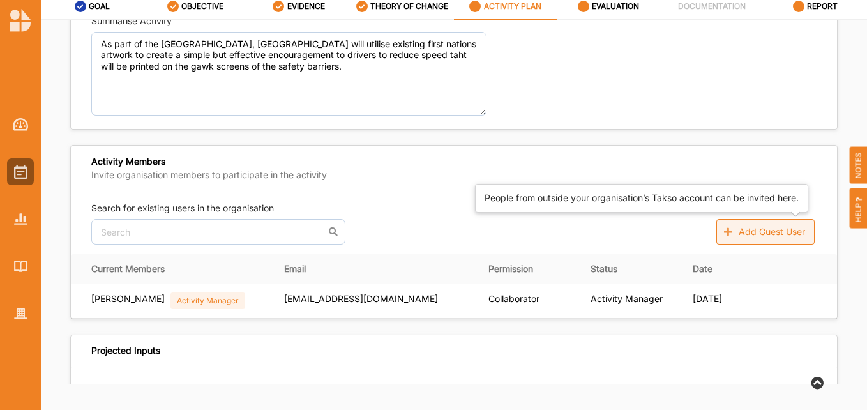
click at [739, 236] on button "Add Guest User" at bounding box center [766, 232] width 98 height 26
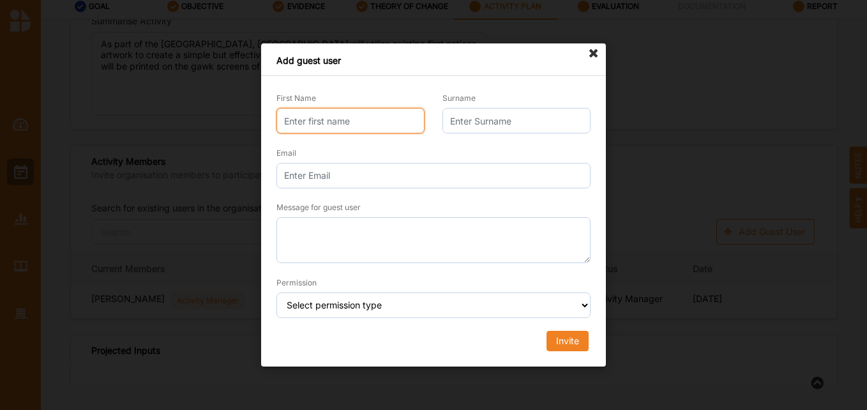
click at [300, 126] on input "First Name" at bounding box center [351, 121] width 148 height 26
type input "[PERSON_NAME]"
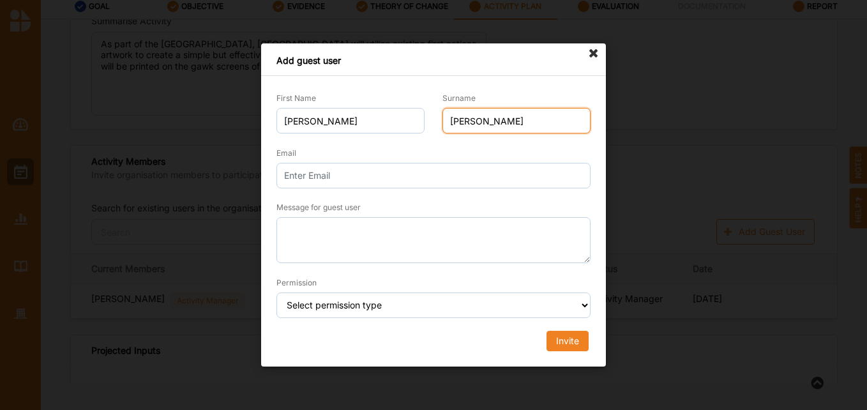
type input "[PERSON_NAME]"
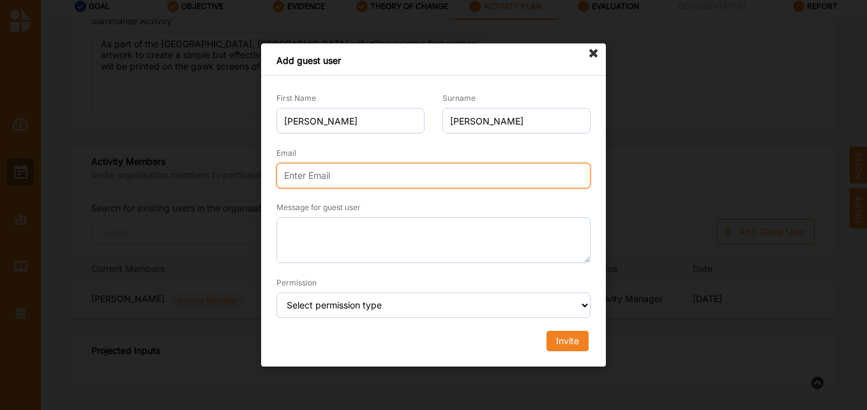
click at [308, 177] on input "Email" at bounding box center [434, 176] width 314 height 26
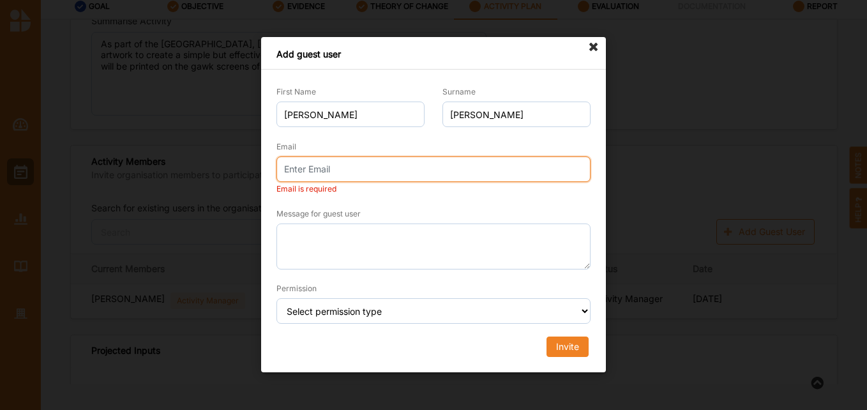
click at [320, 176] on input "Email" at bounding box center [434, 169] width 314 height 26
paste input "[PERSON_NAME][EMAIL_ADDRESS][DOMAIN_NAME]"
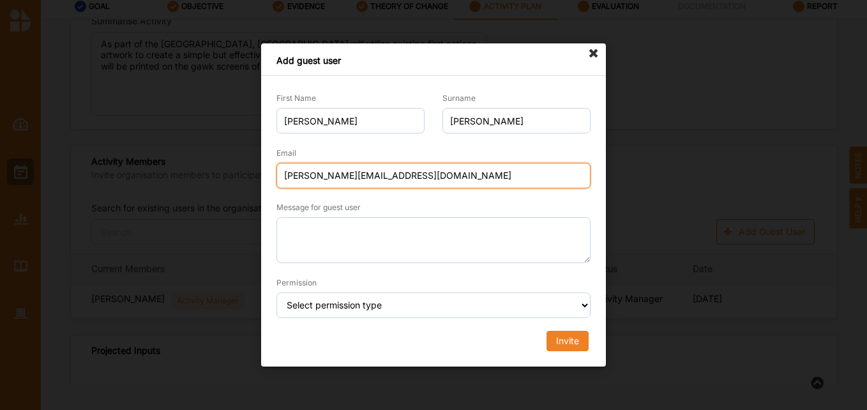
type input "[PERSON_NAME][EMAIL_ADDRESS][DOMAIN_NAME]"
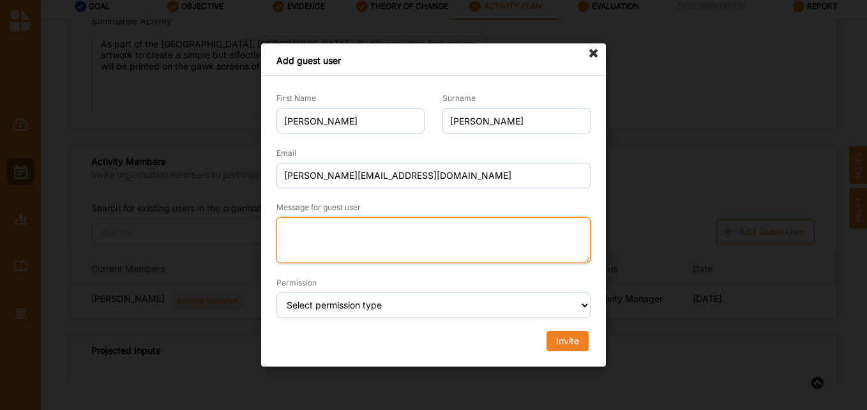
click at [303, 241] on textarea "Message for guest user" at bounding box center [434, 241] width 314 height 46
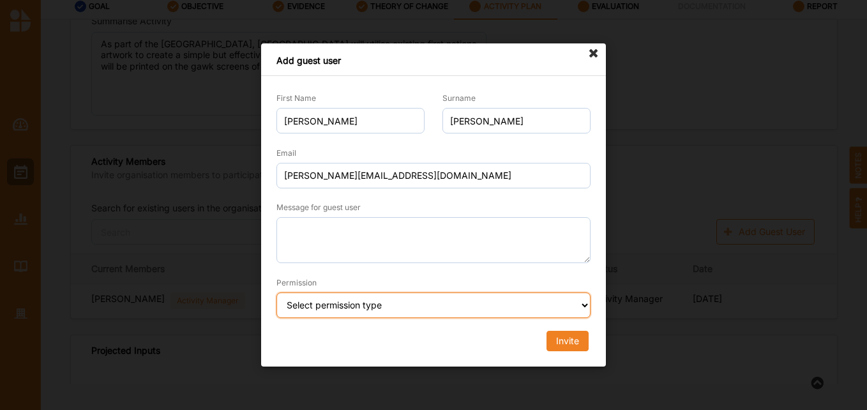
click at [384, 312] on select "Select permission type Collaborator Documentor Report Only Custom" at bounding box center [434, 305] width 314 height 26
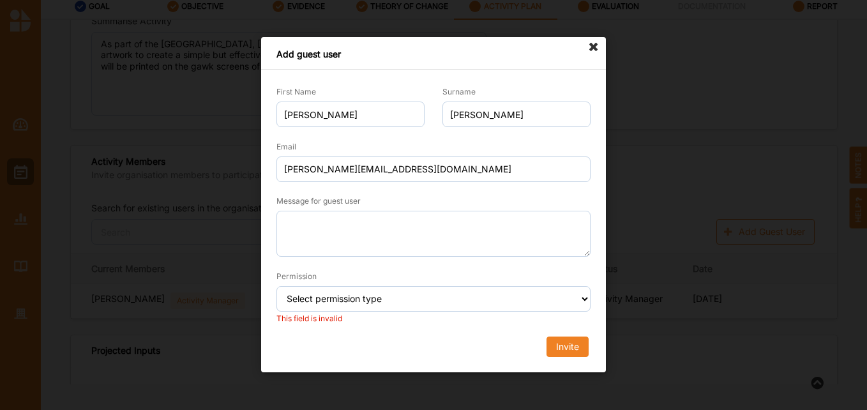
click at [596, 45] on icon at bounding box center [594, 47] width 20 height 20
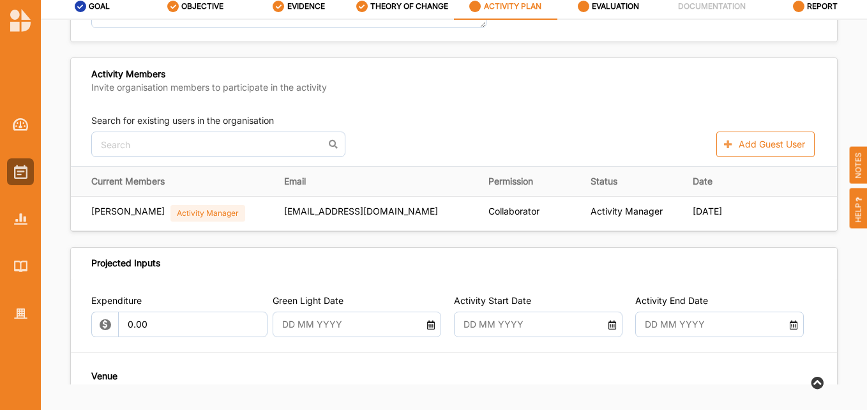
scroll to position [521, 0]
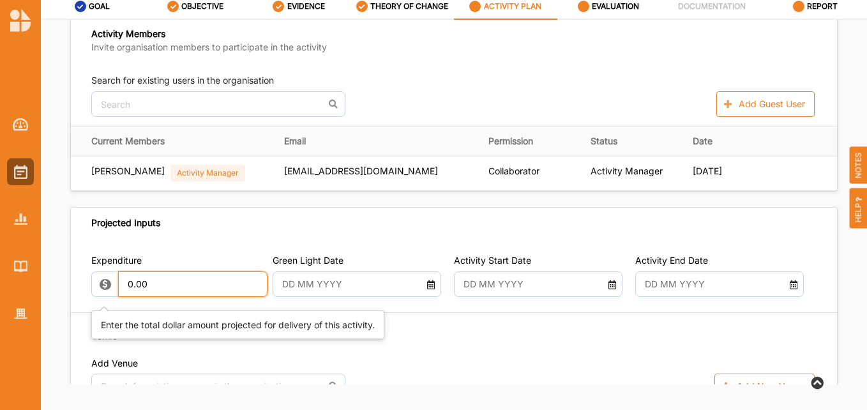
drag, startPoint x: 176, startPoint y: 285, endPoint x: 105, endPoint y: 291, distance: 71.1
click at [105, 291] on div "0.00" at bounding box center [177, 284] width 172 height 26
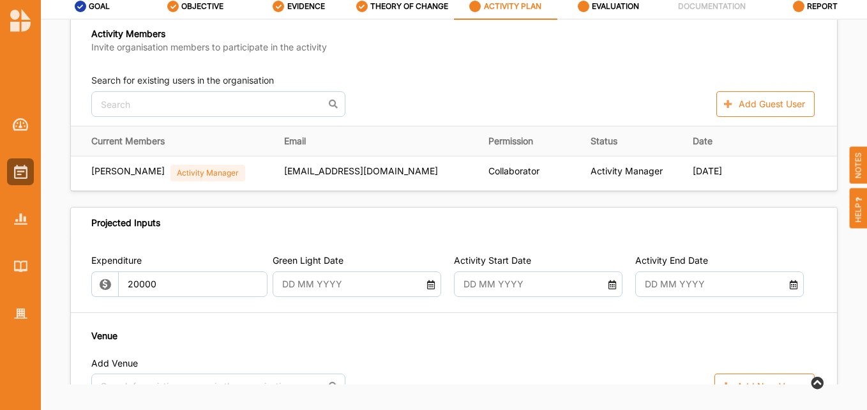
click at [362, 291] on input "text" at bounding box center [351, 284] width 150 height 26
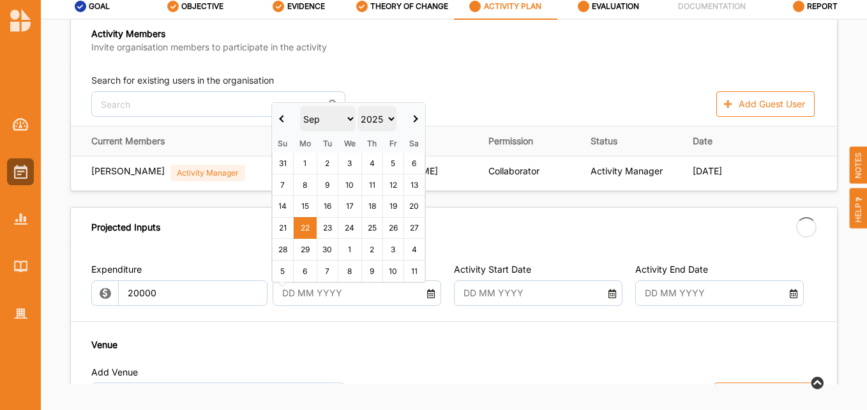
type input "20,000.00"
type input "-20,000.00"
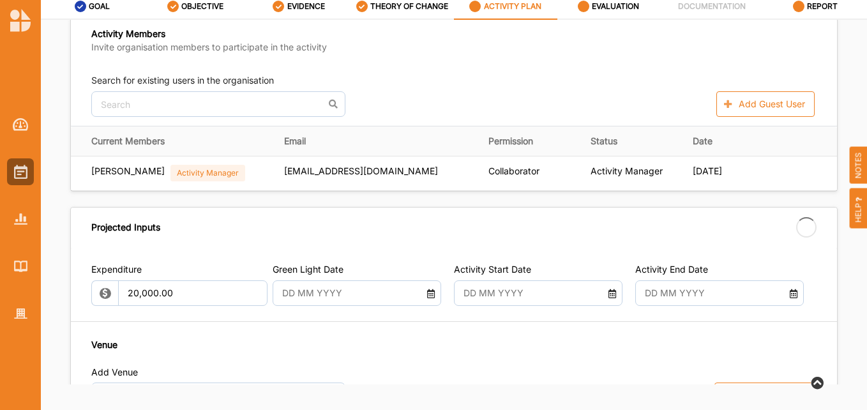
type input "[DATE]"
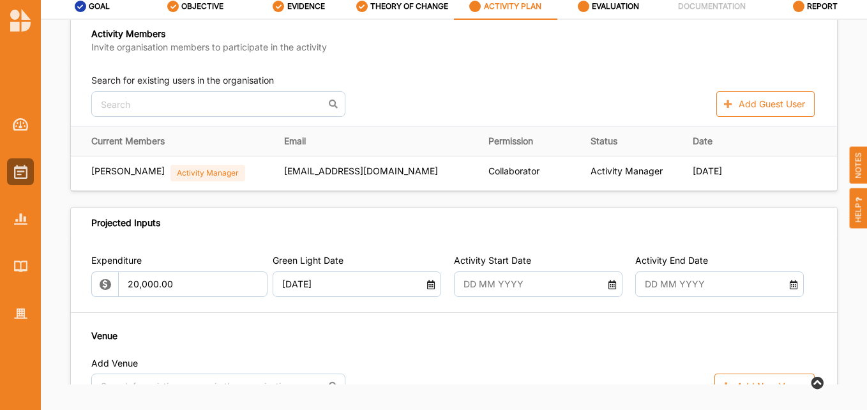
click at [607, 287] on icon at bounding box center [612, 282] width 11 height 9
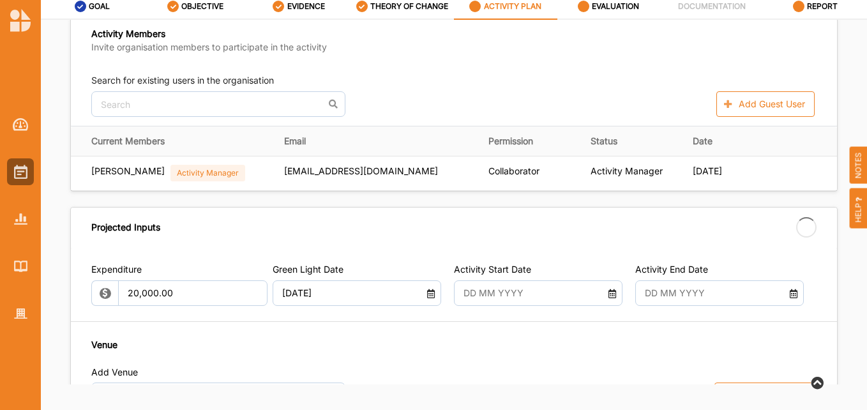
type input "[DATE]"
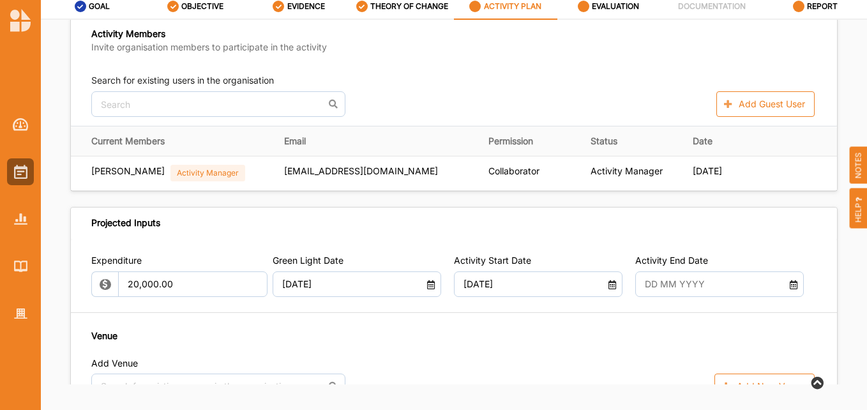
click at [788, 287] on icon at bounding box center [793, 282] width 11 height 9
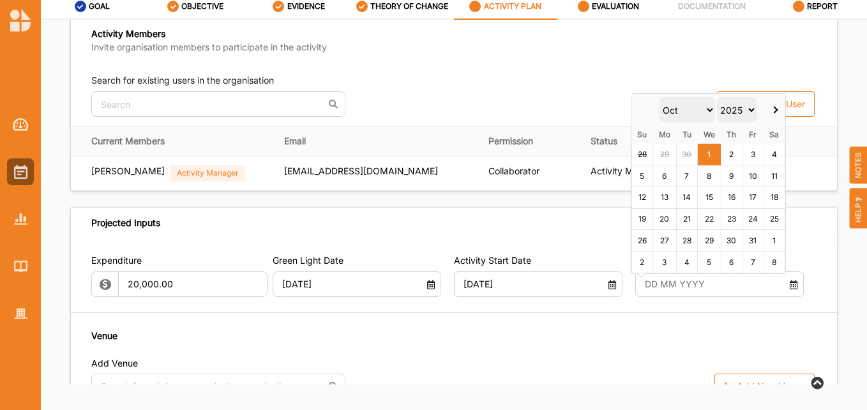
click at [777, 107] on th at bounding box center [775, 110] width 22 height 32
click at [777, 107] on th at bounding box center [774, 110] width 22 height 32
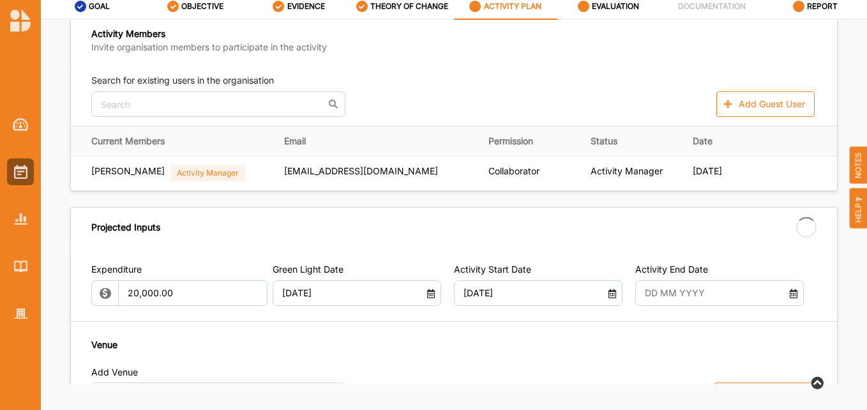
type input "[DATE]"
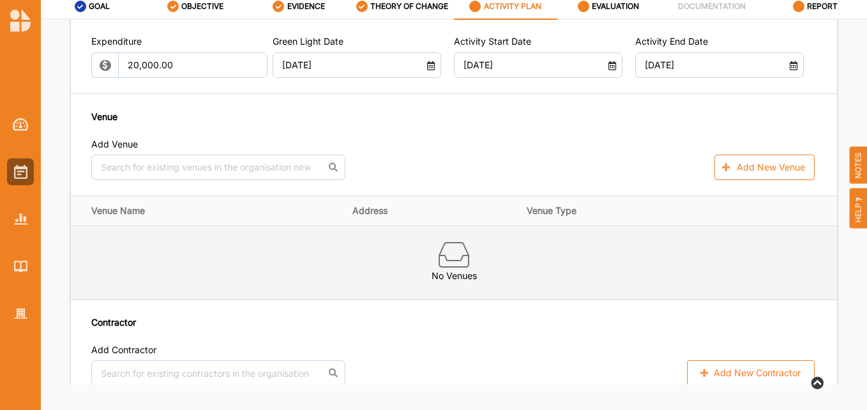
scroll to position [777, 0]
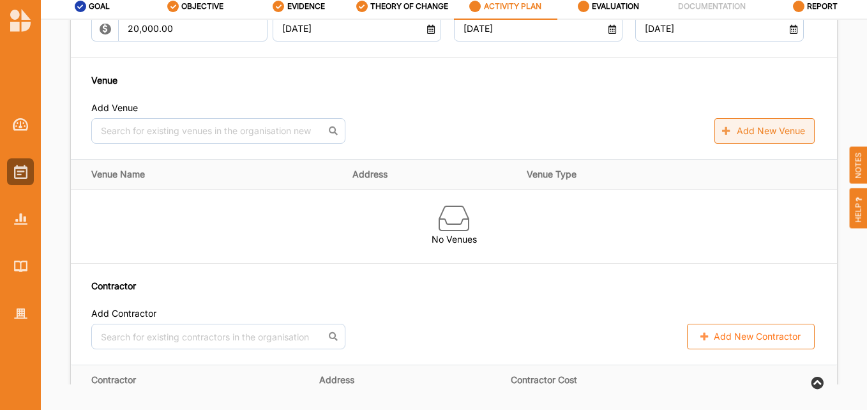
click at [737, 140] on button "Add New Venue" at bounding box center [765, 131] width 100 height 26
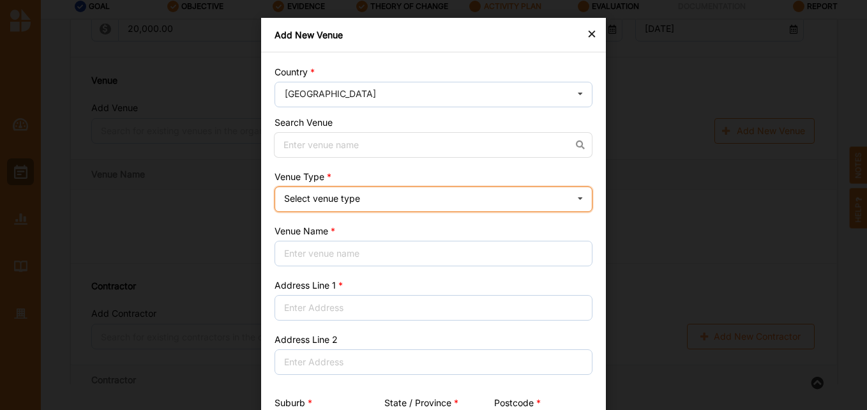
click at [363, 192] on div "Select venue type Cinema Distributed media Exhibition venue Flat floor space He…" at bounding box center [434, 199] width 318 height 26
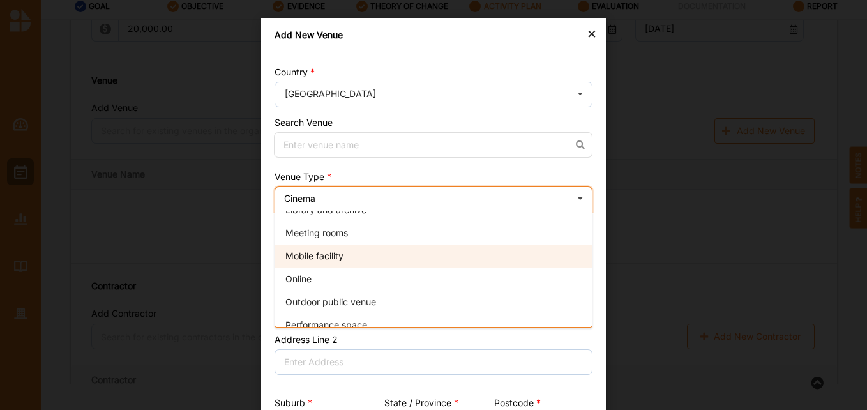
scroll to position [192, 0]
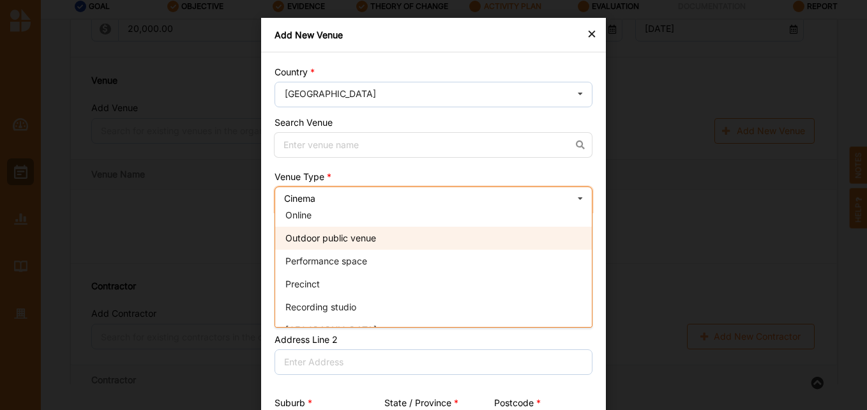
click at [376, 245] on div "Outdoor public venue" at bounding box center [433, 238] width 317 height 23
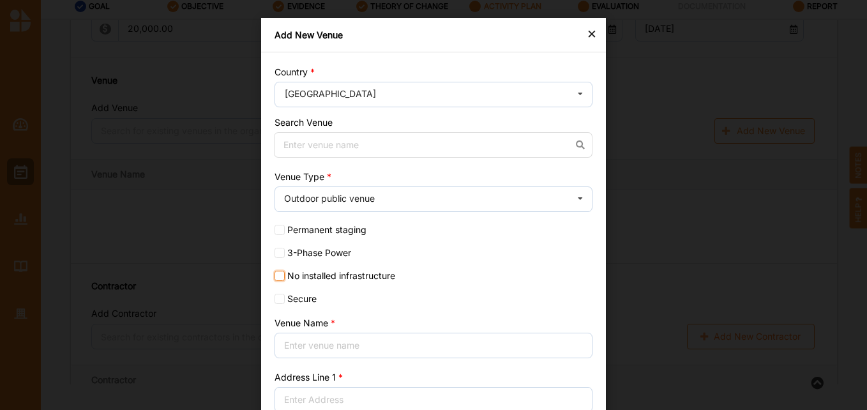
click at [275, 276] on input "No installed infrastructure" at bounding box center [280, 276] width 10 height 10
checkbox input "true"
click at [352, 143] on input at bounding box center [433, 145] width 319 height 26
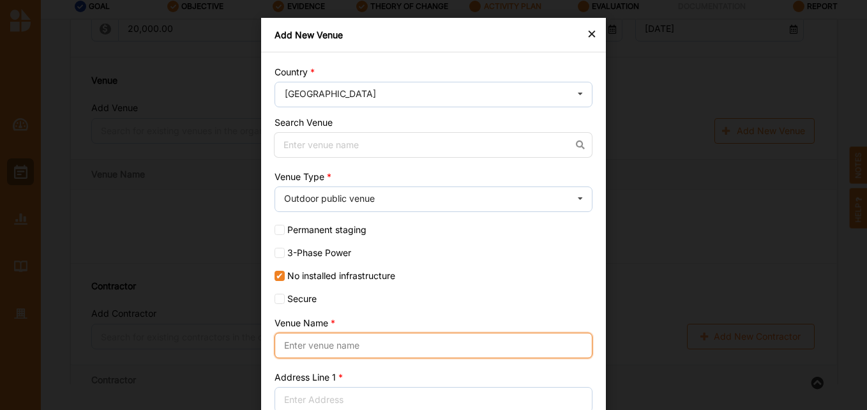
click at [356, 339] on input "Venue Name" at bounding box center [434, 346] width 318 height 26
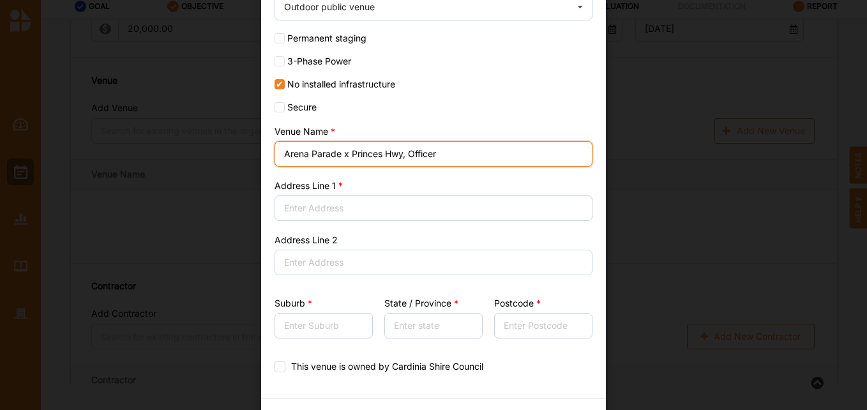
type input "Arena Parade x Princes Hwy, Officer"
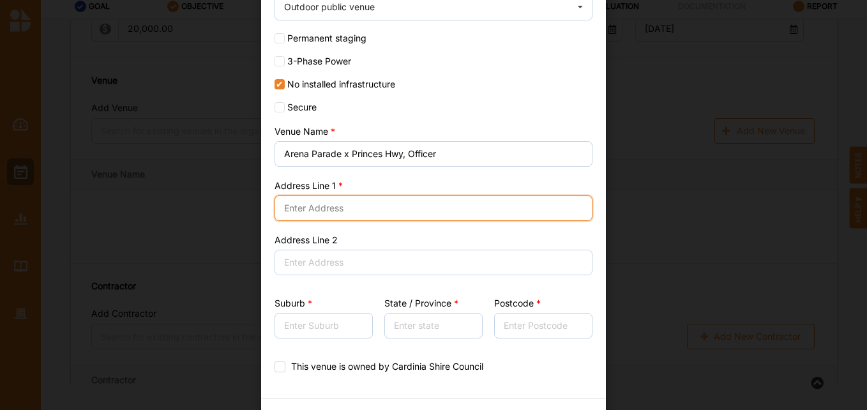
click at [368, 207] on input "Address Line 1" at bounding box center [434, 208] width 318 height 26
type input "Arena Parade"
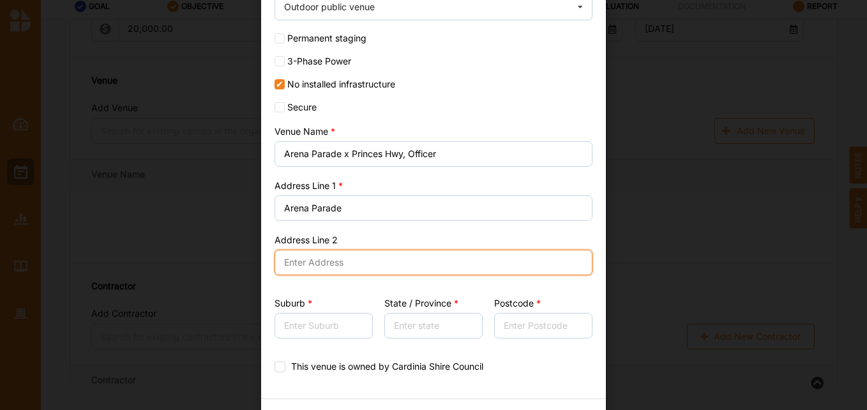
click at [307, 266] on input "Address Line 2" at bounding box center [434, 263] width 318 height 26
type input "Princes Hwy"
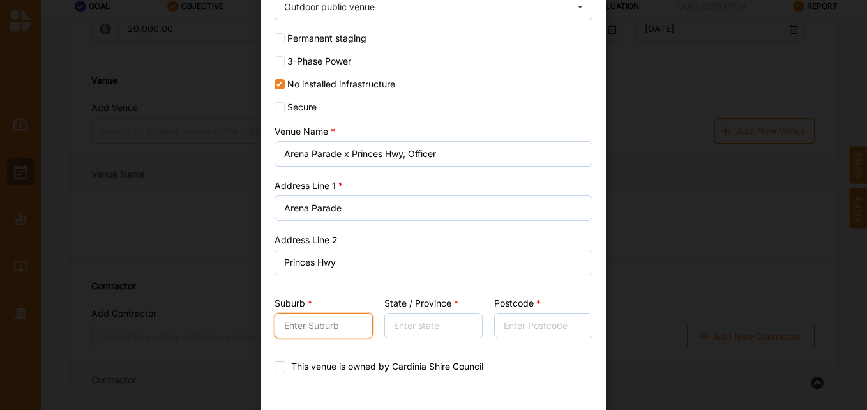
click at [292, 319] on input "Suburb" at bounding box center [324, 326] width 98 height 26
click at [298, 324] on input "Offiver" at bounding box center [324, 326] width 98 height 26
type input "Officer"
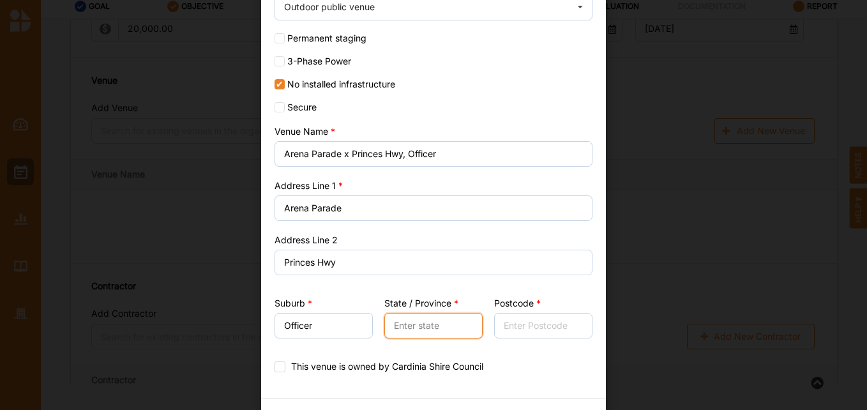
click at [425, 328] on input "State / Province" at bounding box center [433, 326] width 98 height 26
type input "VIC"
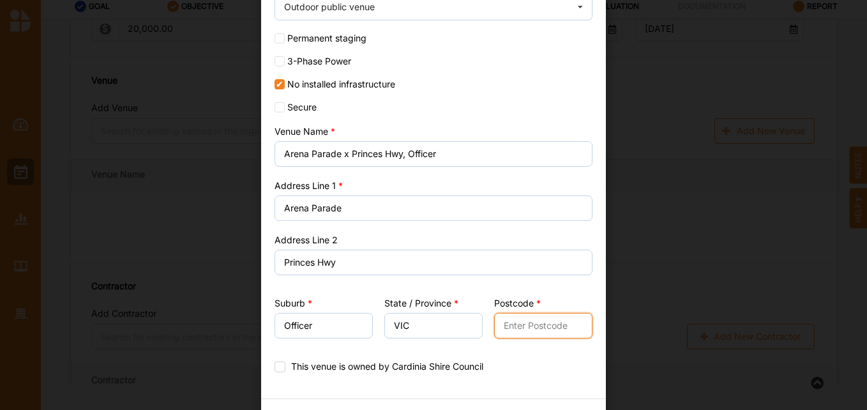
type input "3810"
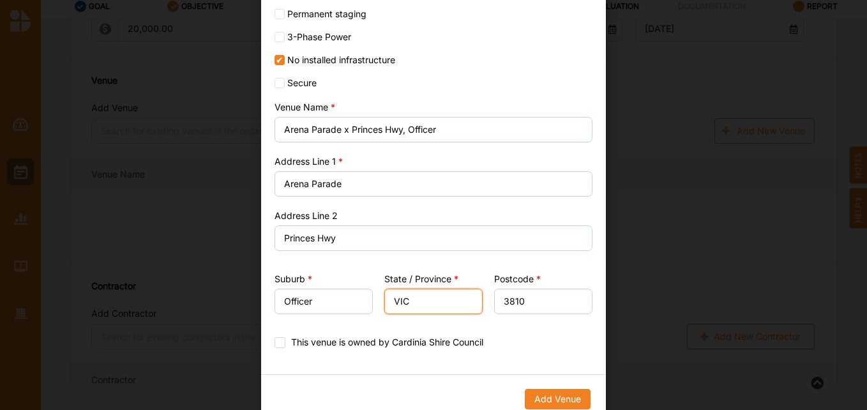
scroll to position [229, 0]
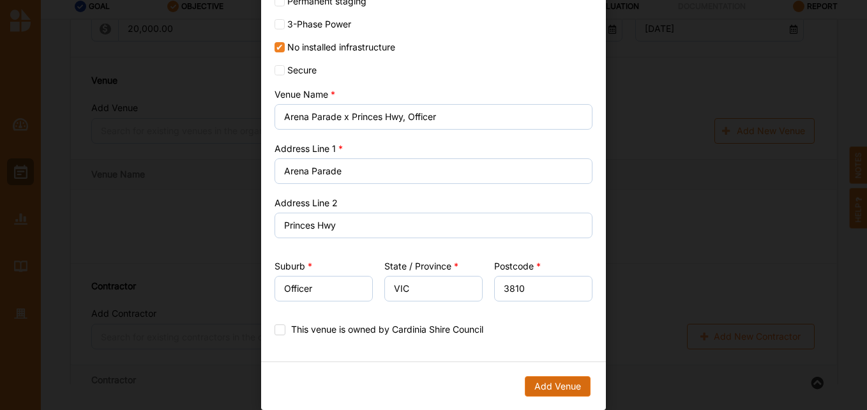
click at [560, 384] on button "Add Venue" at bounding box center [558, 386] width 66 height 20
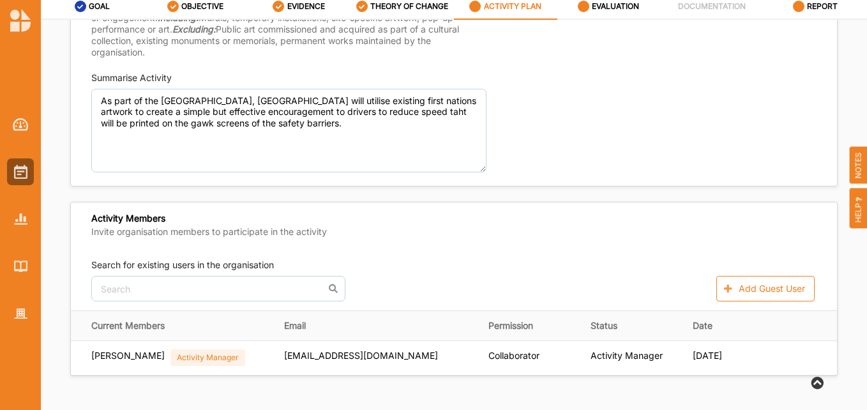
scroll to position [330, 0]
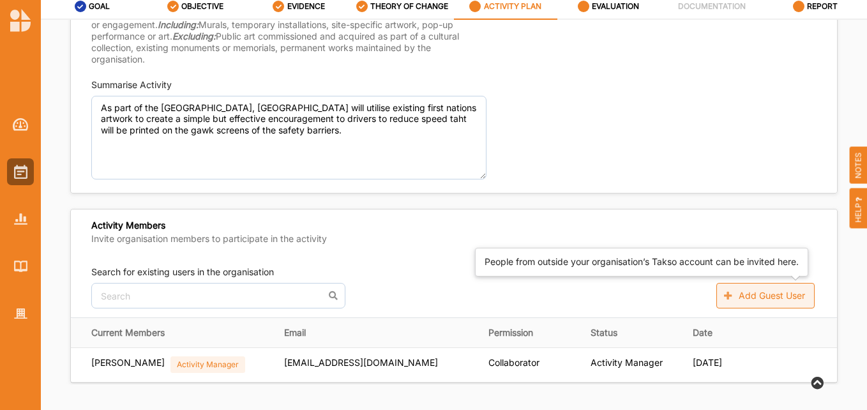
click at [783, 293] on button "Add Guest User" at bounding box center [766, 296] width 98 height 26
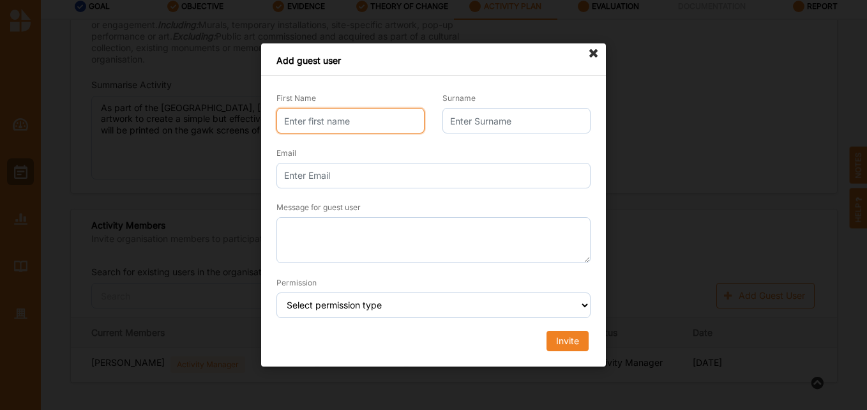
click at [332, 116] on input "First Name" at bounding box center [351, 121] width 148 height 26
type input "[PERSON_NAME]"
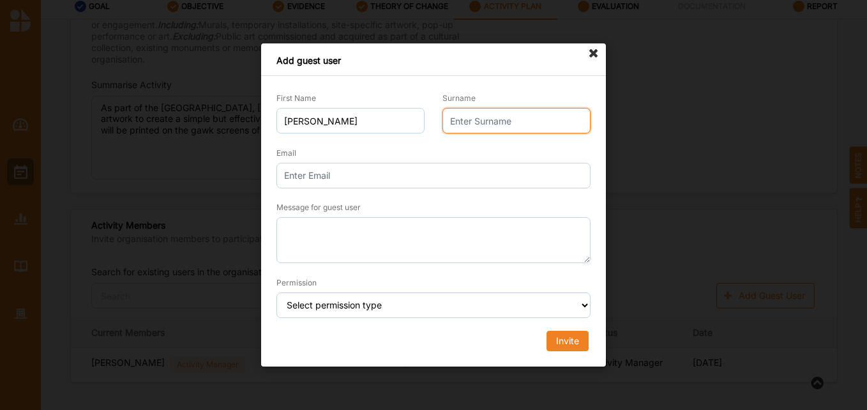
type input "[PERSON_NAME]"
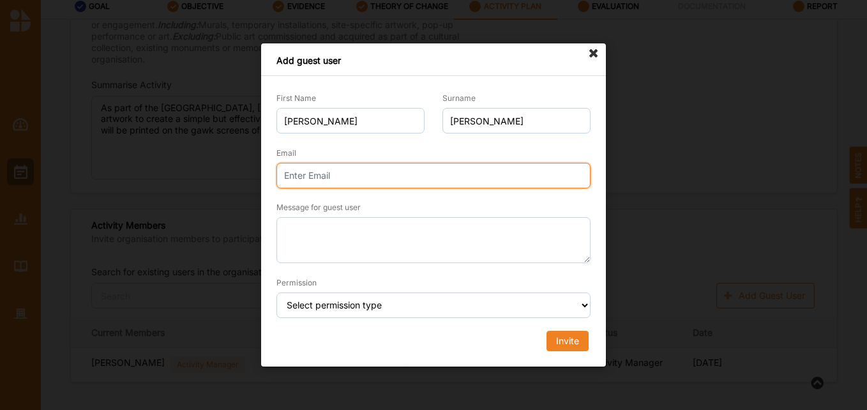
type input "[PERSON_NAME][EMAIL_ADDRESS][DOMAIN_NAME]"
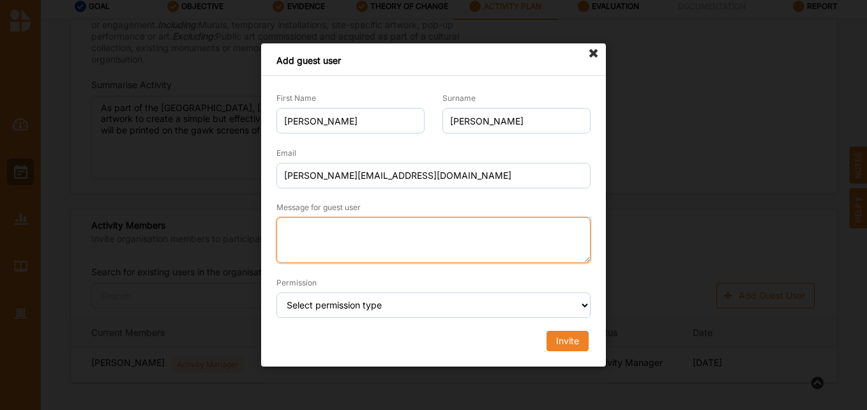
click at [321, 248] on textarea "Message for guest user" at bounding box center [434, 241] width 314 height 46
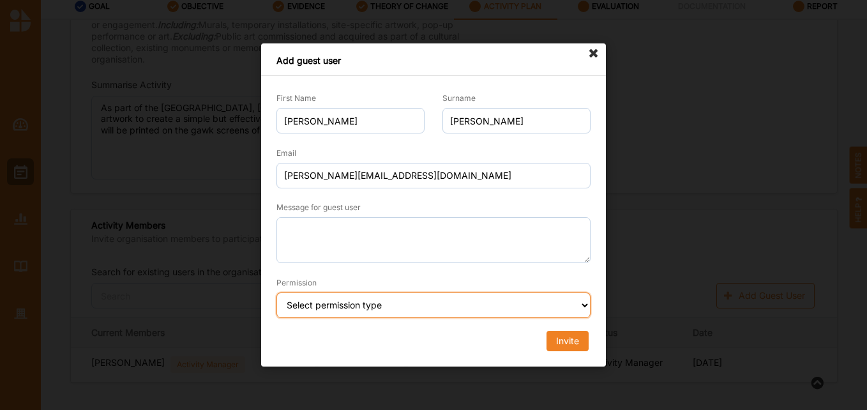
click at [378, 305] on select "Select permission type Collaborator Documentor Report Only Custom" at bounding box center [434, 305] width 314 height 26
select select "collaborator"
click at [277, 292] on select "Select permission type Collaborator Documentor Report Only Custom" at bounding box center [434, 305] width 314 height 26
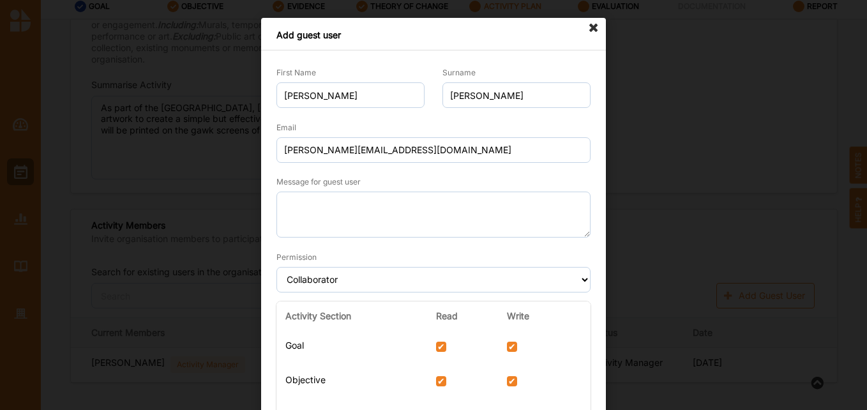
click at [437, 190] on div "Message for guest user" at bounding box center [434, 206] width 314 height 63
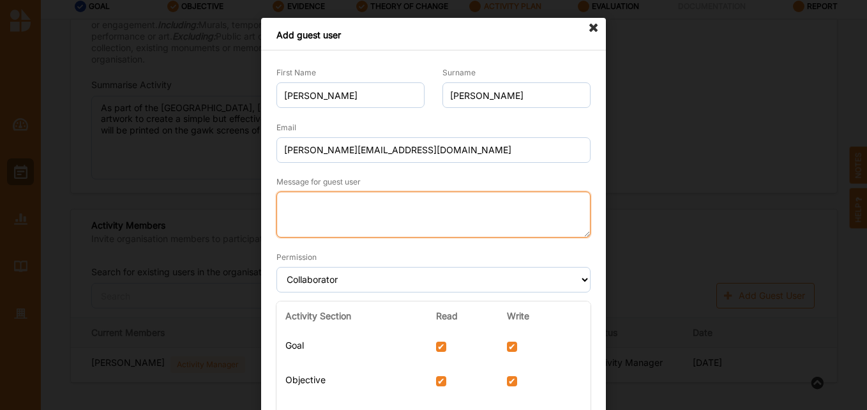
click at [441, 211] on textarea "Message for guest user" at bounding box center [434, 215] width 314 height 46
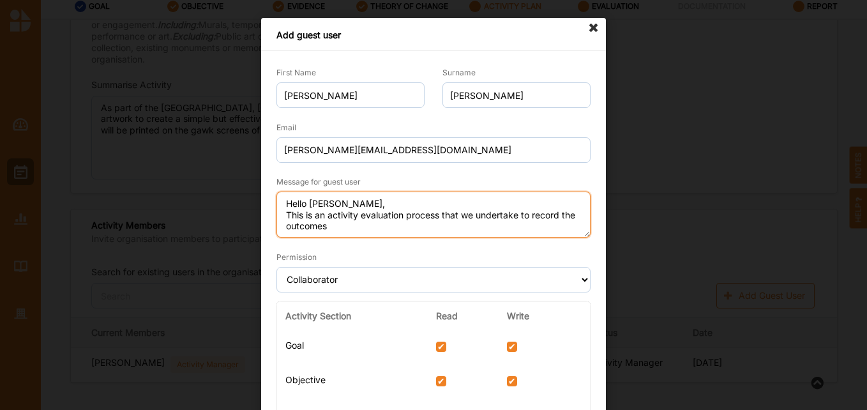
drag, startPoint x: 558, startPoint y: 216, endPoint x: 531, endPoint y: 213, distance: 26.4
click at [531, 213] on textarea "Hello [PERSON_NAME], This is an activity evaluation process that we undertake t…" at bounding box center [434, 215] width 314 height 46
click at [367, 225] on textarea "Hello [PERSON_NAME], This is an activity evaluation process that we undertake t…" at bounding box center [434, 215] width 314 height 46
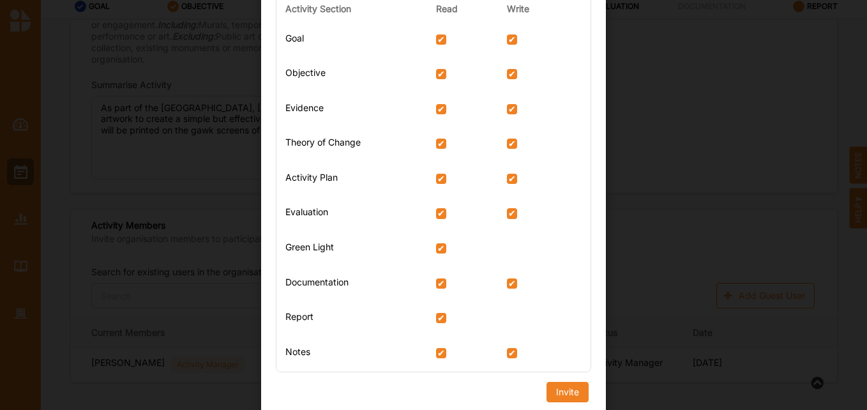
scroll to position [315, 0]
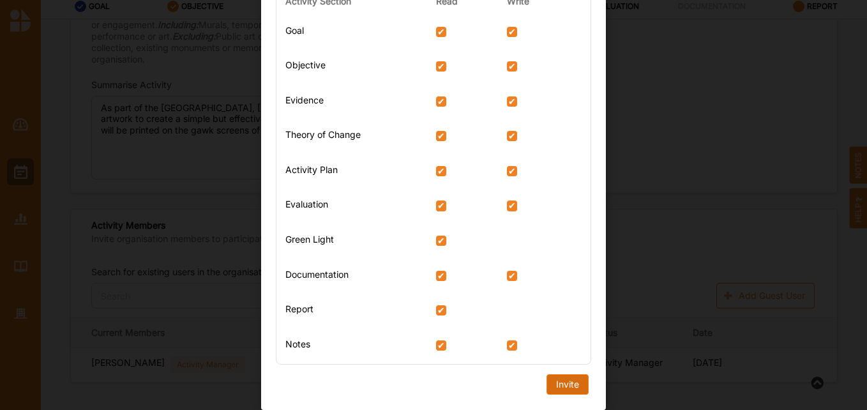
type textarea "Hello [PERSON_NAME], This is an activity evaluation process that we undertake t…"
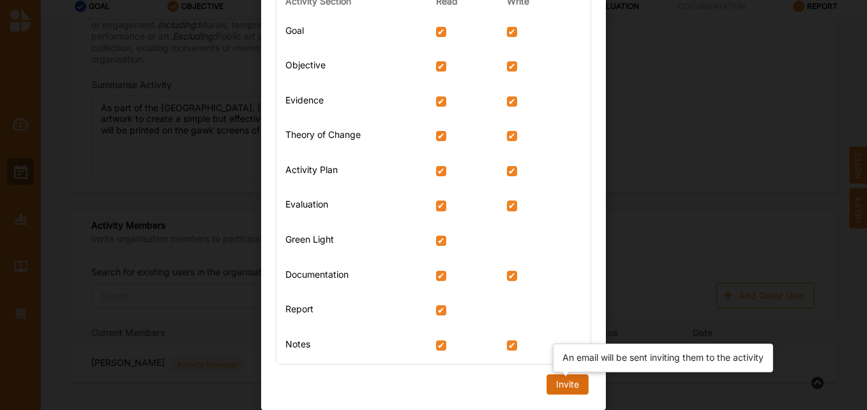
click at [561, 386] on div "Invite" at bounding box center [567, 384] width 23 height 11
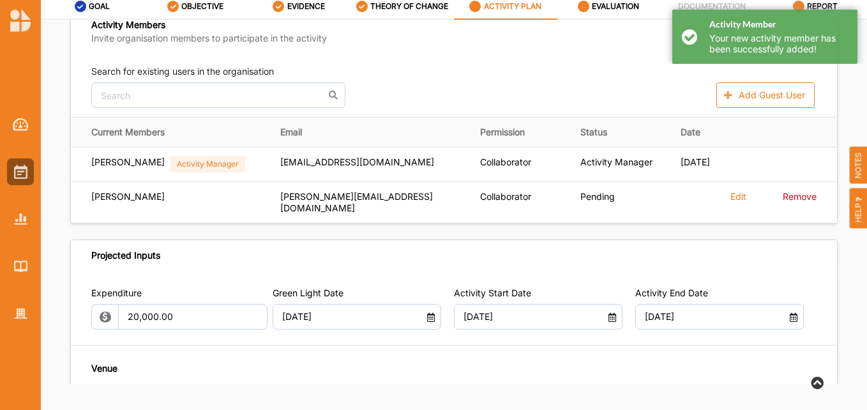
scroll to position [457, 0]
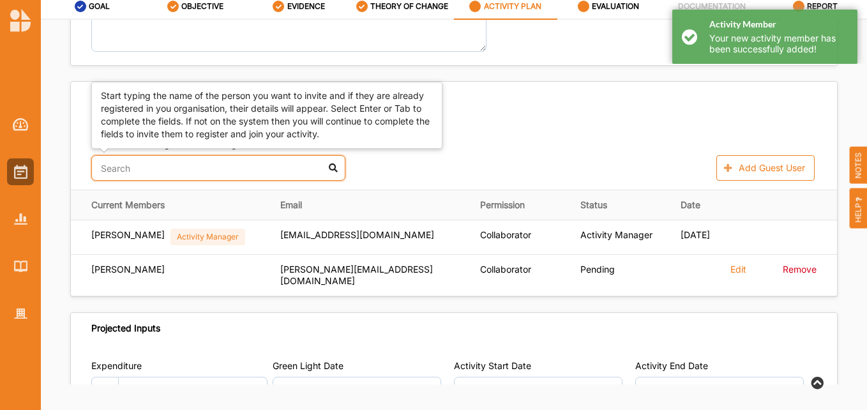
click at [132, 166] on input "text" at bounding box center [218, 168] width 254 height 26
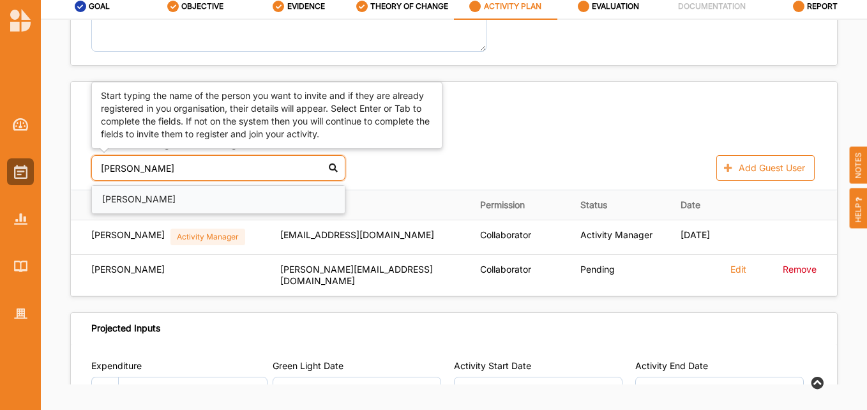
click at [132, 203] on div "[PERSON_NAME]" at bounding box center [218, 199] width 253 height 27
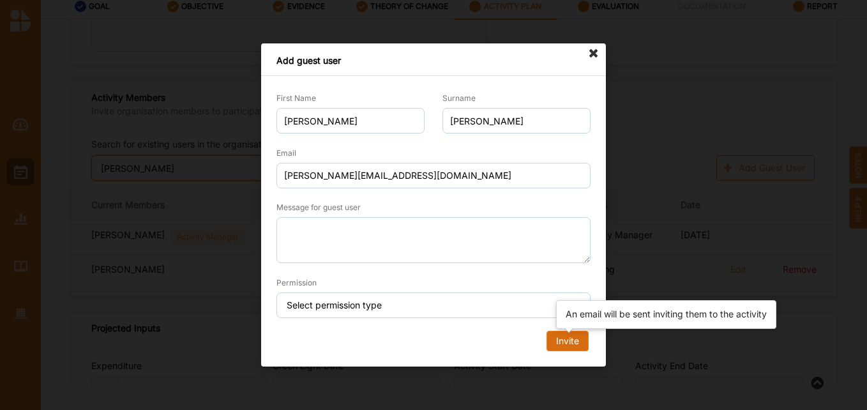
type input "[PERSON_NAME]"
click at [570, 342] on div "Invite" at bounding box center [567, 340] width 23 height 11
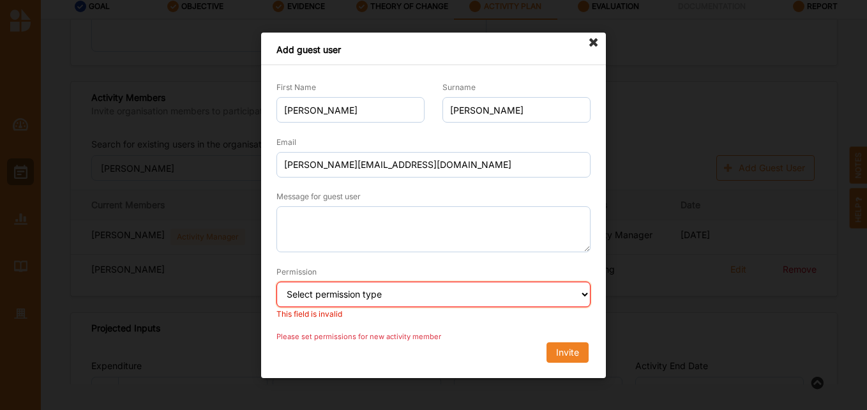
click at [575, 299] on select "Select permission type Collaborator Documentor Report Only Custom" at bounding box center [434, 295] width 314 height 26
select select "collaborator"
click at [277, 282] on select "Select permission type Collaborator Documentor Report Only Custom" at bounding box center [434, 295] width 314 height 26
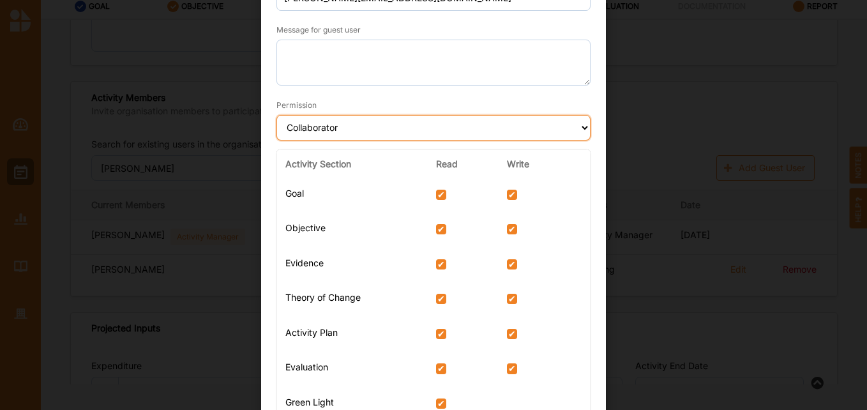
scroll to position [315, 0]
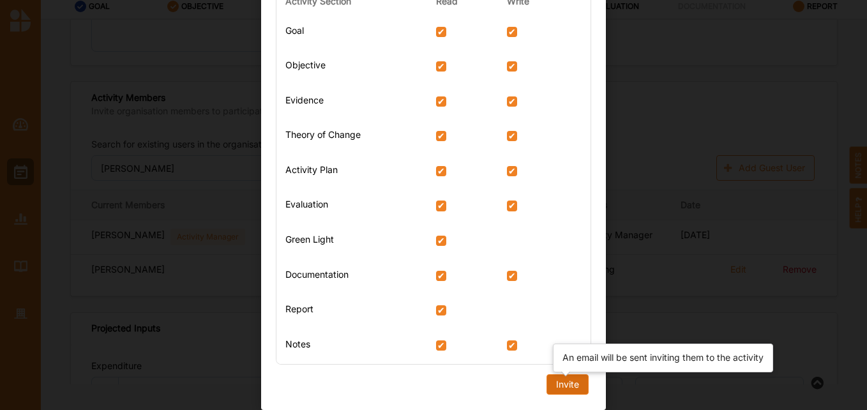
click at [556, 384] on div "Invite" at bounding box center [567, 384] width 23 height 11
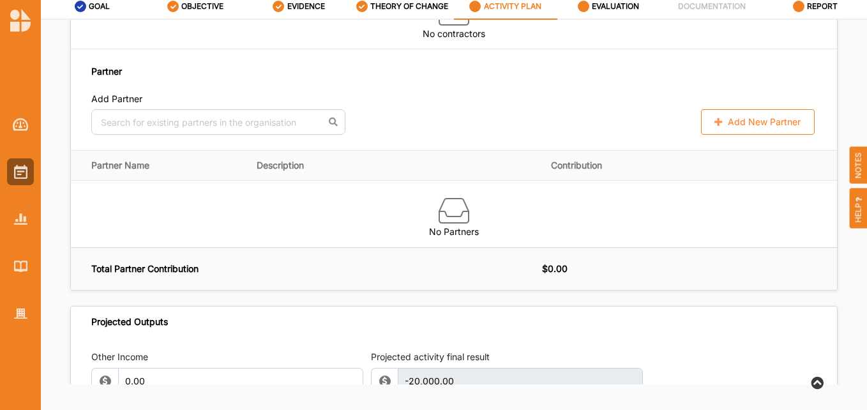
scroll to position [1224, 0]
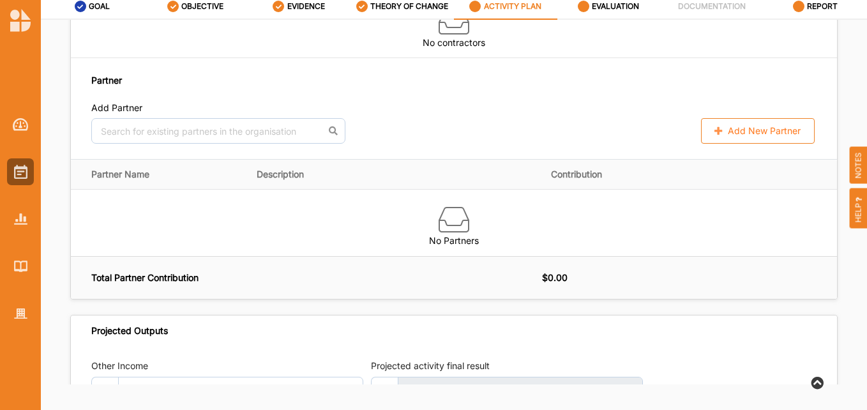
click at [743, 118] on button "Add New Partner" at bounding box center [758, 131] width 114 height 26
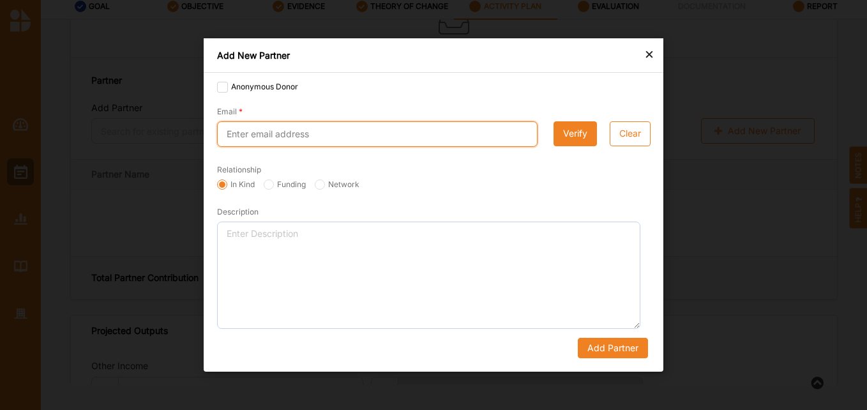
click at [333, 129] on input "Email" at bounding box center [377, 134] width 321 height 26
type input "[PERSON_NAME][EMAIL_ADDRESS][DOMAIN_NAME]"
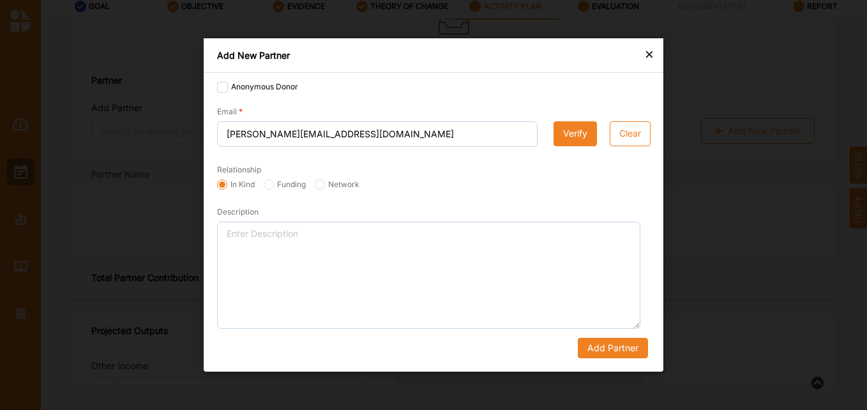
click at [292, 187] on label "Funding" at bounding box center [285, 184] width 42 height 10
click at [274, 187] on input "Funding" at bounding box center [269, 184] width 10 height 10
radio input "true"
click at [573, 132] on button "Verify" at bounding box center [575, 134] width 43 height 26
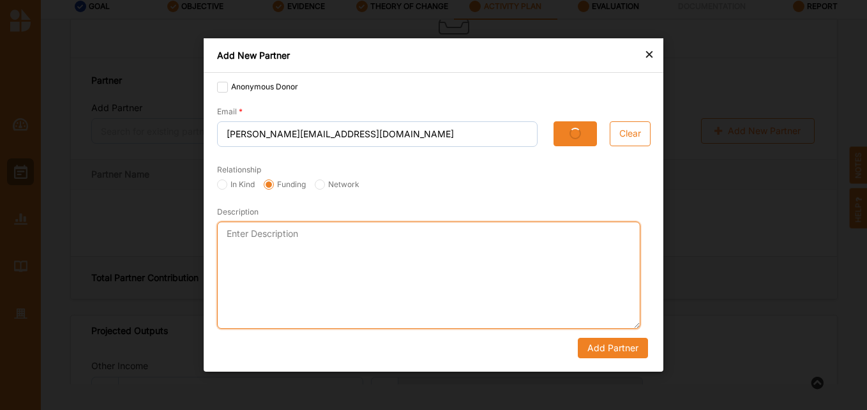
click at [337, 249] on textarea "Description" at bounding box center [428, 275] width 423 height 107
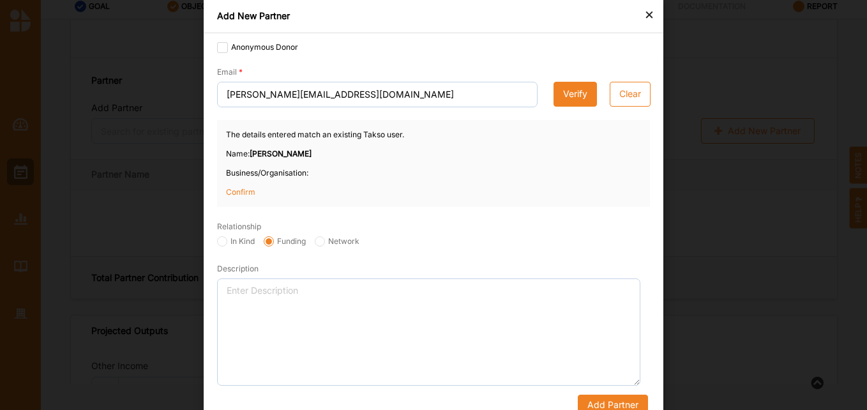
scroll to position [38, 0]
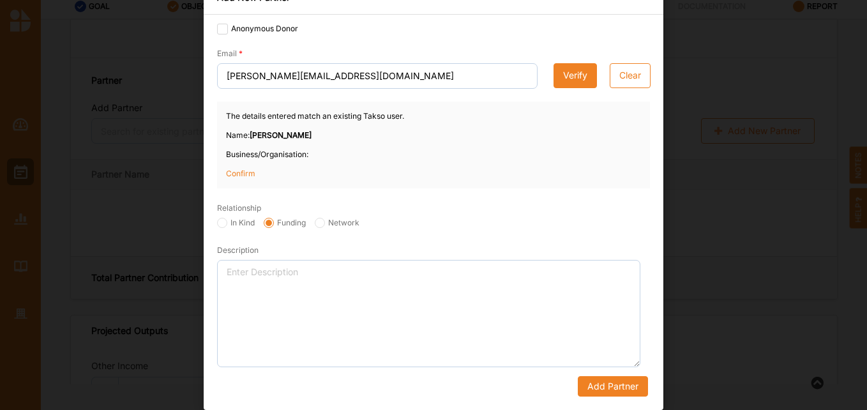
click at [241, 174] on p "Confirm" at bounding box center [258, 173] width 64 height 11
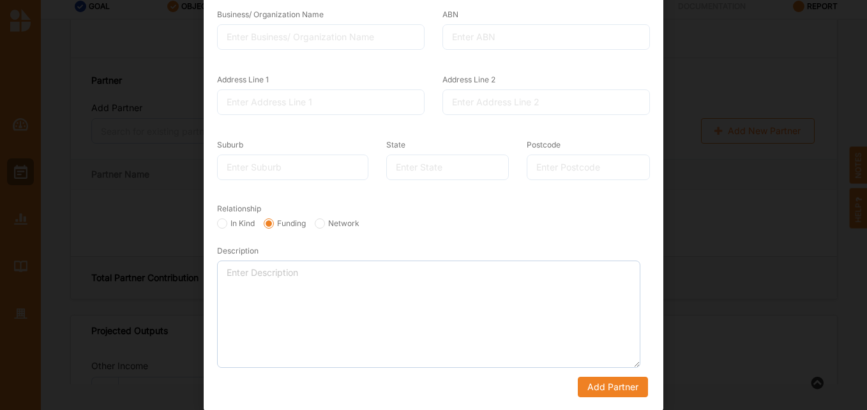
scroll to position [266, 0]
click at [593, 385] on button "Add Partner" at bounding box center [613, 386] width 70 height 20
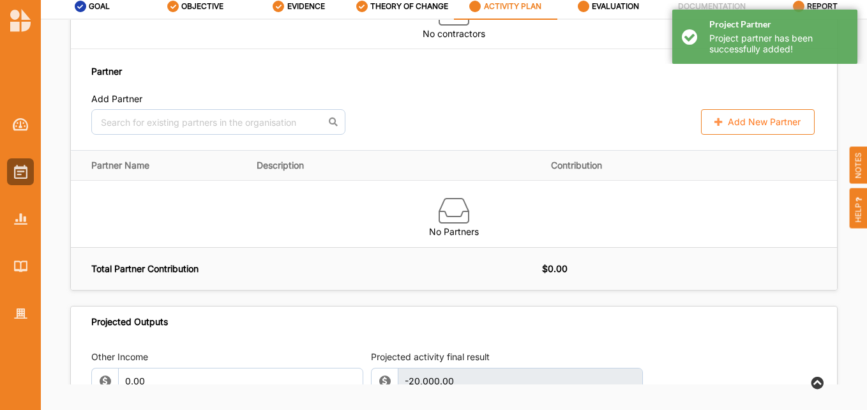
scroll to position [1224, 0]
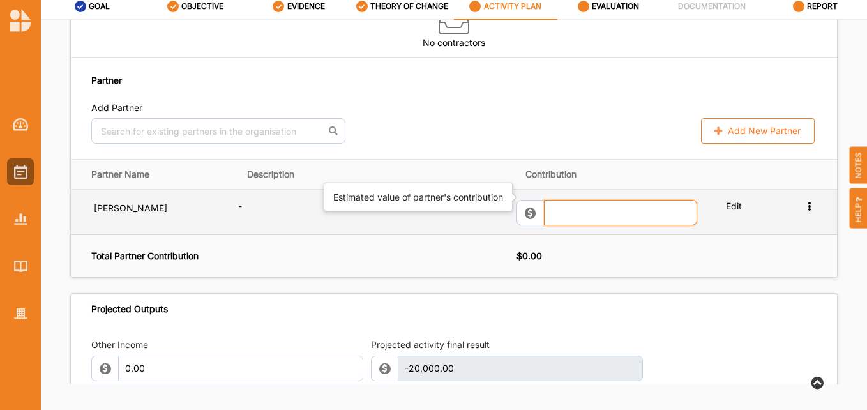
click at [605, 205] on input "text" at bounding box center [620, 213] width 153 height 26
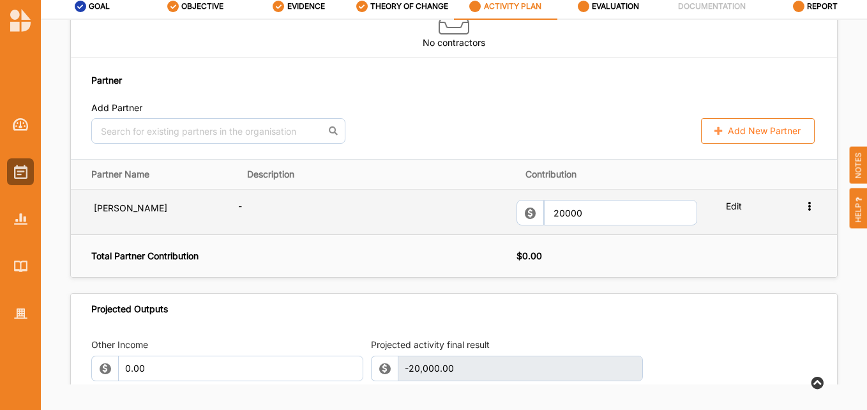
type input "20,000.00"
click at [729, 200] on label "Edit" at bounding box center [751, 206] width 50 height 12
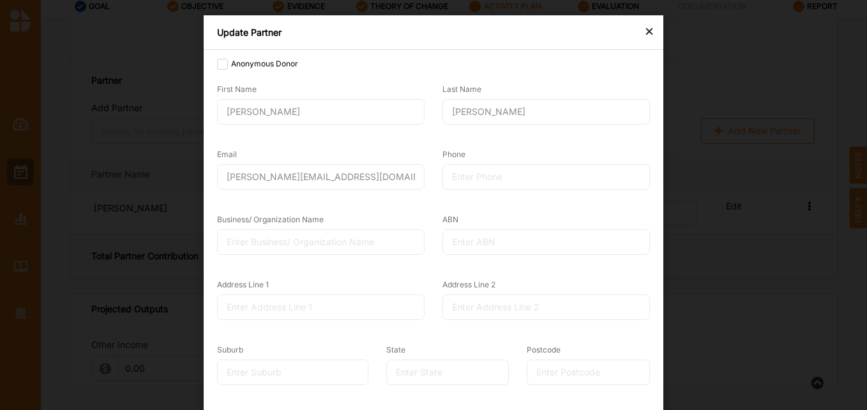
scroll to position [0, 0]
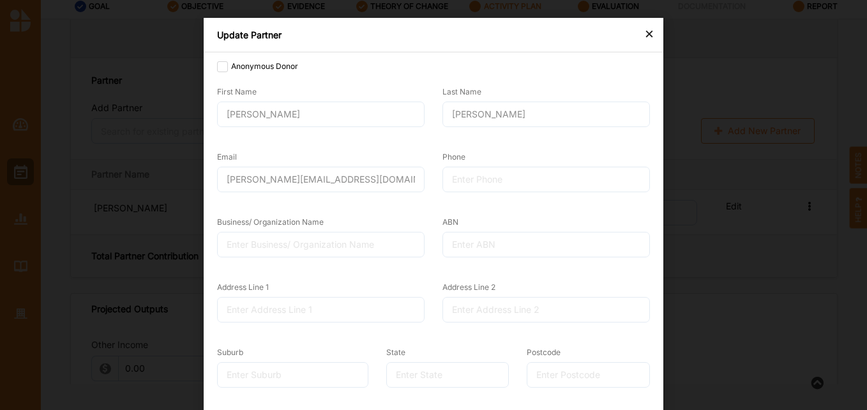
click at [645, 34] on div "×" at bounding box center [649, 33] width 10 height 15
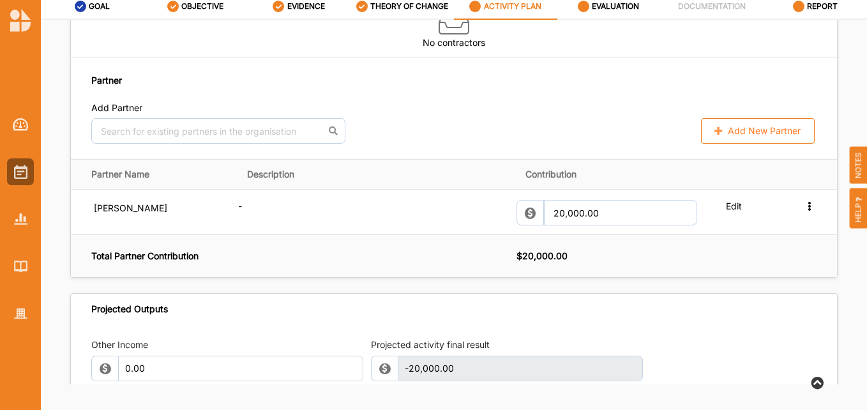
click at [659, 294] on div "Projected Outputs" at bounding box center [454, 309] width 766 height 31
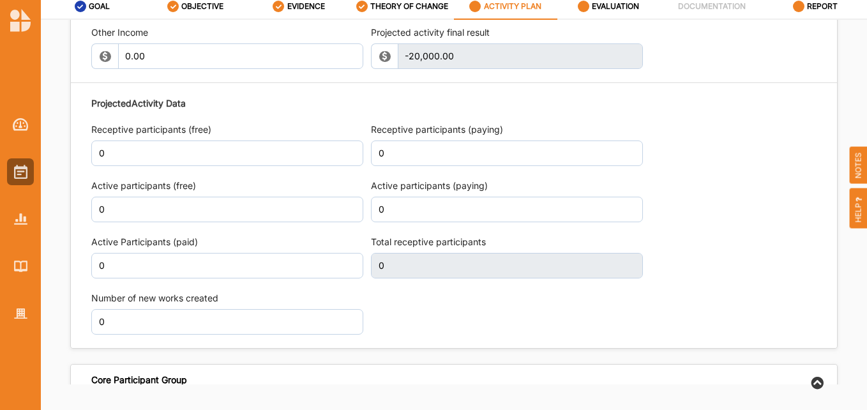
scroll to position [1607, 0]
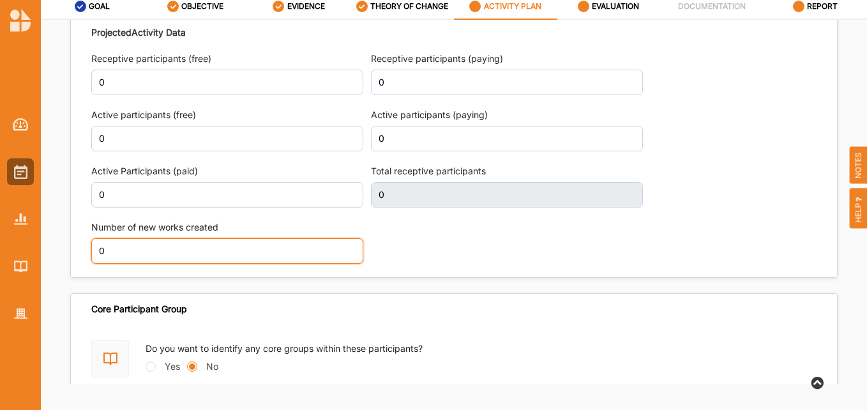
click at [291, 238] on input "0" at bounding box center [227, 251] width 272 height 26
drag, startPoint x: 110, startPoint y: 239, endPoint x: 77, endPoint y: 229, distance: 34.1
click at [77, 229] on div "Other Income 0.00 Projected activity final result -20,000.00 This field is inva…" at bounding box center [454, 109] width 766 height 335
type input "1"
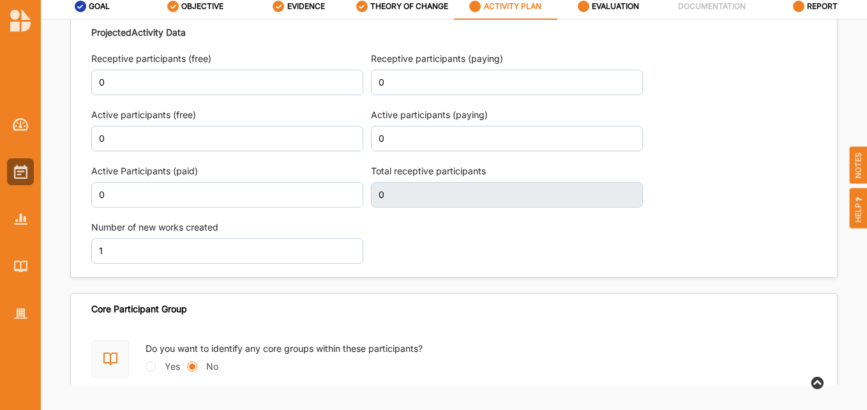
scroll to position [1616, 0]
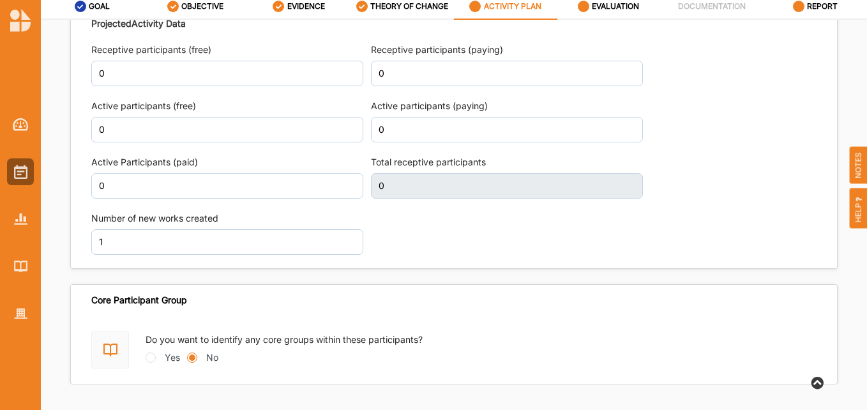
click at [618, 213] on div "Projected Activity Data Receptive participants (free) 0 Receptive participants …" at bounding box center [453, 135] width 725 height 251
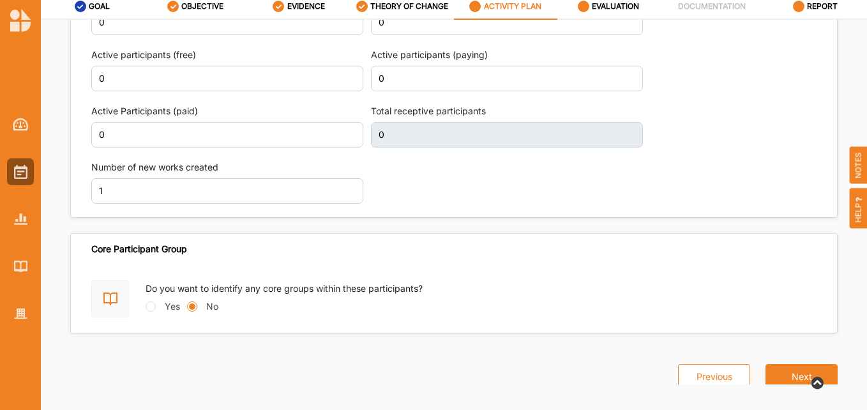
scroll to position [1670, 0]
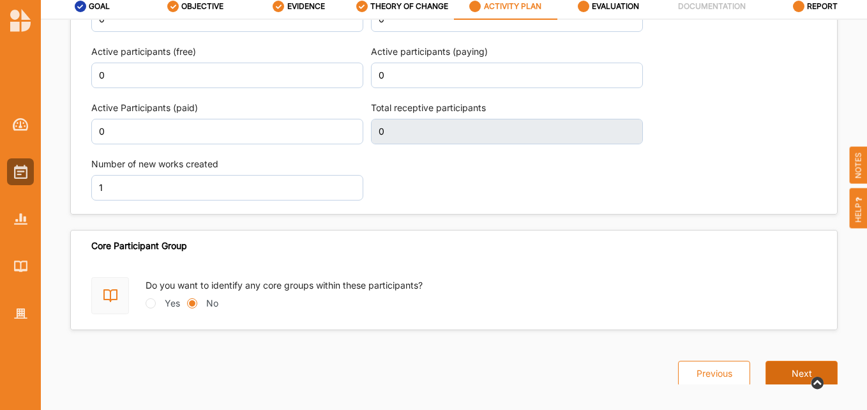
click at [803, 361] on button "Next" at bounding box center [802, 374] width 72 height 26
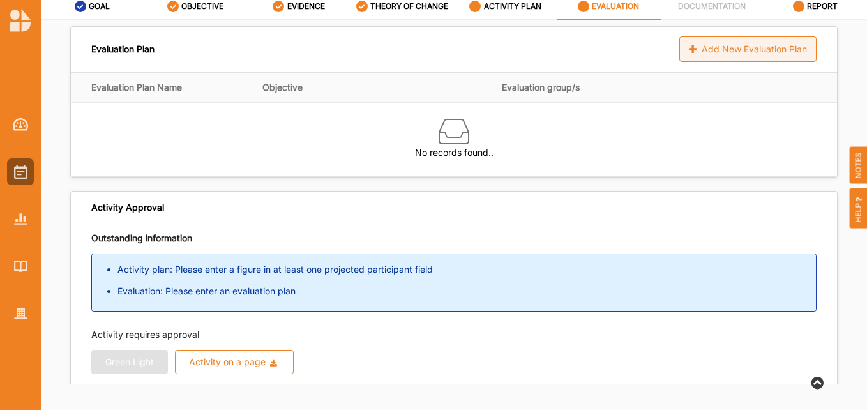
click at [726, 47] on div "Add New Evaluation Plan" at bounding box center [747, 49] width 137 height 26
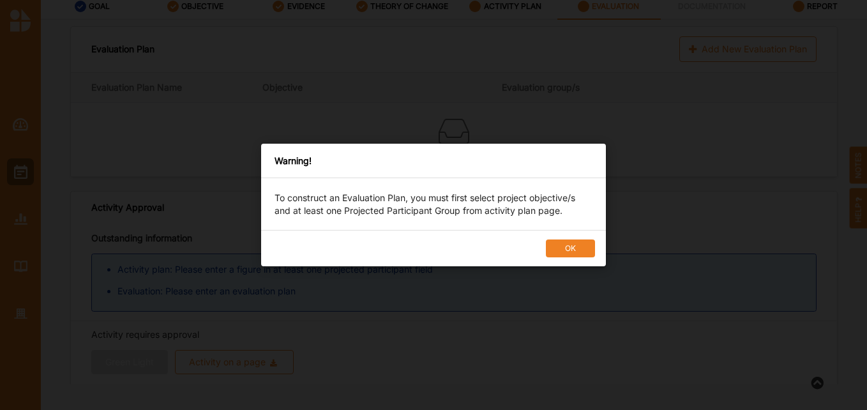
click at [579, 241] on button "OK" at bounding box center [570, 248] width 49 height 18
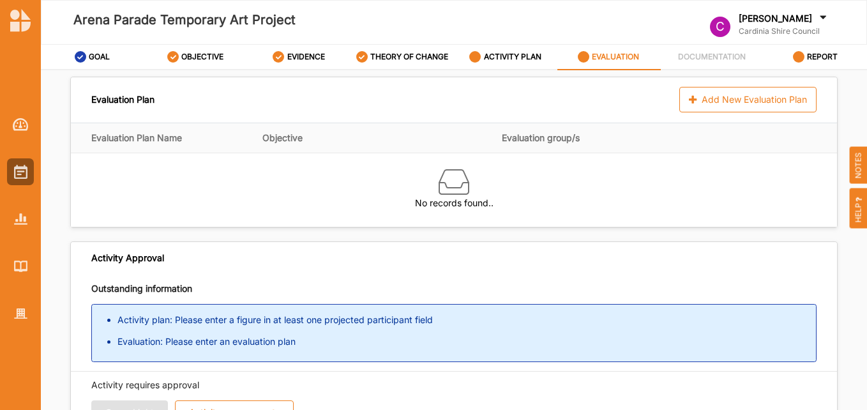
click at [290, 134] on th "Objective" at bounding box center [381, 138] width 239 height 30
click at [515, 59] on label "ACTIVITY PLAN" at bounding box center [512, 57] width 57 height 10
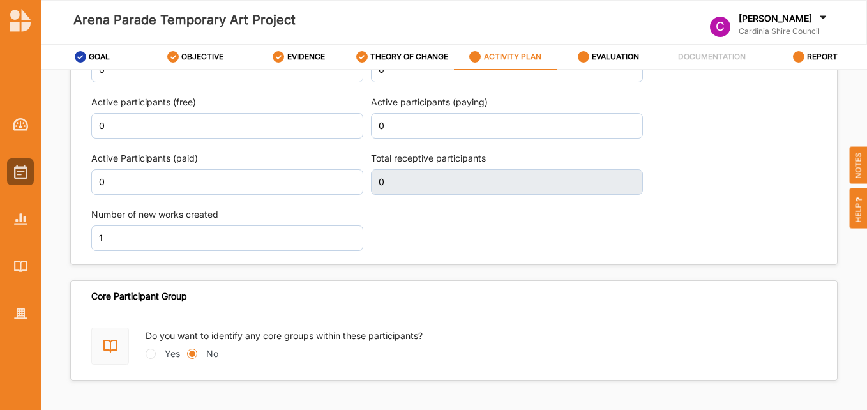
scroll to position [50, 0]
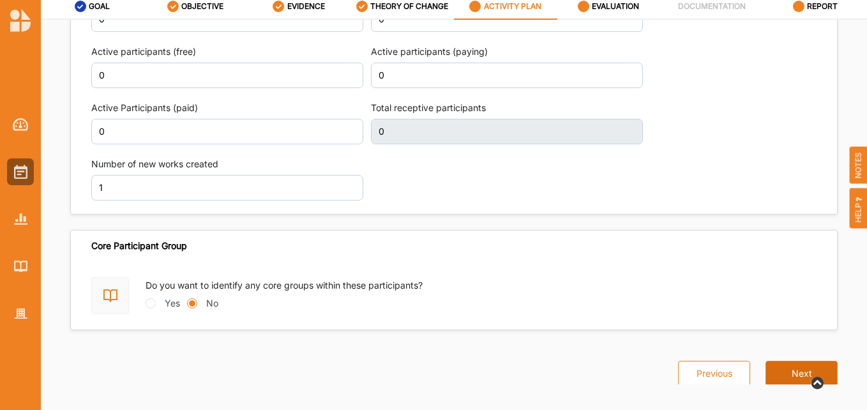
click at [788, 361] on button "Next" at bounding box center [802, 374] width 72 height 26
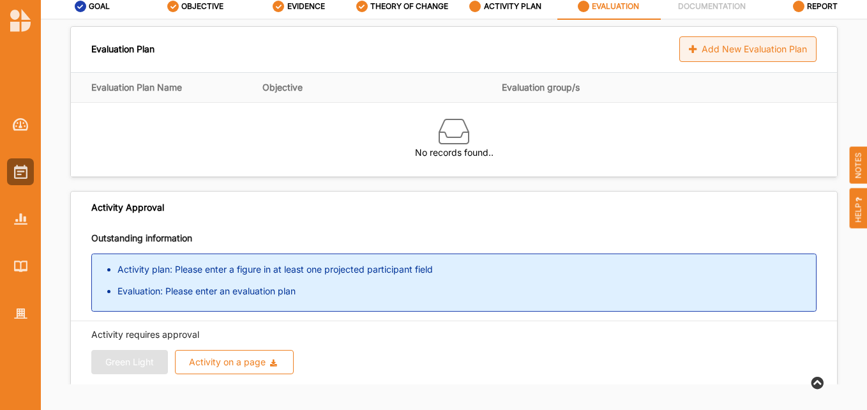
click at [726, 45] on div "Add New Evaluation Plan" at bounding box center [747, 49] width 137 height 26
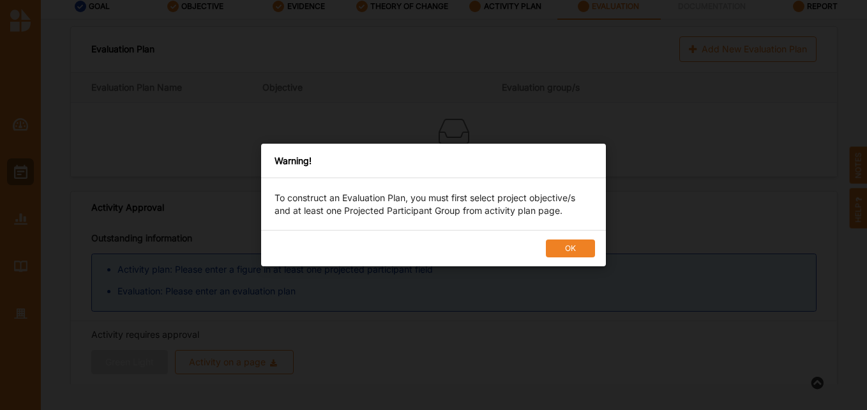
click at [570, 245] on button "OK" at bounding box center [570, 248] width 49 height 18
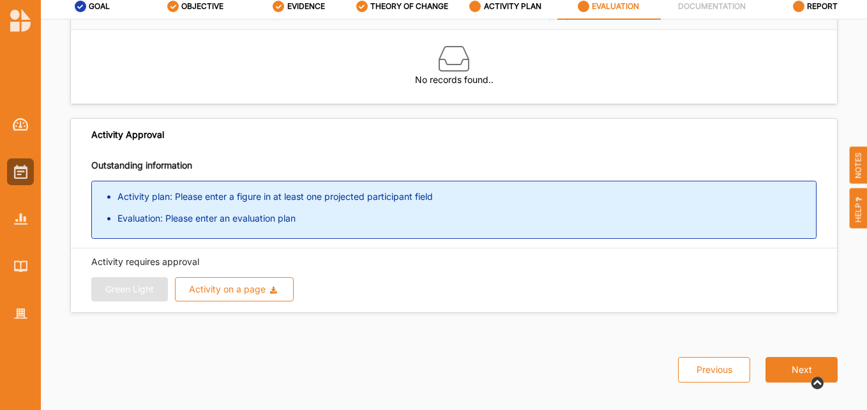
scroll to position [85, 0]
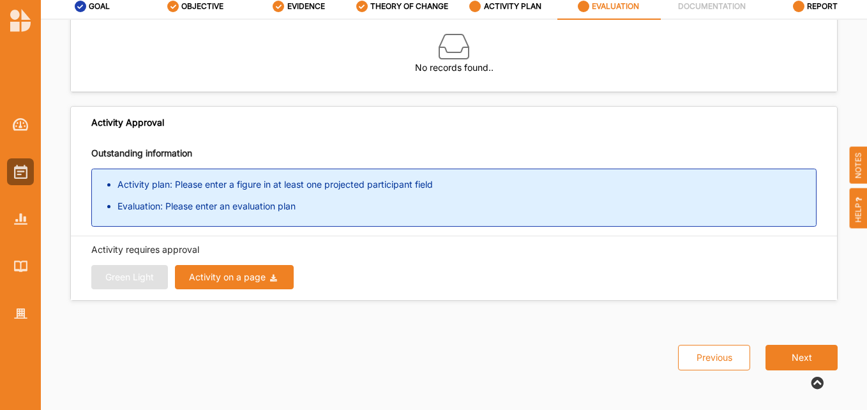
click at [254, 275] on div "Activity on a page" at bounding box center [227, 277] width 77 height 9
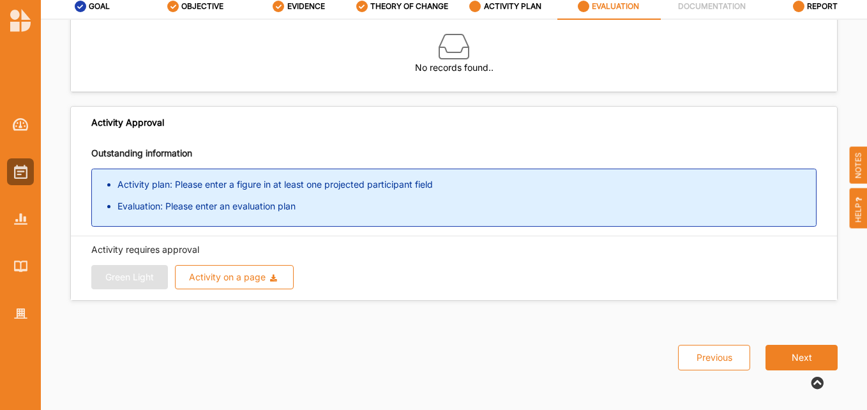
click at [411, 280] on div "Green Light Activity on a page Download Report Download Evidence" at bounding box center [453, 277] width 725 height 24
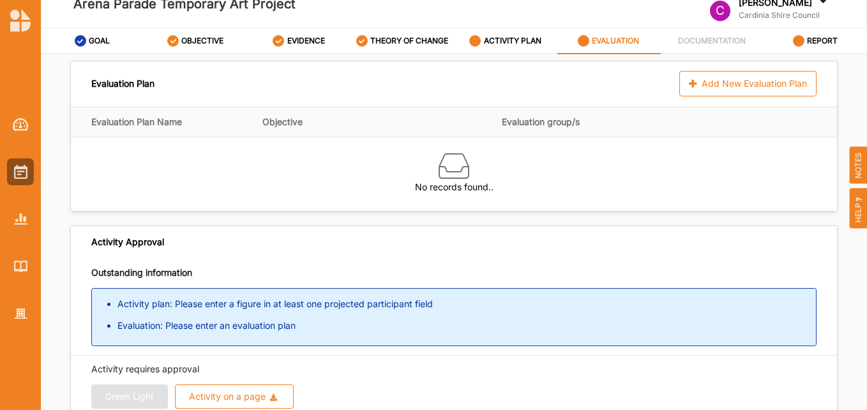
scroll to position [0, 0]
